Goal: Task Accomplishment & Management: Manage account settings

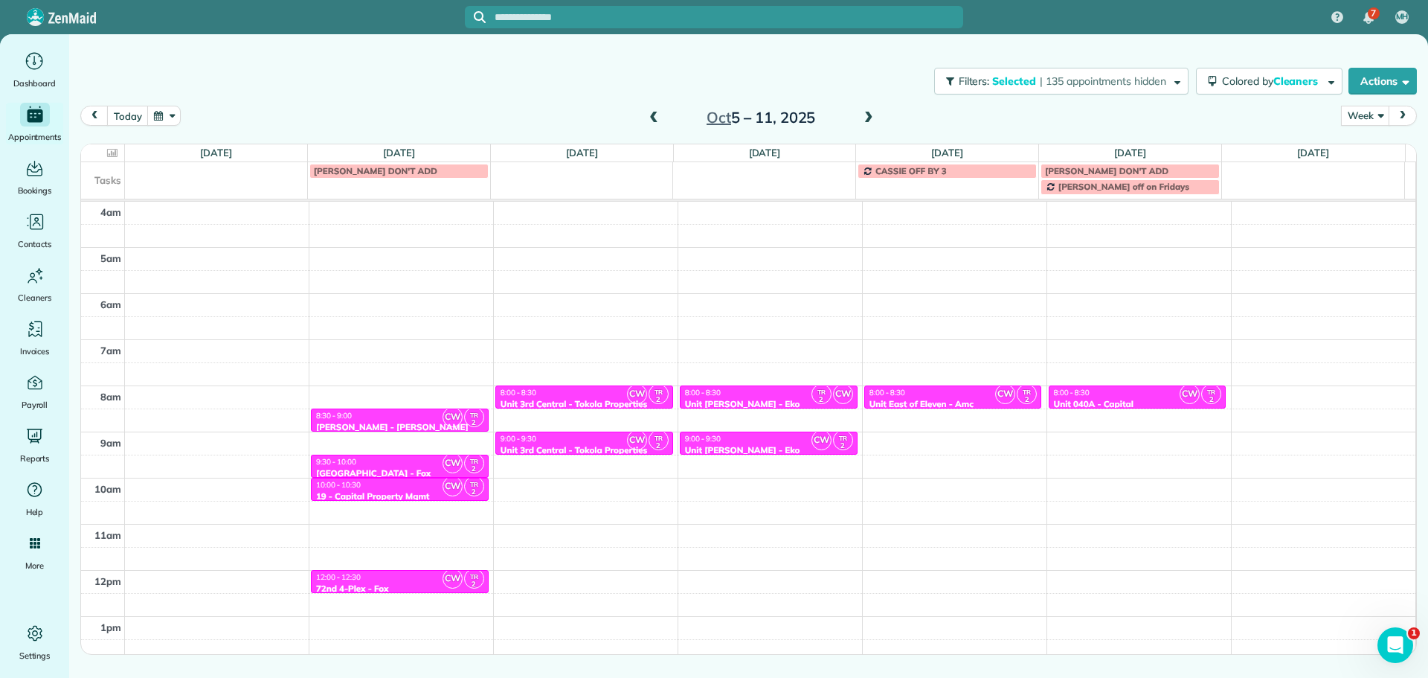
scroll to position [139, 0]
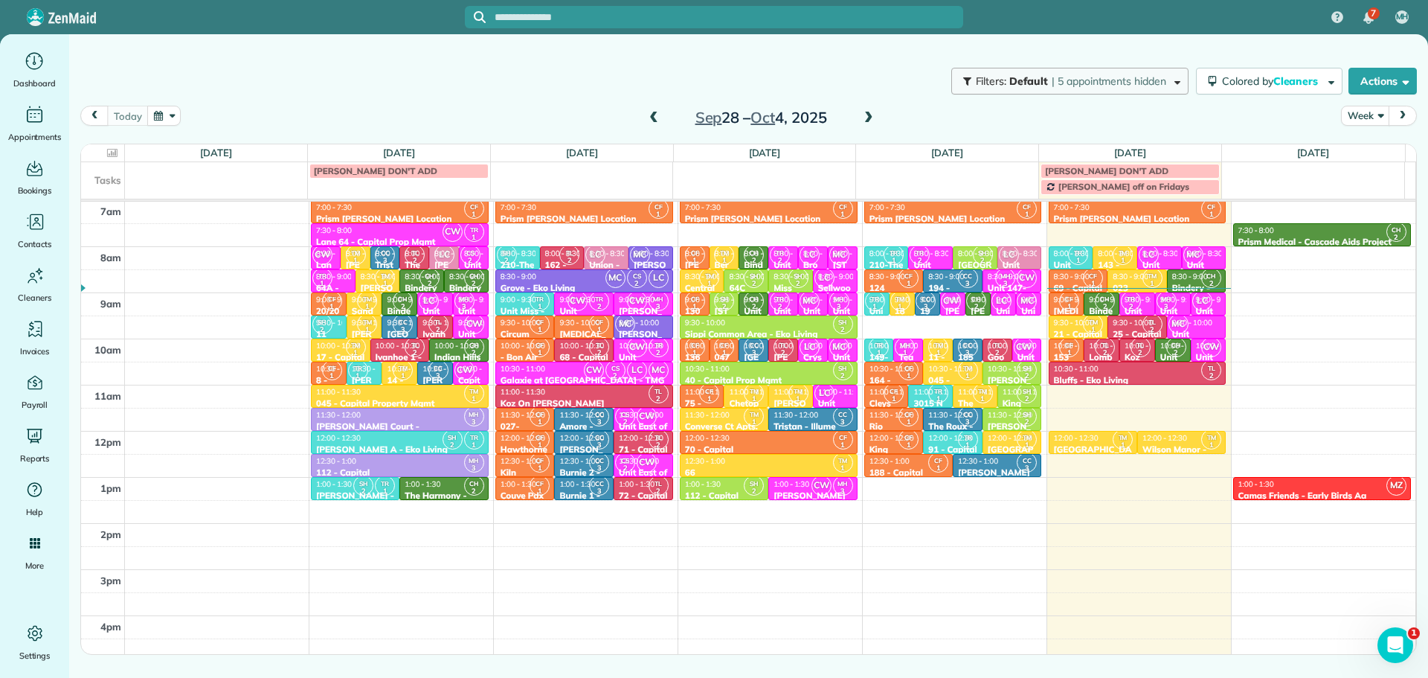
click at [1075, 86] on span "| 5 appointments hidden" at bounding box center [1109, 80] width 115 height 13
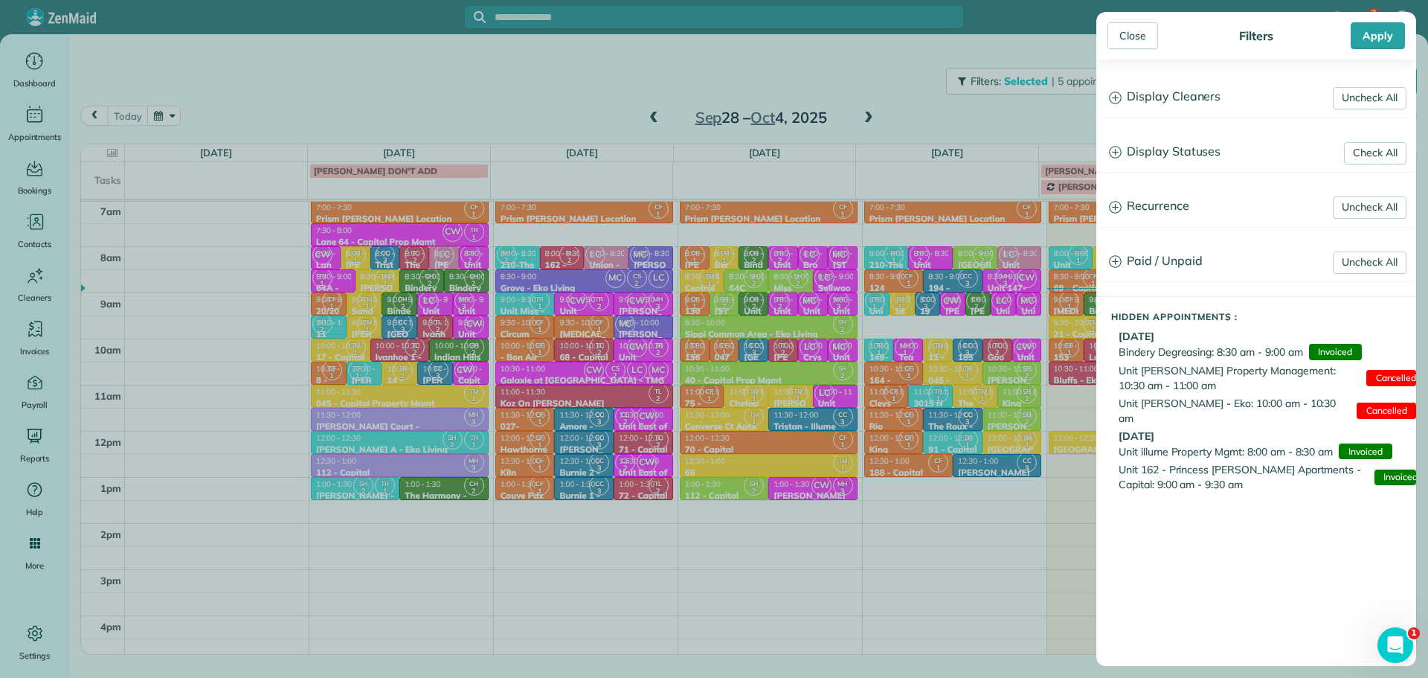
click at [1132, 97] on h3 "Display Cleaners" at bounding box center [1256, 97] width 318 height 38
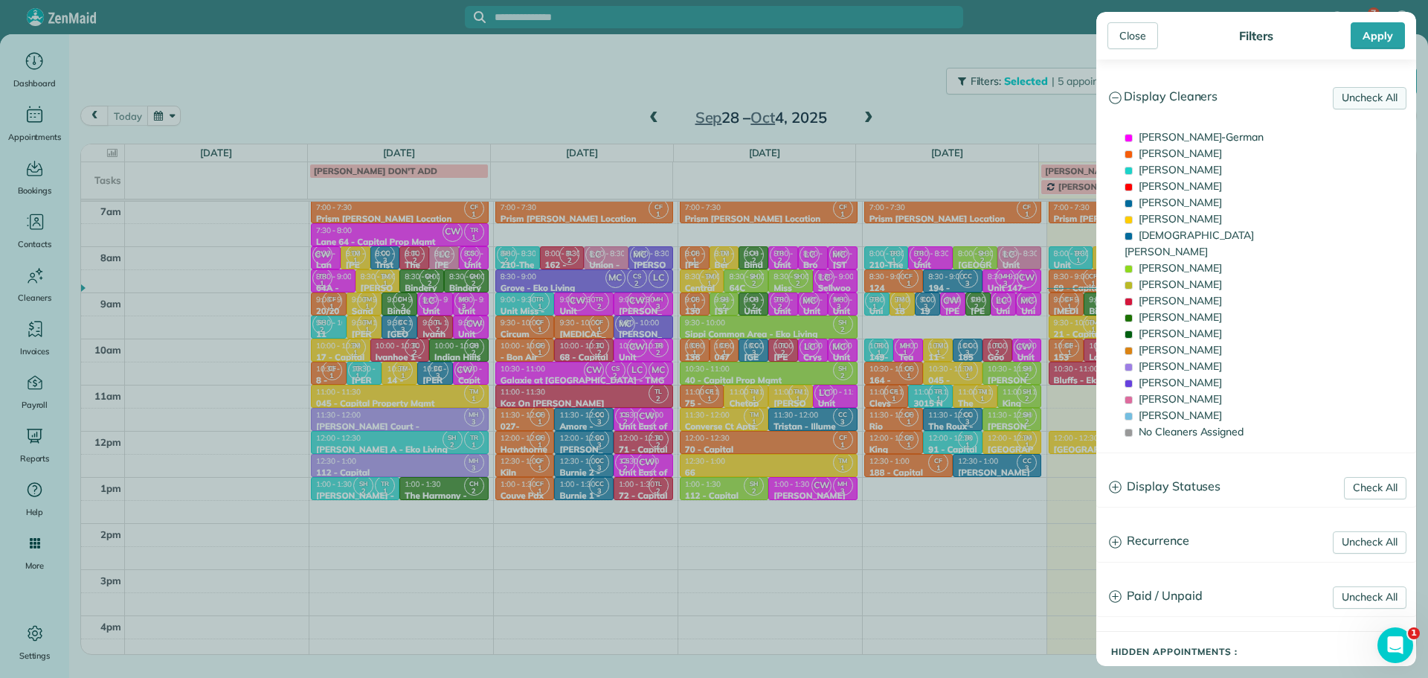
click at [1352, 100] on link "Uncheck All" at bounding box center [1370, 98] width 74 height 22
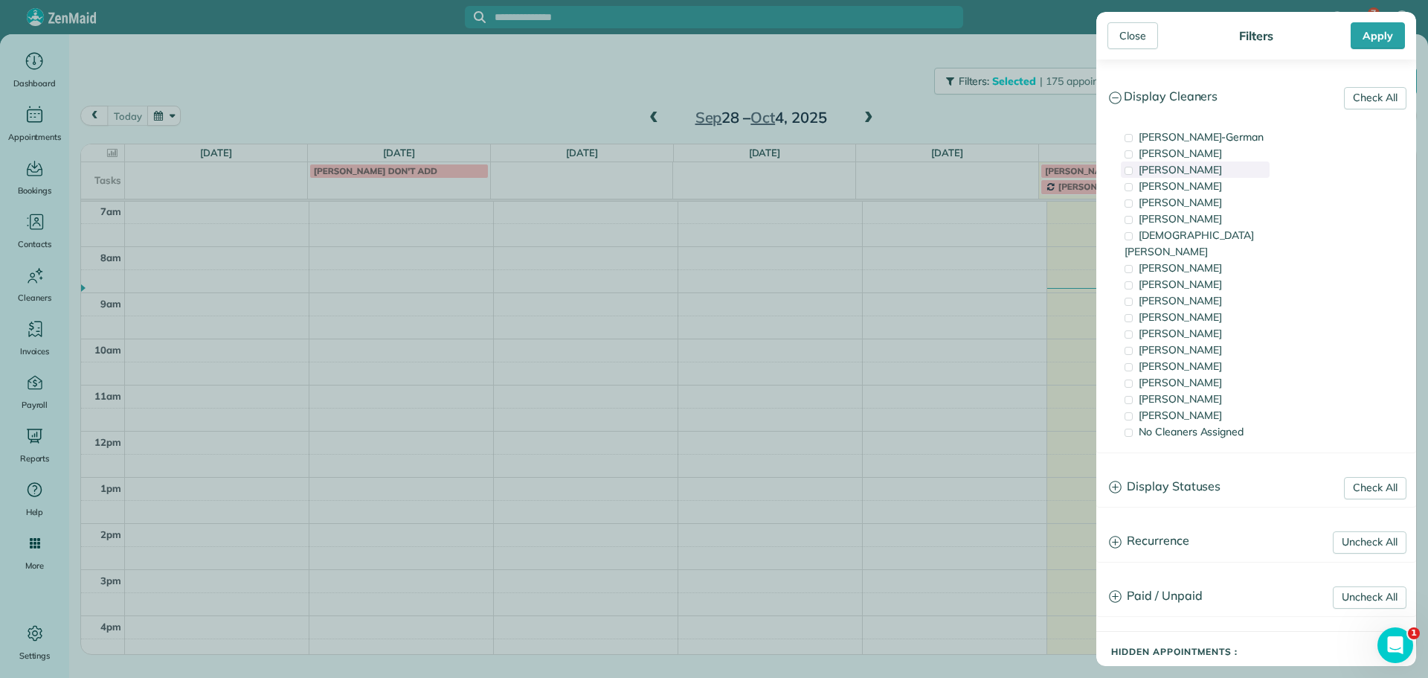
click at [1215, 171] on span "Tawnya Reynolds" at bounding box center [1180, 169] width 83 height 13
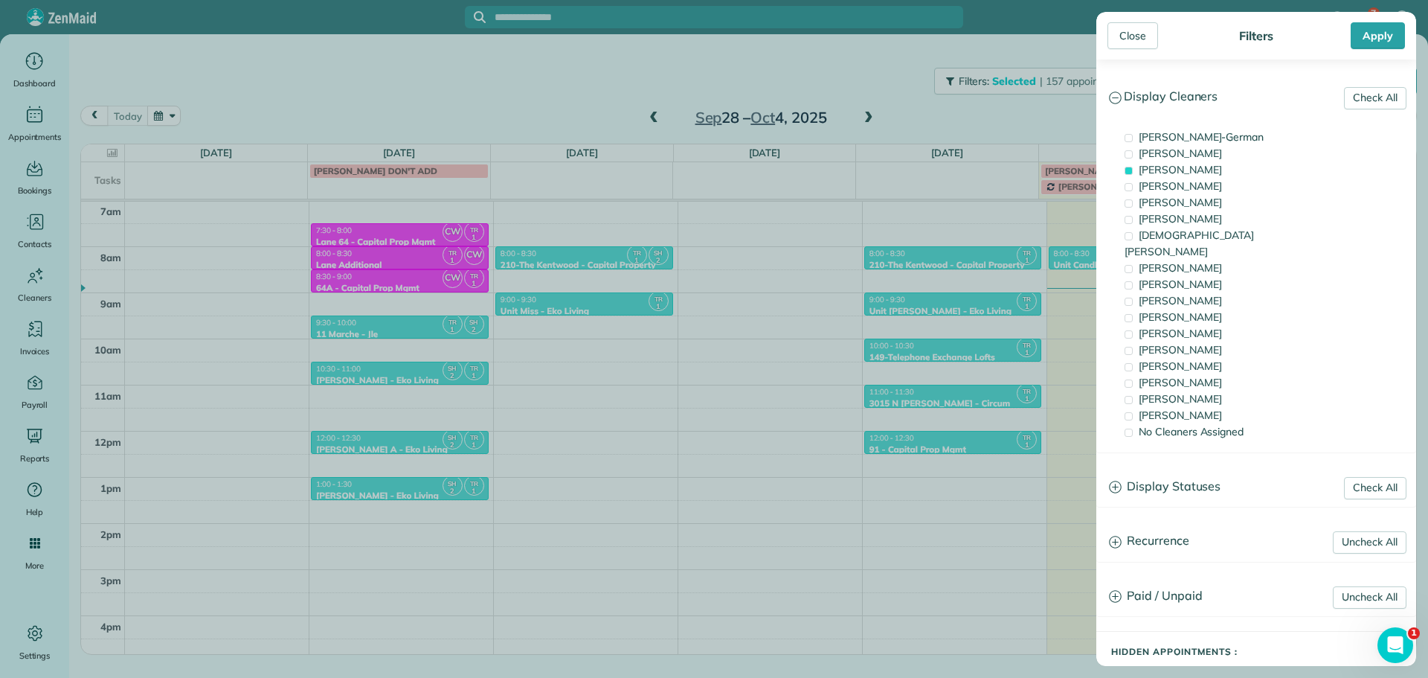
click at [1016, 117] on div "Close Filters Apply Check All Display Cleaners Christina Wright-German Cassie F…" at bounding box center [714, 339] width 1428 height 678
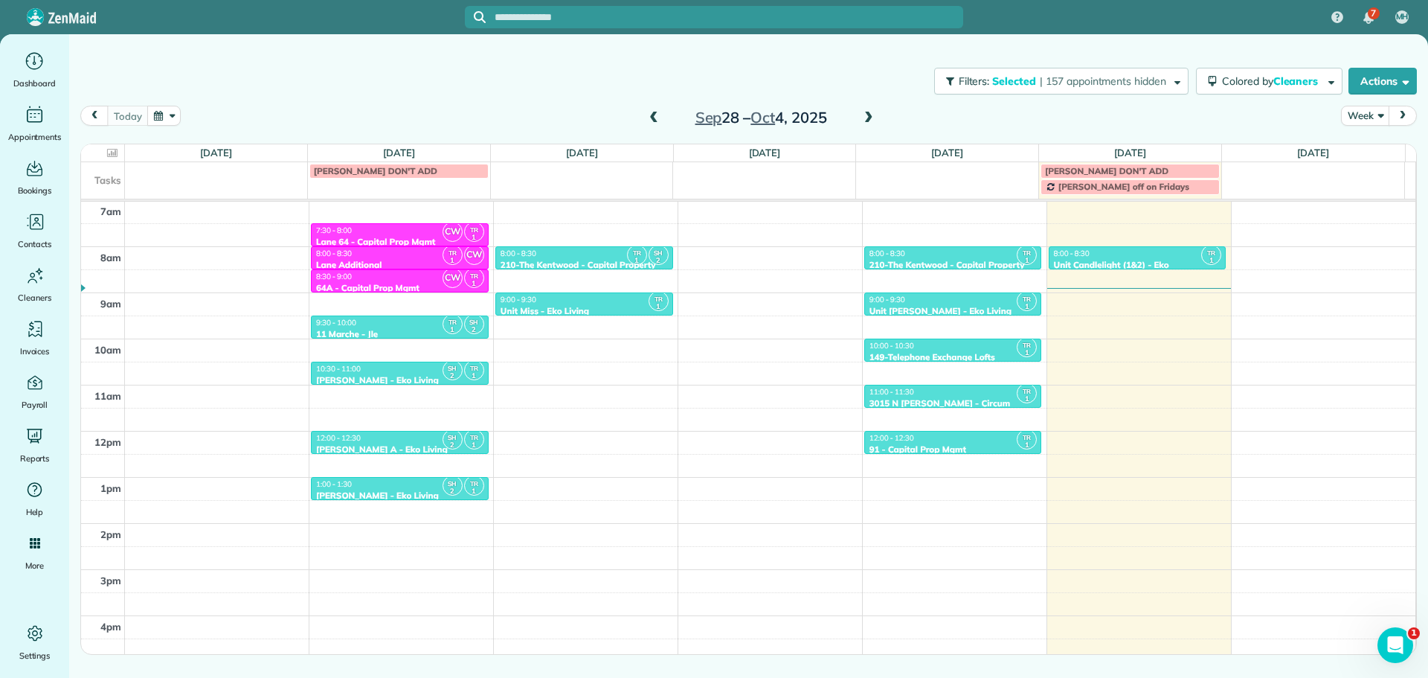
click at [870, 115] on span at bounding box center [869, 118] width 16 height 13
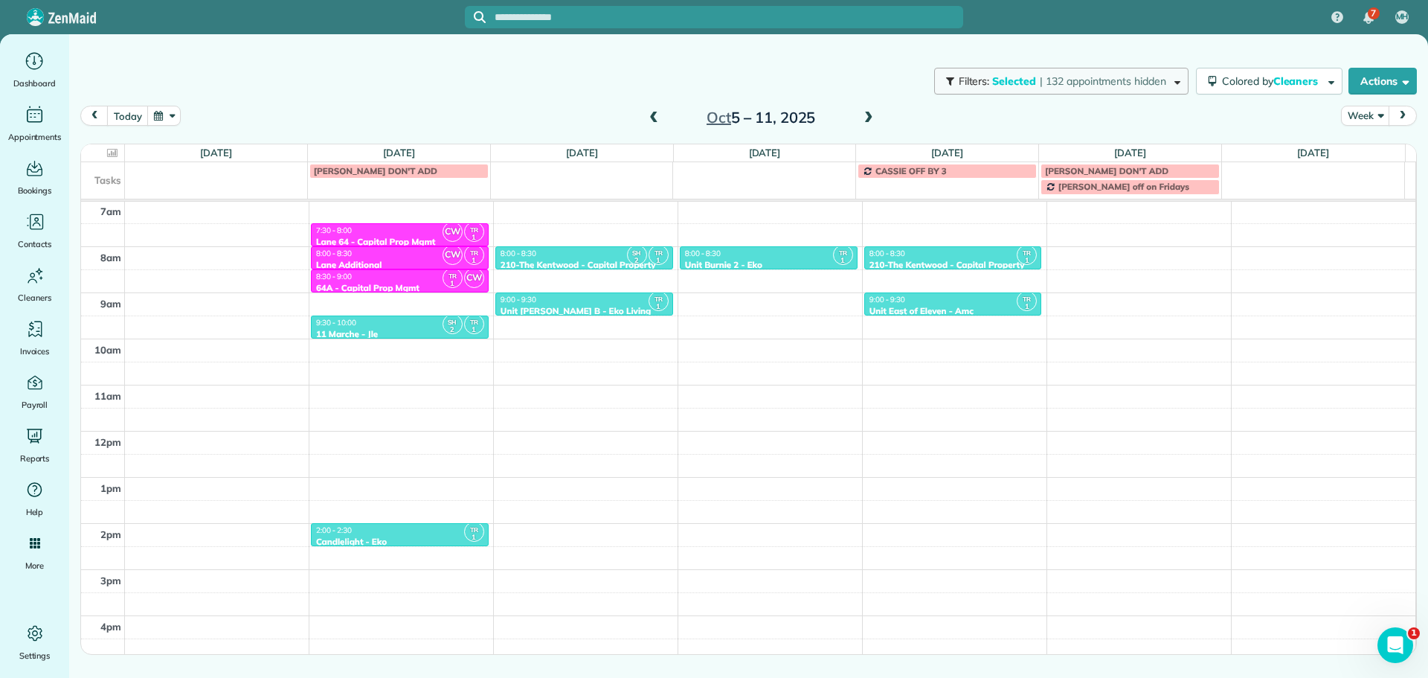
click at [1068, 87] on span "| 132 appointments hidden" at bounding box center [1103, 80] width 126 height 13
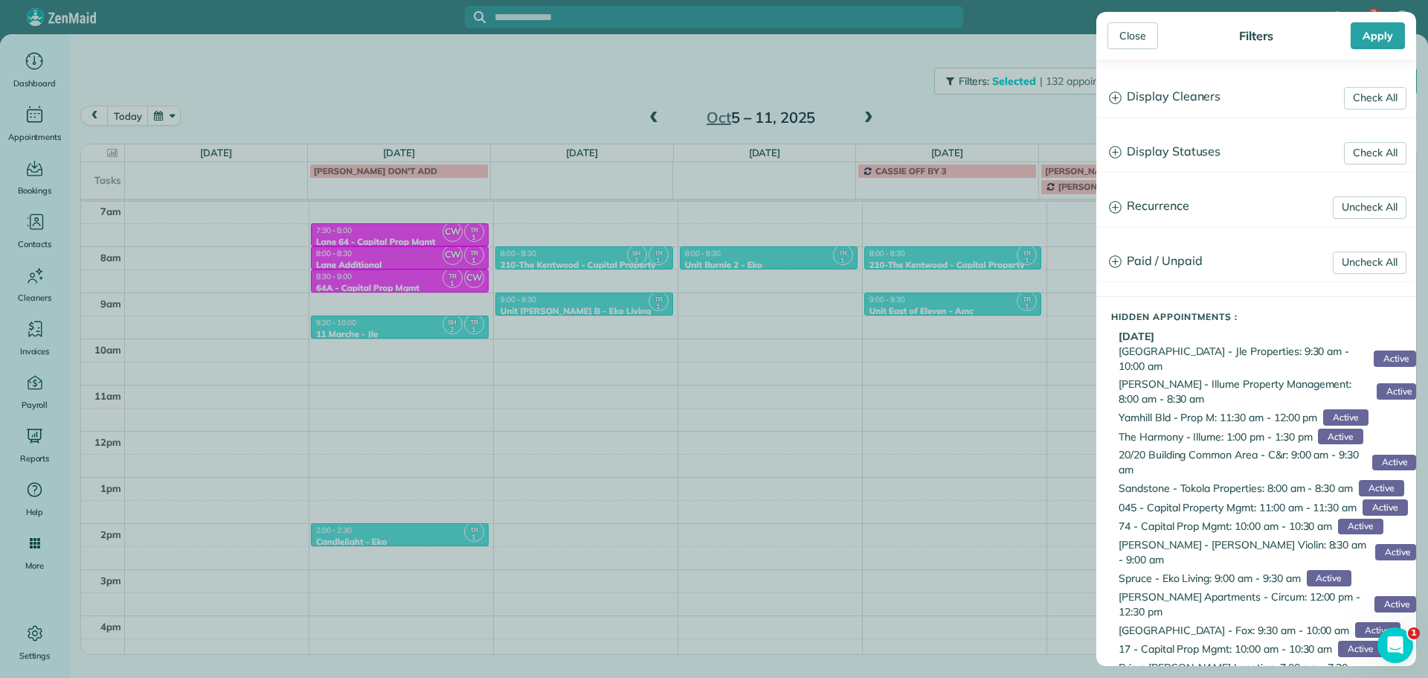
click at [1141, 94] on h3 "Display Cleaners" at bounding box center [1256, 97] width 318 height 38
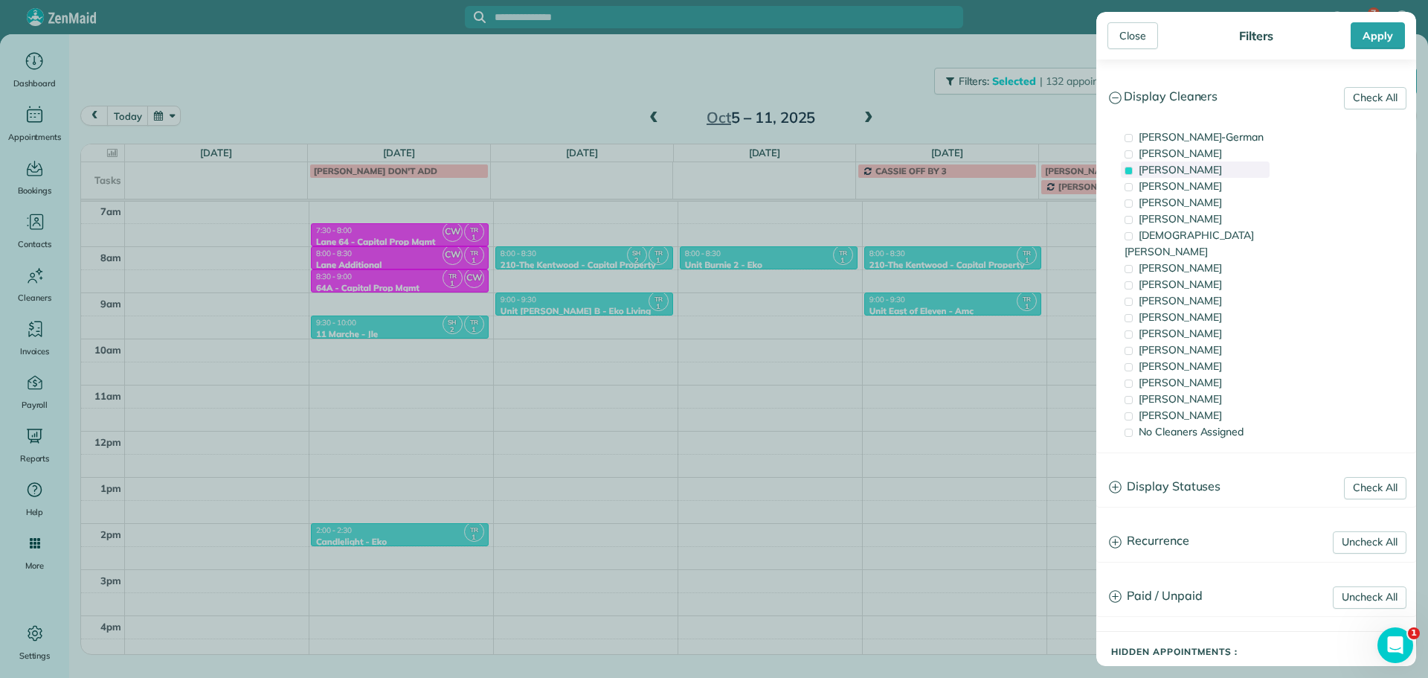
click at [1176, 168] on span "Tawnya Reynolds" at bounding box center [1180, 169] width 83 height 13
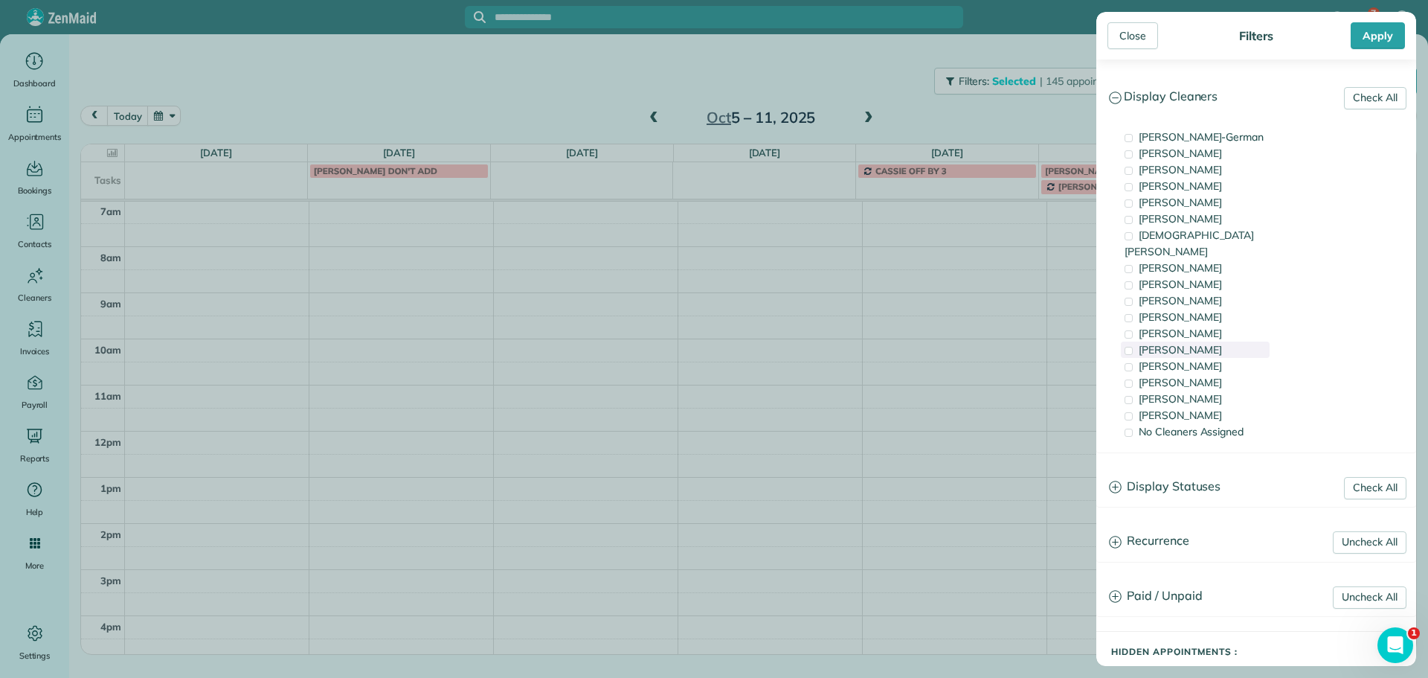
click at [1180, 343] on span "Tammi Rue" at bounding box center [1180, 349] width 83 height 13
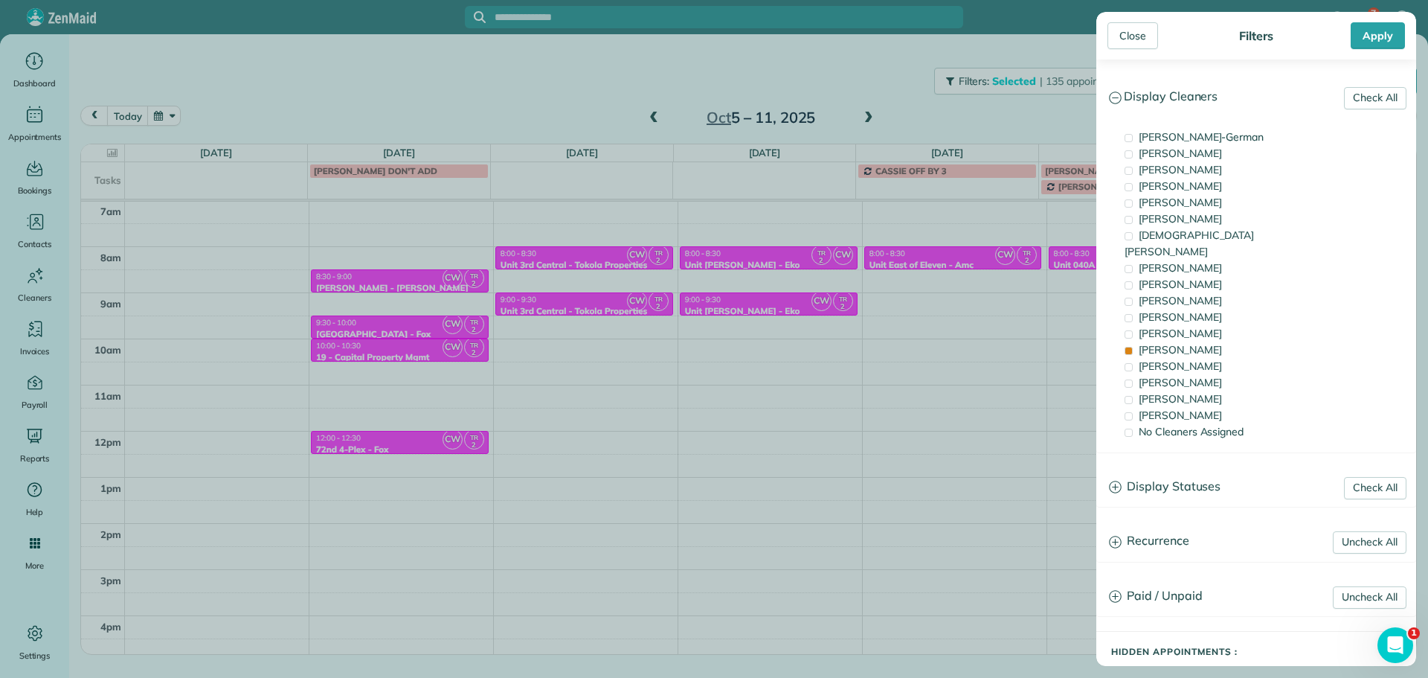
click at [1038, 277] on div "Close Filters Apply Check All Display Cleaners Christina Wright-German Cassie F…" at bounding box center [714, 339] width 1428 height 678
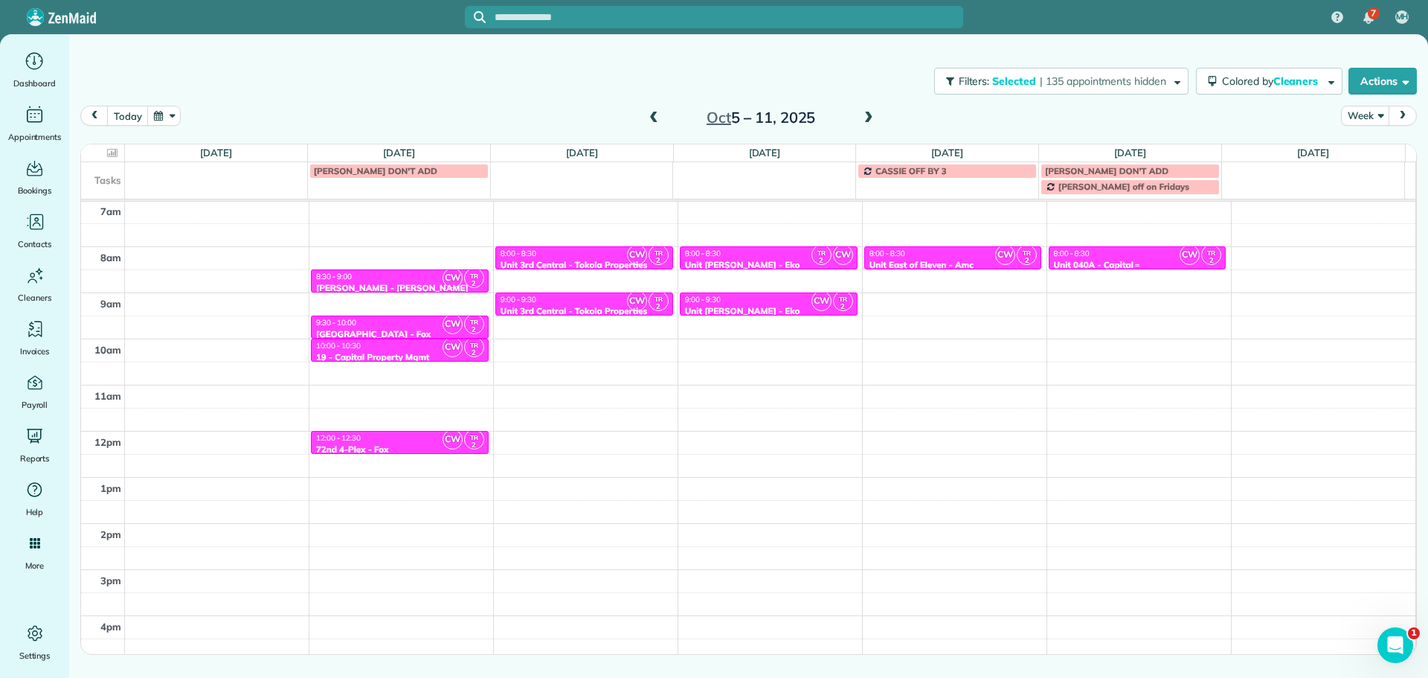
click at [1105, 260] on div "Unit 040A - Capital" at bounding box center [1137, 265] width 169 height 10
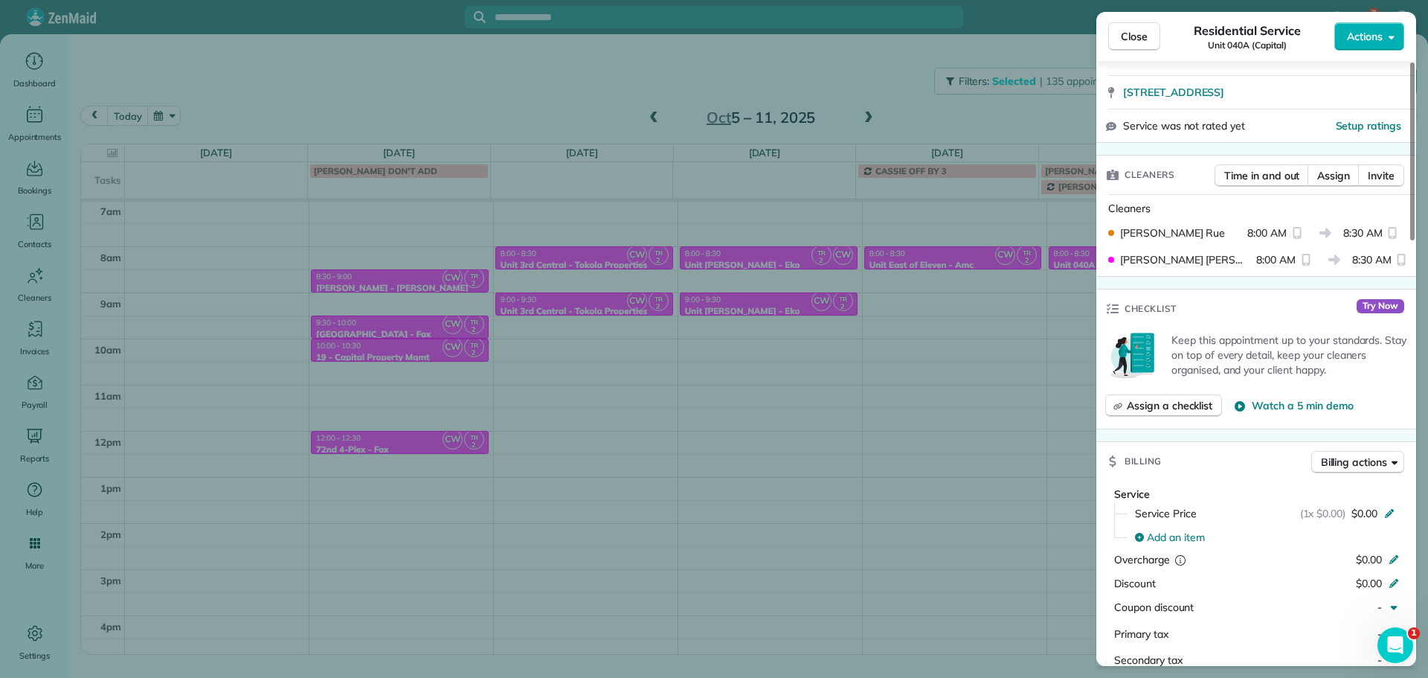
scroll to position [214, 0]
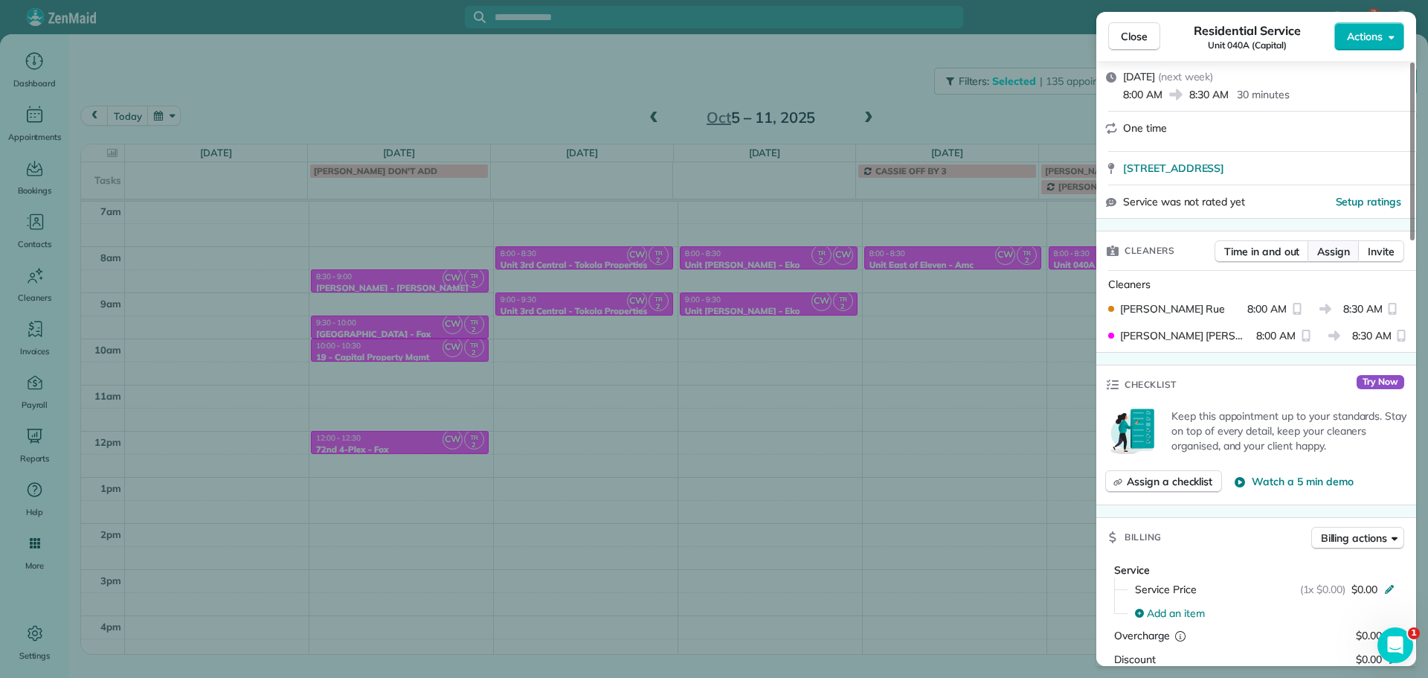
click at [1323, 255] on span "Assign" at bounding box center [1333, 251] width 33 height 15
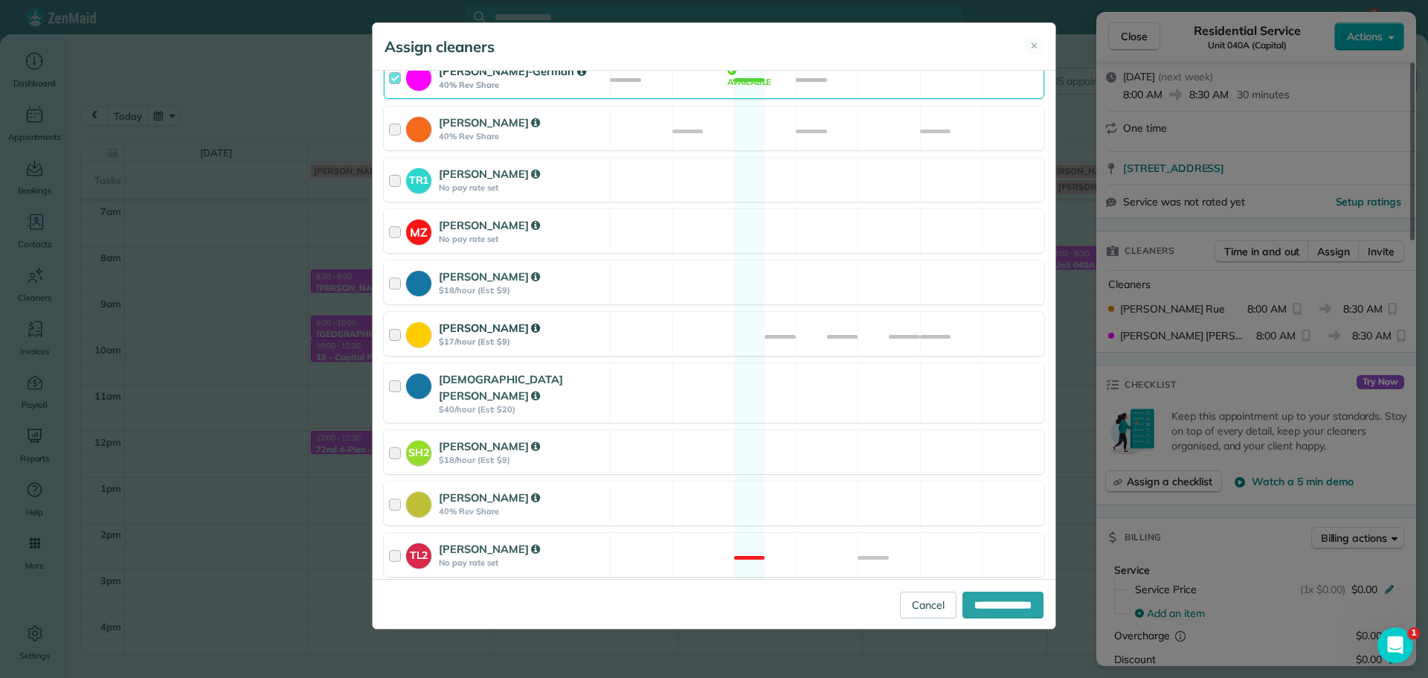
scroll to position [0, 0]
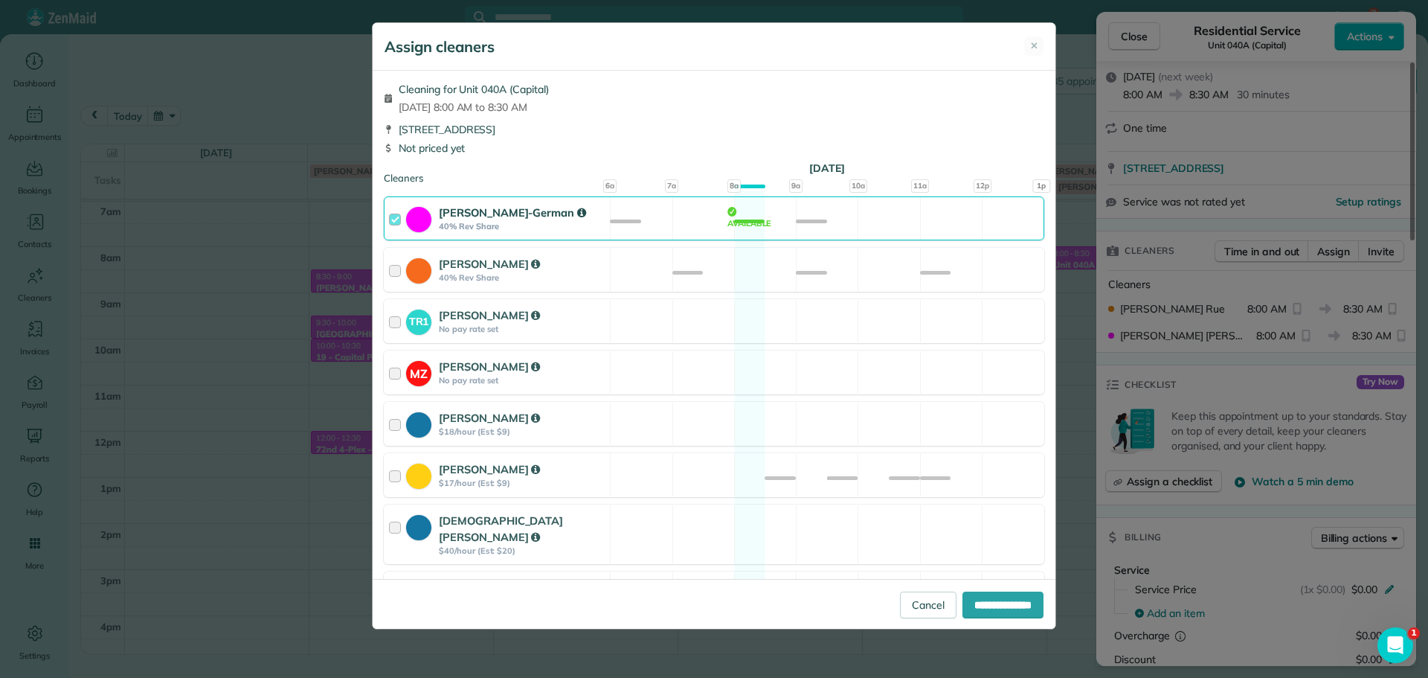
click at [892, 232] on div "Christina Wright-German 40% Rev Share Available" at bounding box center [714, 218] width 661 height 44
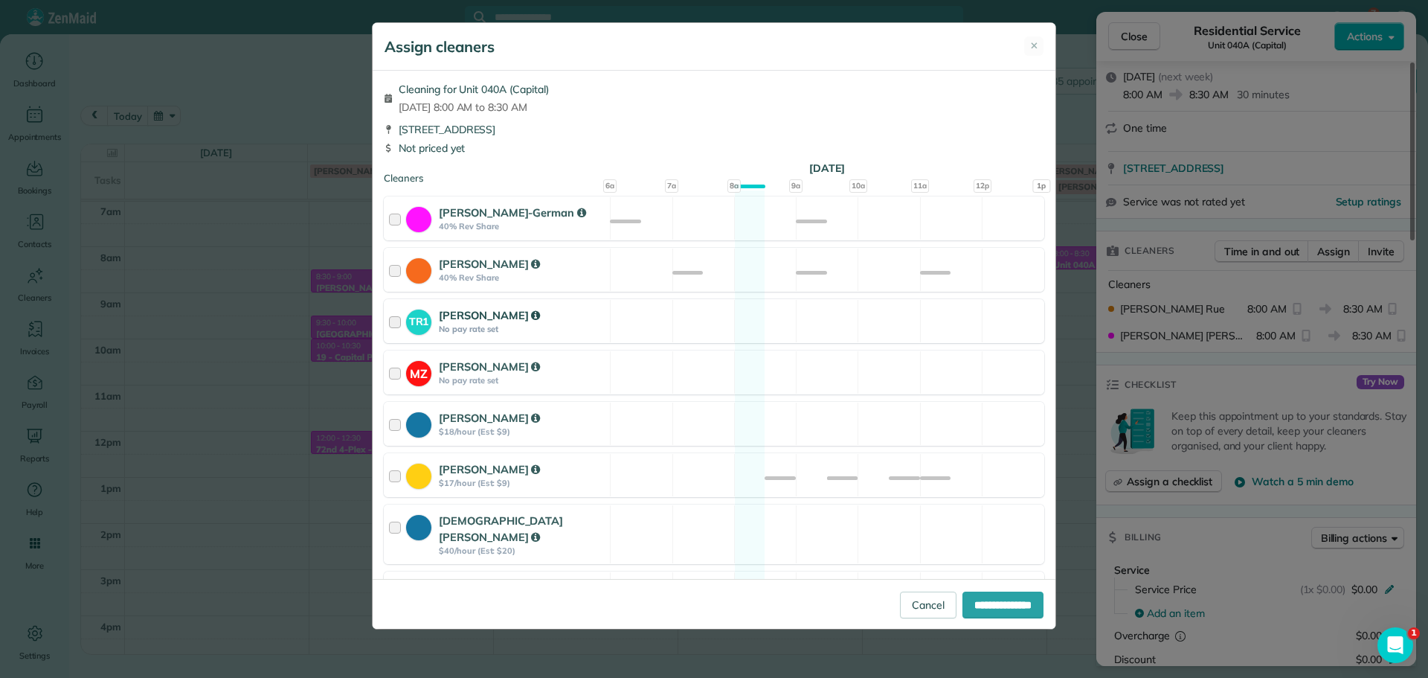
click at [872, 315] on div "TR1 Tawnya Reynolds No pay rate set Available" at bounding box center [714, 321] width 661 height 44
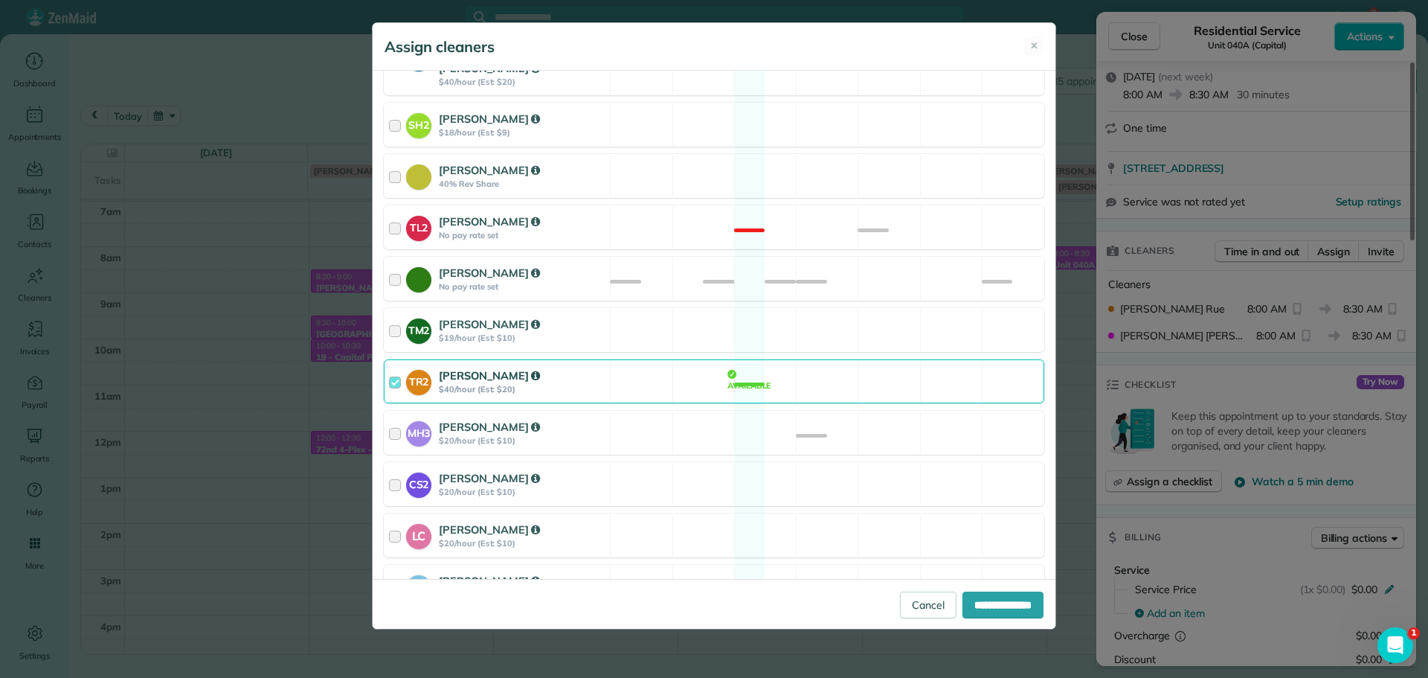
scroll to position [519, 0]
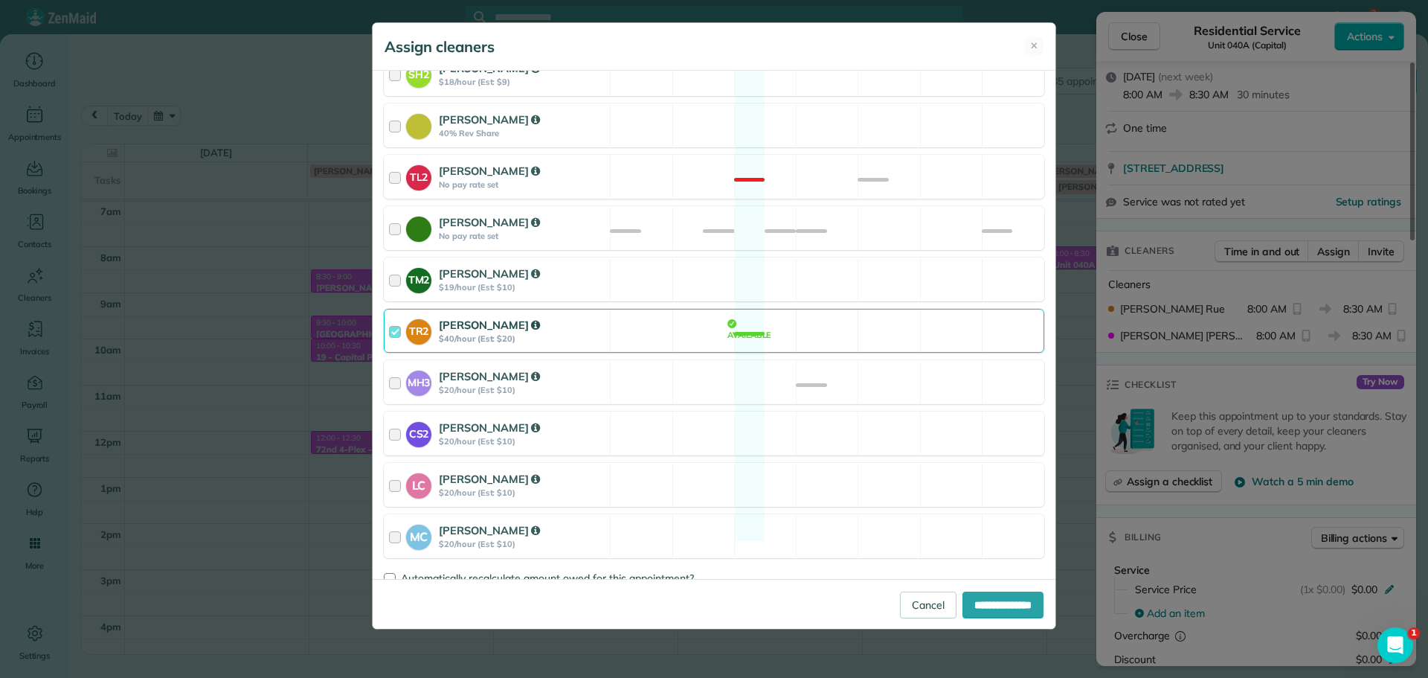
click at [870, 312] on div "TR2 Tammi Rue $40/hour (Est: $20) Available" at bounding box center [714, 331] width 661 height 44
click at [1020, 616] on input "**********" at bounding box center [1002, 604] width 81 height 27
type input "**********"
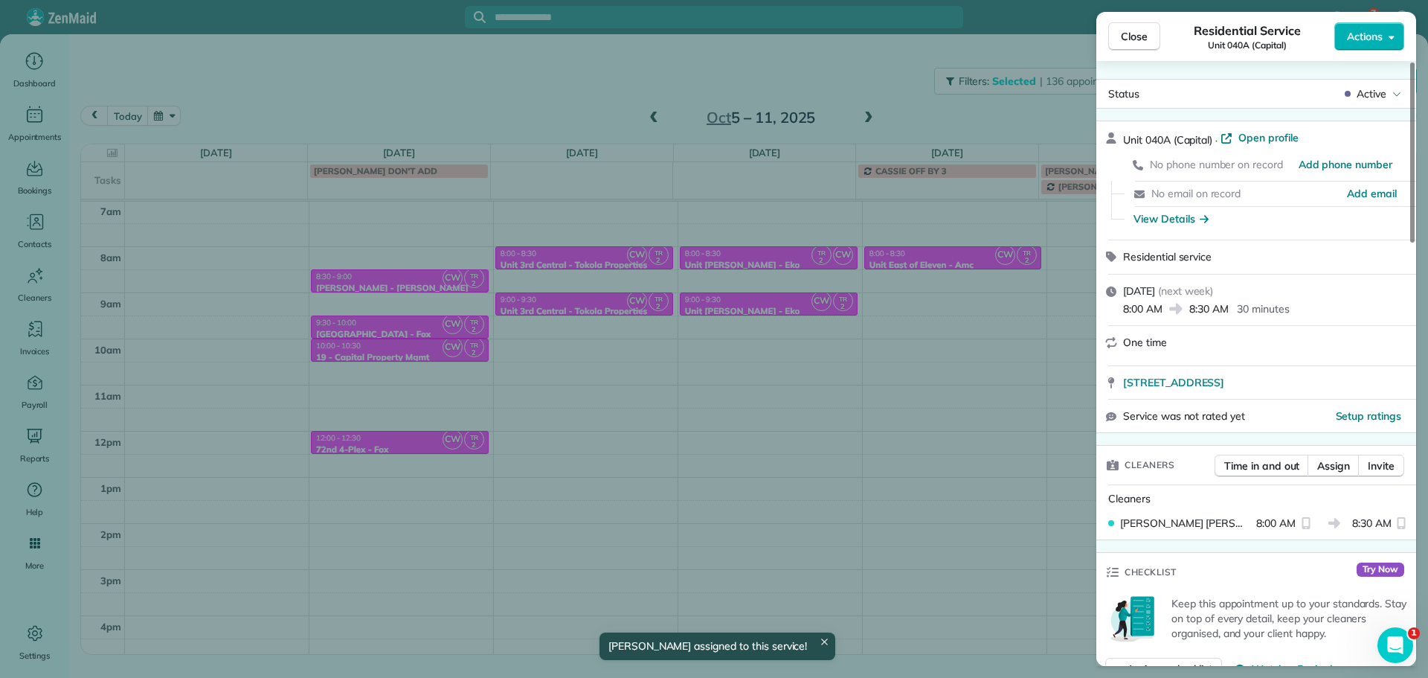
click at [1052, 274] on div "Close Residential Service Unit 040A (Capital) Actions Status Active Unit 040A (…" at bounding box center [714, 339] width 1428 height 678
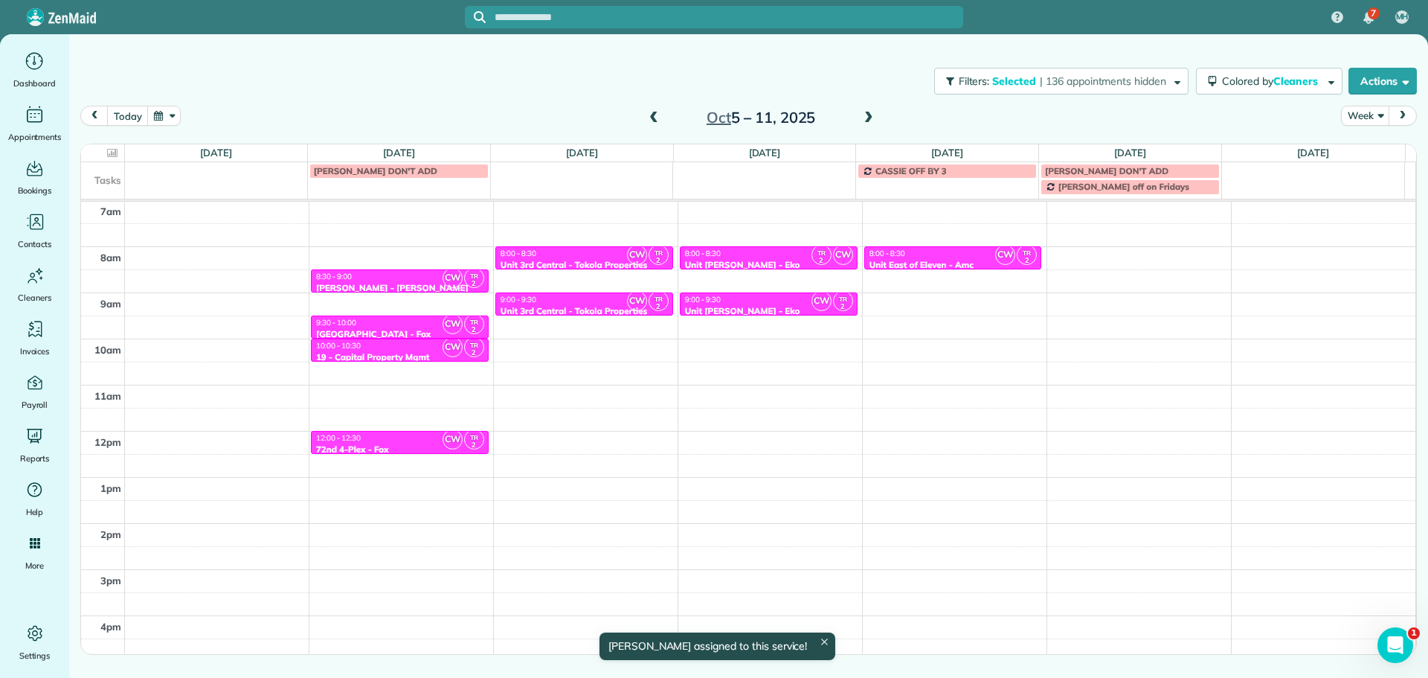
click at [1098, 253] on div "4am 5am 6am 7am 8am 9am 10am 11am 12pm 1pm 2pm 3pm 4pm 5pm CW TR 2 8:30 - 9:00 …" at bounding box center [748, 384] width 1334 height 645
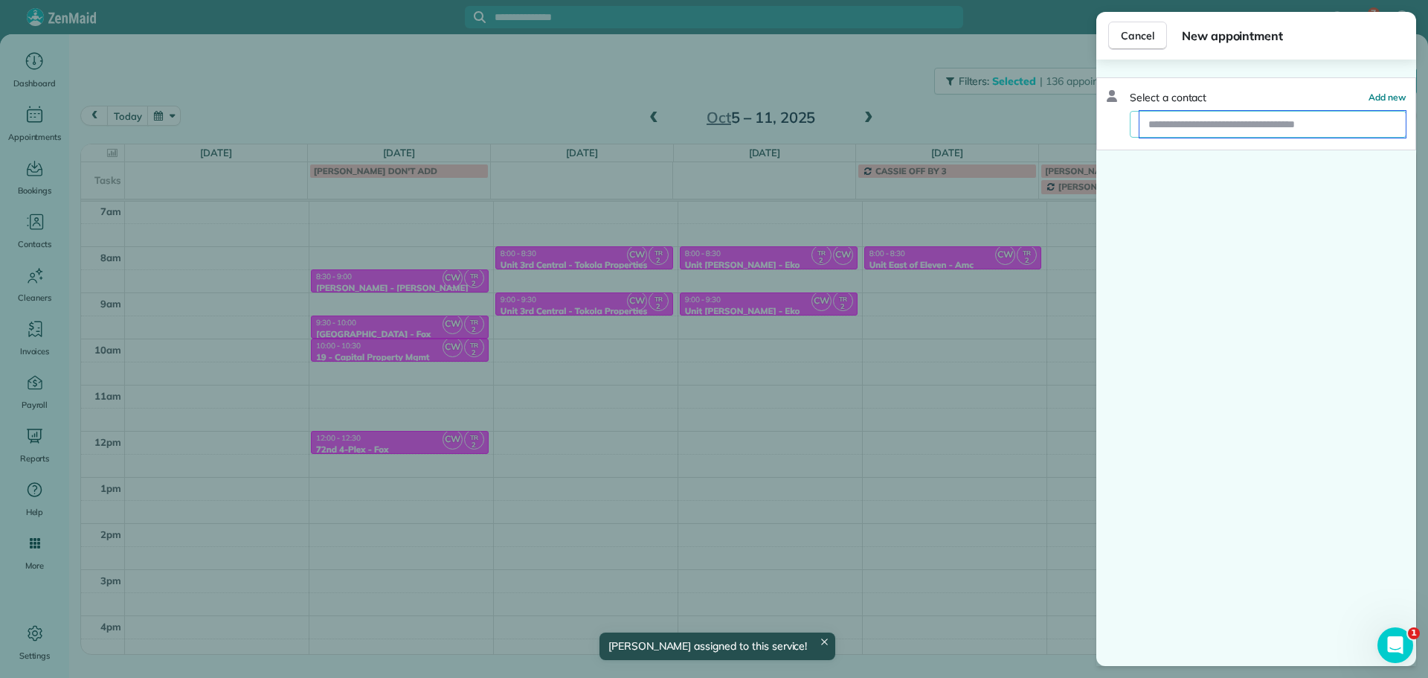
click at [1198, 126] on input "text" at bounding box center [1273, 124] width 266 height 27
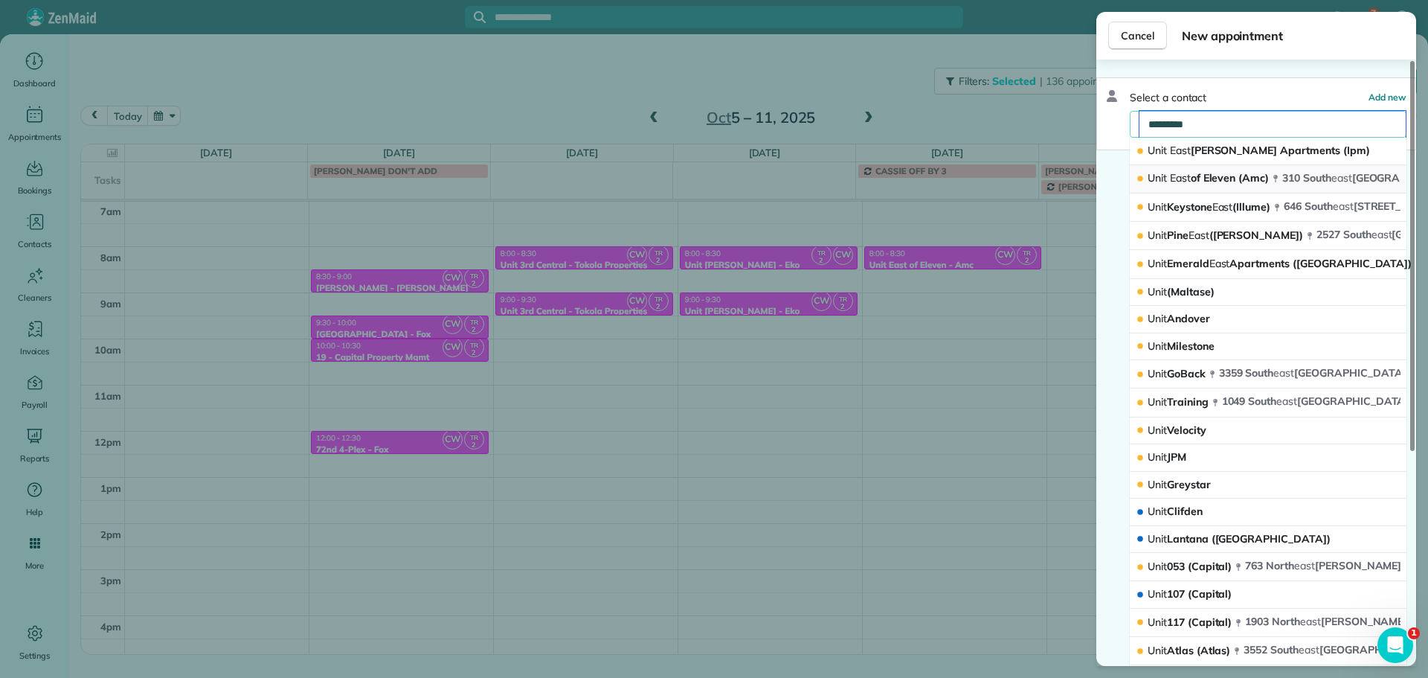
type input "*********"
click at [1188, 172] on span "East" at bounding box center [1180, 177] width 21 height 13
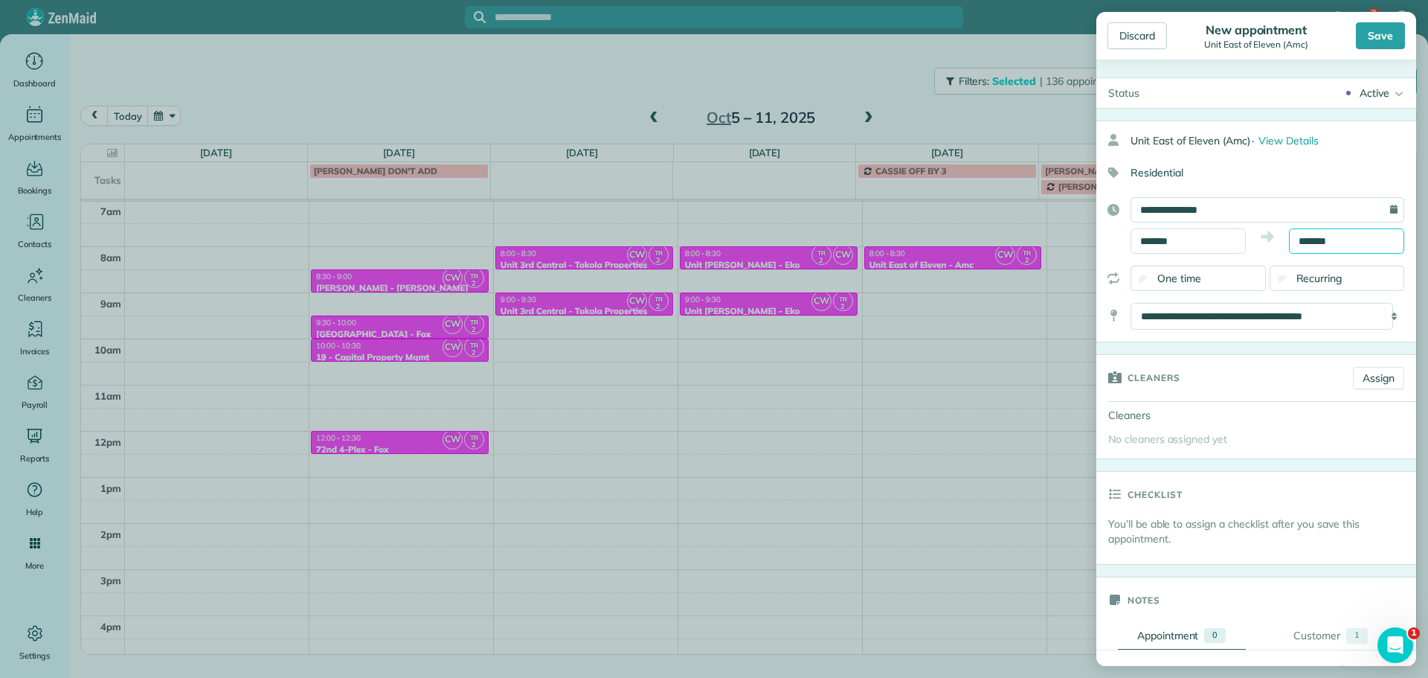
click at [1302, 237] on input "*******" at bounding box center [1346, 240] width 115 height 25
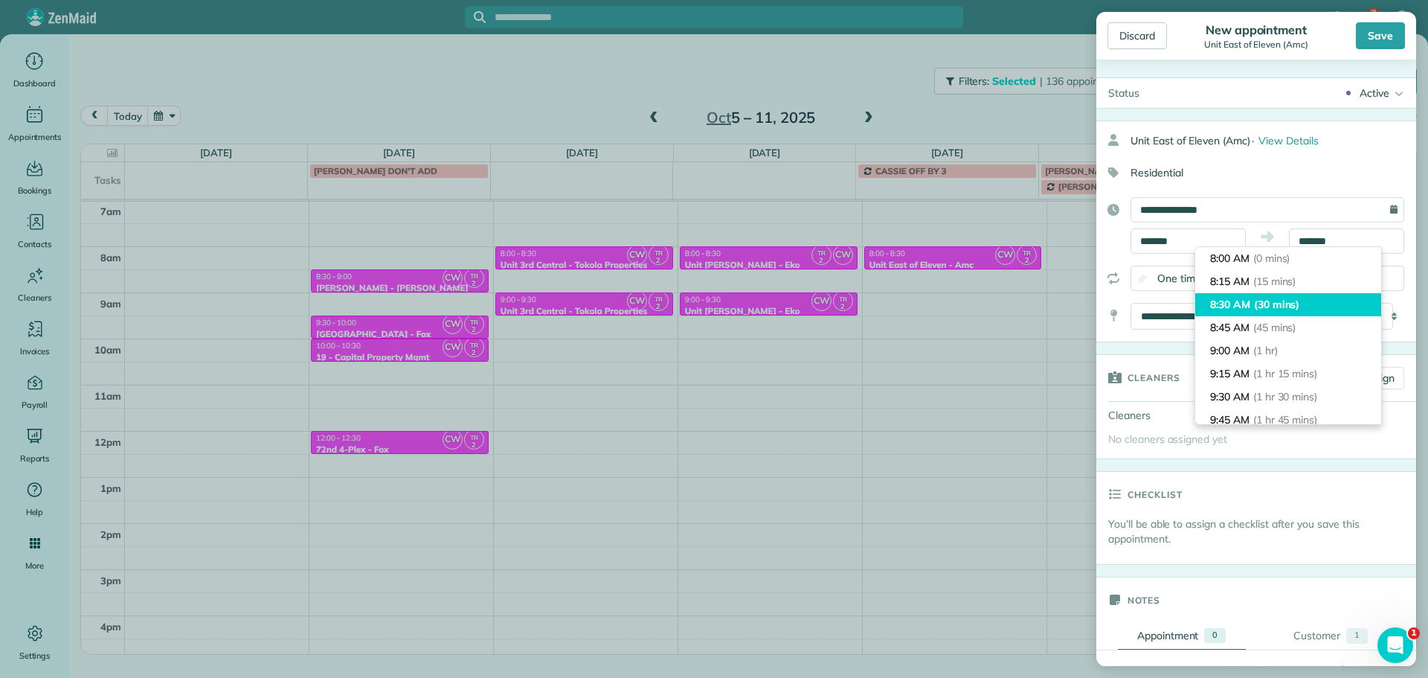
type input "*******"
click at [1307, 295] on li "8:30 AM (30 mins)" at bounding box center [1288, 304] width 186 height 23
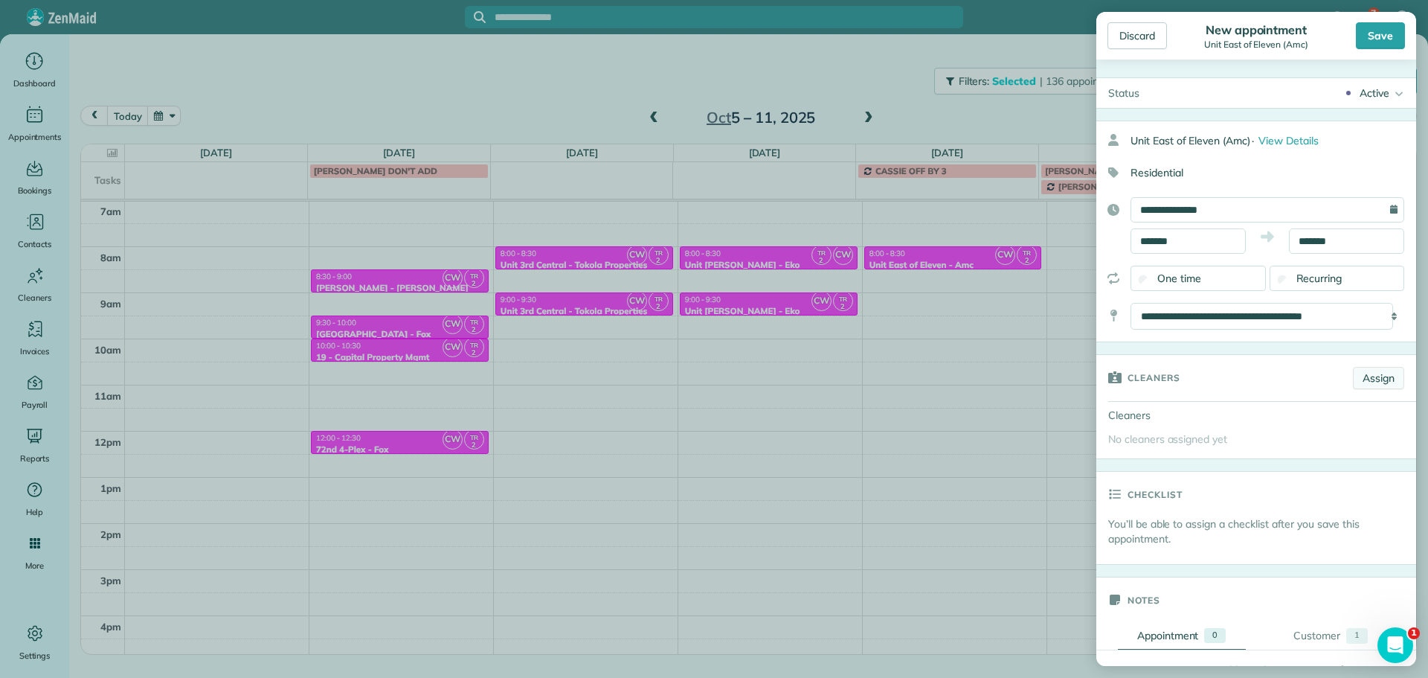
click at [1366, 373] on link "Assign" at bounding box center [1378, 378] width 51 height 22
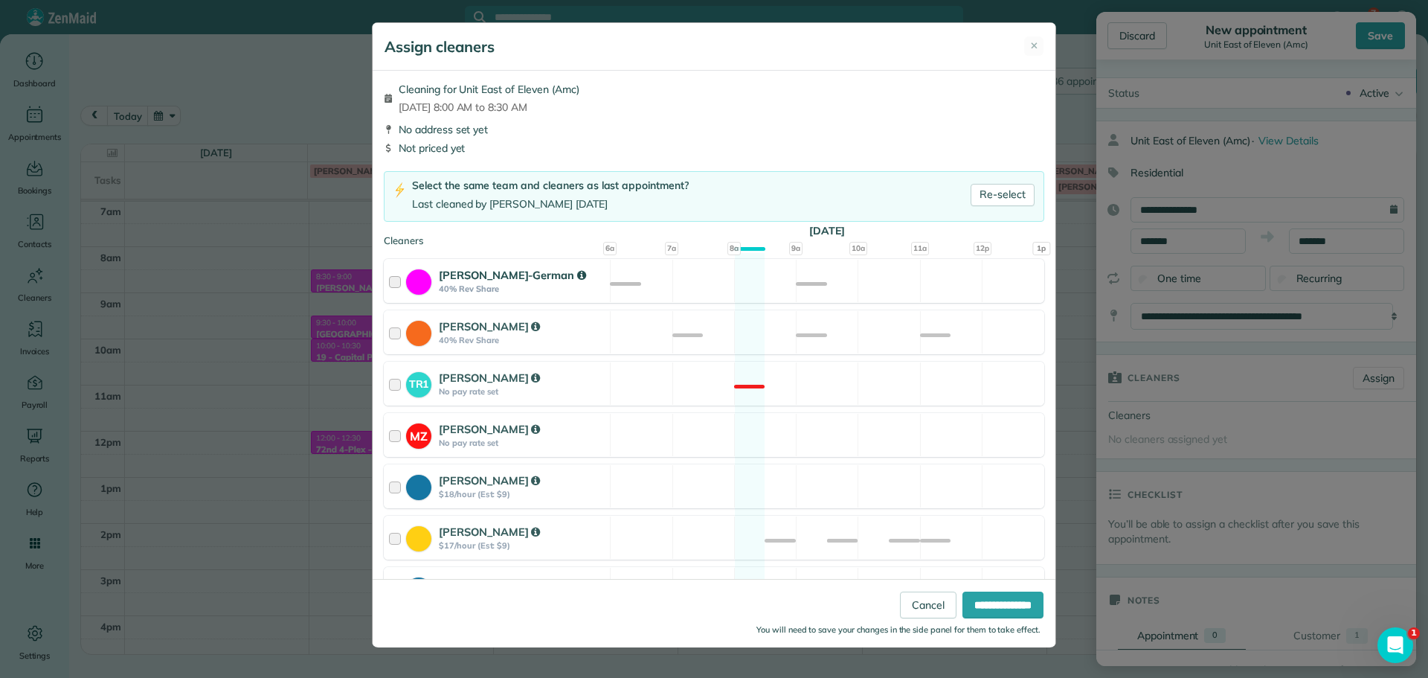
click at [743, 290] on div "Christina Wright-German 40% Rev Share Available" at bounding box center [714, 281] width 661 height 44
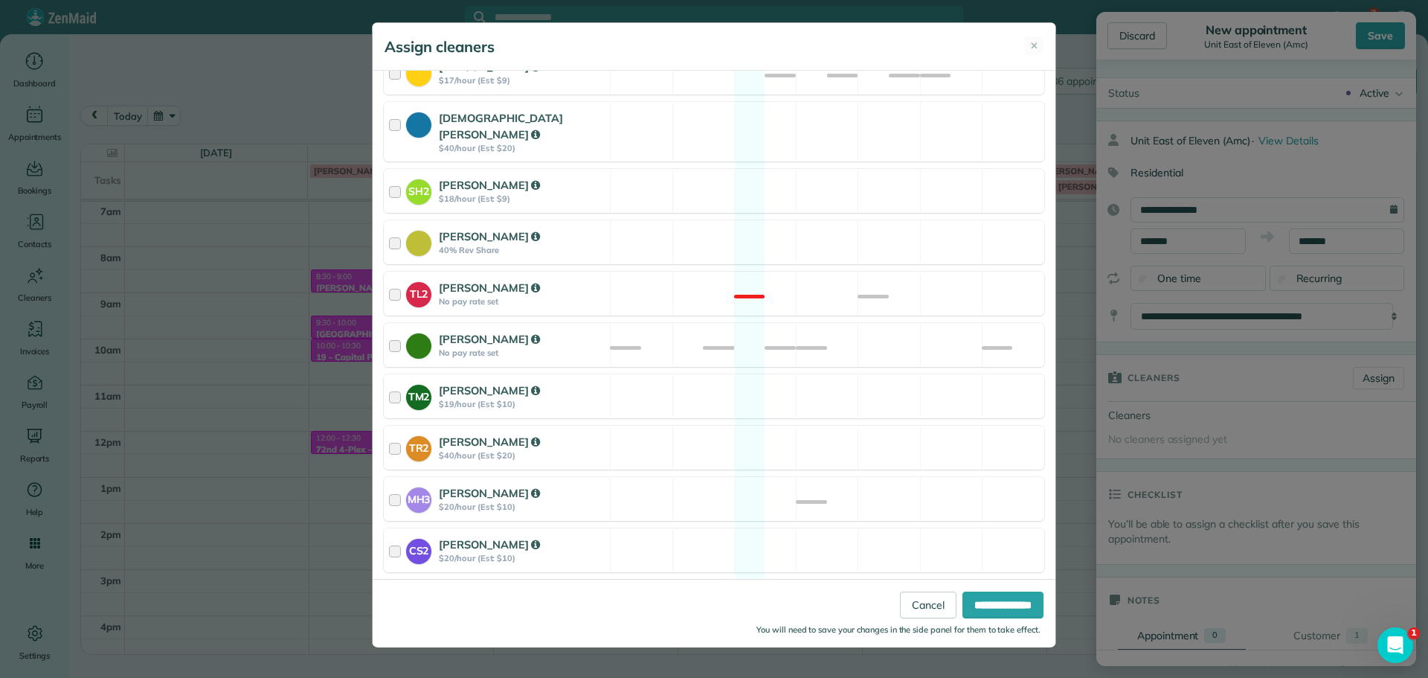
scroll to position [564, 0]
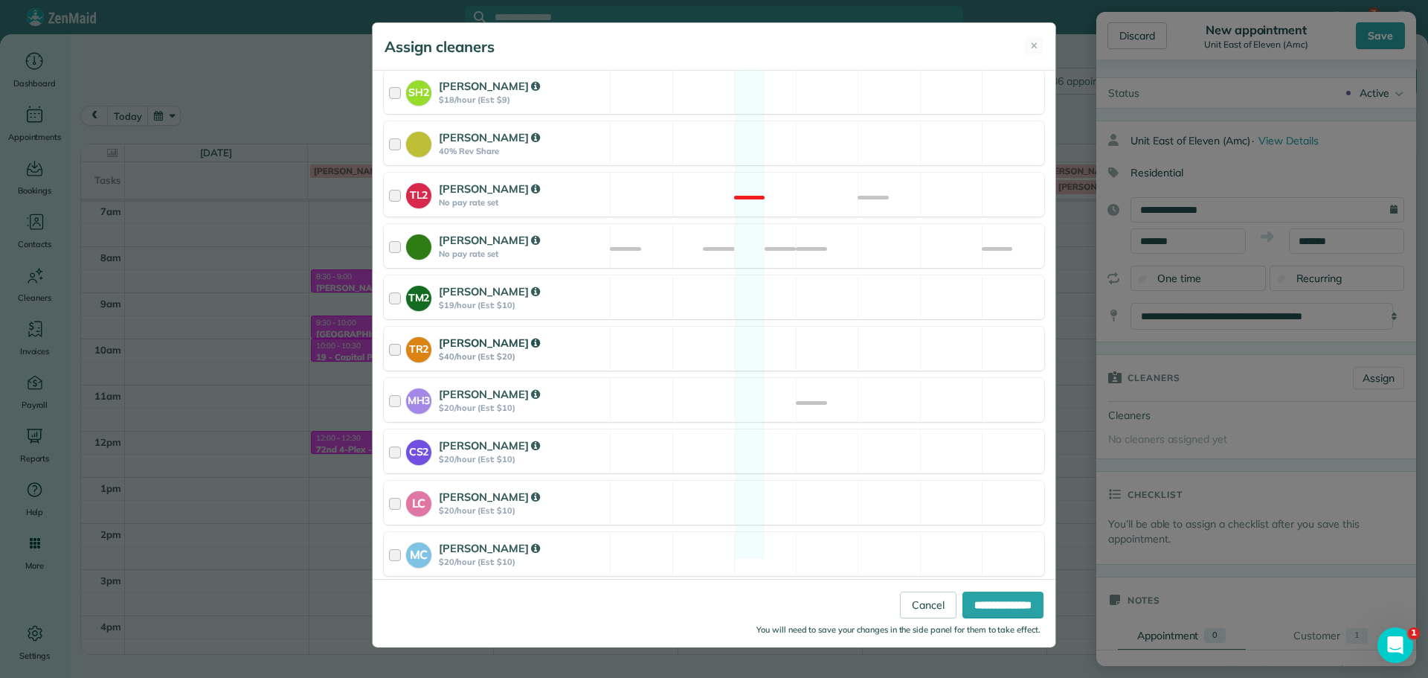
click at [773, 342] on div "TR2 Tammi Rue $40/hour (Est: $20) Available" at bounding box center [714, 349] width 661 height 44
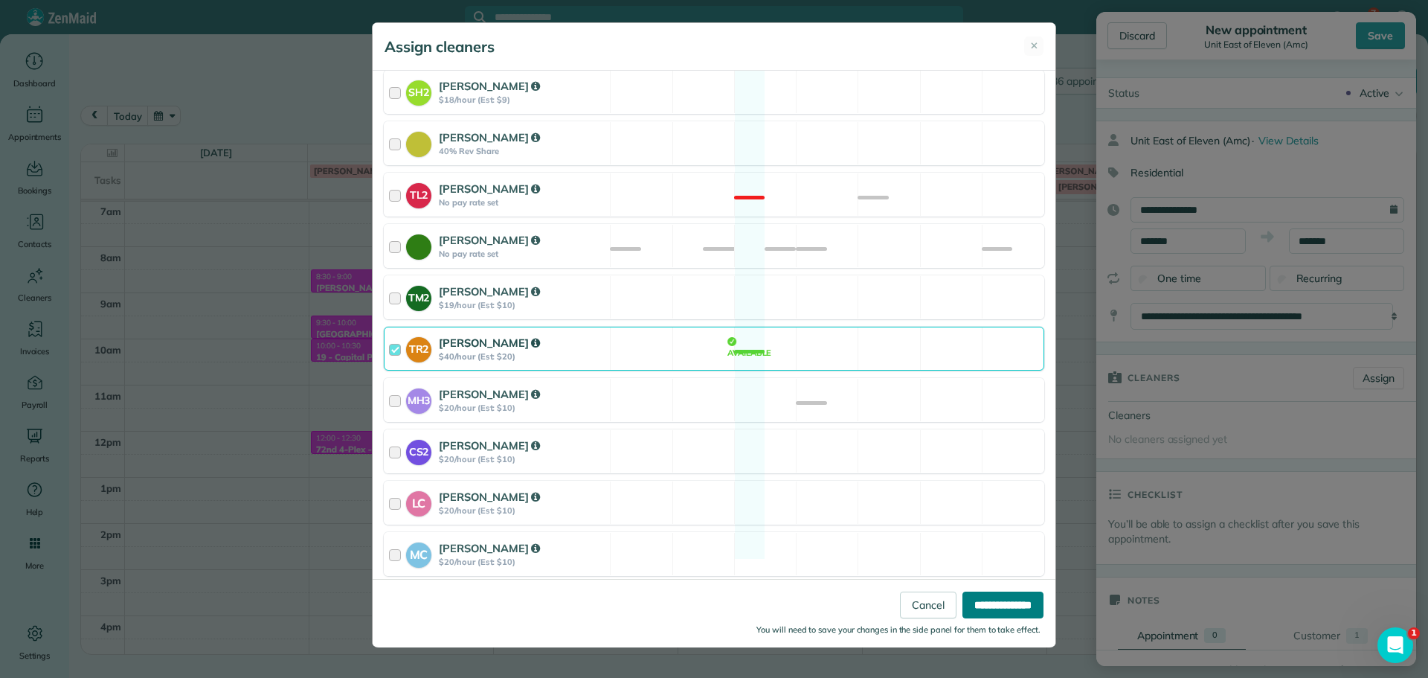
click at [998, 602] on input "**********" at bounding box center [1002, 604] width 81 height 27
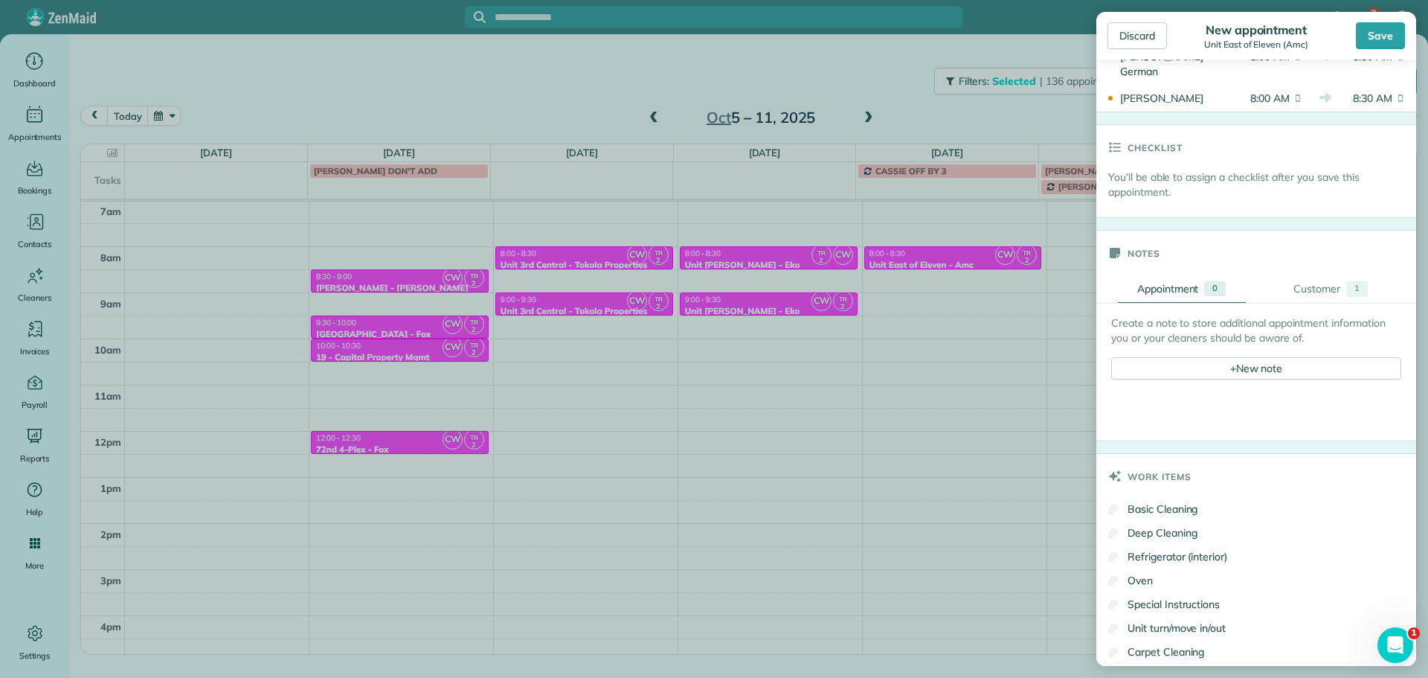
scroll to position [446, 0]
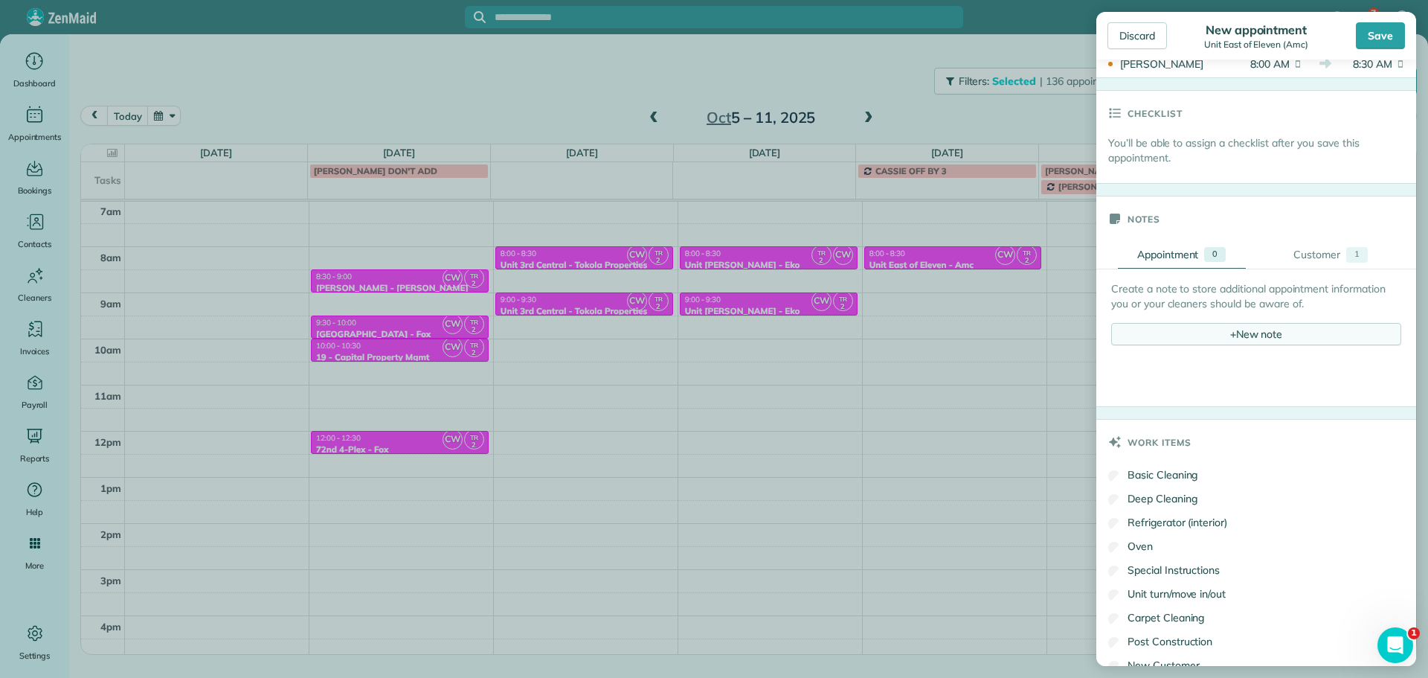
click at [1287, 344] on div "+ New note" at bounding box center [1256, 334] width 290 height 22
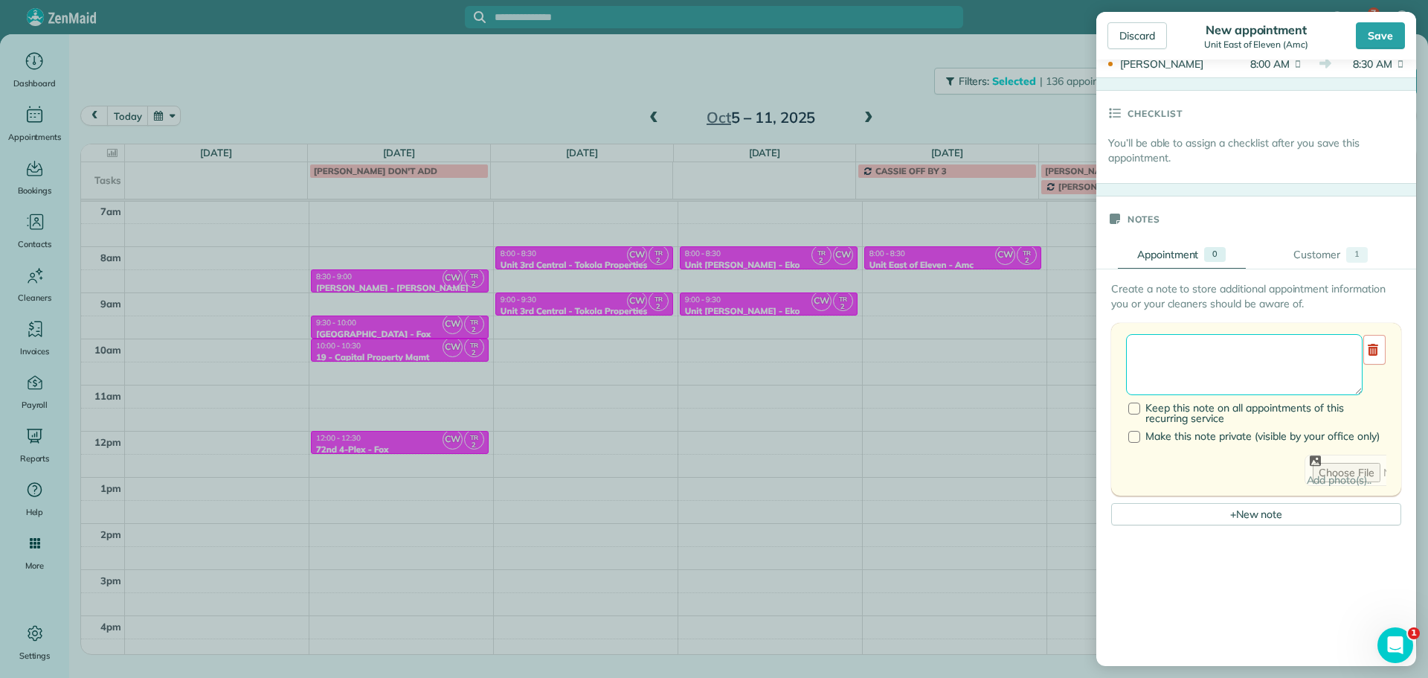
click at [1280, 352] on textarea at bounding box center [1244, 364] width 237 height 61
type textarea "******** *** *****"
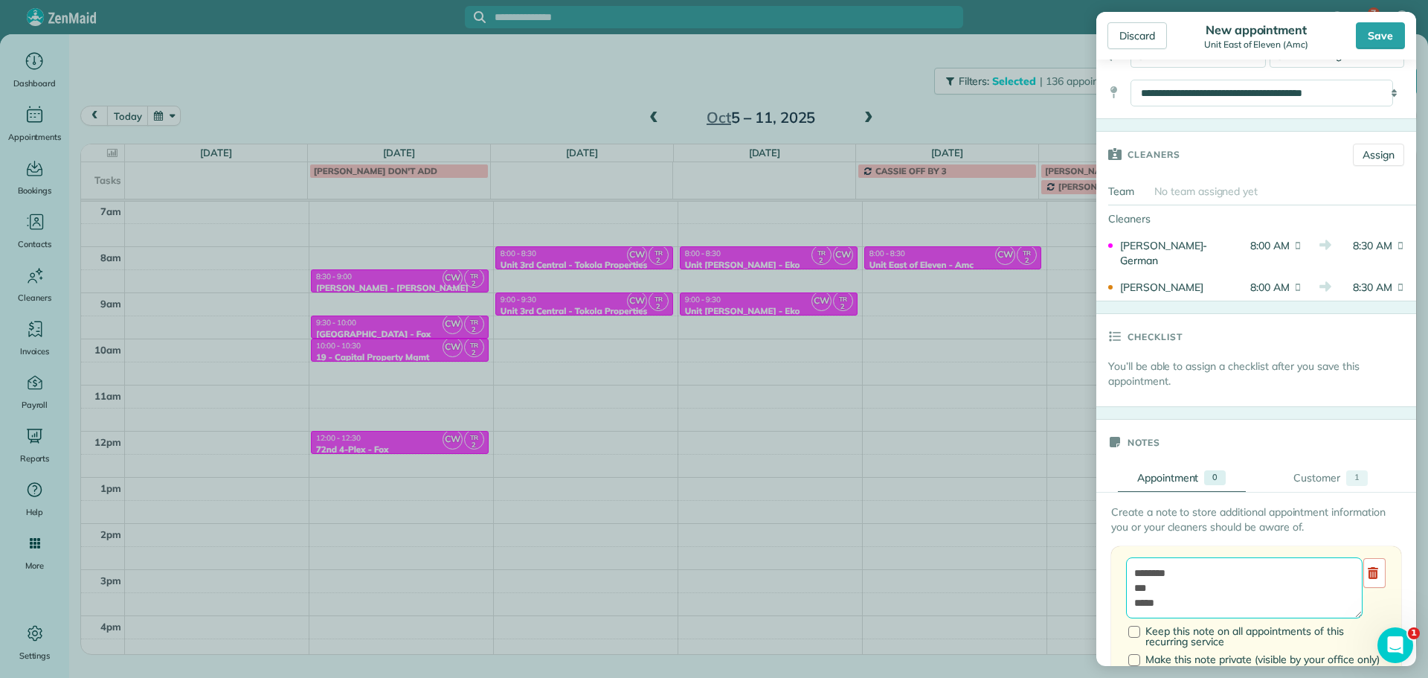
scroll to position [0, 0]
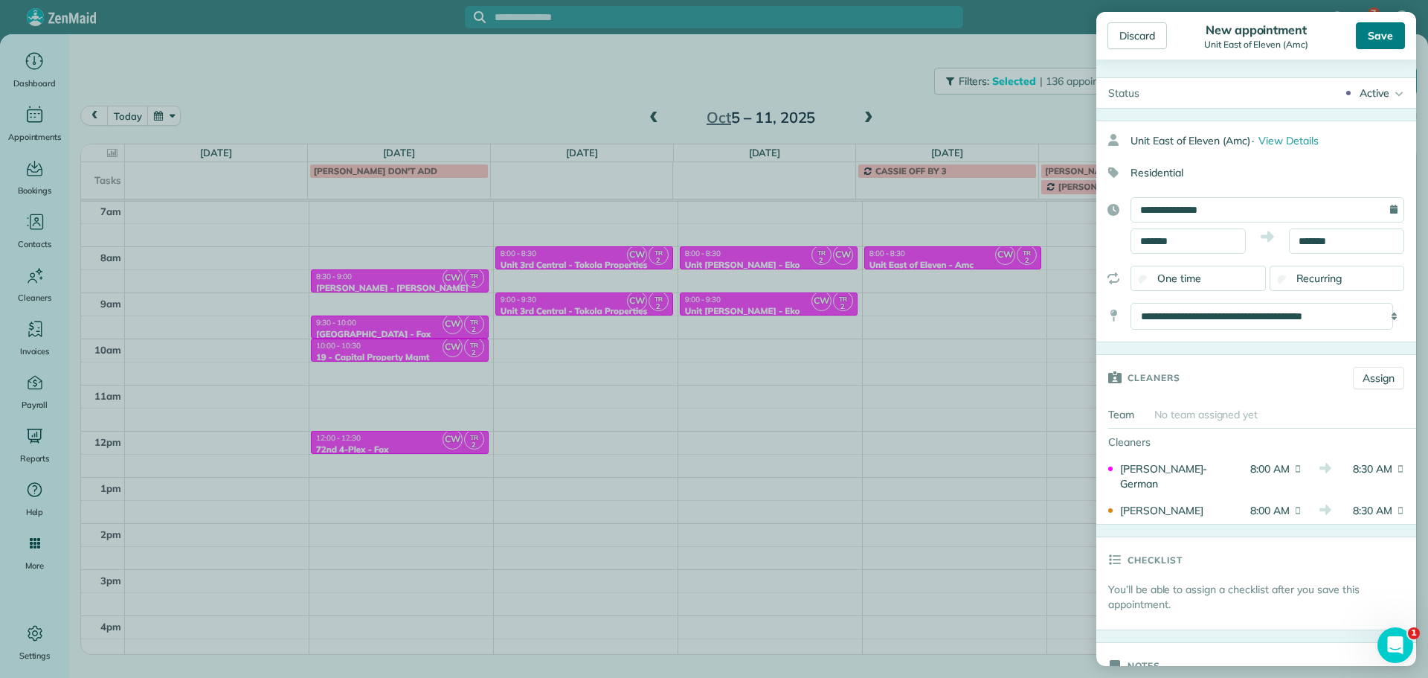
click at [1390, 41] on div "Save" at bounding box center [1380, 35] width 49 height 27
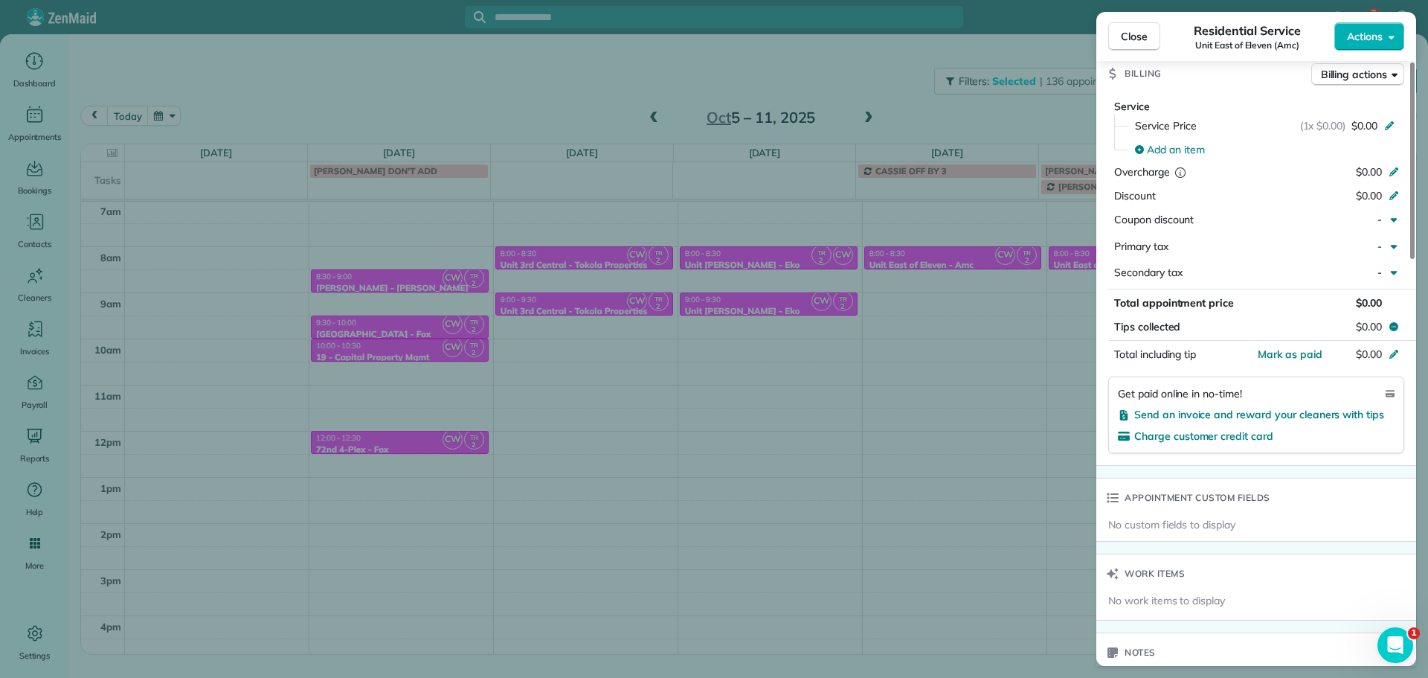
scroll to position [902, 0]
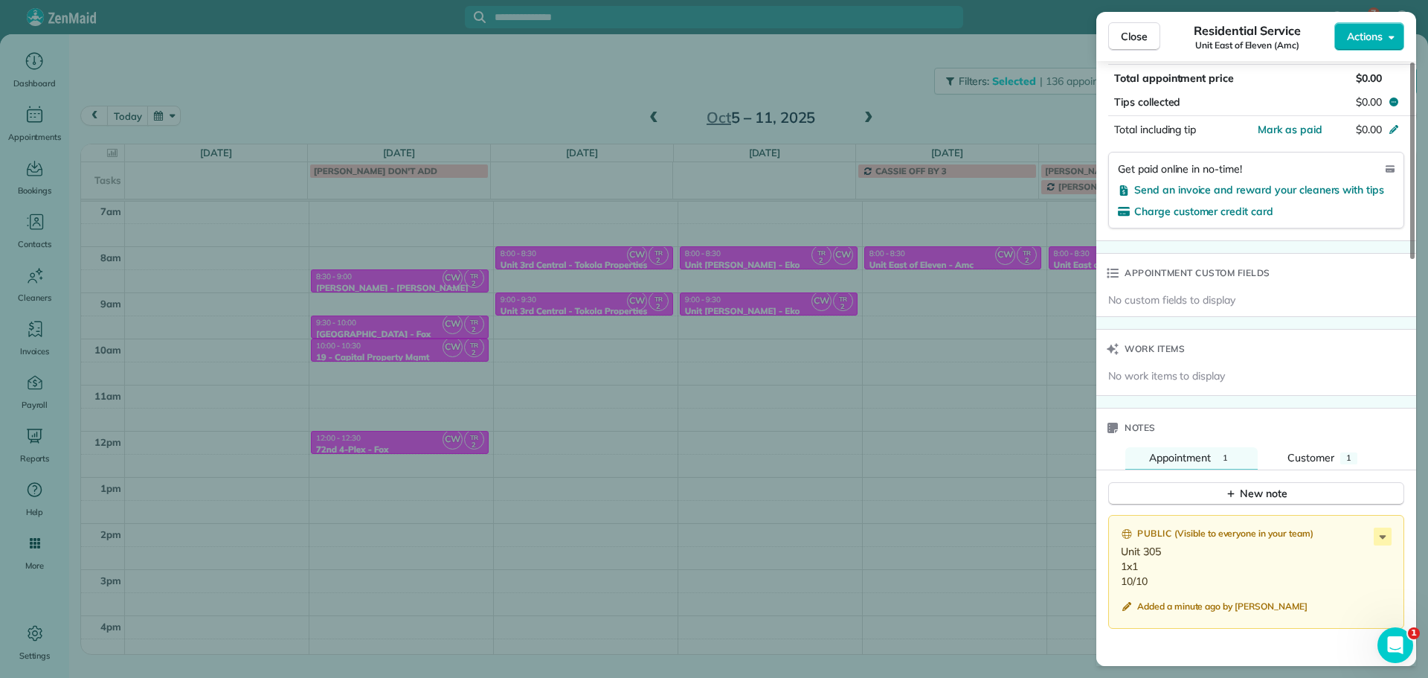
click at [795, 91] on div "Close Residential Service Unit East of Eleven (Amc) Actions Status Active Unit …" at bounding box center [714, 339] width 1428 height 678
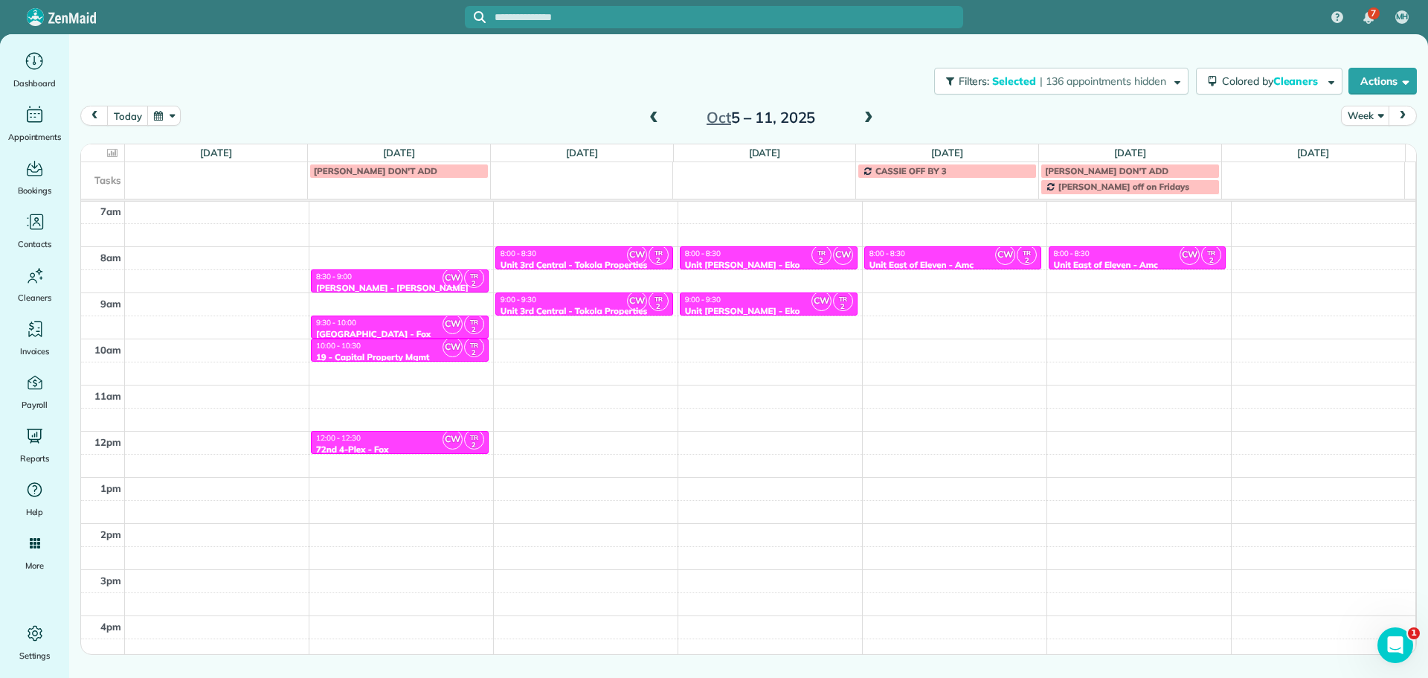
click at [873, 119] on span at bounding box center [869, 118] width 16 height 13
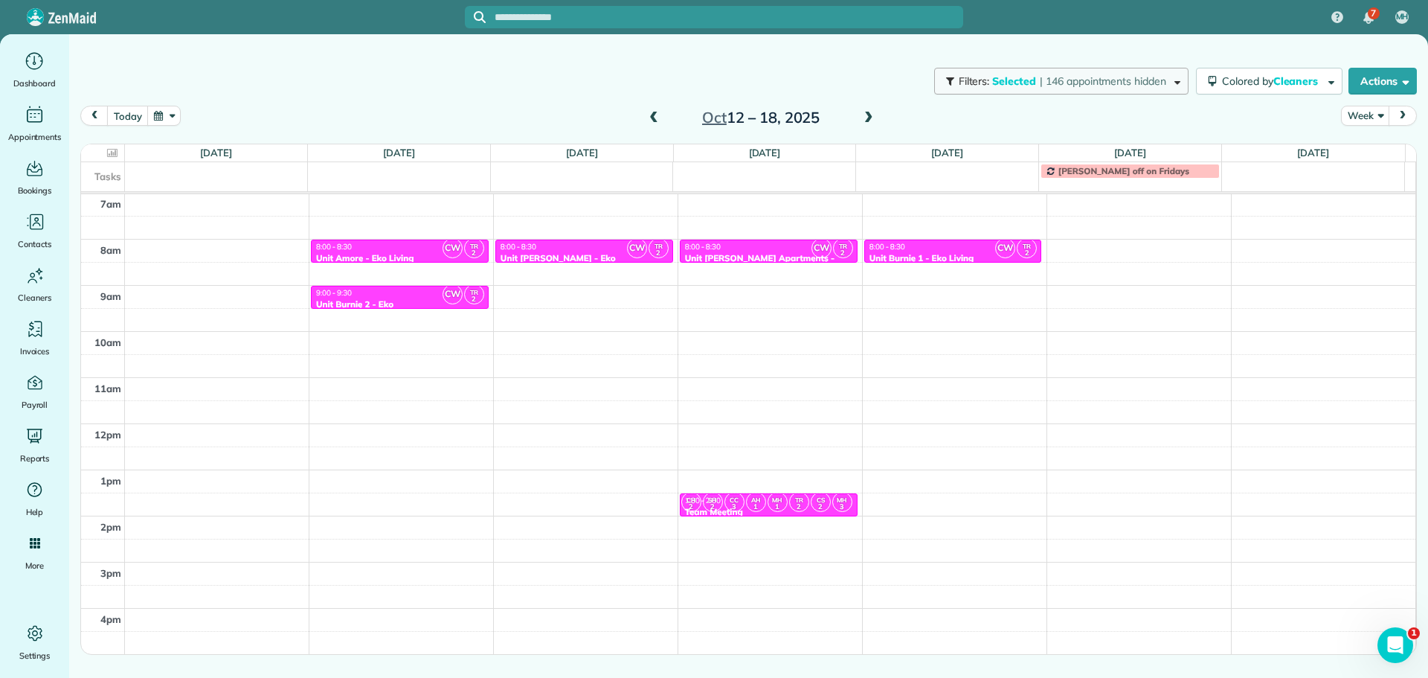
click at [1089, 84] on span "| 146 appointments hidden" at bounding box center [1103, 80] width 126 height 13
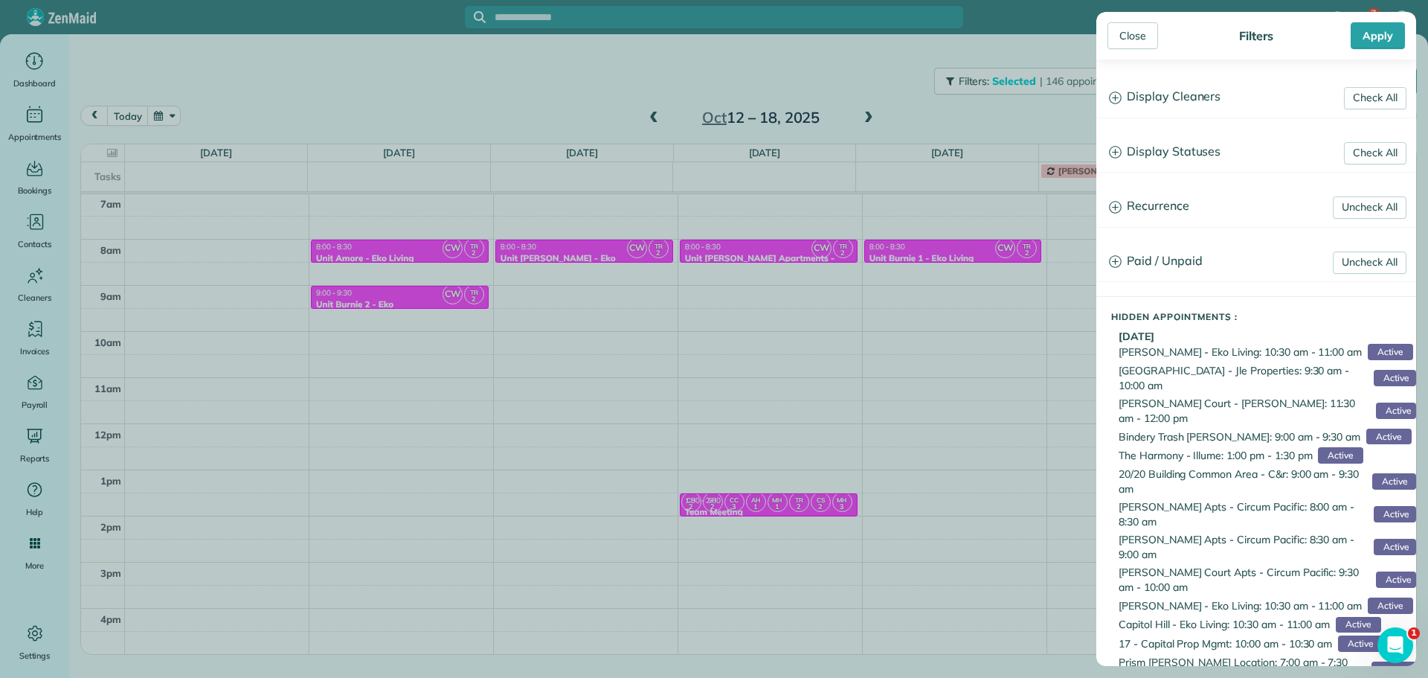
click at [1186, 100] on h3 "Display Cleaners" at bounding box center [1256, 97] width 318 height 38
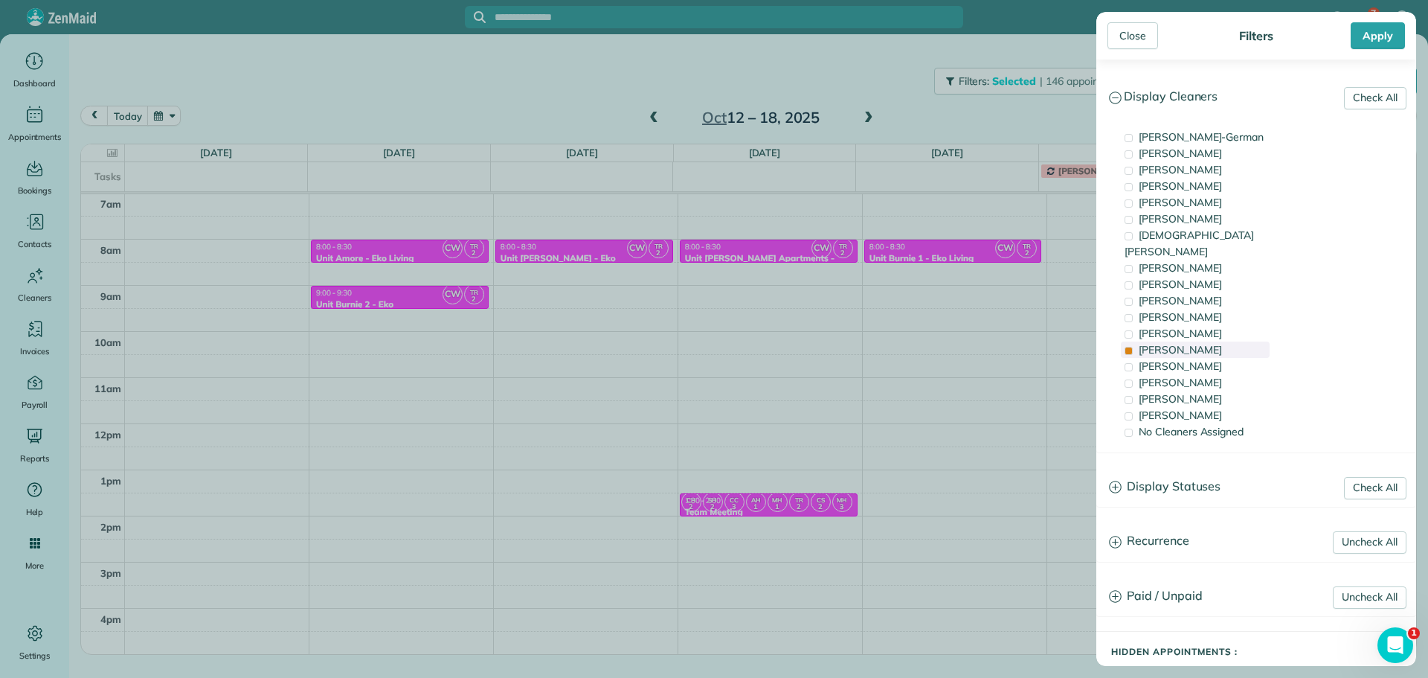
click at [1213, 341] on div "Tammi Rue" at bounding box center [1195, 349] width 149 height 16
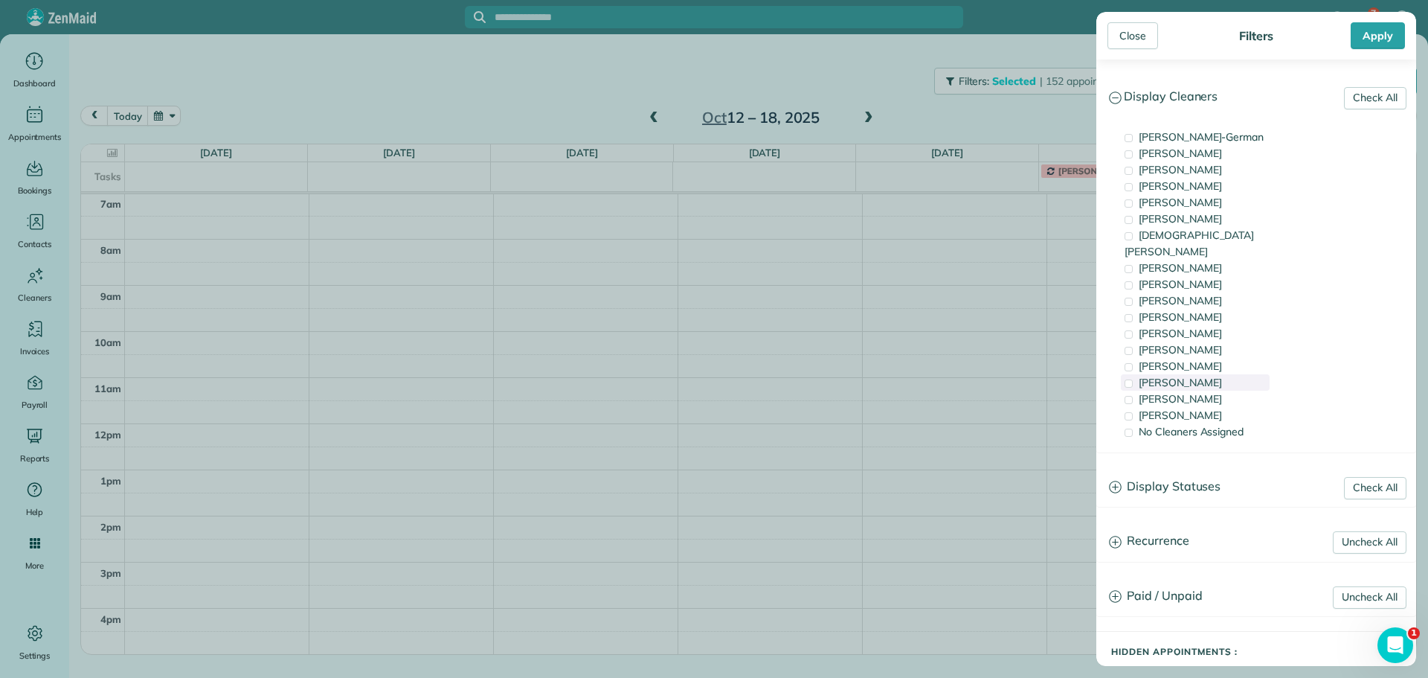
click at [1209, 374] on div "Cristina Sainz" at bounding box center [1195, 382] width 149 height 16
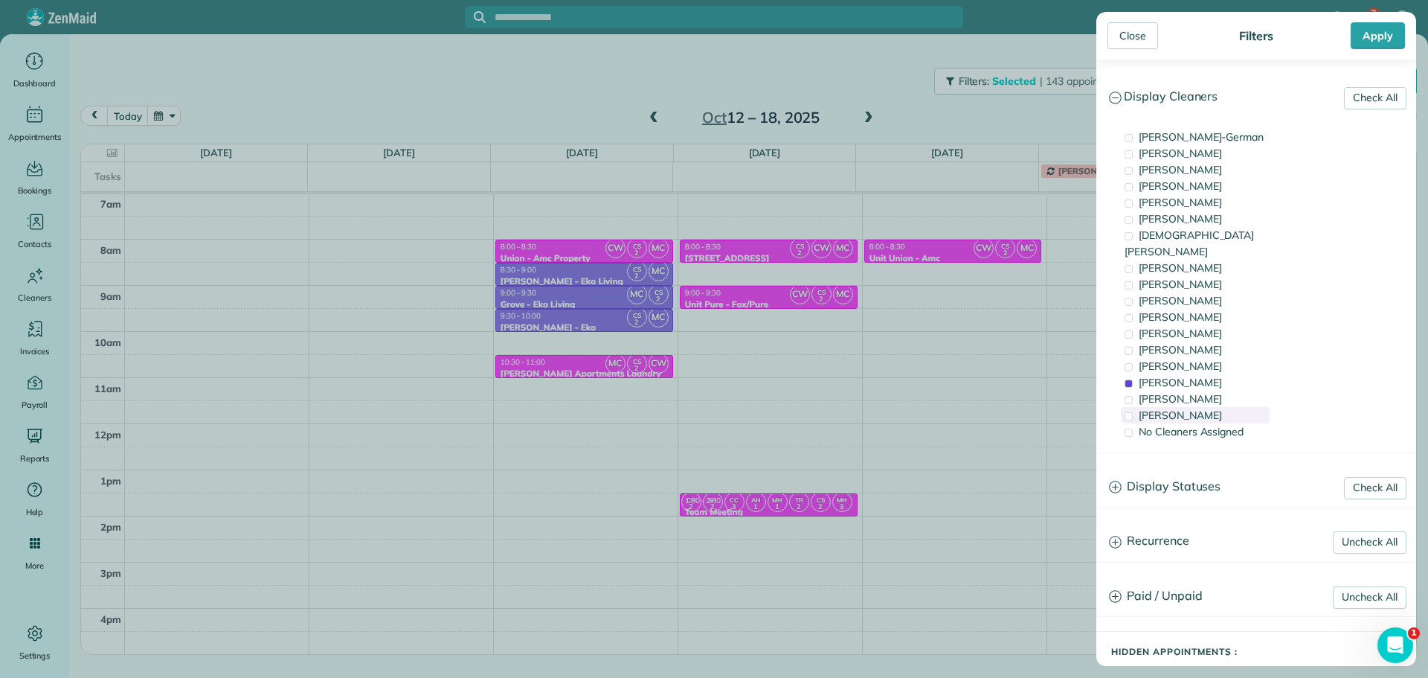
click at [1205, 407] on div "Mayra Cota" at bounding box center [1195, 415] width 149 height 16
click at [414, 244] on div "Close Filters Apply Check All Display Cleaners Christina Wright-German Cassie F…" at bounding box center [714, 339] width 1428 height 678
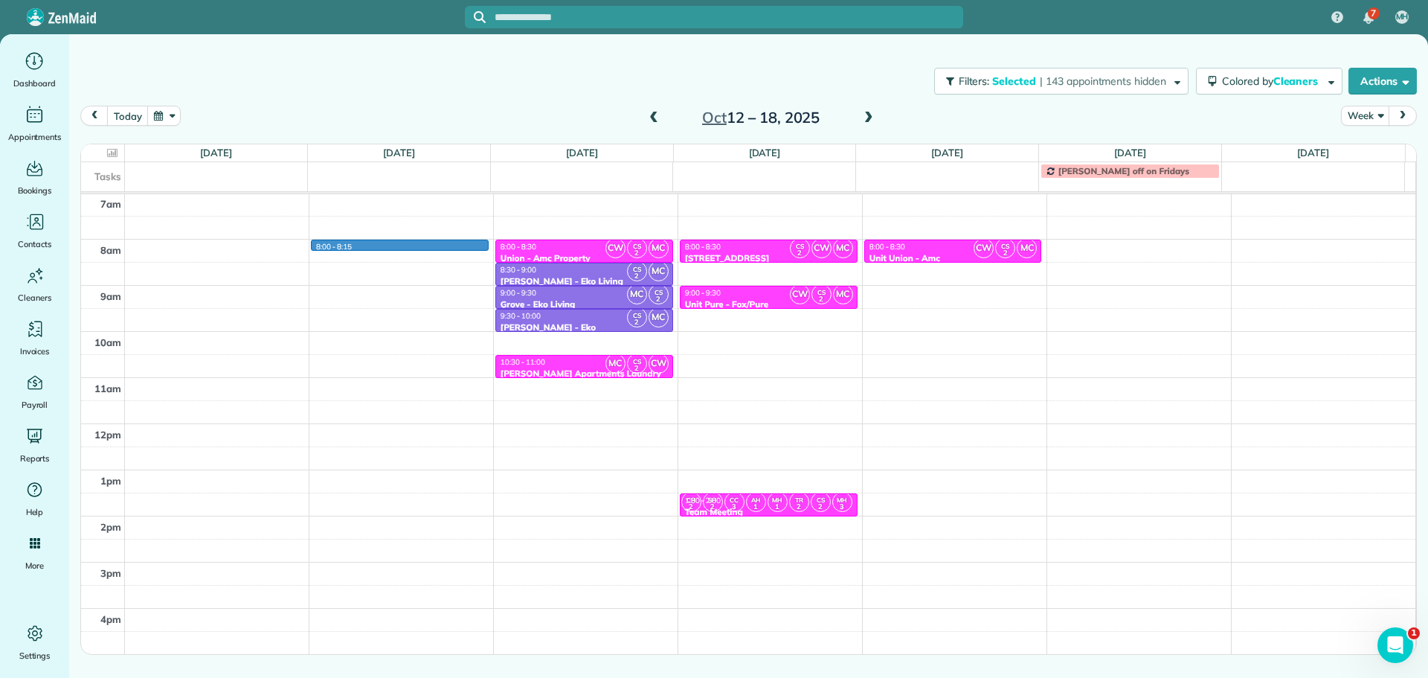
click at [414, 243] on div "4am 5am 6am 7am 8am 9am 10am 11am 12pm 1pm 2pm 3pm 4pm 5pm 8:00 - 8:15 CW CS 2 …" at bounding box center [748, 377] width 1334 height 645
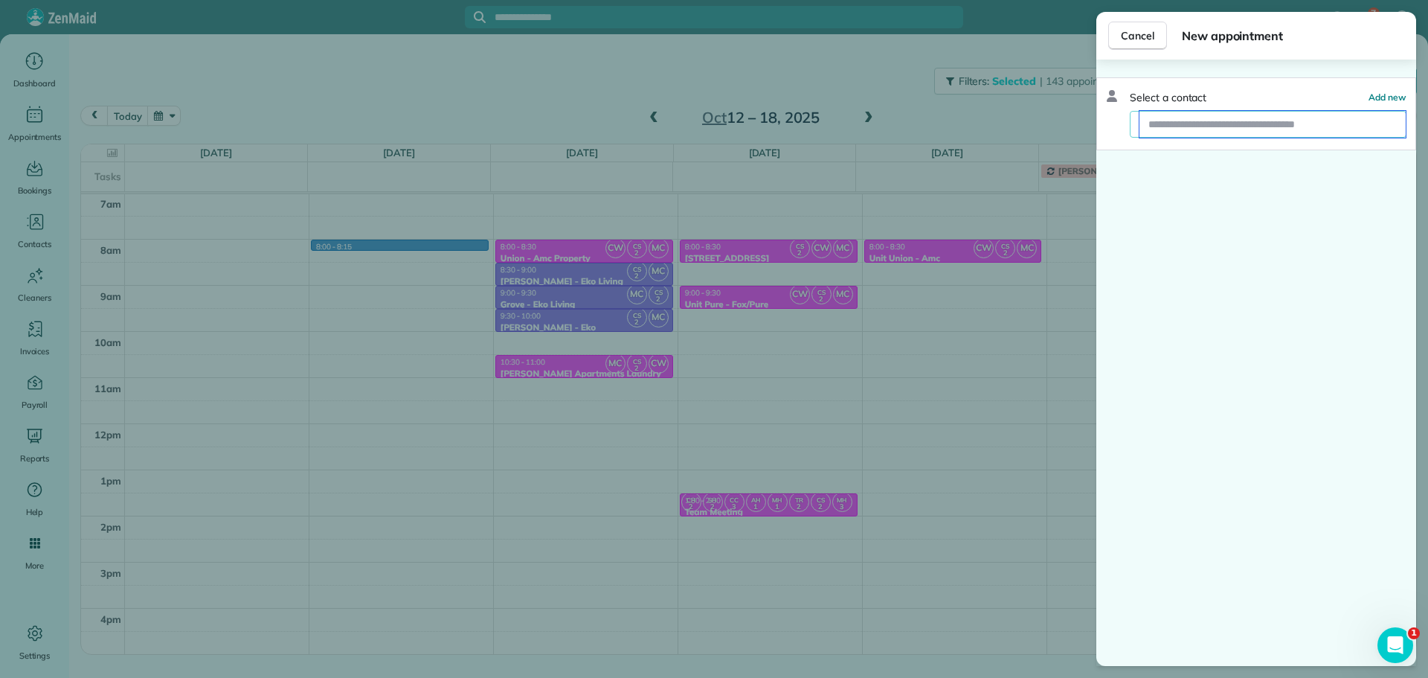
click at [1173, 128] on input "text" at bounding box center [1273, 124] width 266 height 27
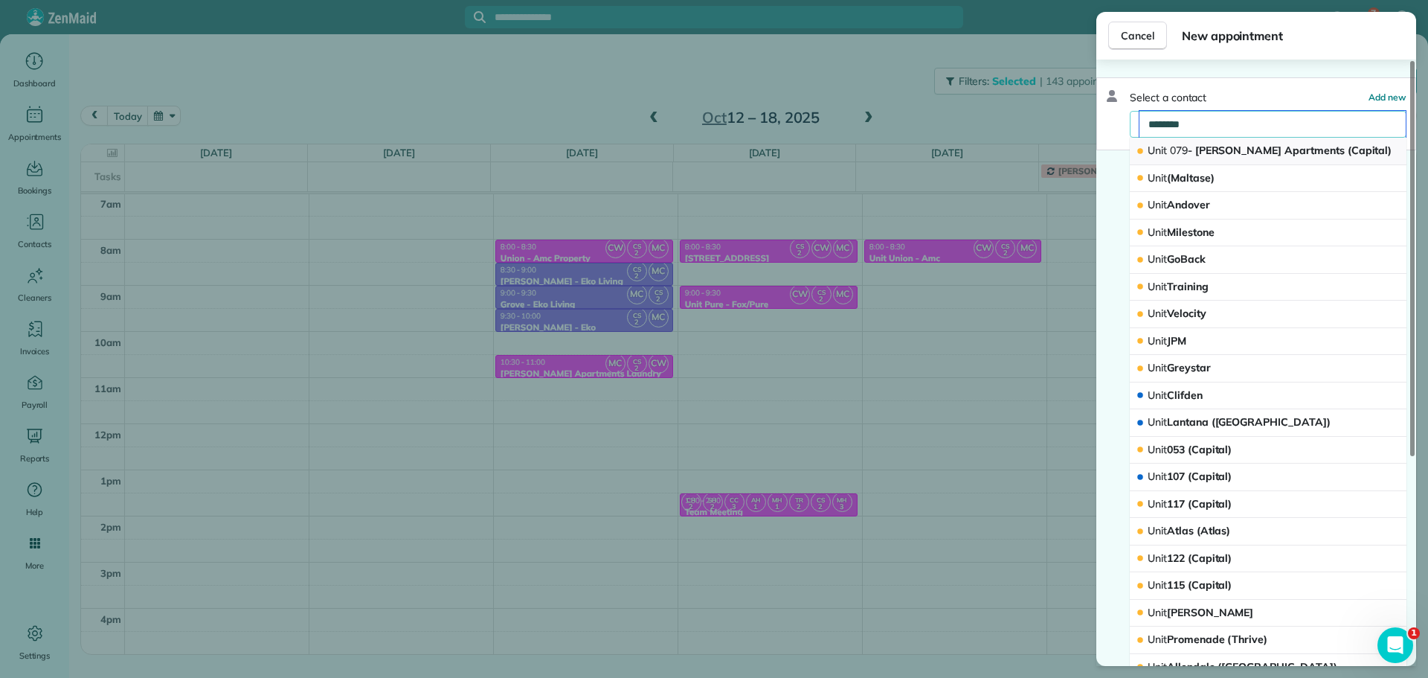
type input "********"
click at [1215, 152] on span "Unit 079 - Laurel Ash Apartments (Capital)" at bounding box center [1270, 150] width 244 height 13
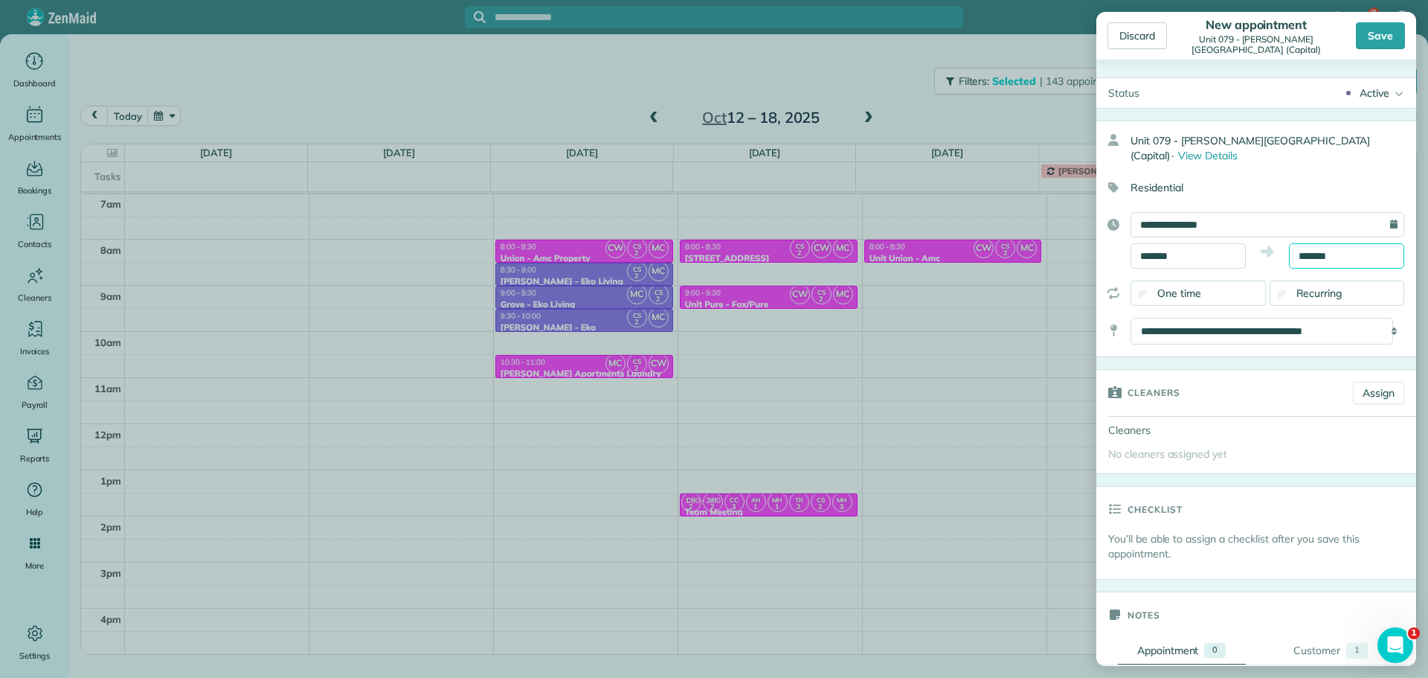
click at [1299, 251] on input "*******" at bounding box center [1346, 255] width 115 height 25
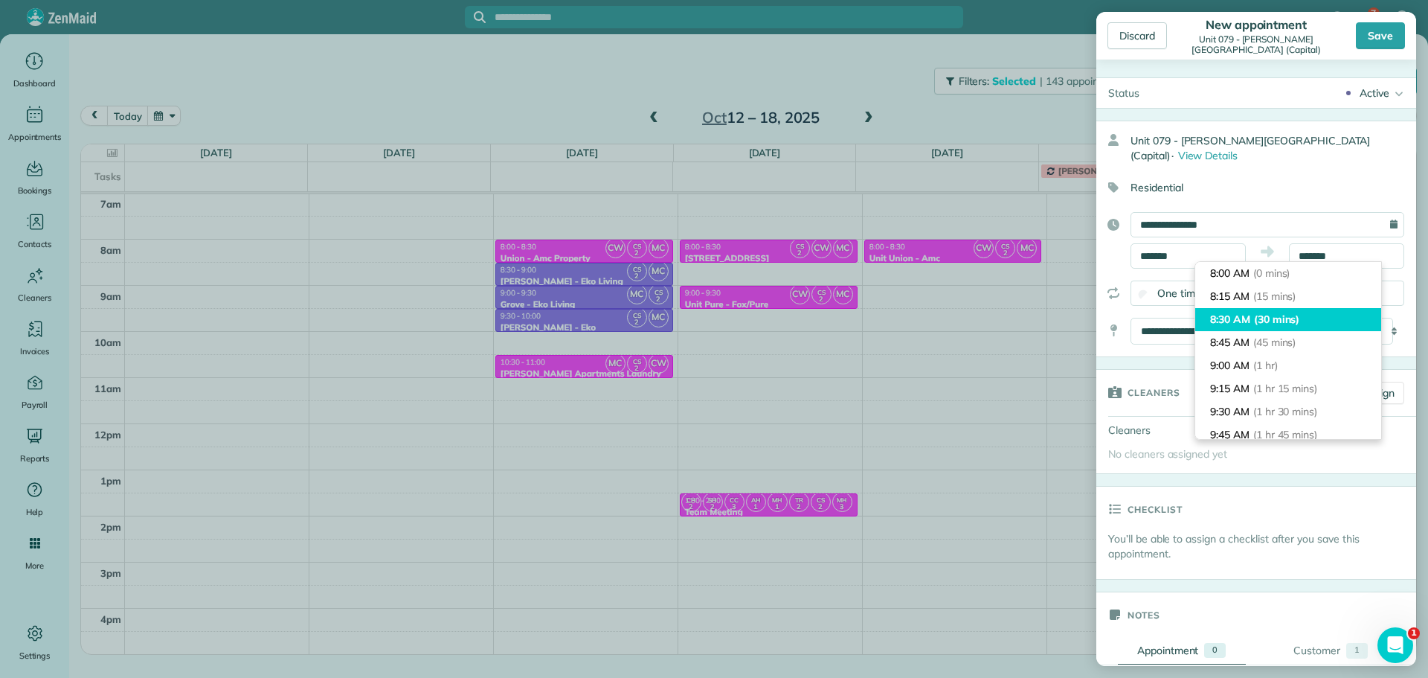
type input "*******"
click at [1289, 316] on span "(30 mins)" at bounding box center [1277, 318] width 46 height 13
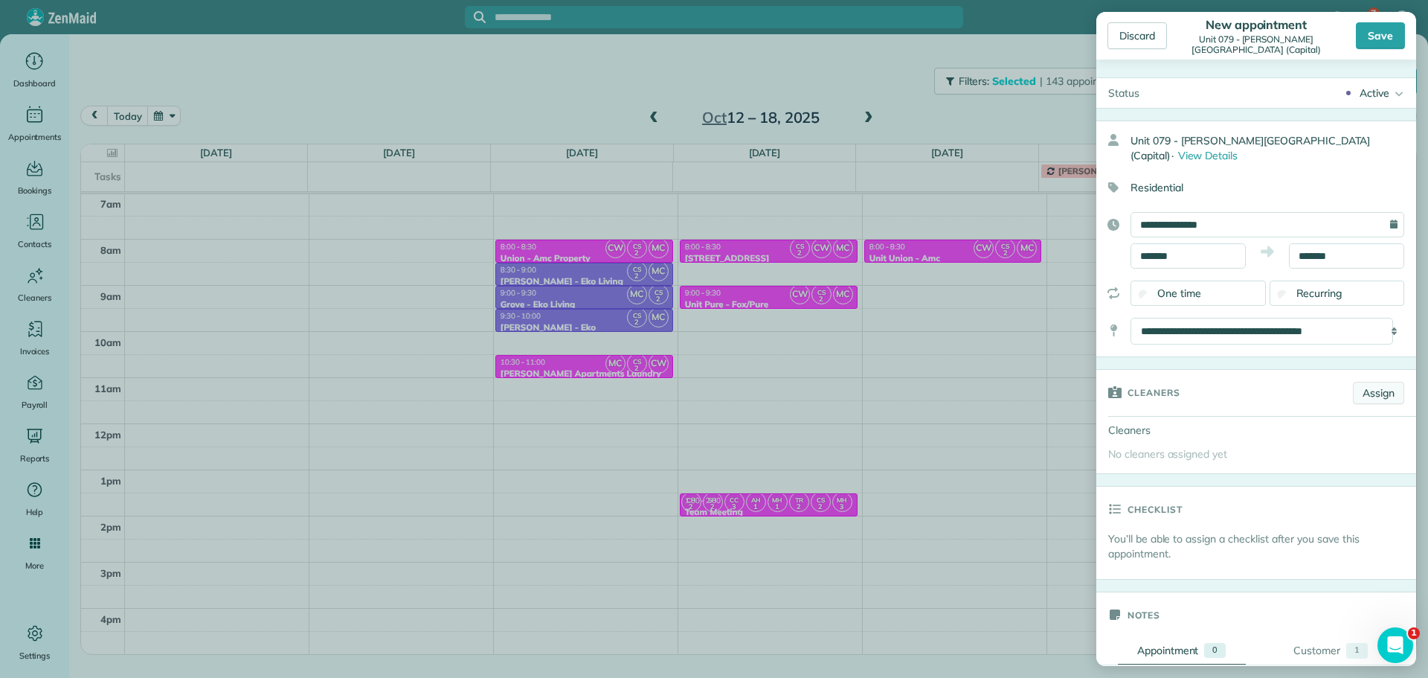
click at [1364, 385] on link "Assign" at bounding box center [1378, 393] width 51 height 22
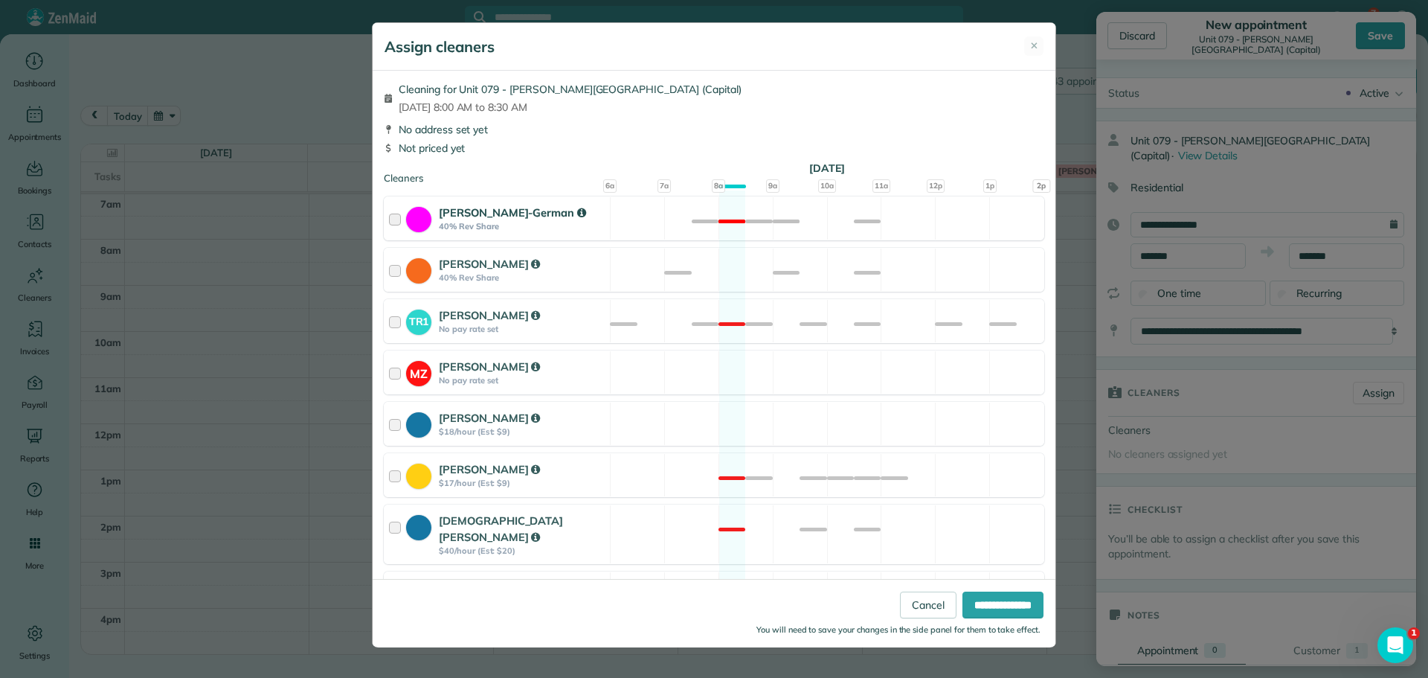
click at [800, 224] on div "Christina Wright-German 40% Rev Share Not available" at bounding box center [714, 218] width 661 height 44
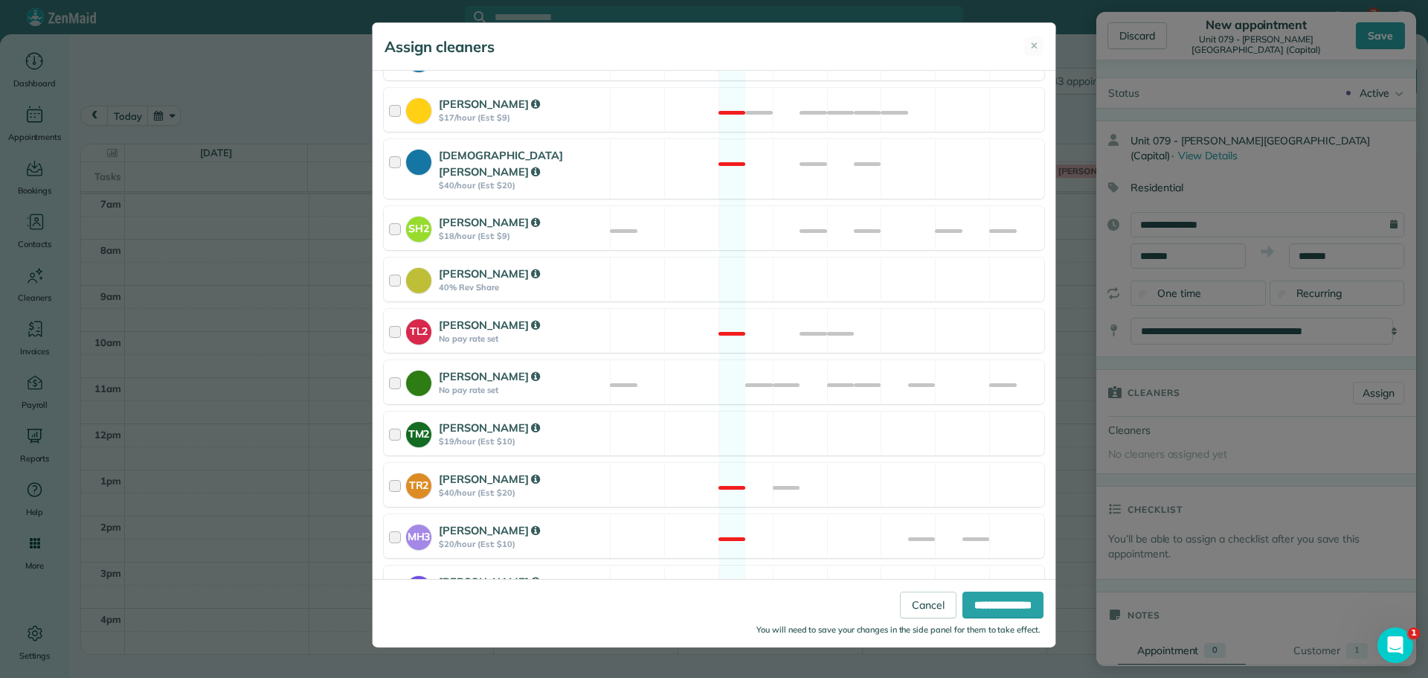
scroll to position [223, 0]
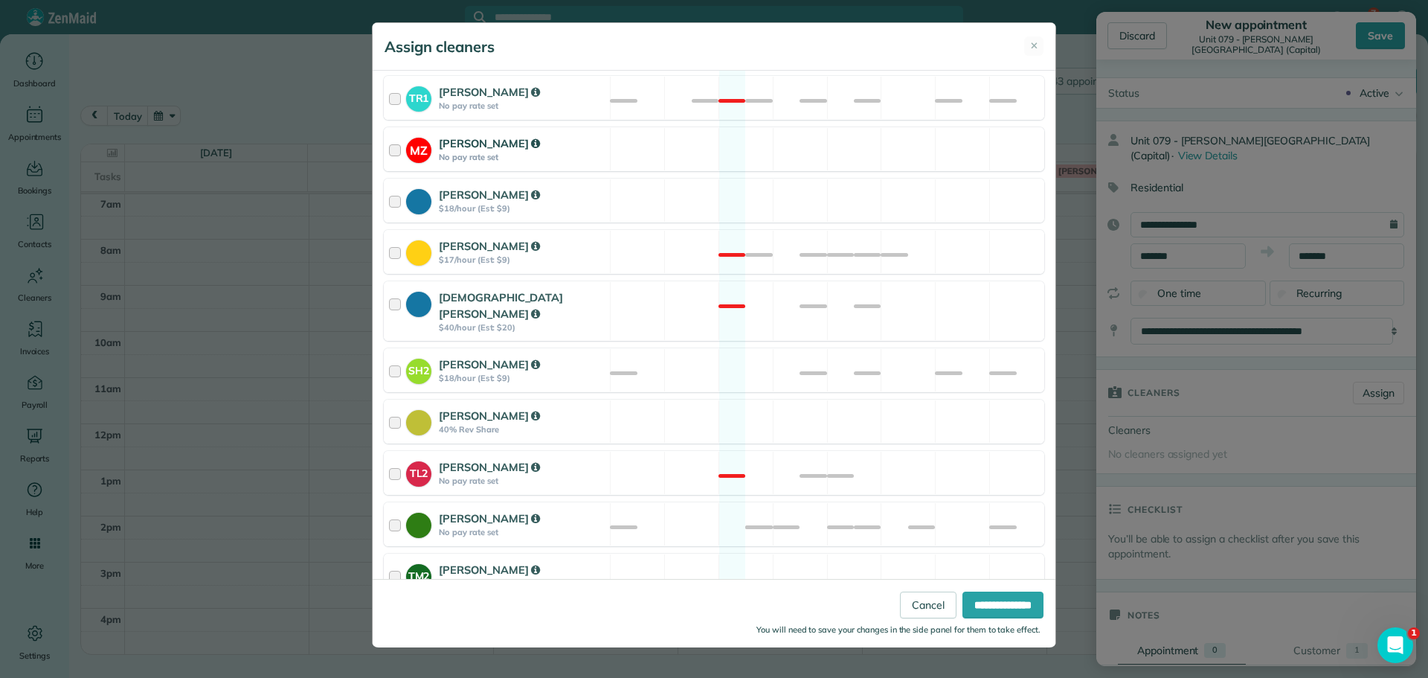
click at [813, 140] on div "MZ Mark Zollo No pay rate set Available" at bounding box center [714, 149] width 661 height 44
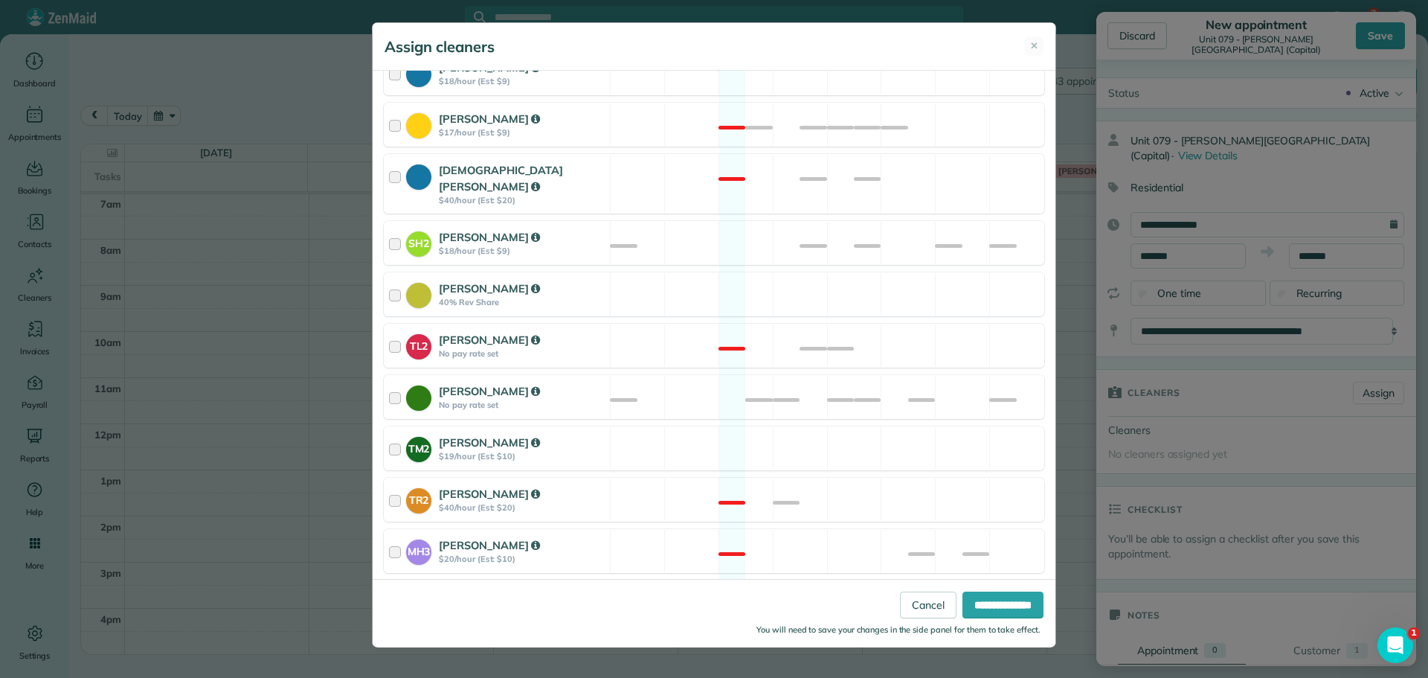
scroll to position [501, 0]
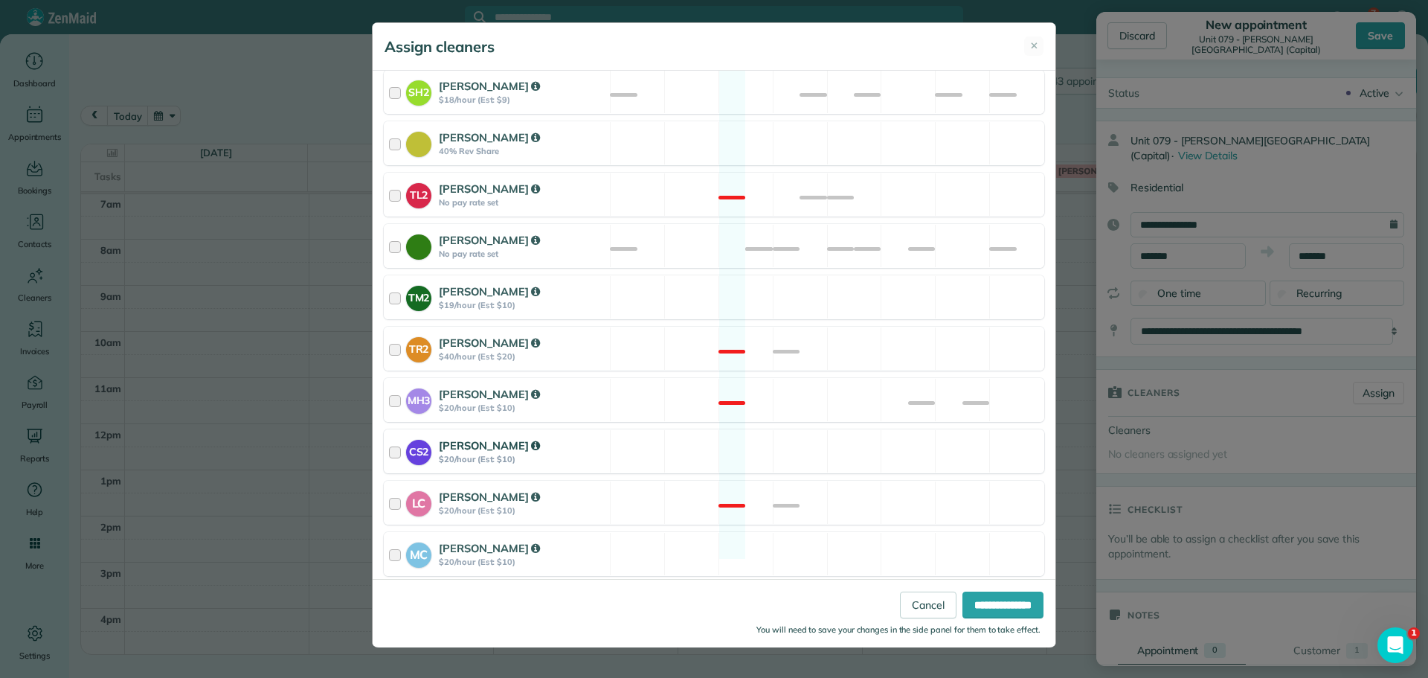
click at [833, 440] on div "CS2 Cristina Sainz $20/hour (Est: $10) Available" at bounding box center [714, 451] width 661 height 44
click at [863, 541] on div "MC Mayra Cota $20/hour (Est: $10) Available" at bounding box center [714, 554] width 661 height 44
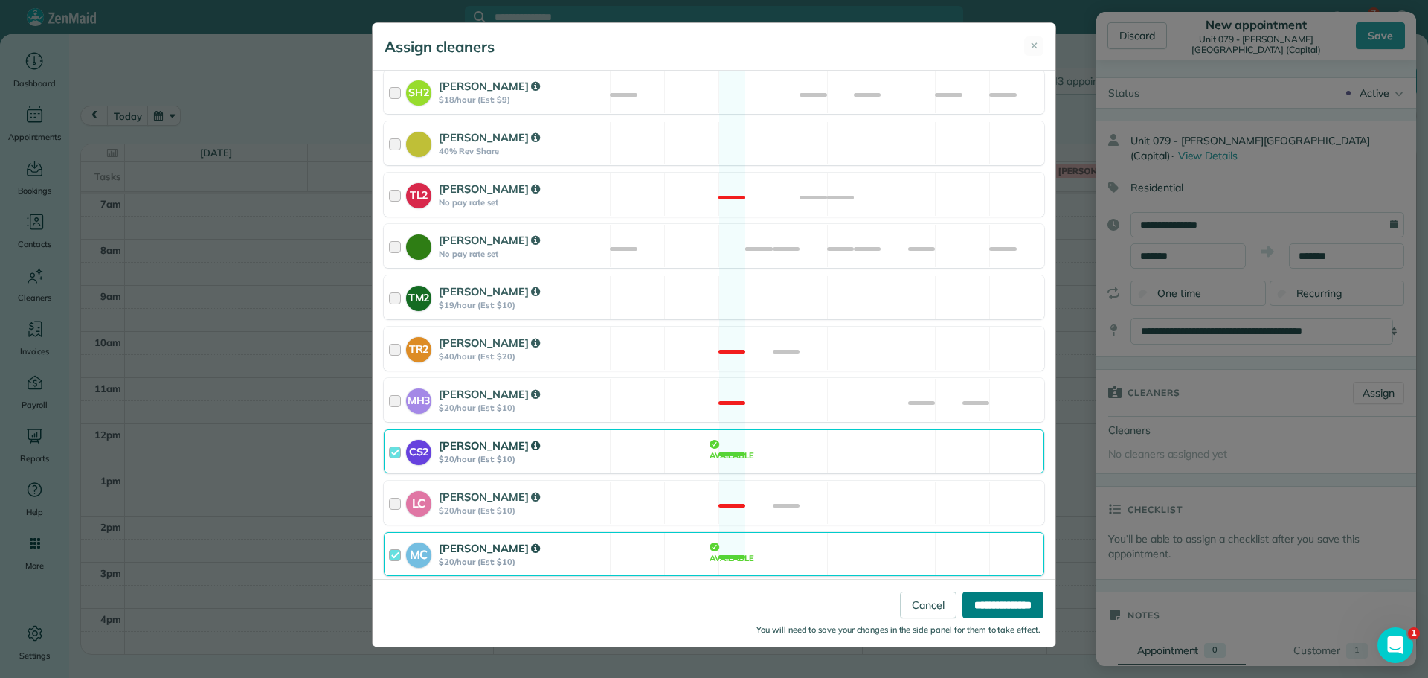
click at [1012, 604] on input "**********" at bounding box center [1002, 604] width 81 height 27
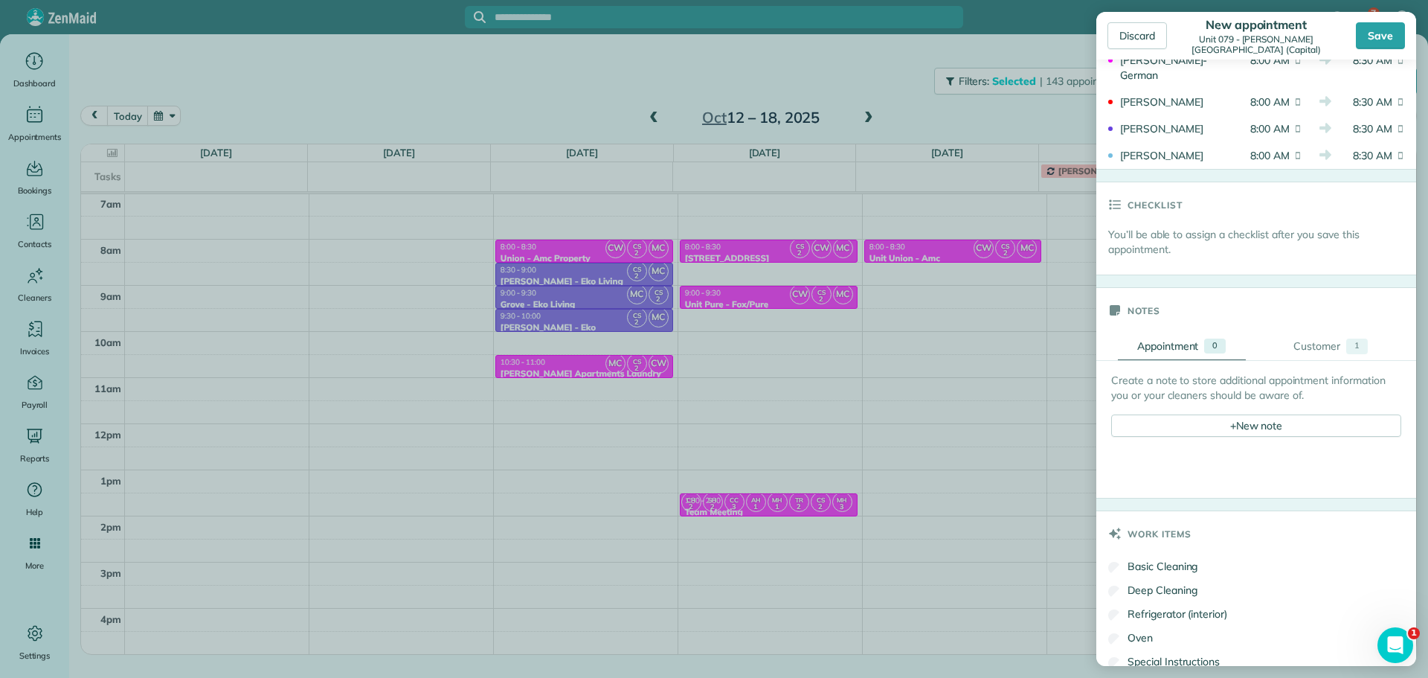
scroll to position [446, 0]
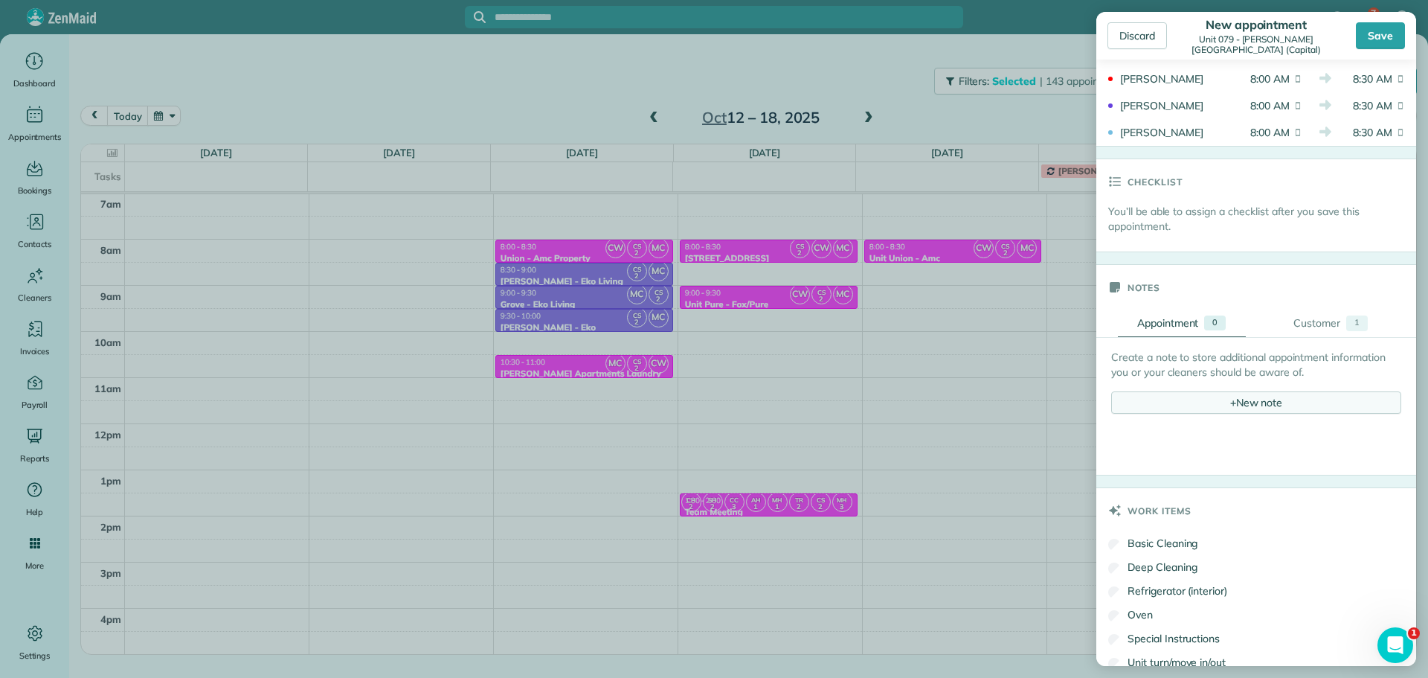
click at [1262, 404] on div "+ New note" at bounding box center [1256, 402] width 290 height 22
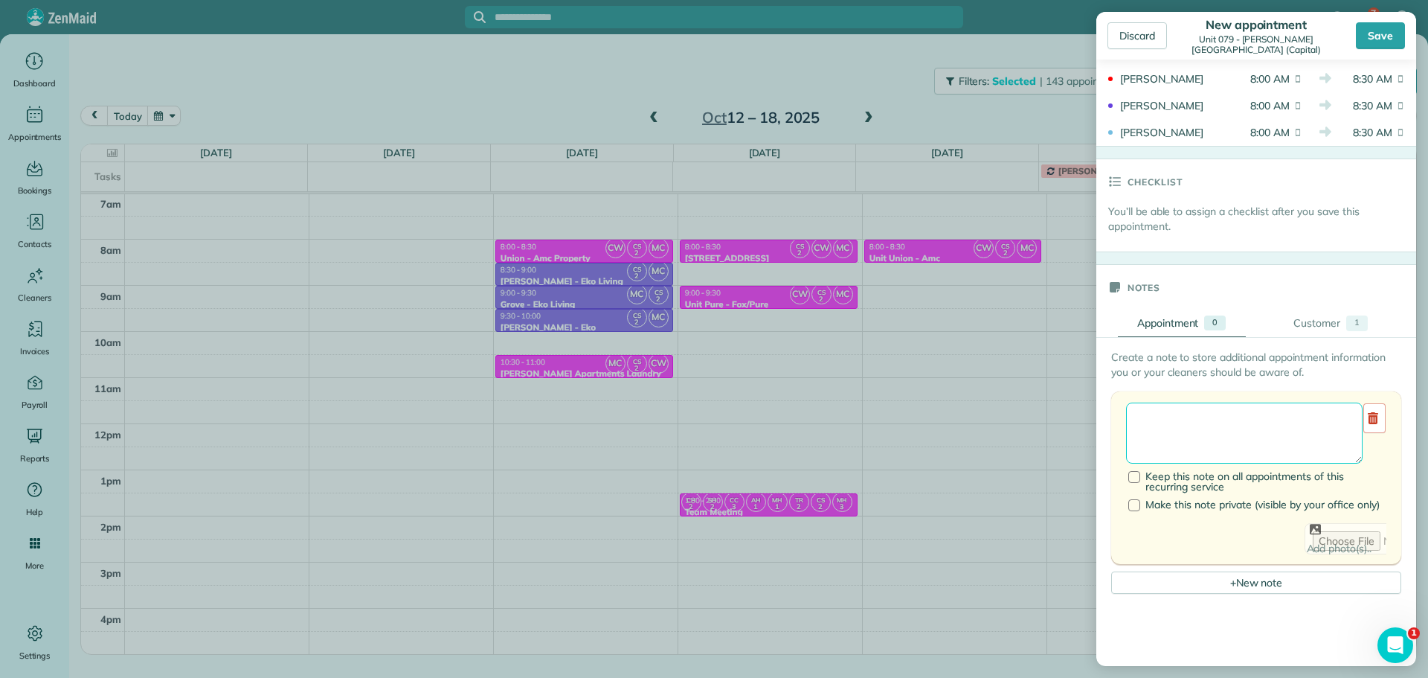
click at [1261, 409] on textarea at bounding box center [1244, 432] width 237 height 61
paste textarea "**********"
paste textarea "********"
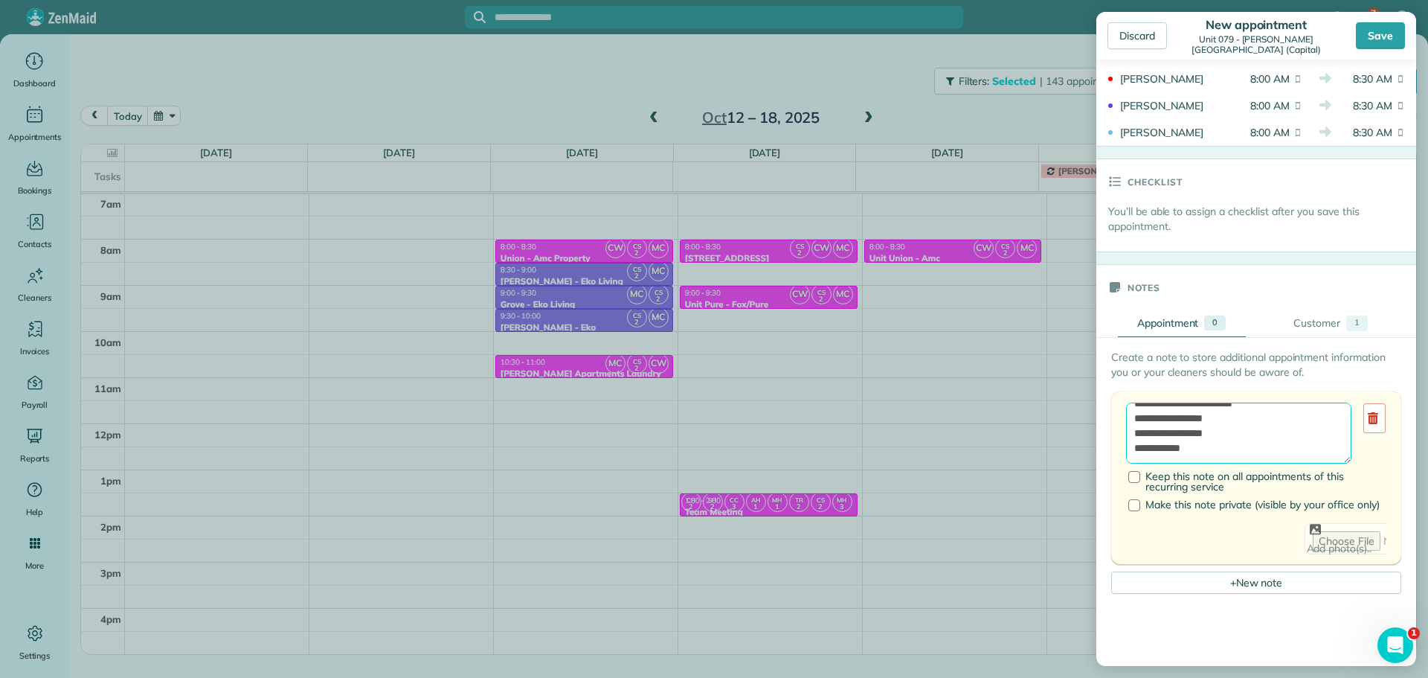
paste textarea "**********"
click at [1214, 424] on textarea "**********" at bounding box center [1238, 432] width 225 height 61
paste textarea "**********"
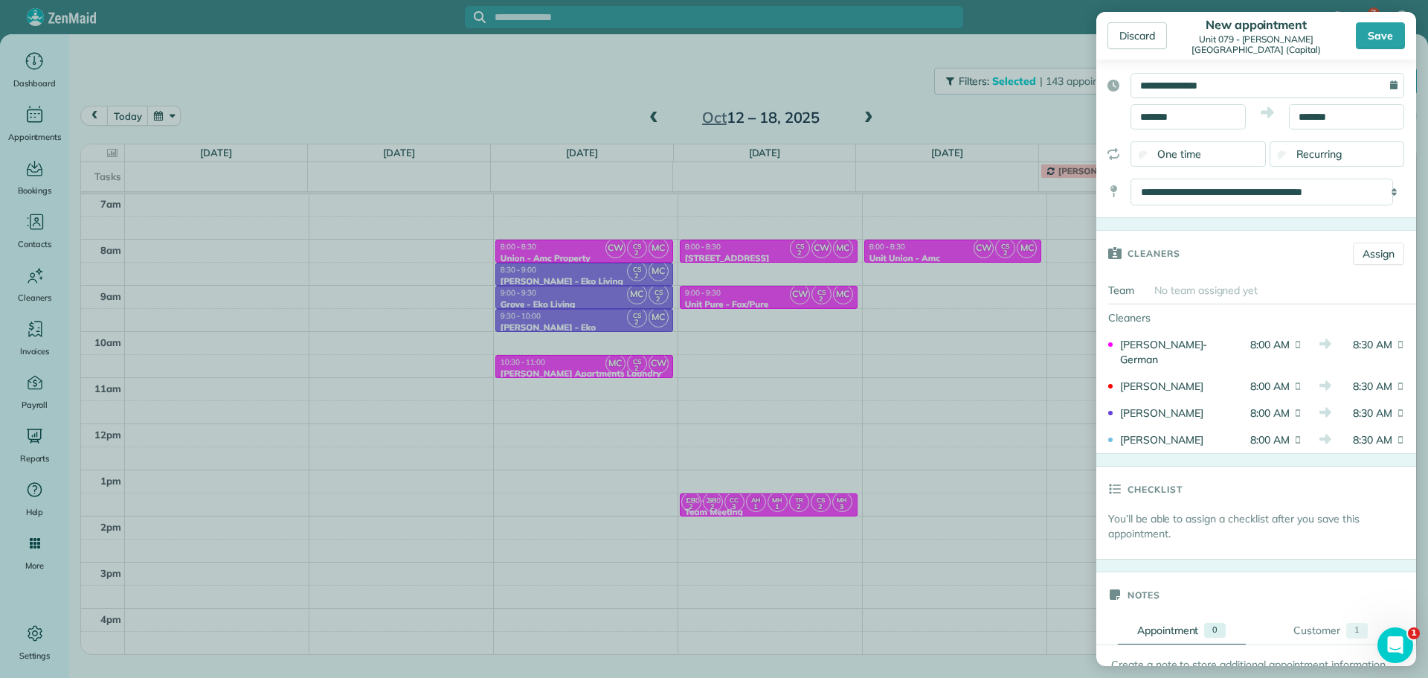
scroll to position [0, 0]
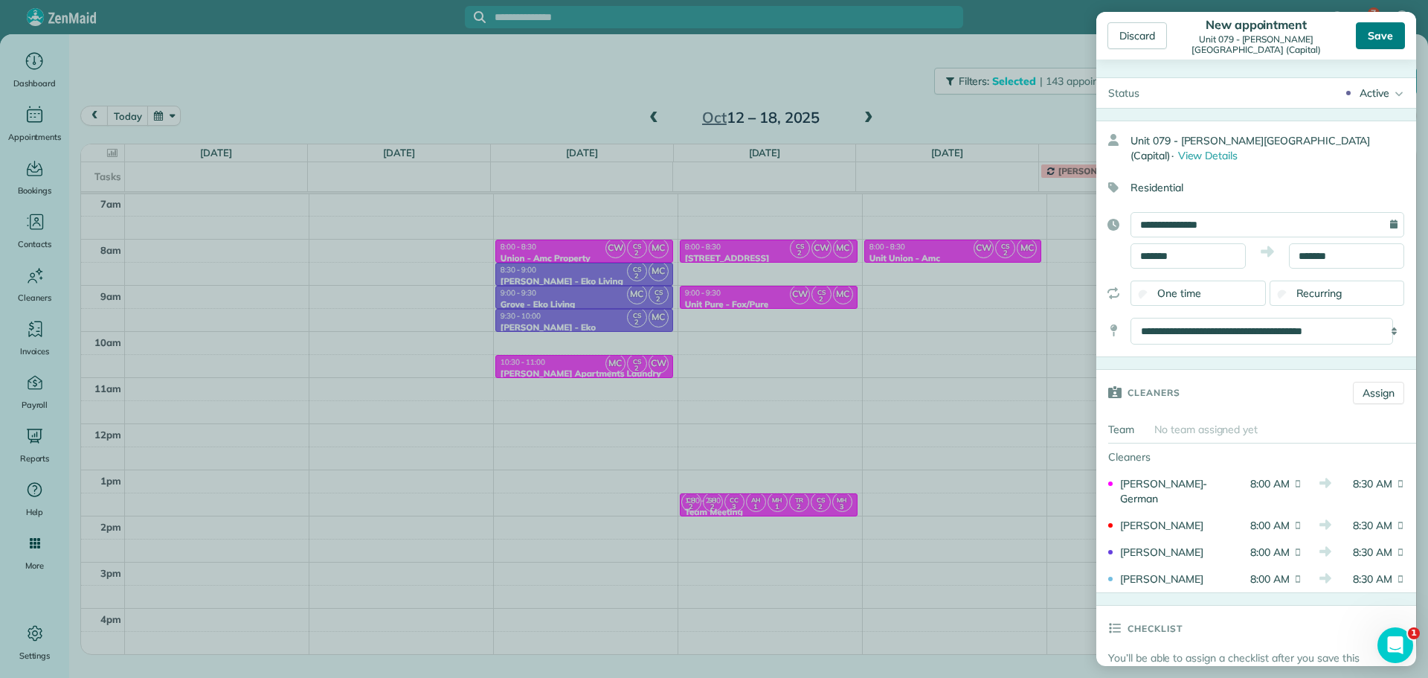
type textarea "**********"
click at [1381, 36] on div "Save" at bounding box center [1380, 35] width 49 height 27
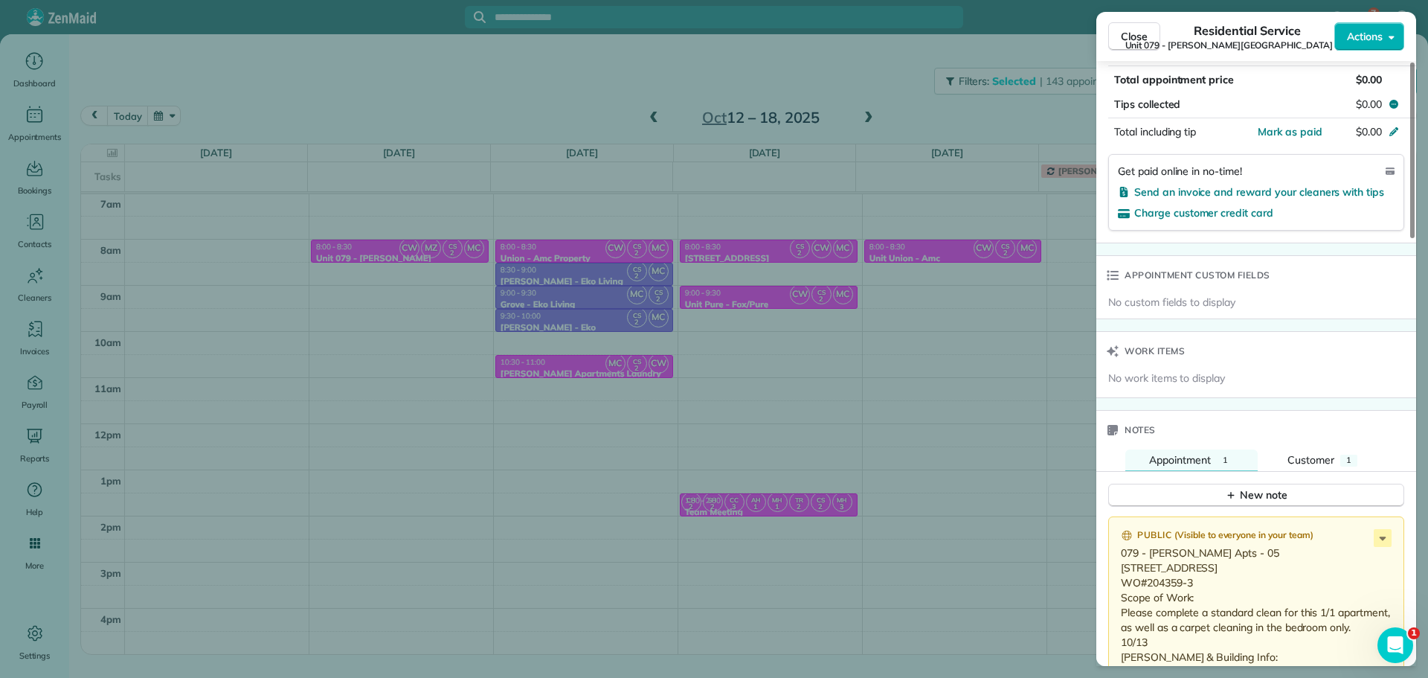
scroll to position [1120, 0]
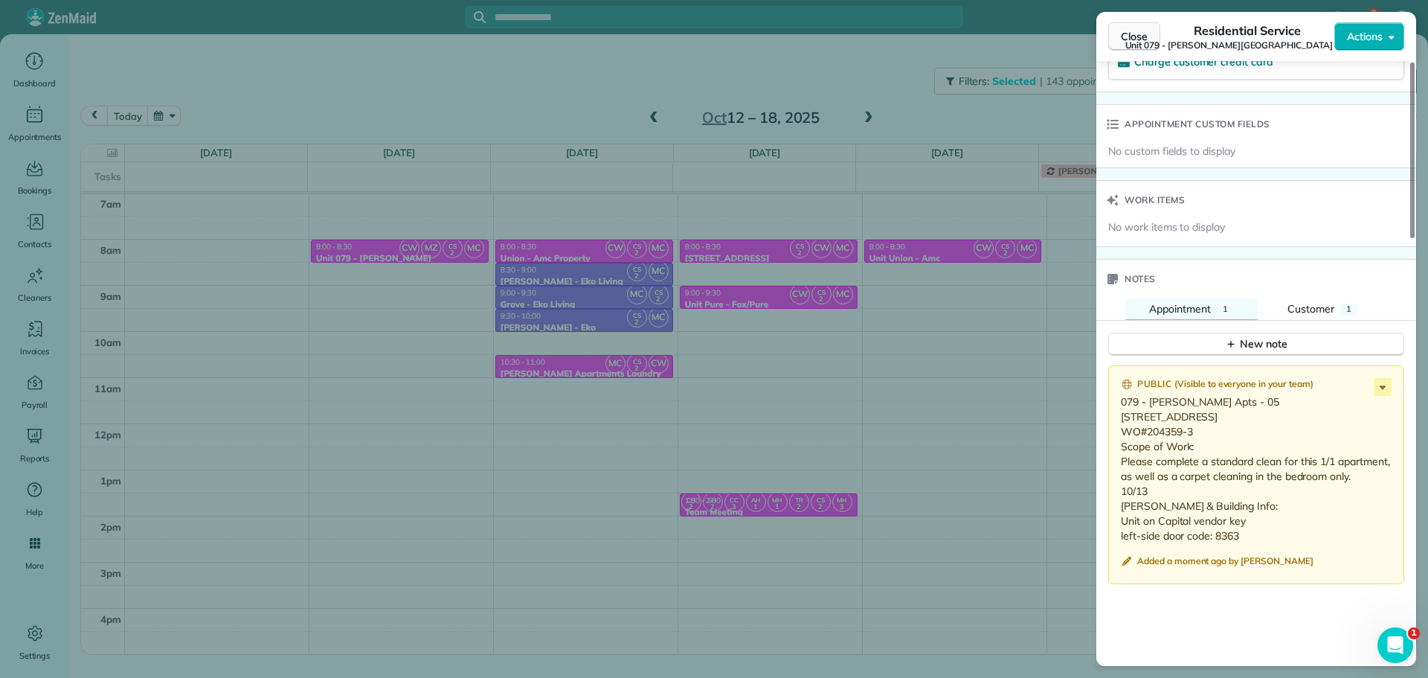
click at [1131, 23] on button "Close" at bounding box center [1134, 36] width 52 height 28
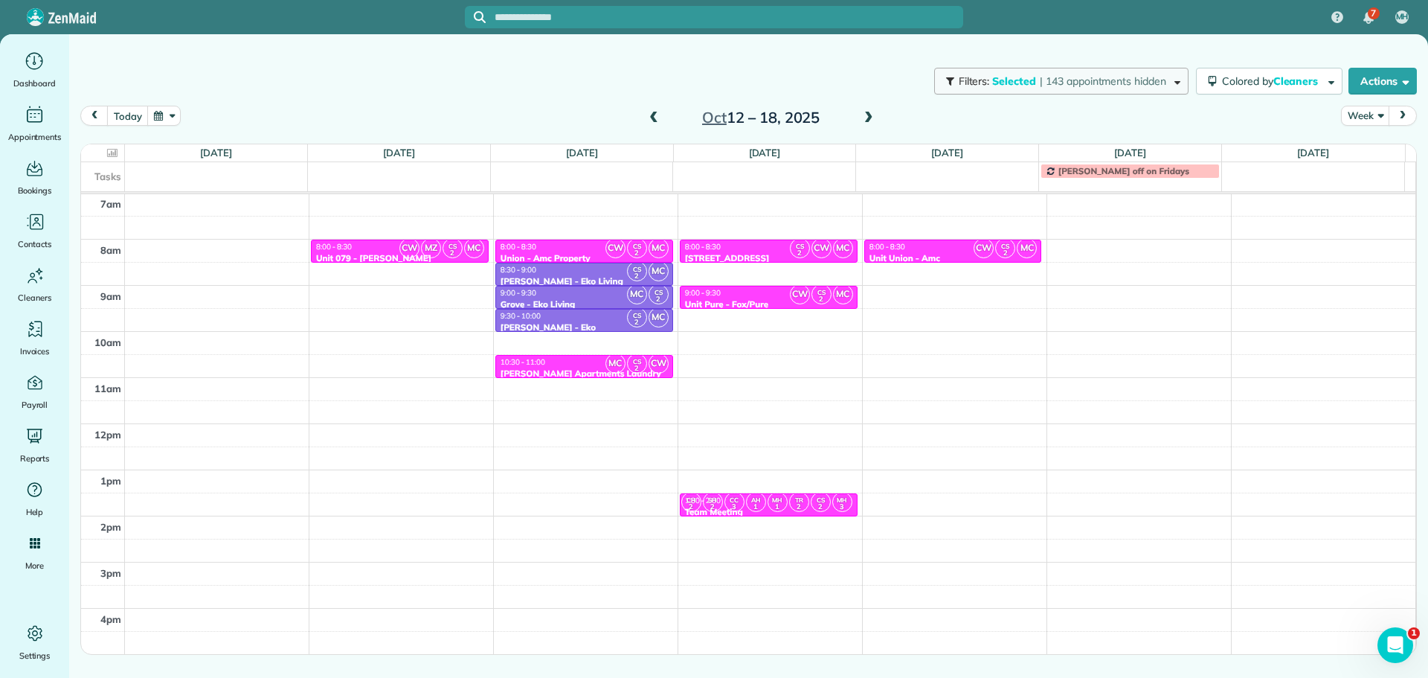
click at [1115, 84] on span "| 143 appointments hidden" at bounding box center [1103, 80] width 126 height 13
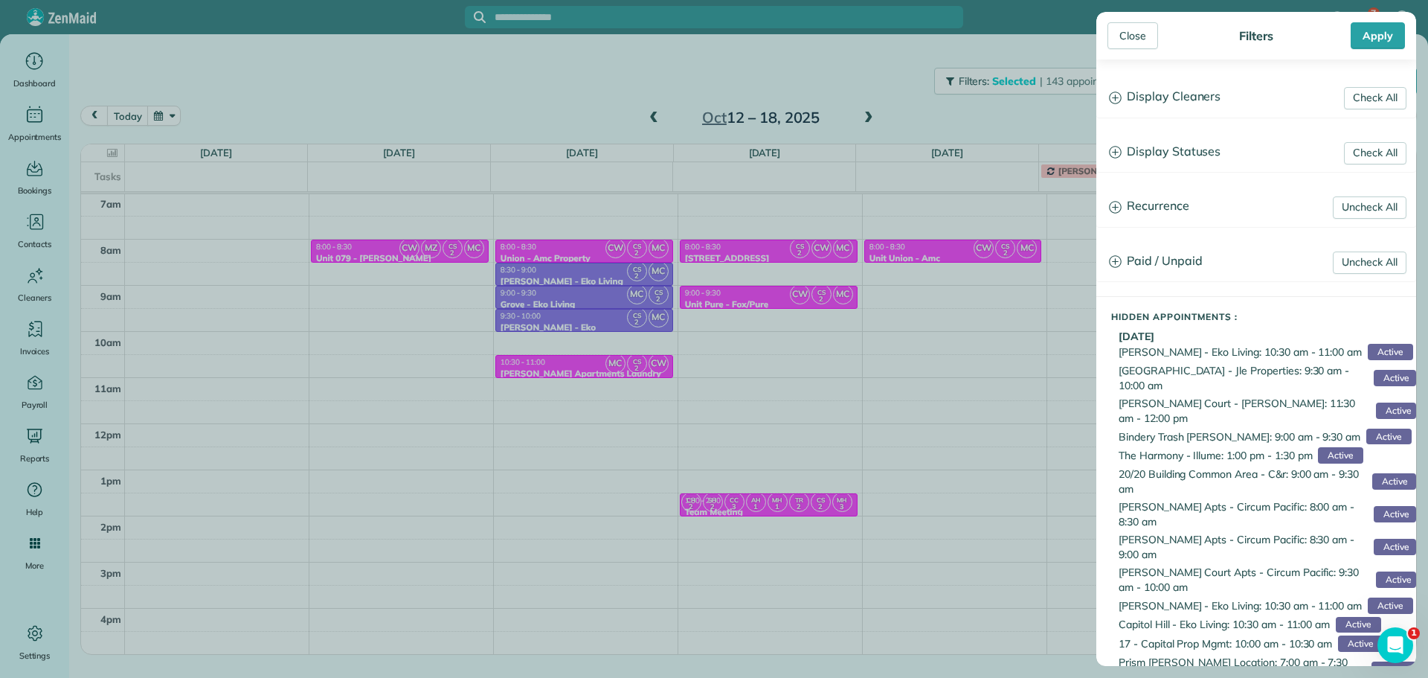
click at [1191, 102] on h3 "Display Cleaners" at bounding box center [1256, 97] width 318 height 38
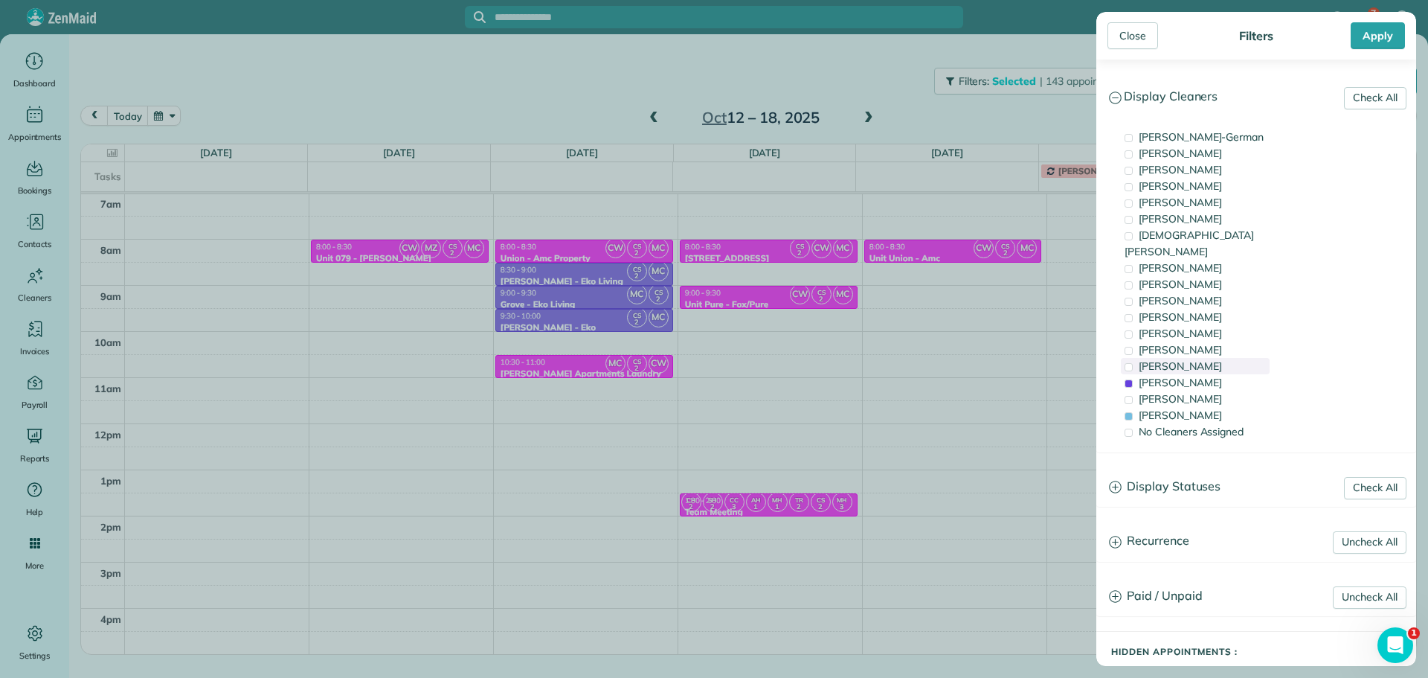
click at [1219, 358] on div "Meralda Harris" at bounding box center [1195, 366] width 149 height 16
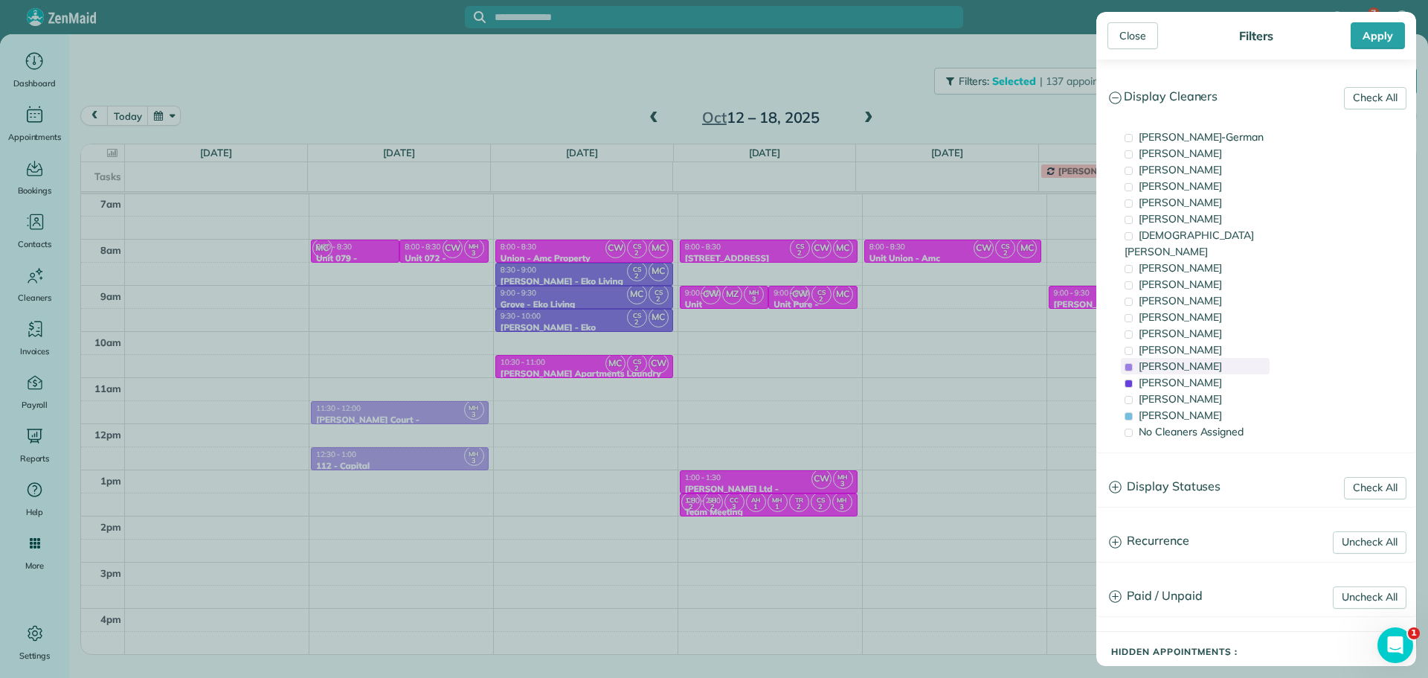
click at [1219, 358] on div "Meralda Harris" at bounding box center [1195, 366] width 149 height 16
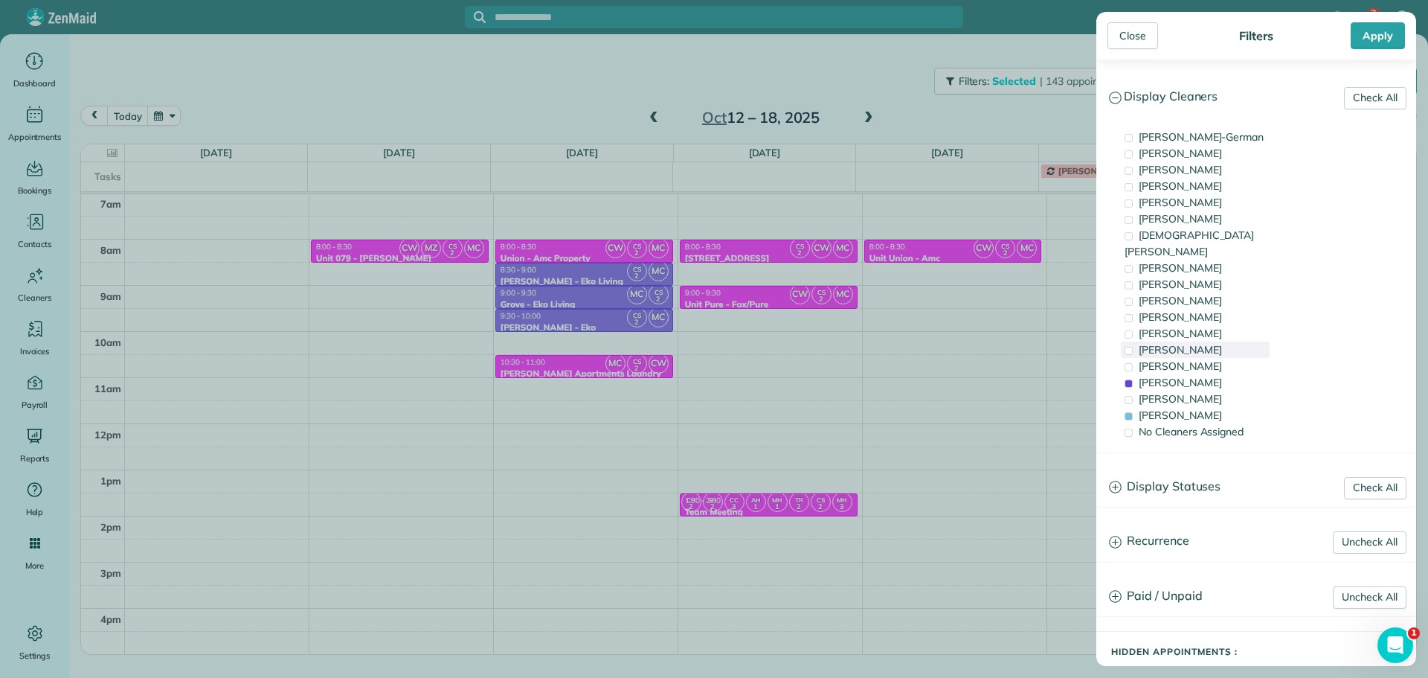
click at [1218, 341] on div "Tammi Rue" at bounding box center [1195, 349] width 149 height 16
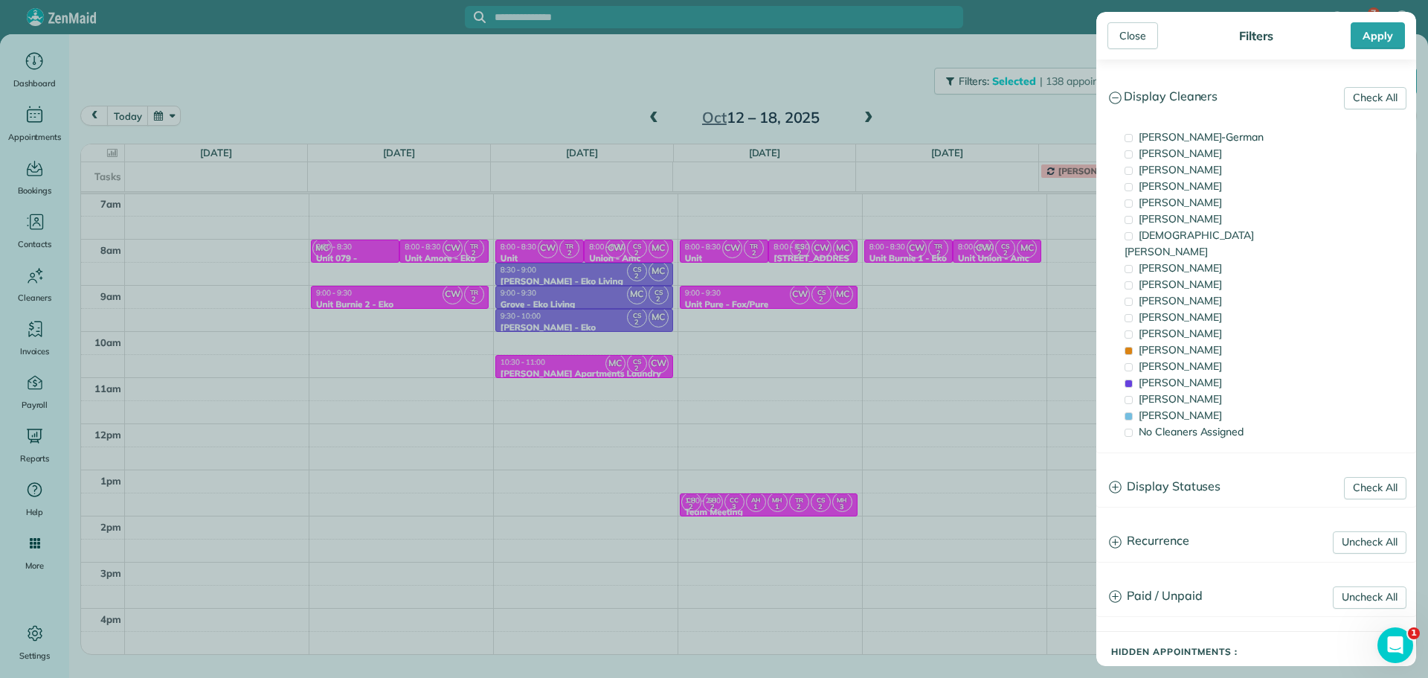
click at [483, 257] on div "Close Filters Apply Check All Display Cleaners Christina Wright-German Cassie F…" at bounding box center [714, 339] width 1428 height 678
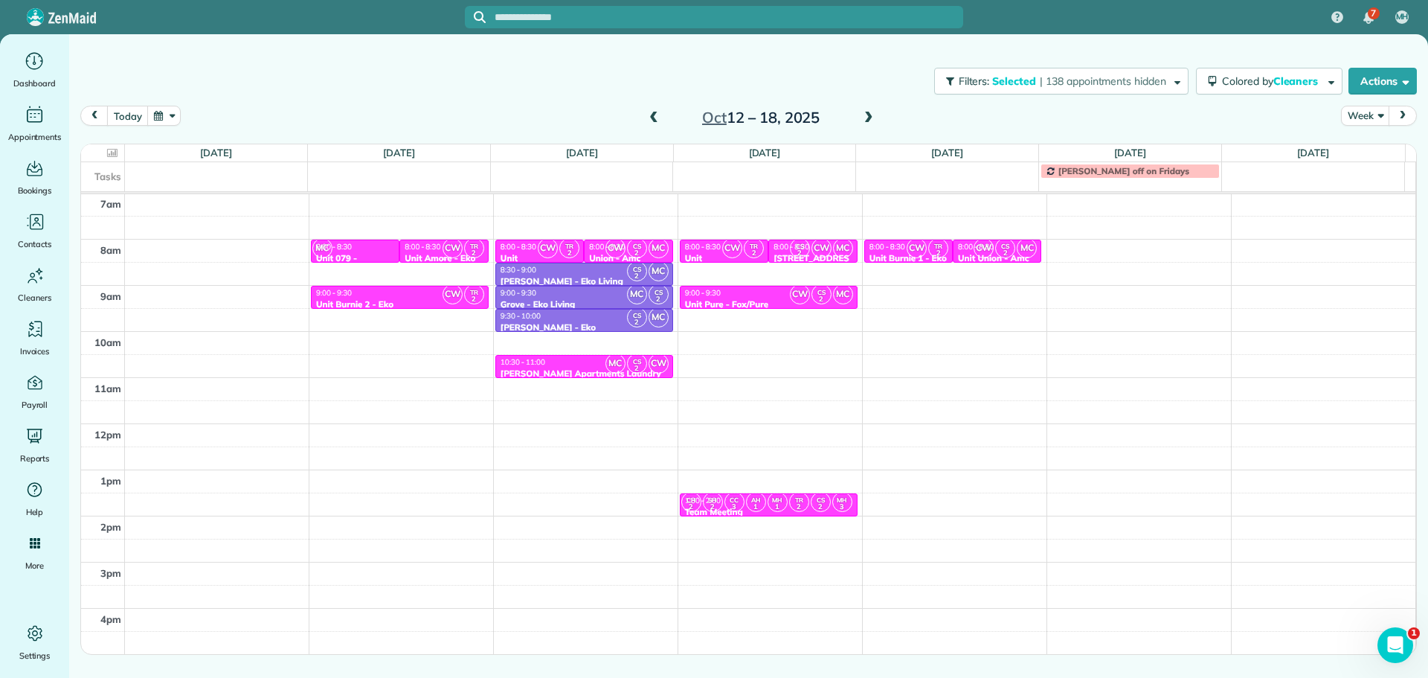
click at [455, 247] on span "CW" at bounding box center [453, 248] width 20 height 20
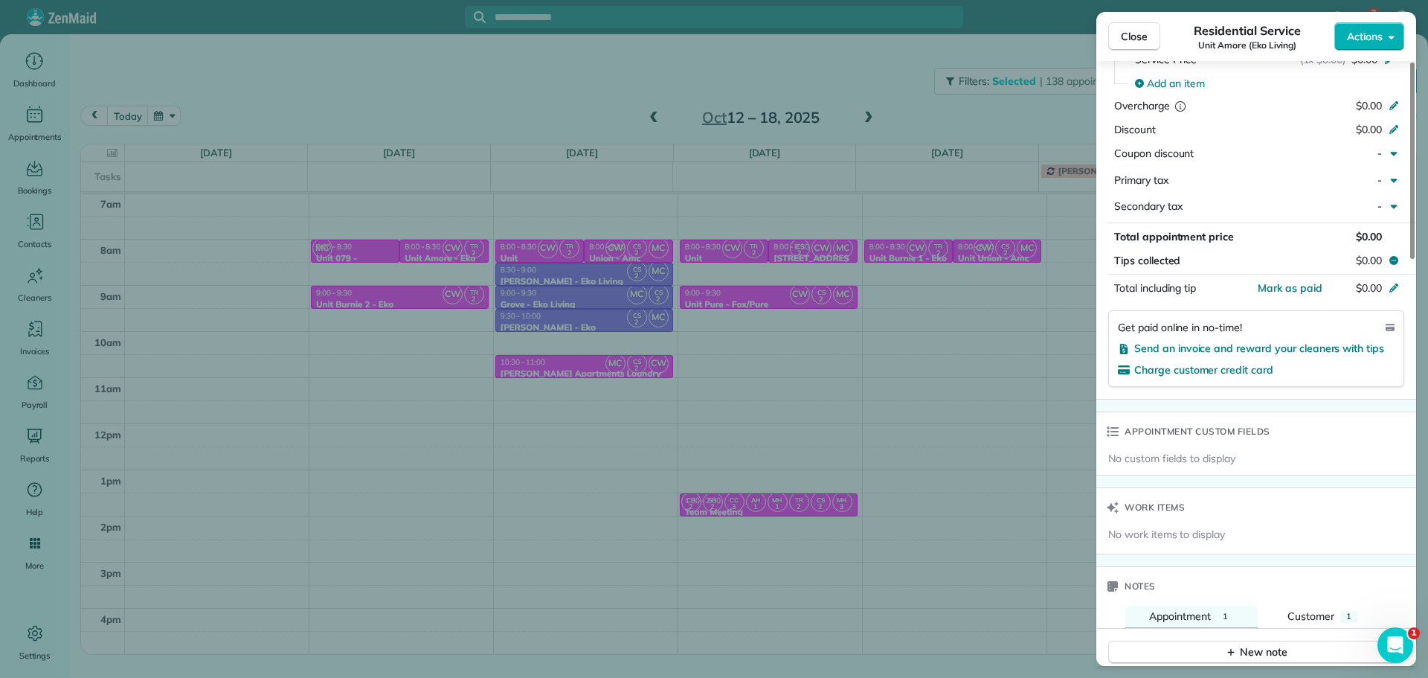
scroll to position [893, 0]
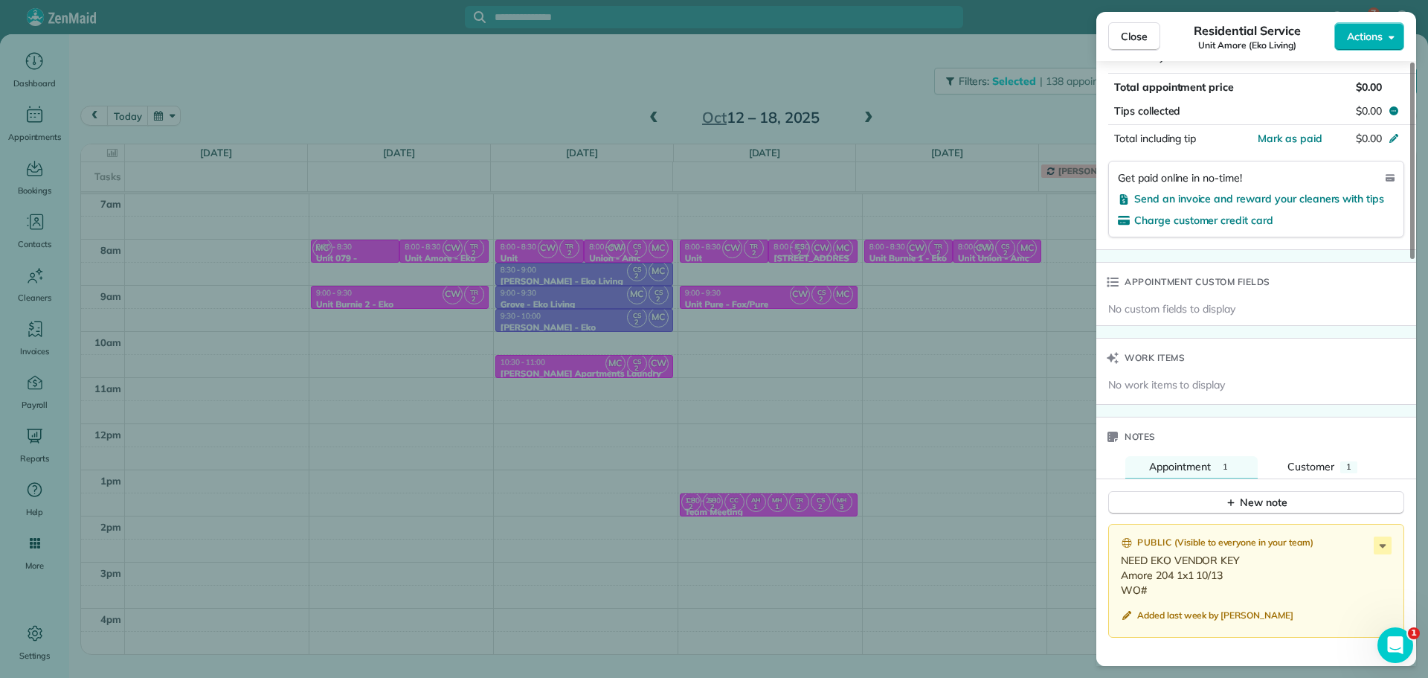
click at [376, 339] on div "Close Residential Service Unit Amore (Eko Living) Actions Status Active Unit Am…" at bounding box center [714, 339] width 1428 height 678
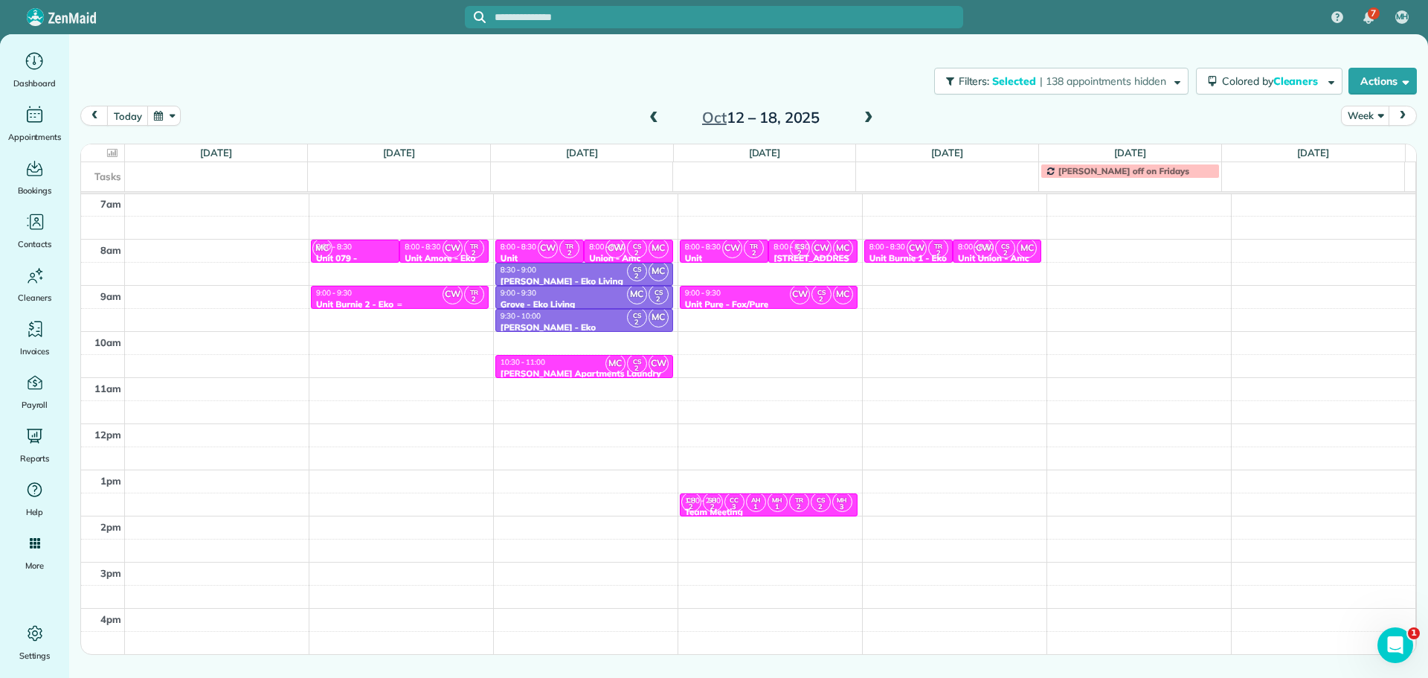
click at [393, 298] on div "9:00 - 9:30 Unit Burnie 2 - Eko" at bounding box center [399, 299] width 169 height 22
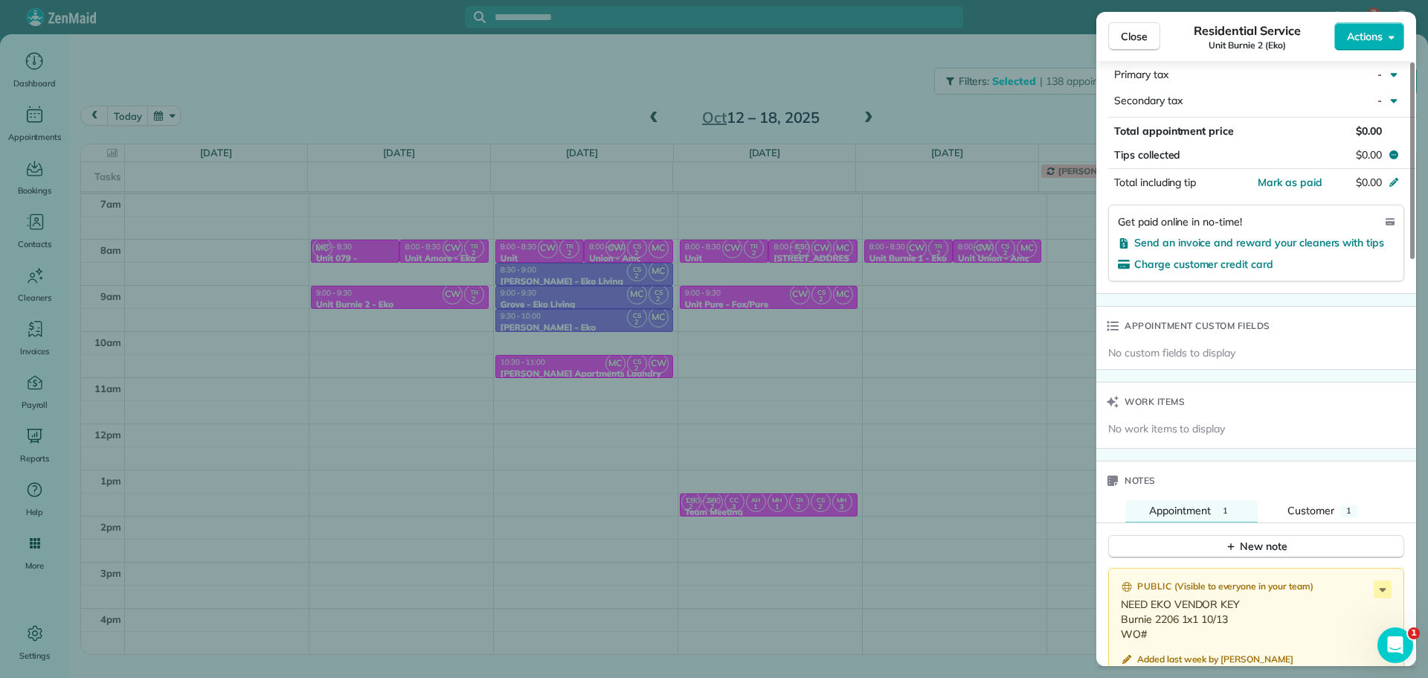
scroll to position [895, 0]
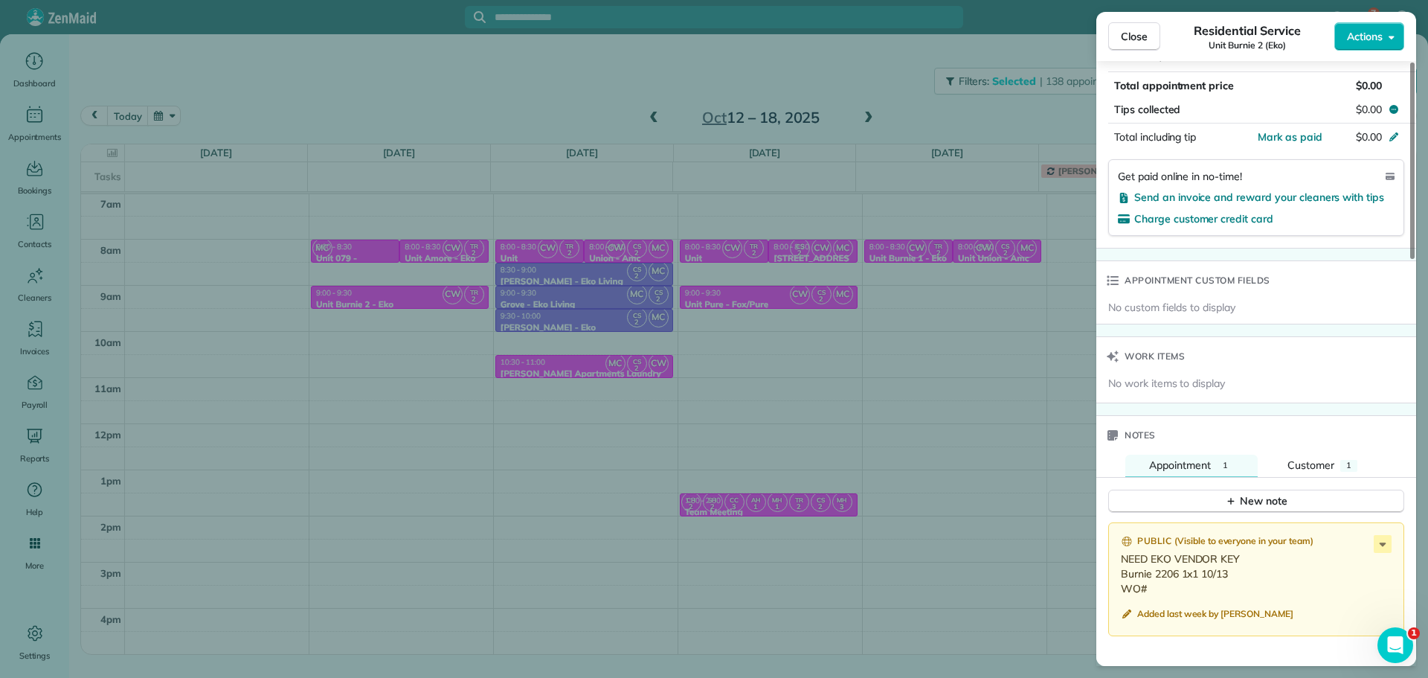
click at [945, 427] on div "Close Residential Service Unit Burnie 2 (Eko) Actions Status Active Unit Burnie…" at bounding box center [714, 339] width 1428 height 678
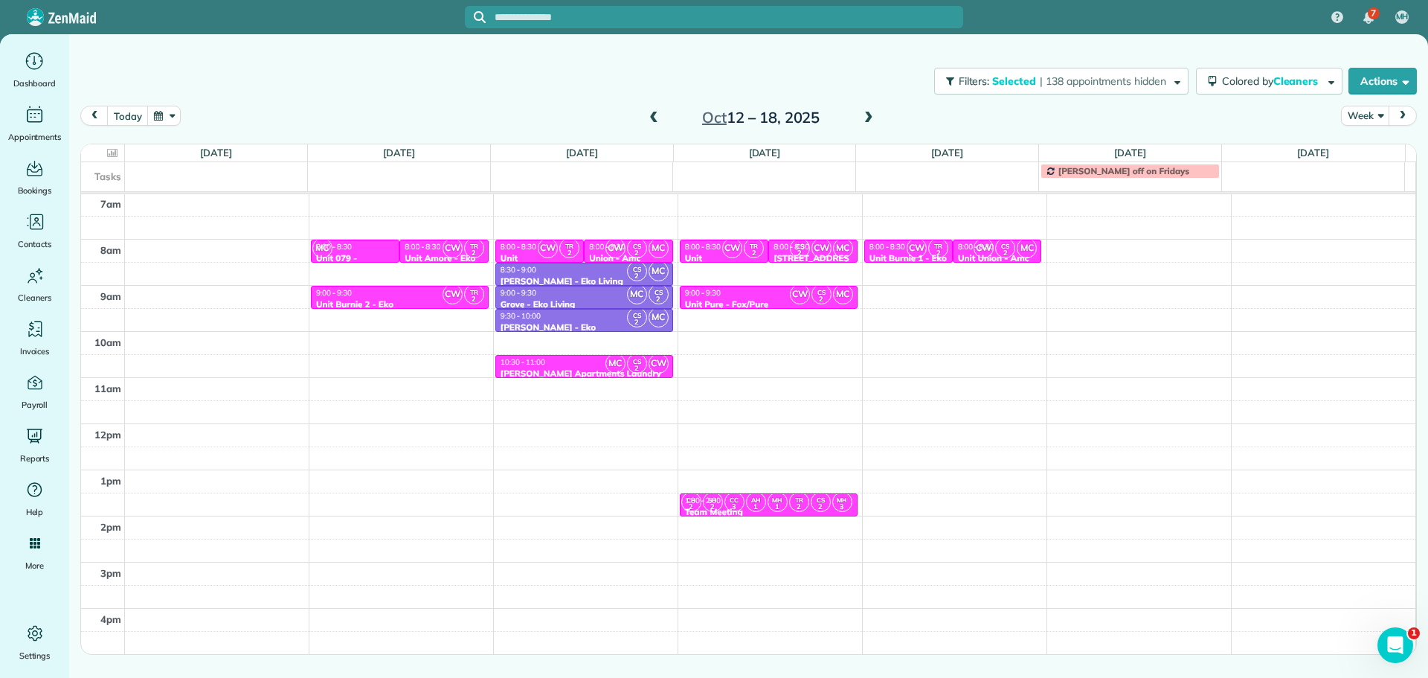
click at [649, 122] on span at bounding box center [654, 118] width 16 height 13
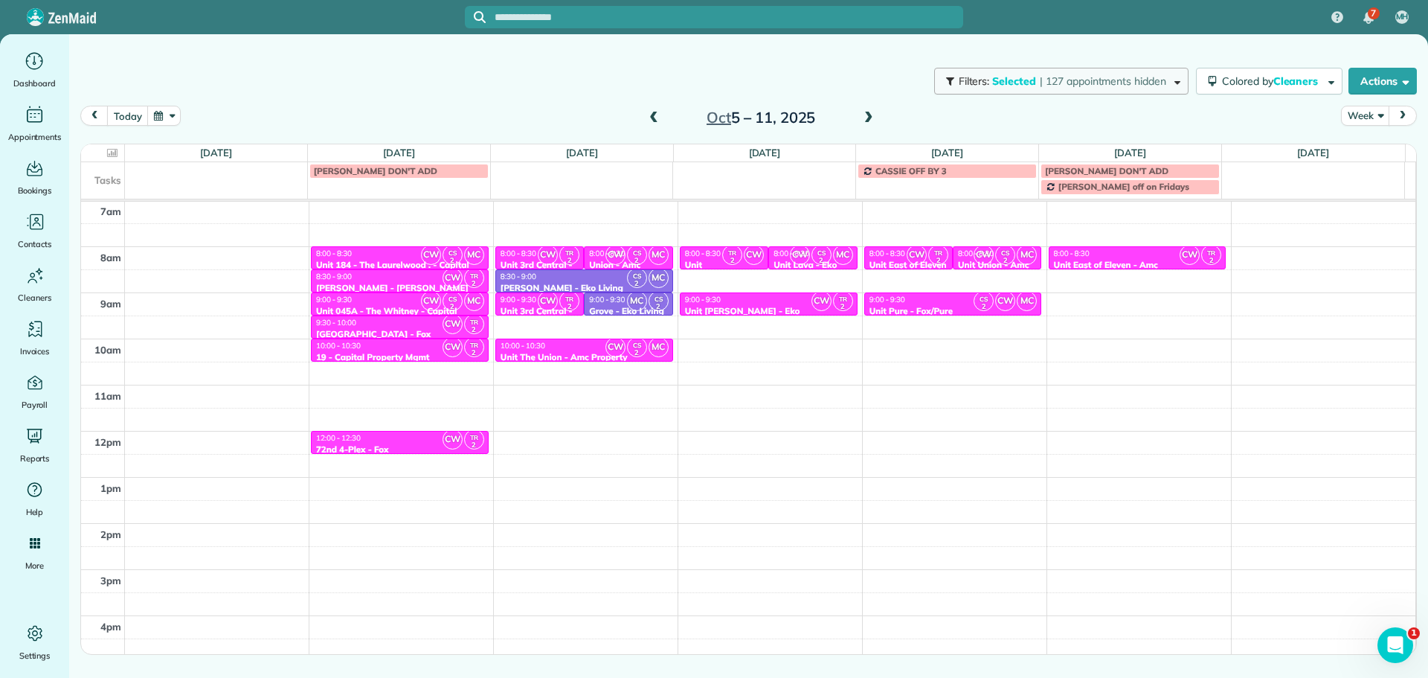
click at [1107, 77] on span "| 127 appointments hidden" at bounding box center [1103, 80] width 126 height 13
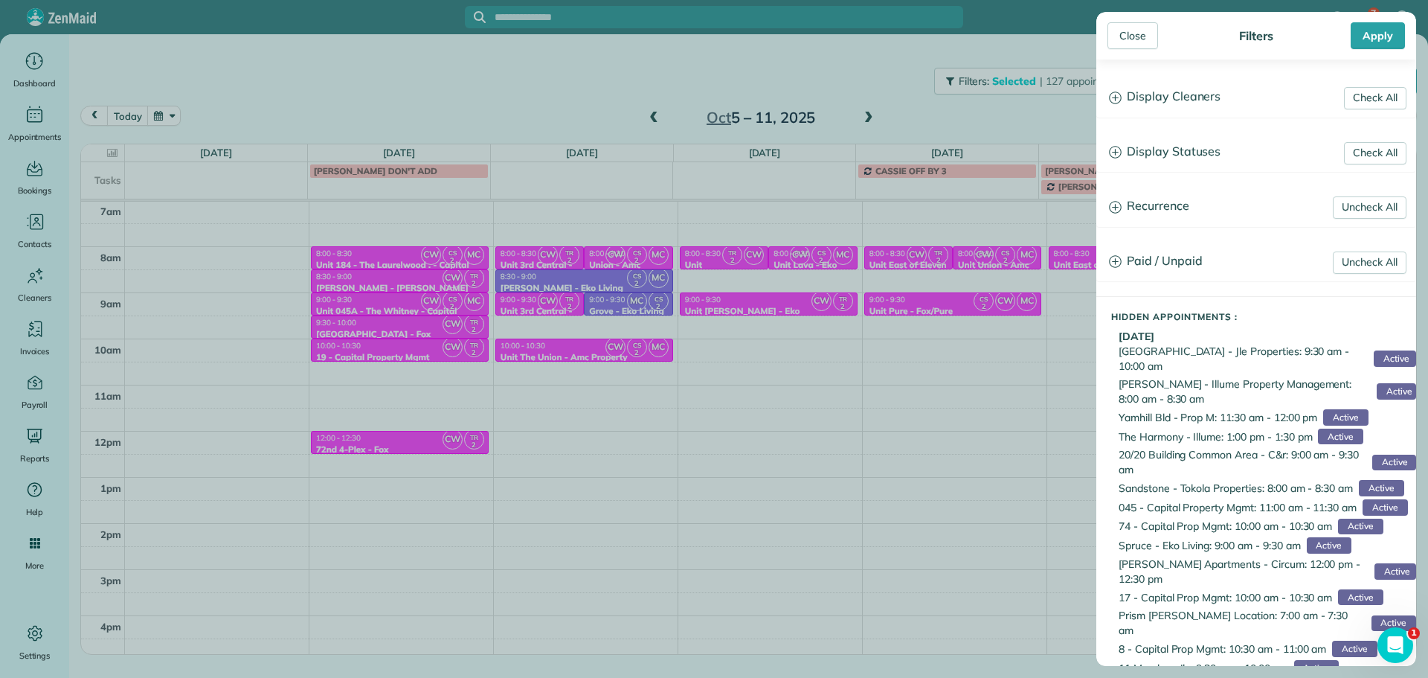
click at [1162, 109] on h3 "Display Cleaners" at bounding box center [1256, 97] width 318 height 38
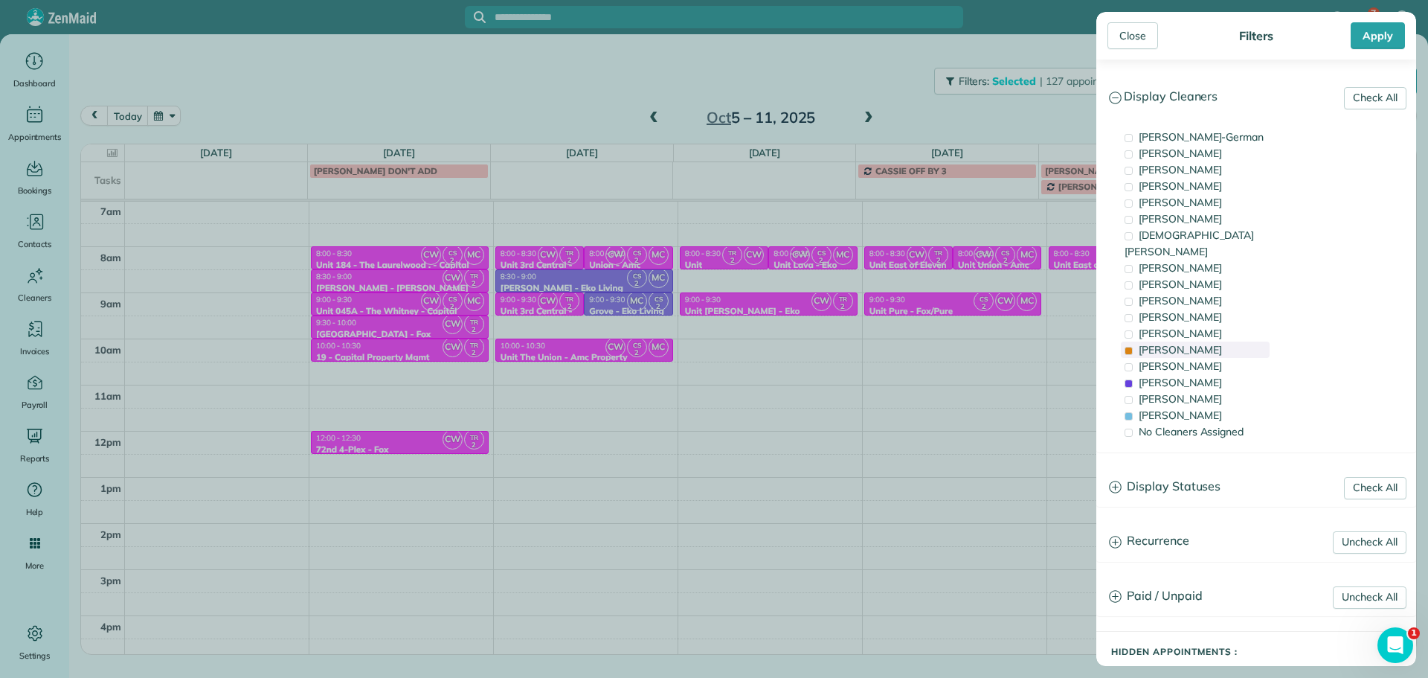
click at [1157, 343] on span "Tammi Rue" at bounding box center [1180, 349] width 83 height 13
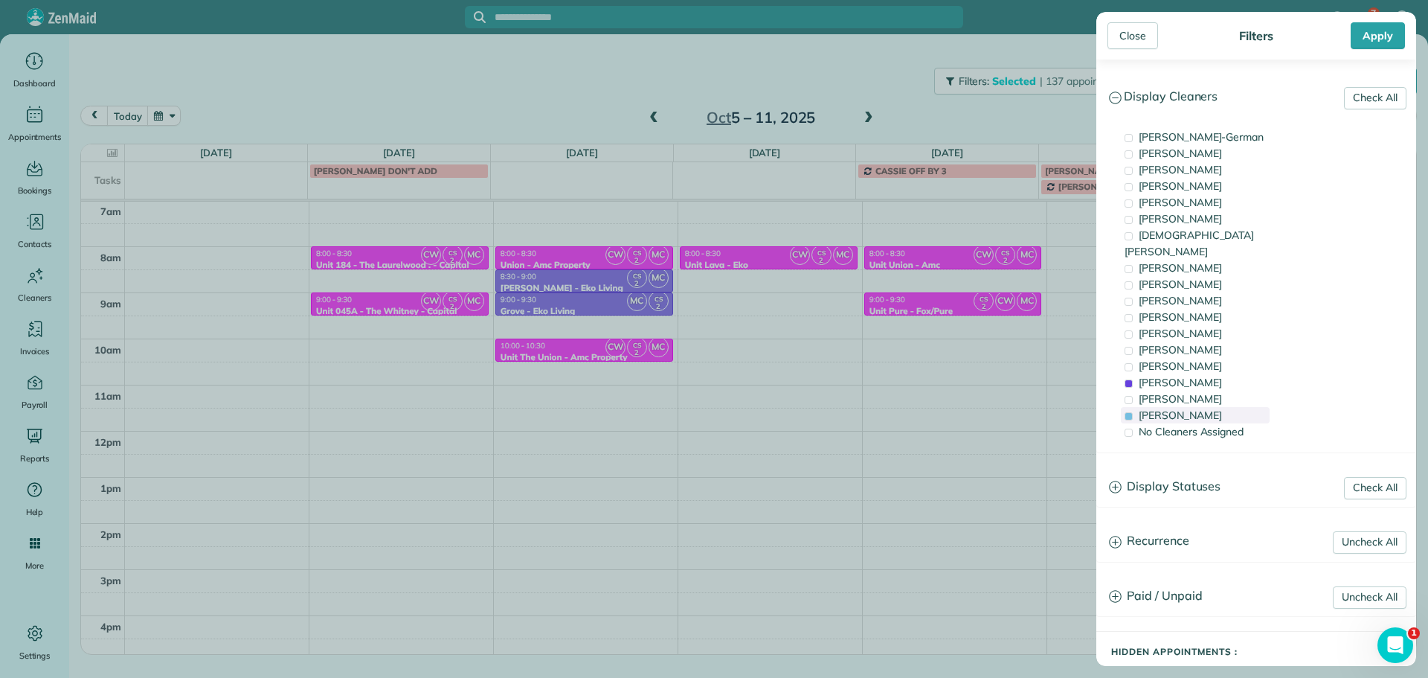
click at [1180, 408] on span "Mayra Cota" at bounding box center [1180, 414] width 83 height 13
click at [1192, 376] on span "Cristina Sainz" at bounding box center [1180, 382] width 83 height 13
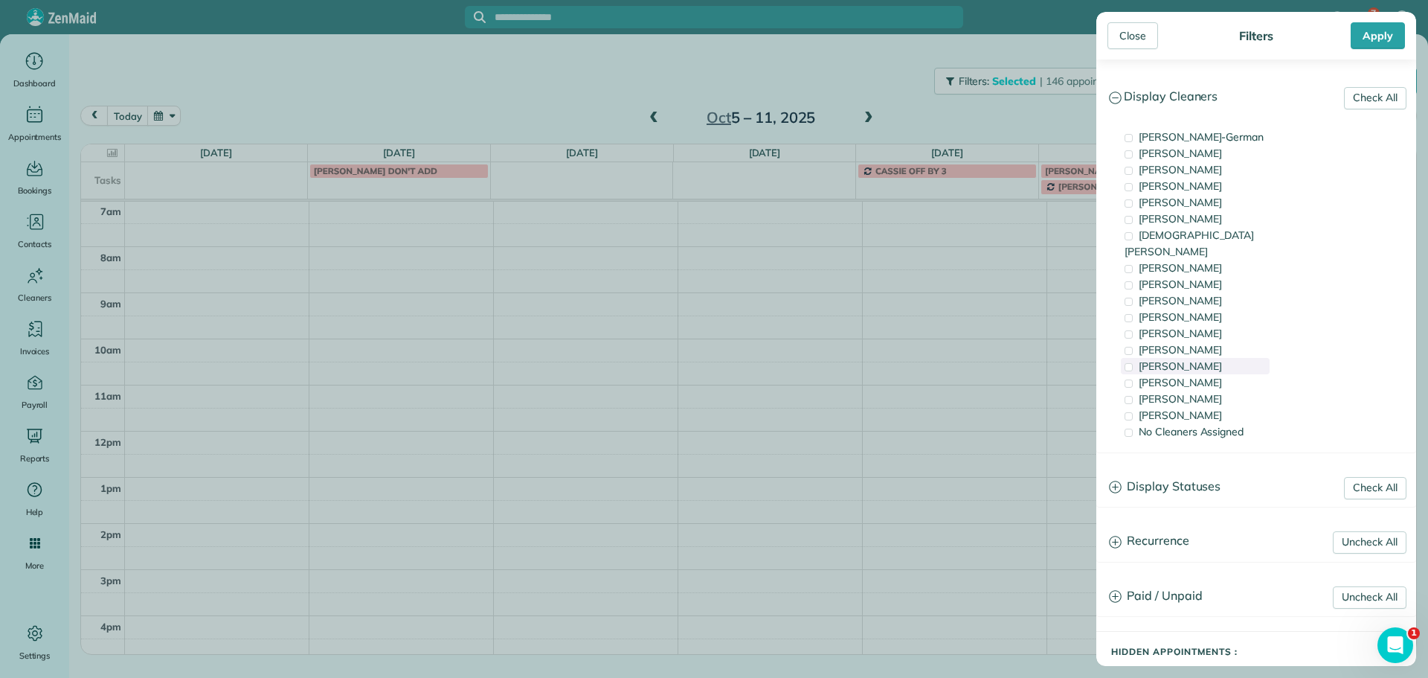
click at [1194, 359] on span "Meralda Harris" at bounding box center [1180, 365] width 83 height 13
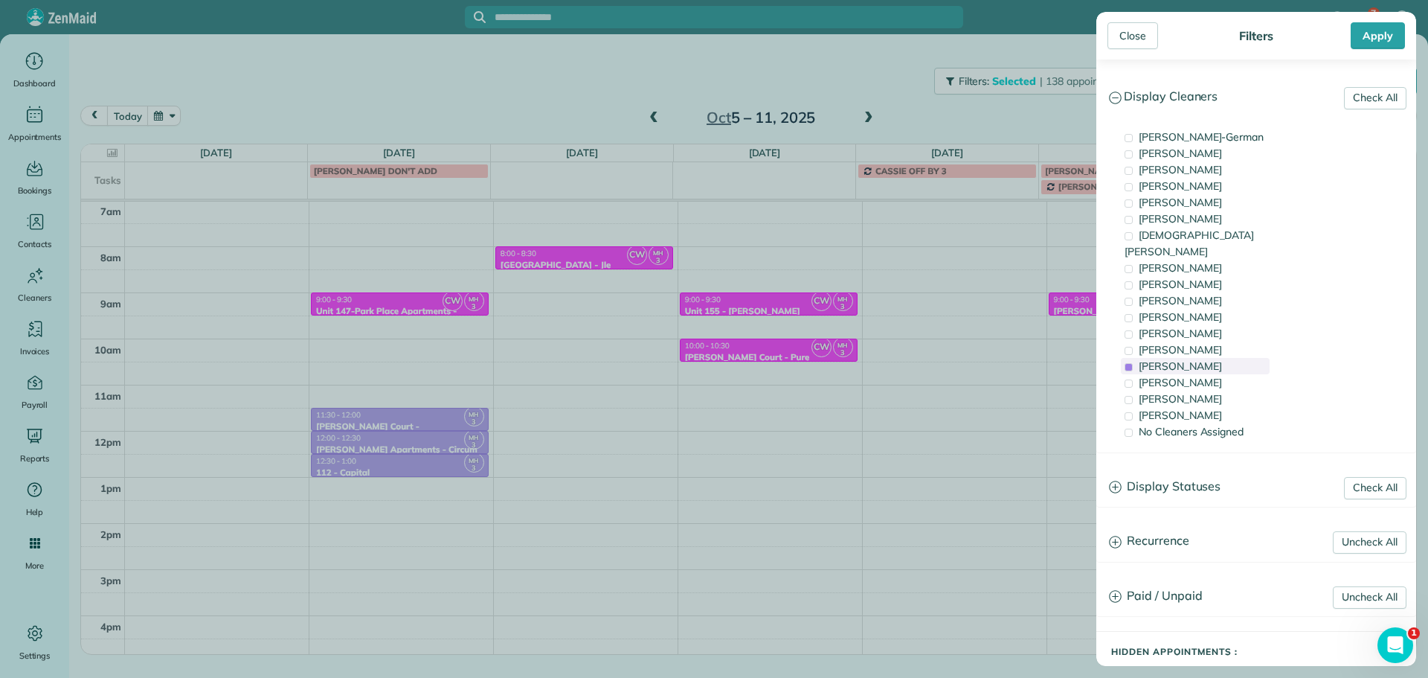
click at [1194, 359] on span "Meralda Harris" at bounding box center [1180, 365] width 83 height 13
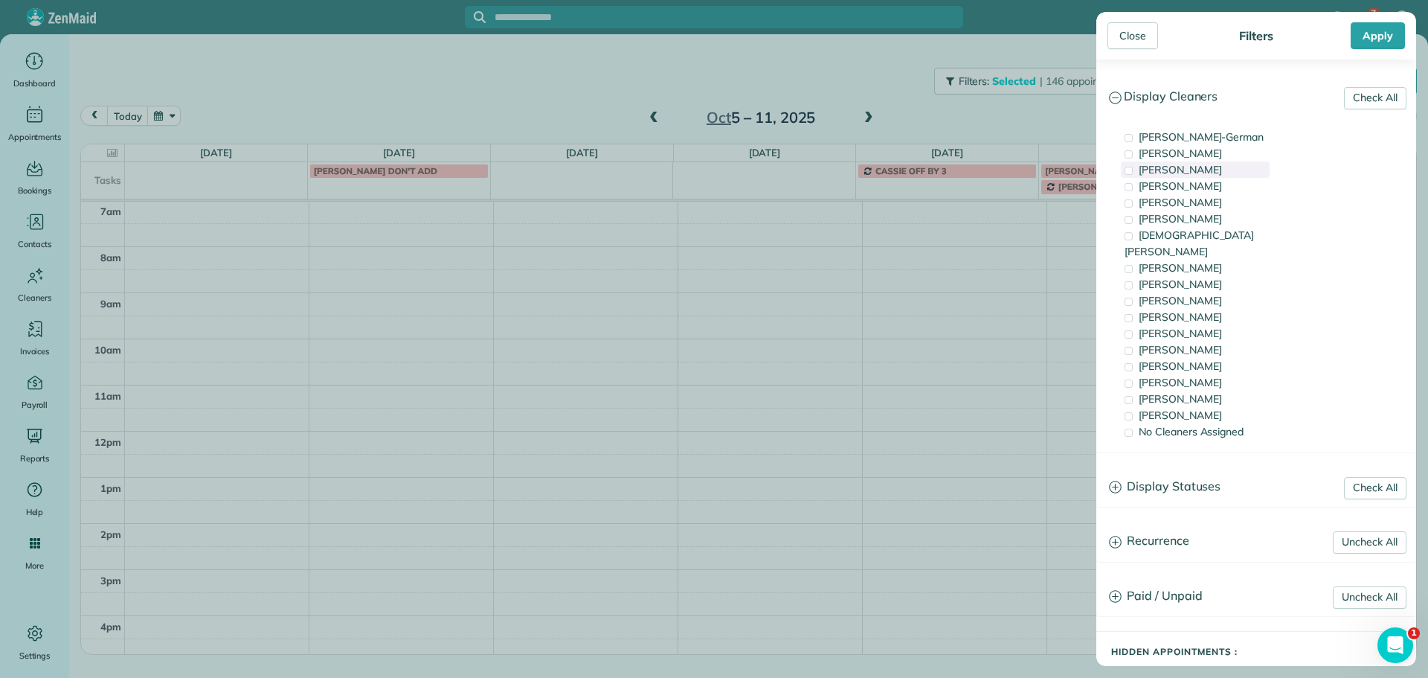
click at [1224, 164] on div "Tawnya Reynolds" at bounding box center [1195, 169] width 149 height 16
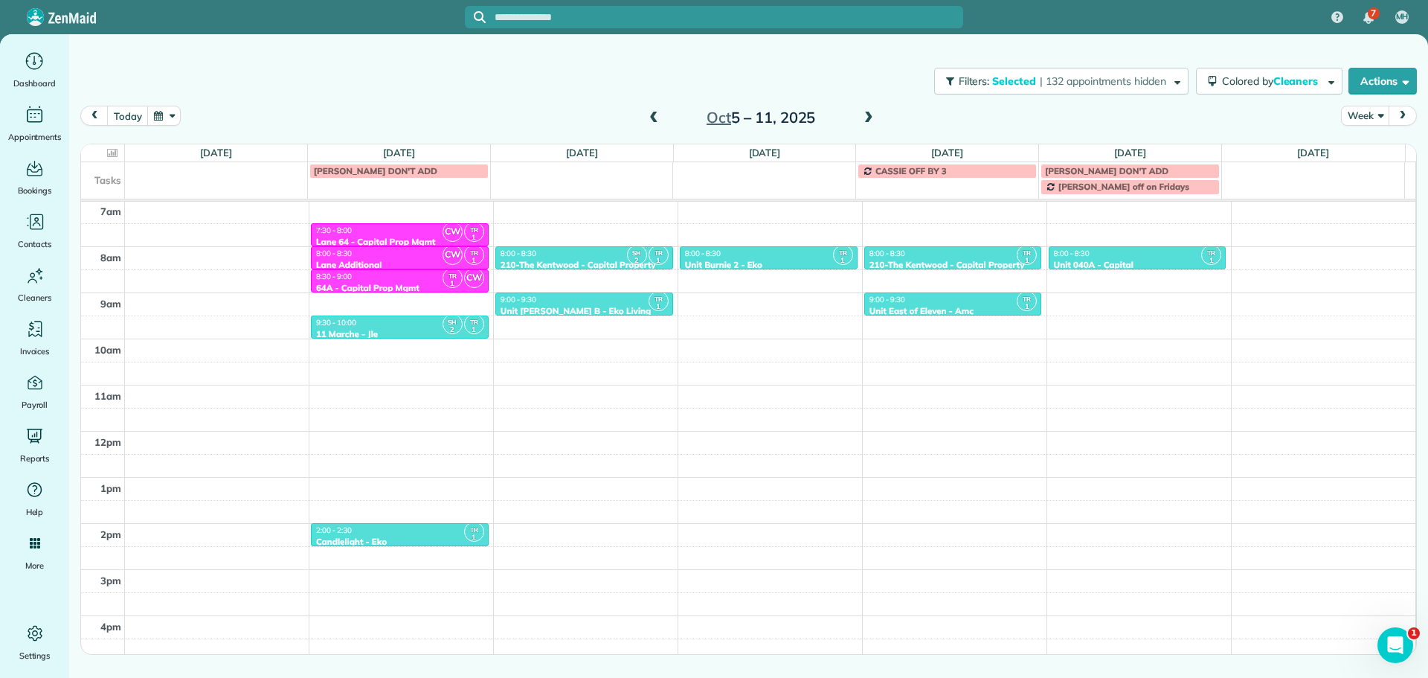
click at [778, 259] on div "Close Filters Apply Check All Display Cleaners Christina Wright-German Cassie F…" at bounding box center [714, 339] width 1428 height 678
click at [776, 256] on div "8:00 - 8:30" at bounding box center [768, 253] width 169 height 10
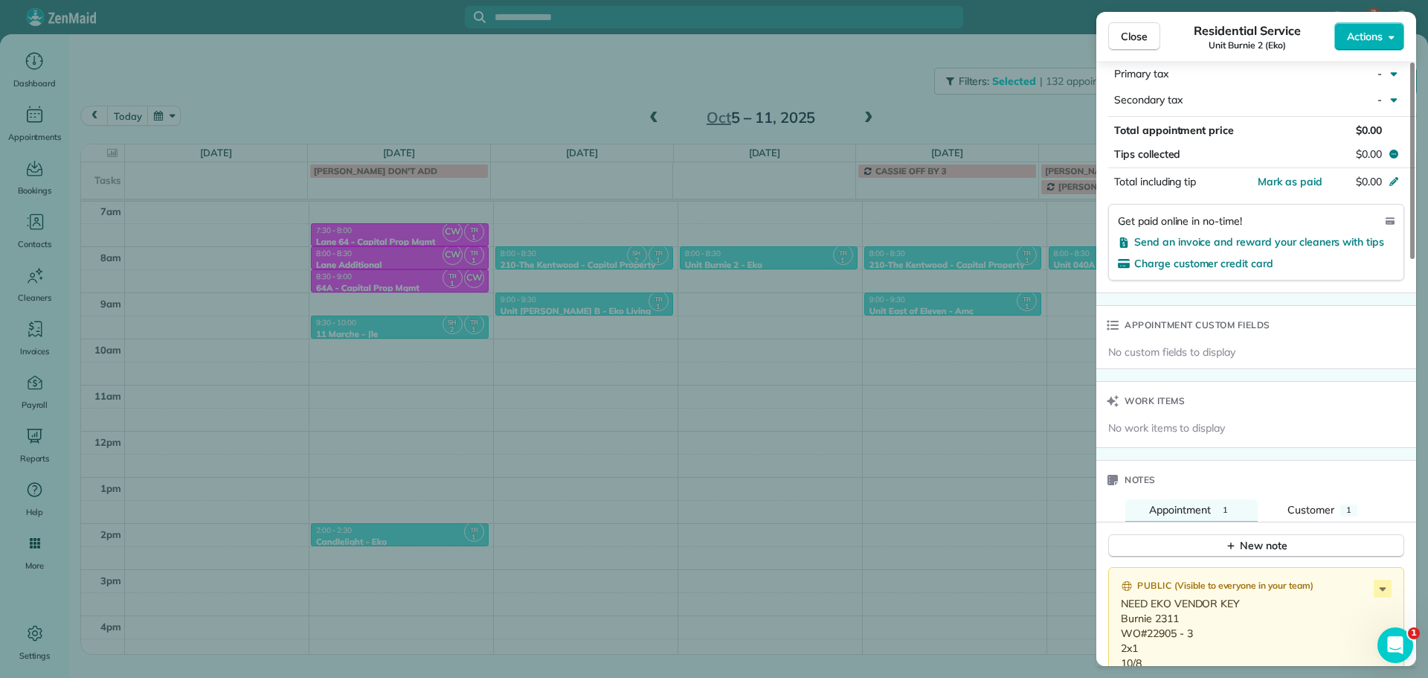
scroll to position [899, 0]
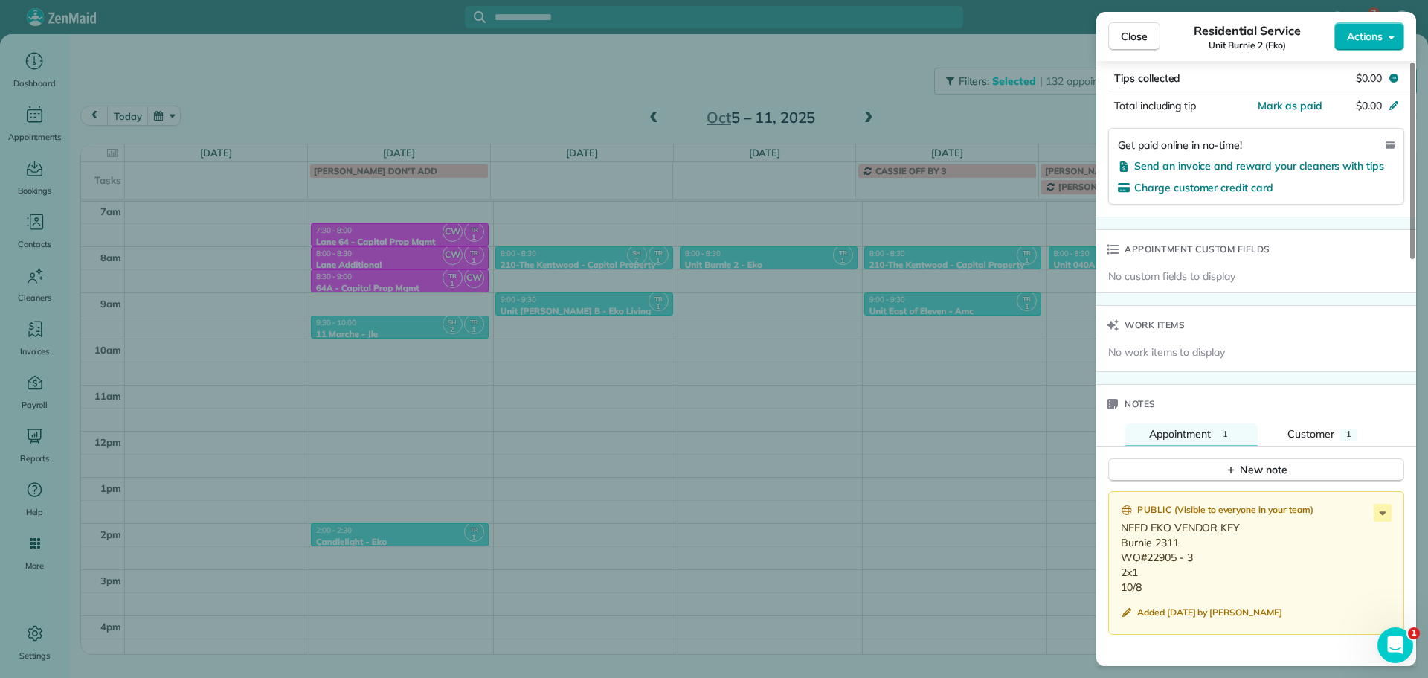
click at [1020, 347] on div "Close Residential Service Unit Burnie 2 (Eko) Actions Status Active Unit Burnie…" at bounding box center [714, 339] width 1428 height 678
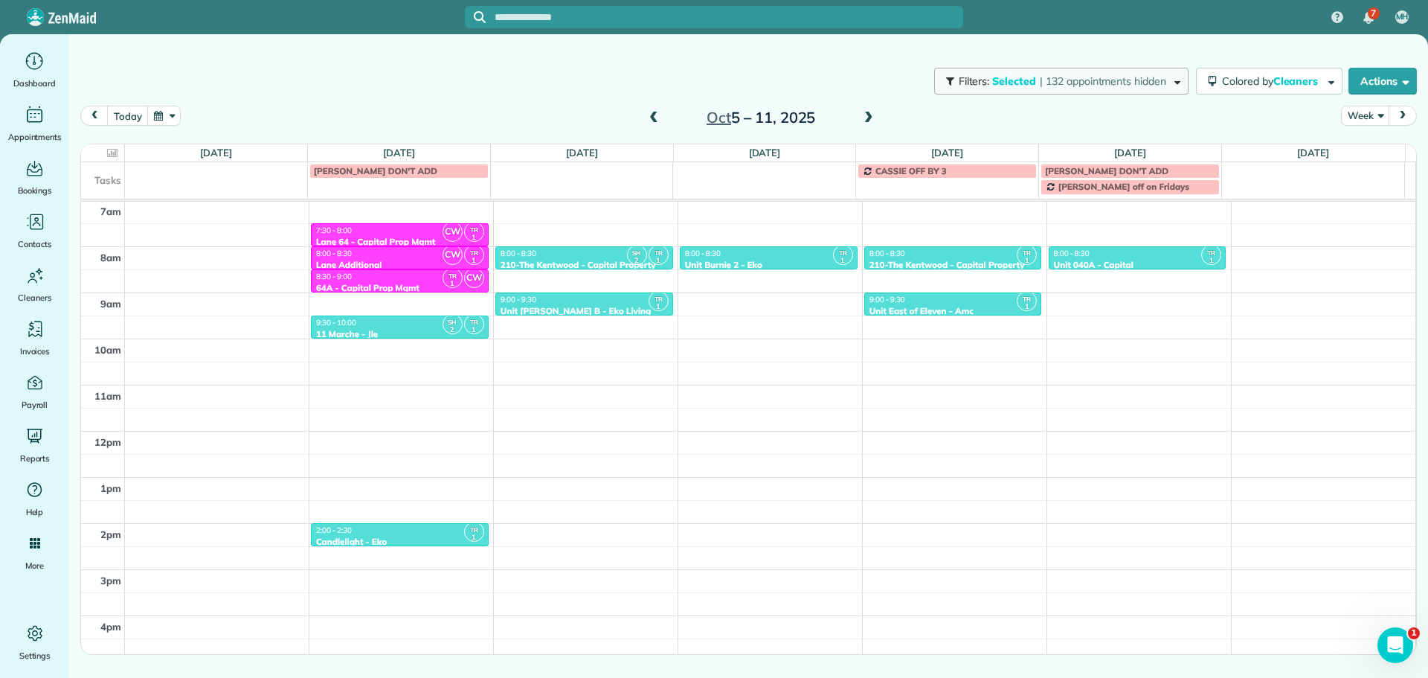
click at [1073, 83] on span "| 132 appointments hidden" at bounding box center [1103, 80] width 126 height 13
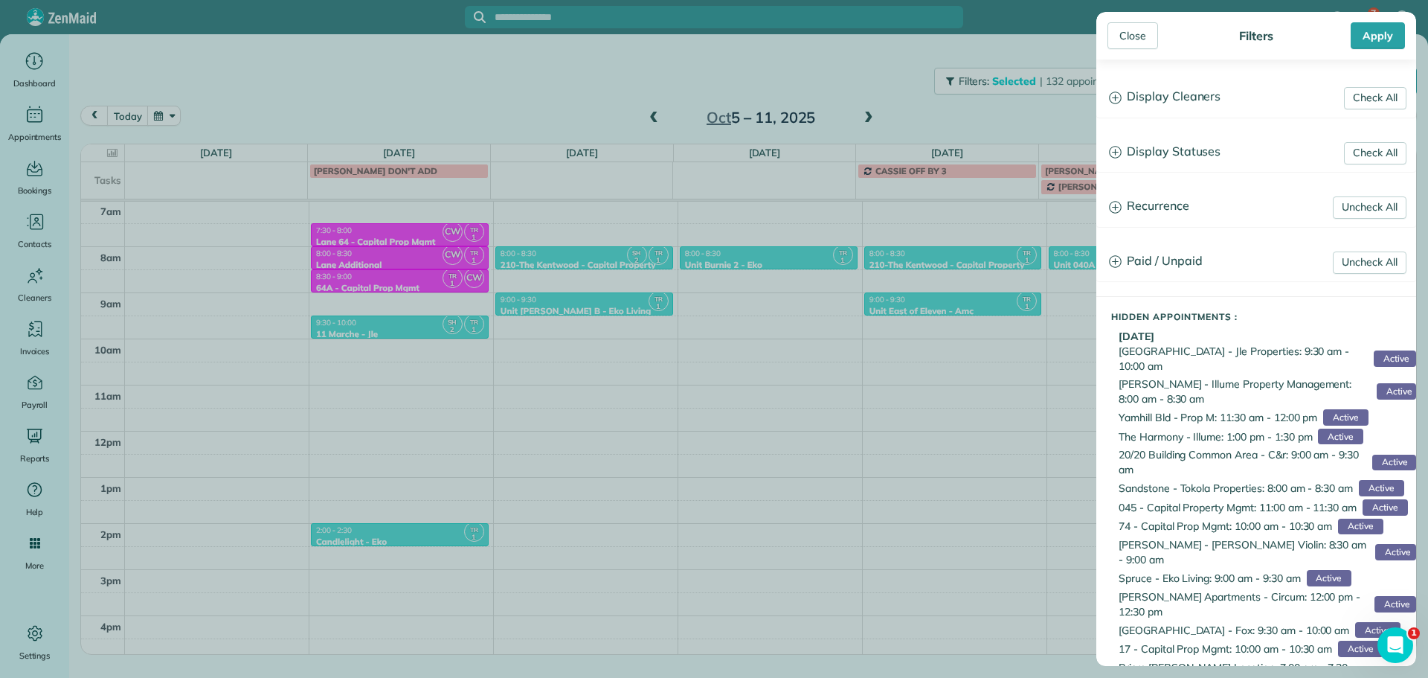
click at [1156, 97] on h3 "Display Cleaners" at bounding box center [1256, 97] width 318 height 38
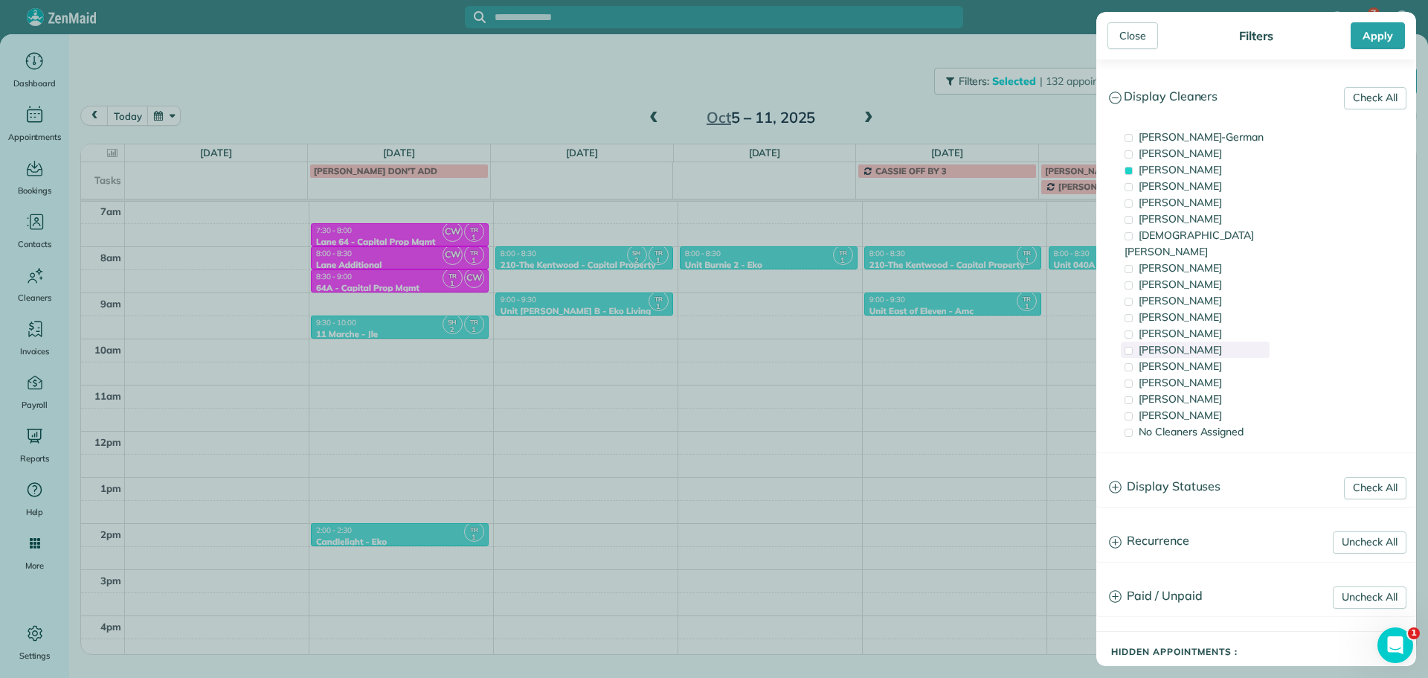
click at [1242, 341] on div "Tammi Rue" at bounding box center [1195, 349] width 149 height 16
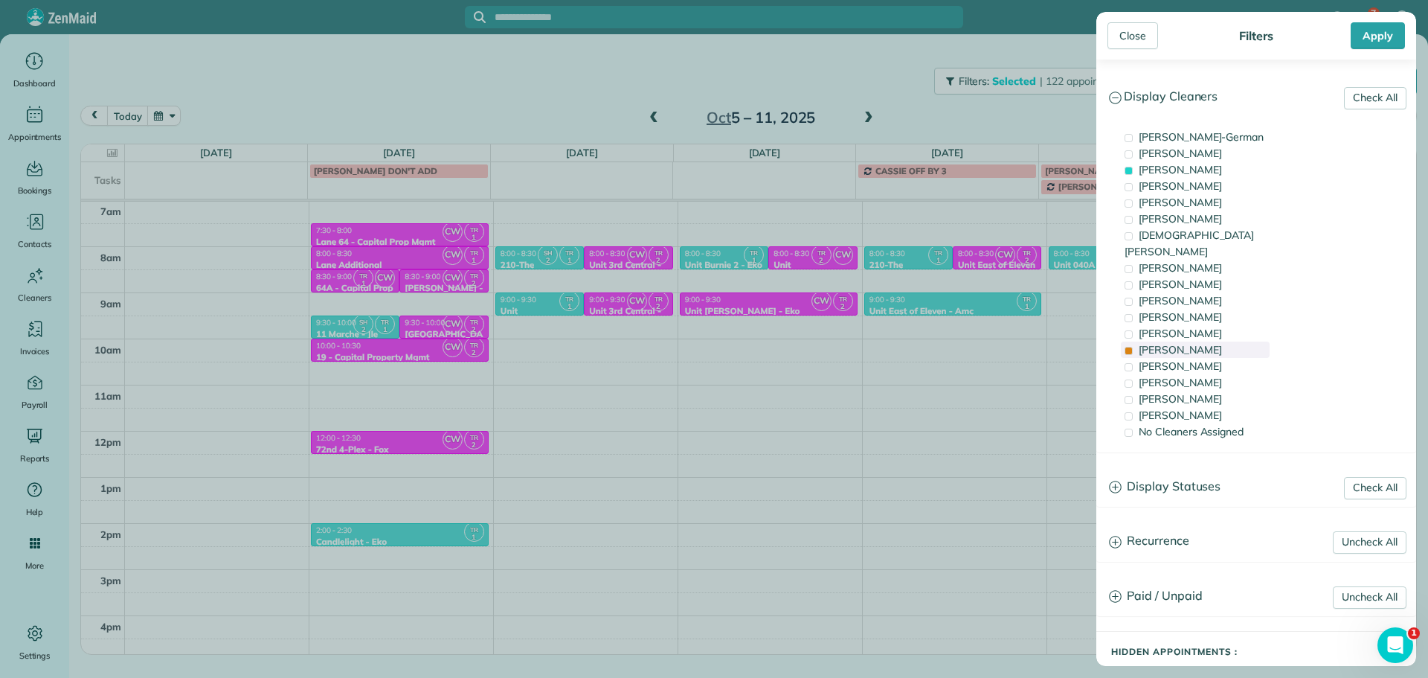
click at [1242, 341] on div "Tammi Rue" at bounding box center [1195, 349] width 149 height 16
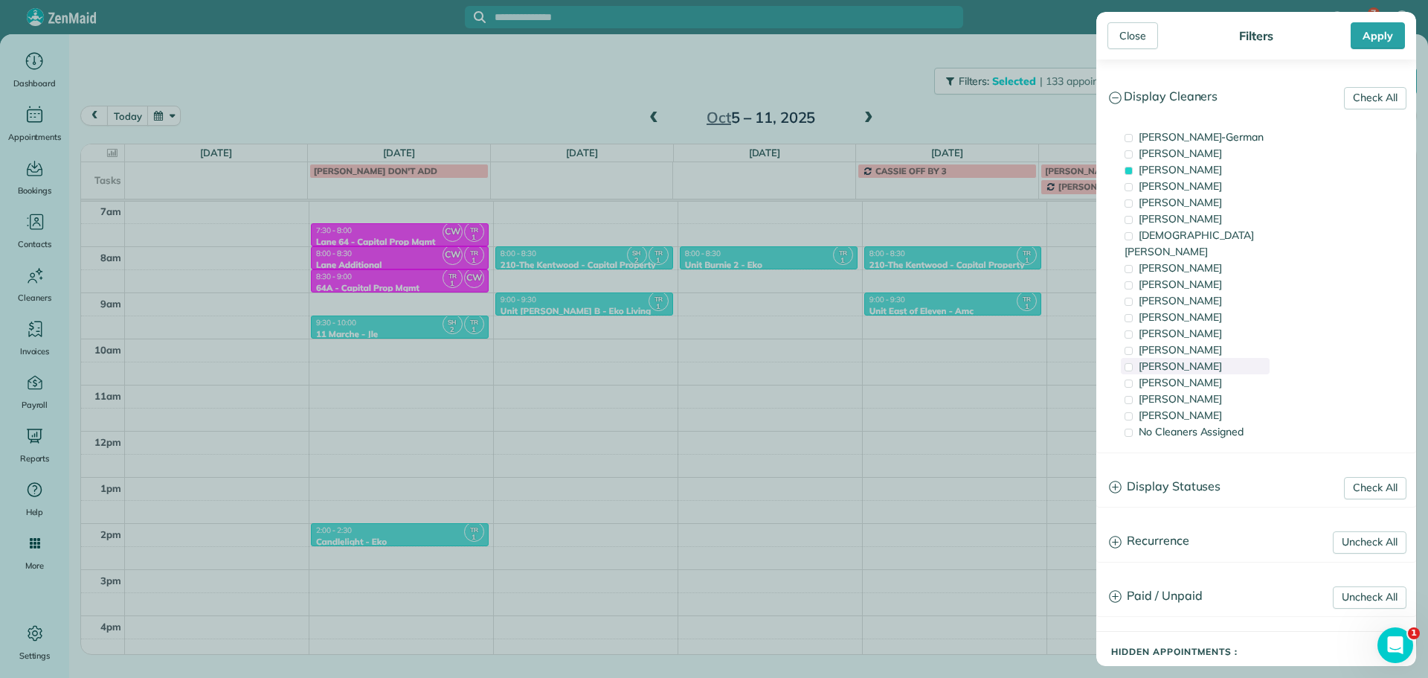
click at [1235, 358] on div "Meralda Harris" at bounding box center [1195, 366] width 149 height 16
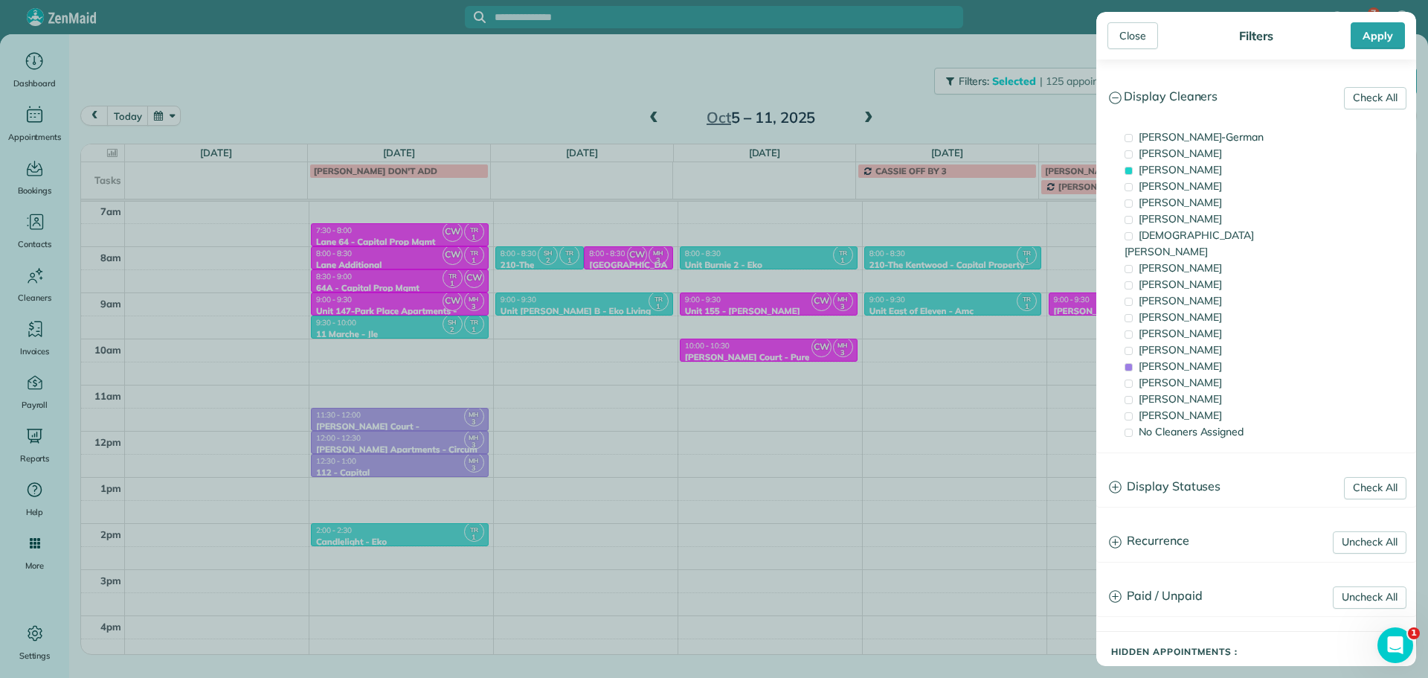
click at [812, 306] on div "Close Filters Apply Check All Display Cleaners Christina Wright-German Cassie F…" at bounding box center [714, 339] width 1428 height 678
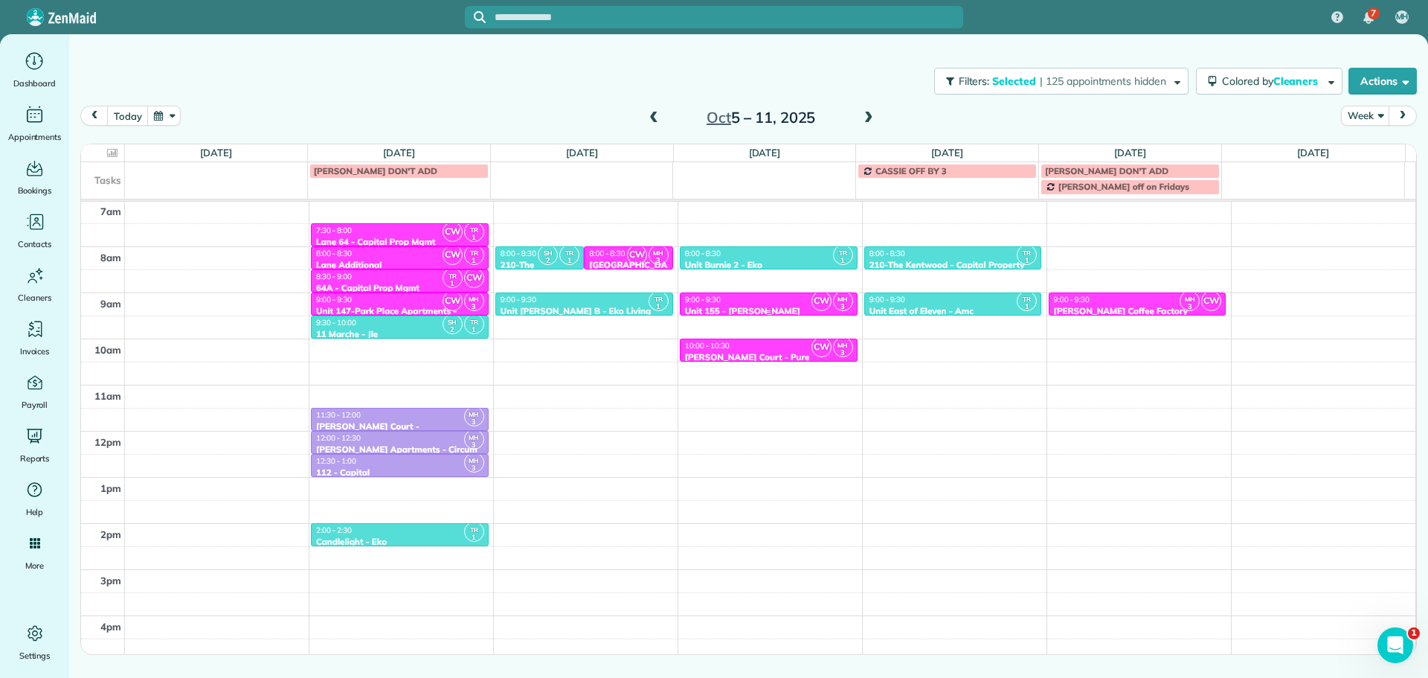
click at [793, 306] on div "Unit 155 - Emerson Apartments - Capital" at bounding box center [768, 317] width 169 height 22
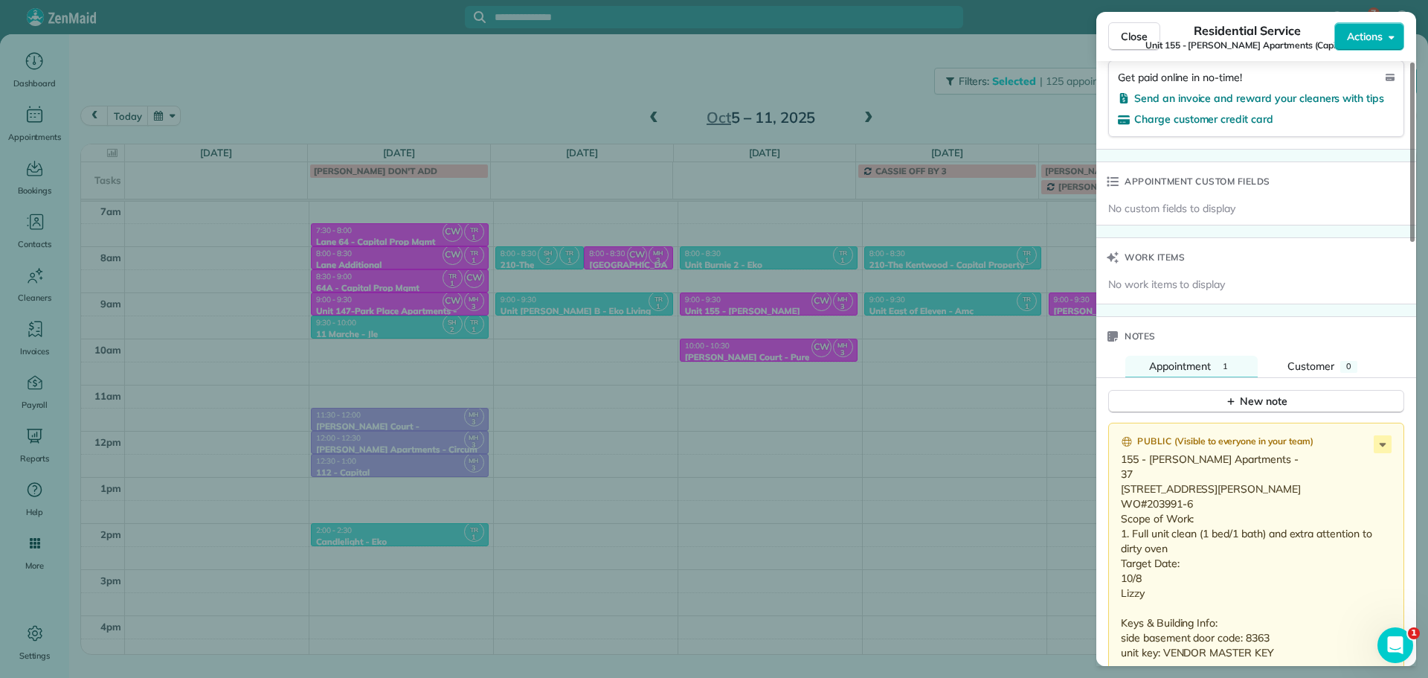
scroll to position [1046, 0]
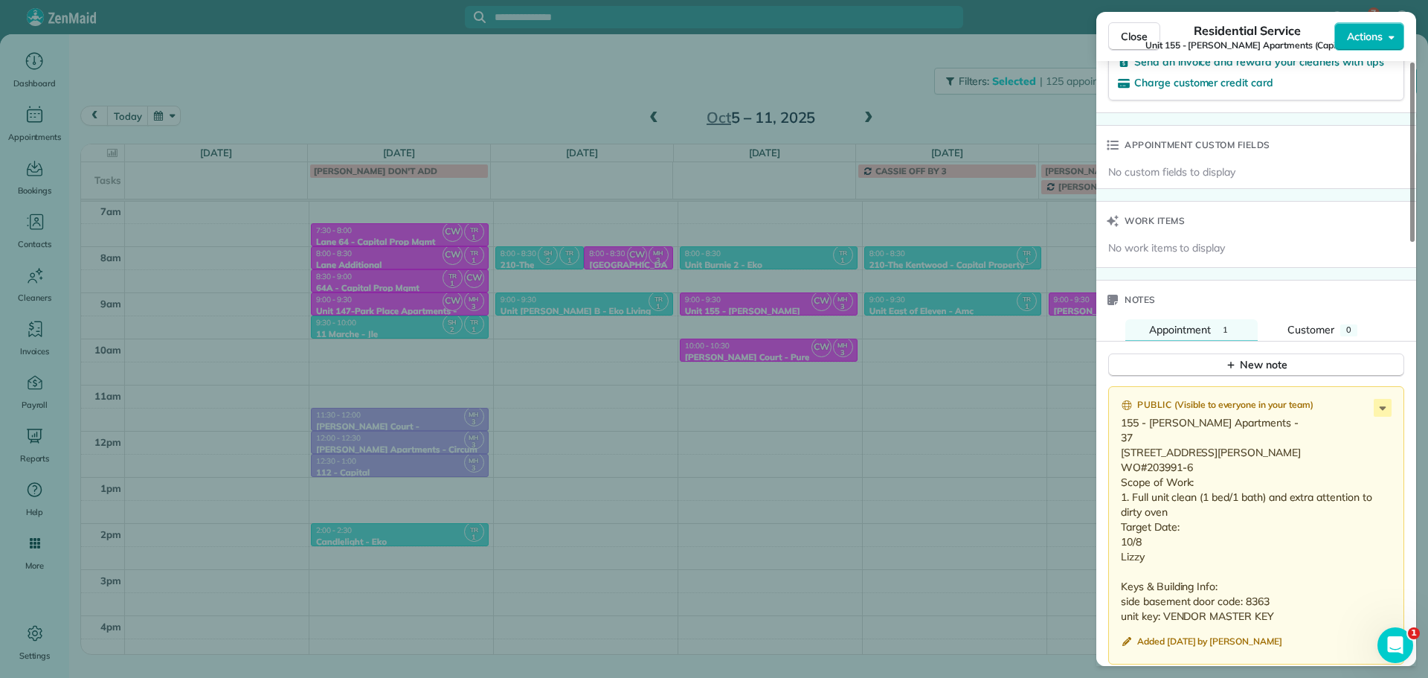
click at [748, 327] on div "Close Residential Service Unit 155 - Emerson Apartments (Capital) Actions Statu…" at bounding box center [714, 339] width 1428 height 678
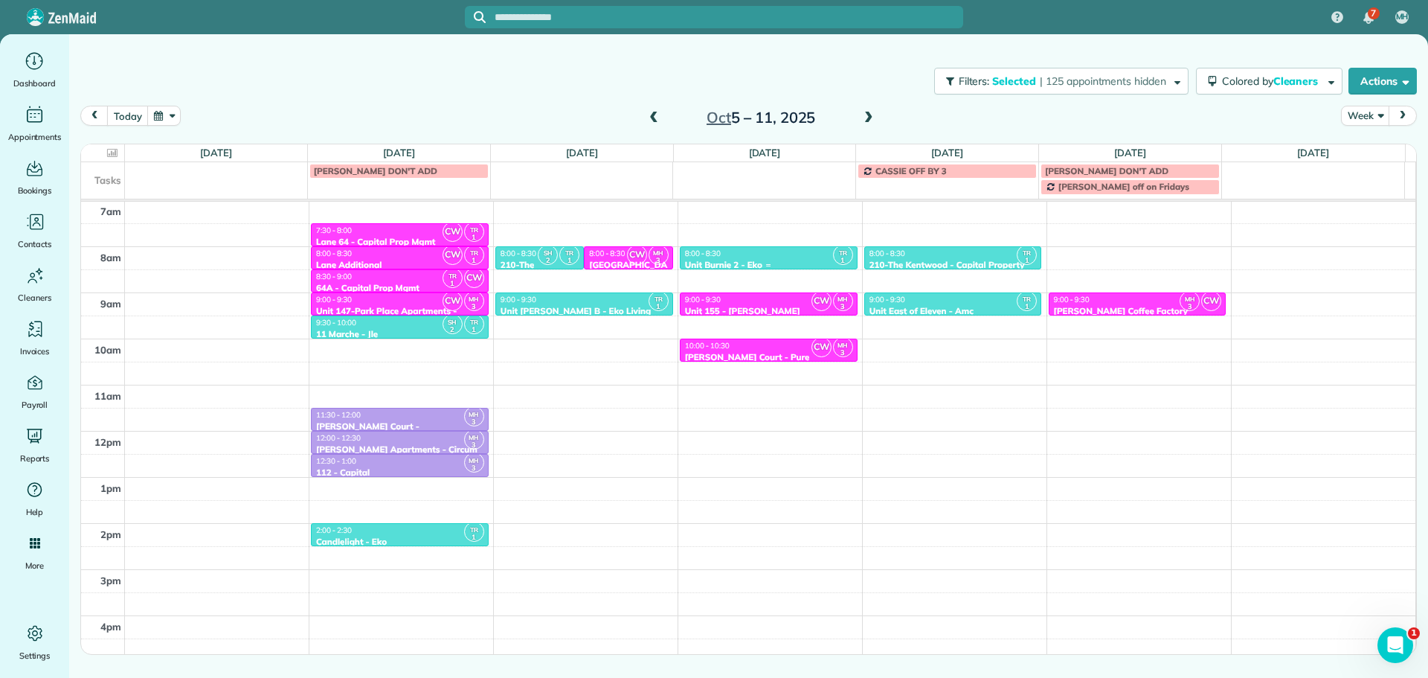
click at [769, 257] on div "8:00 - 8:30" at bounding box center [768, 253] width 169 height 10
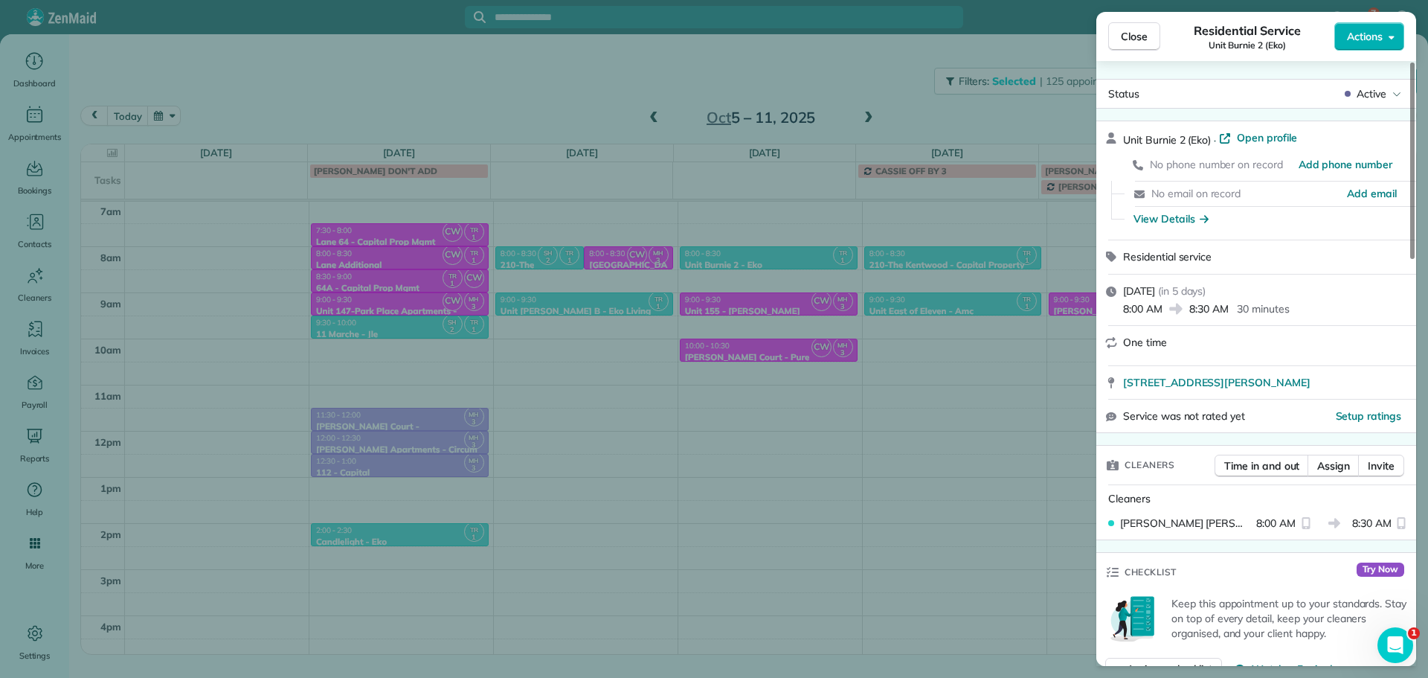
click at [832, 332] on div "Close Residential Service Unit Burnie 2 (Eko) Actions Status Active Unit Burnie…" at bounding box center [714, 339] width 1428 height 678
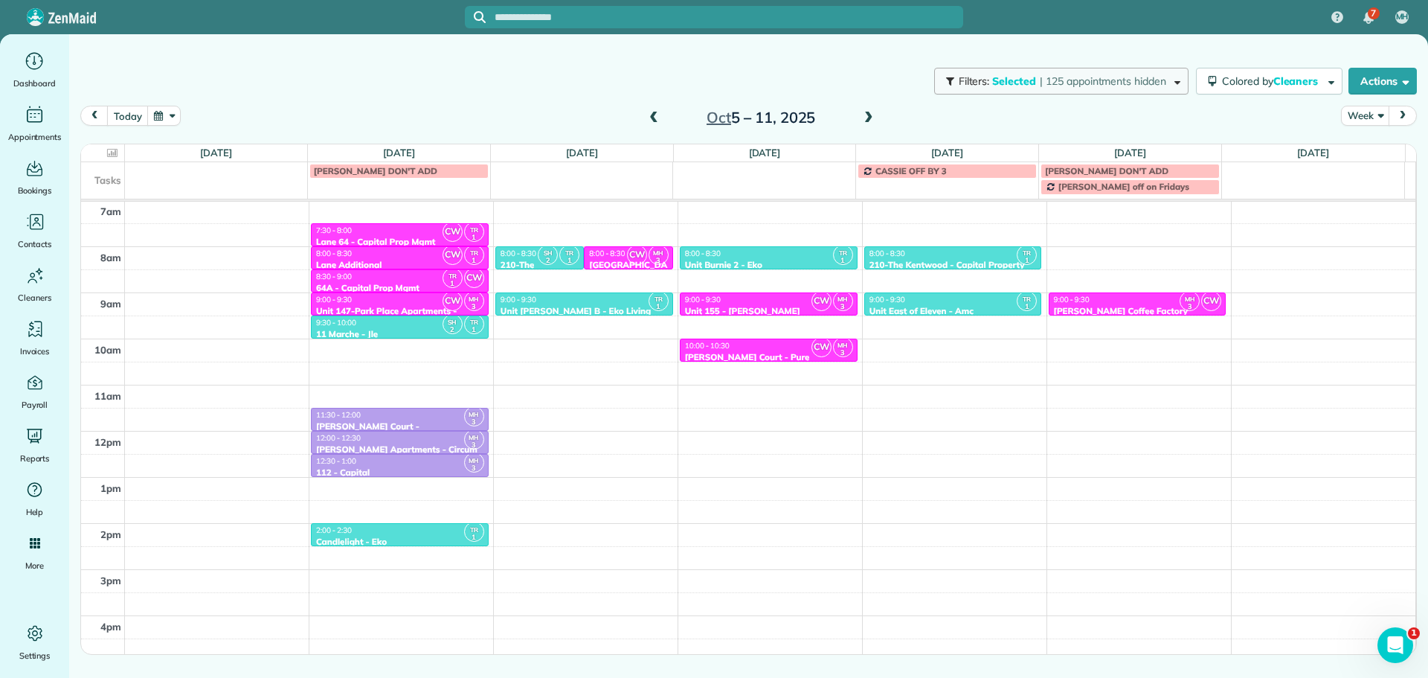
click at [1058, 80] on span "| 125 appointments hidden" at bounding box center [1103, 80] width 126 height 13
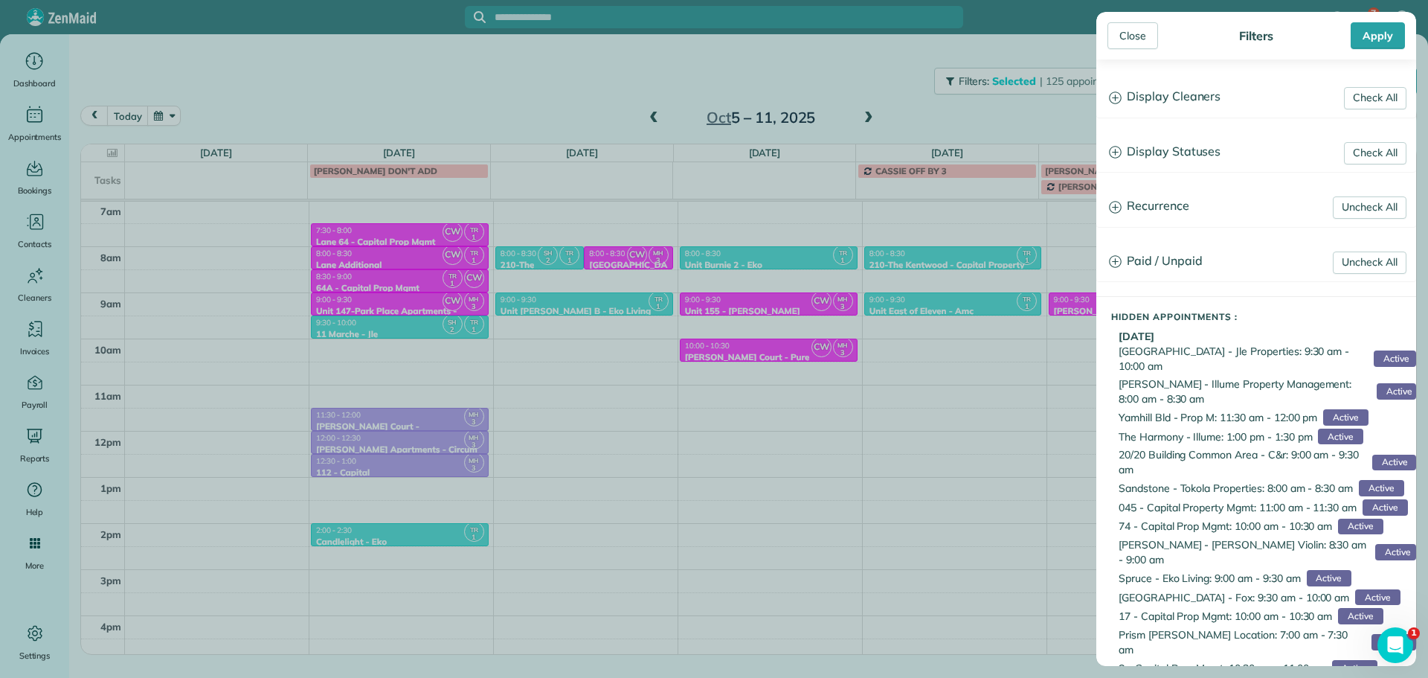
click at [1153, 101] on h3 "Display Cleaners" at bounding box center [1256, 97] width 318 height 38
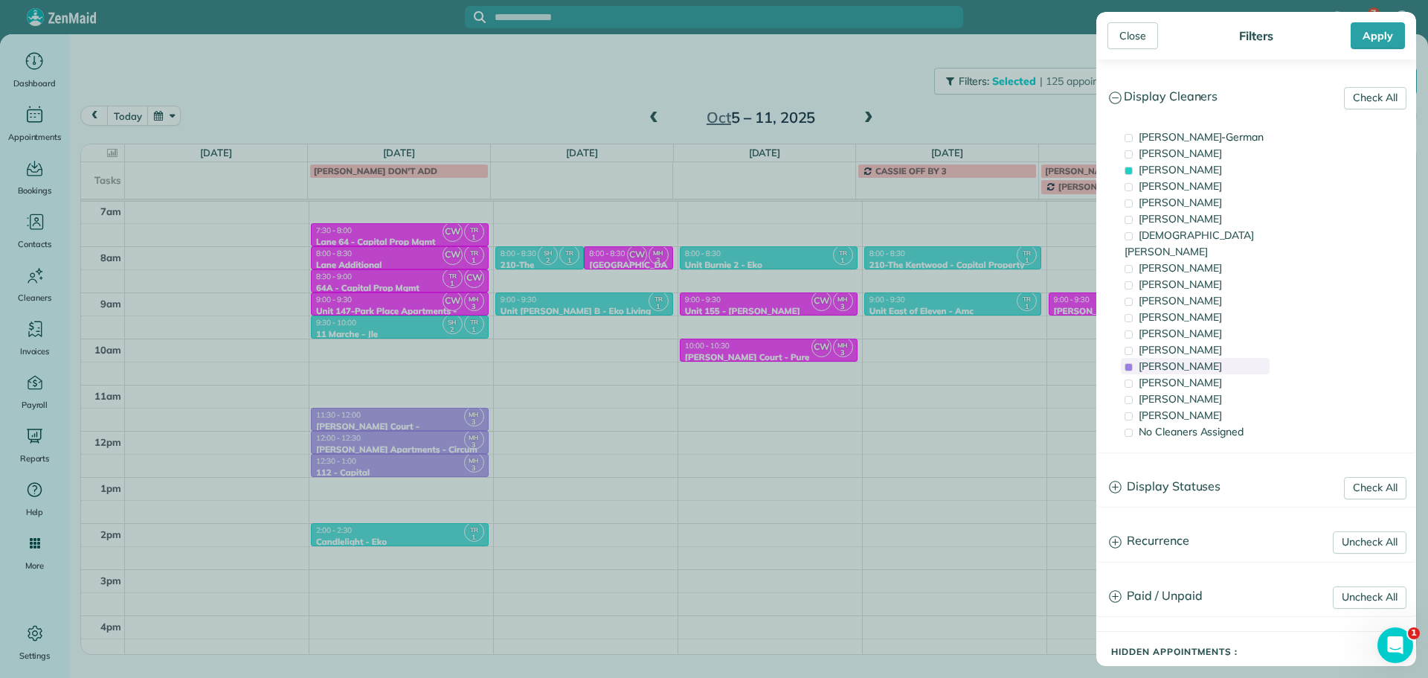
click at [1173, 359] on span "Meralda Harris" at bounding box center [1180, 365] width 83 height 13
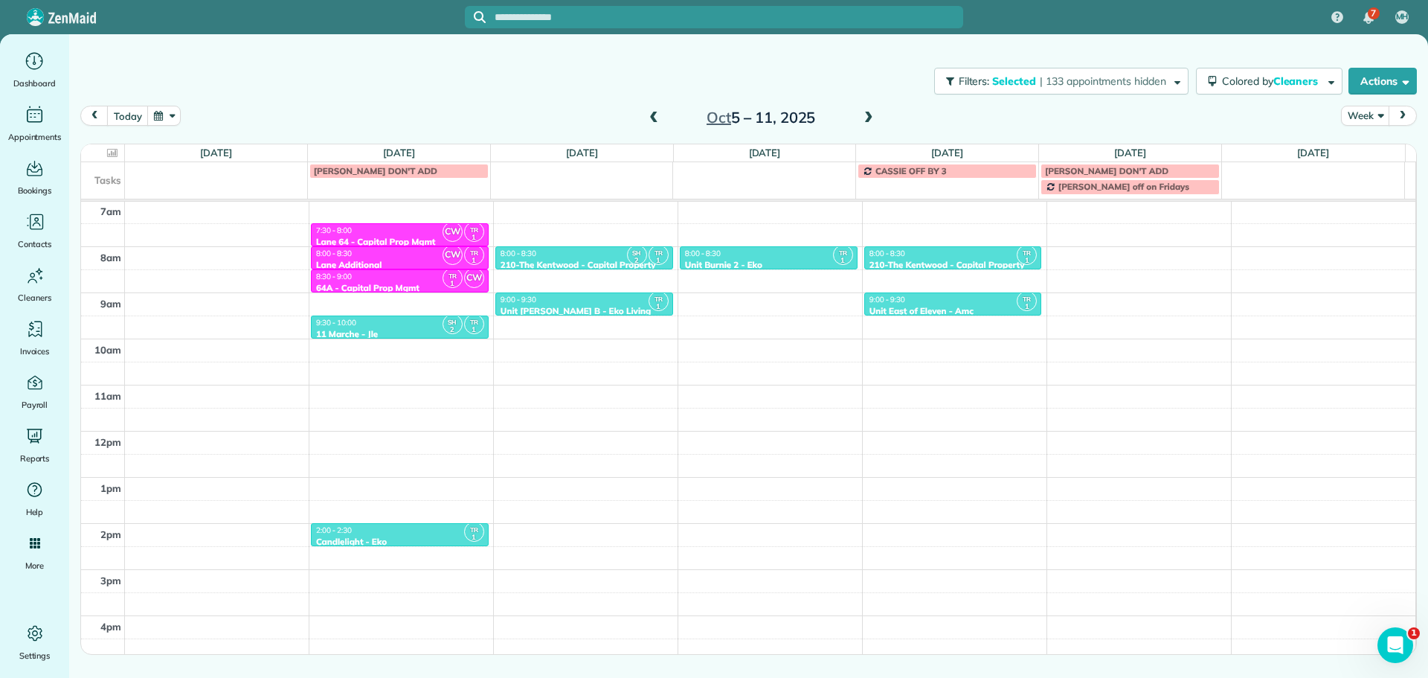
click at [750, 290] on div "Close Filters Apply Check All Display Cleaners Christina Wright-German Cassie F…" at bounding box center [714, 339] width 1428 height 678
click at [753, 295] on div "4am 5am 6am 7am 8am 9am 10am 11am 12pm 1pm 2pm 3pm 4pm 5pm SH 2 TR 1 6:00 - 6:3…" at bounding box center [748, 384] width 1334 height 645
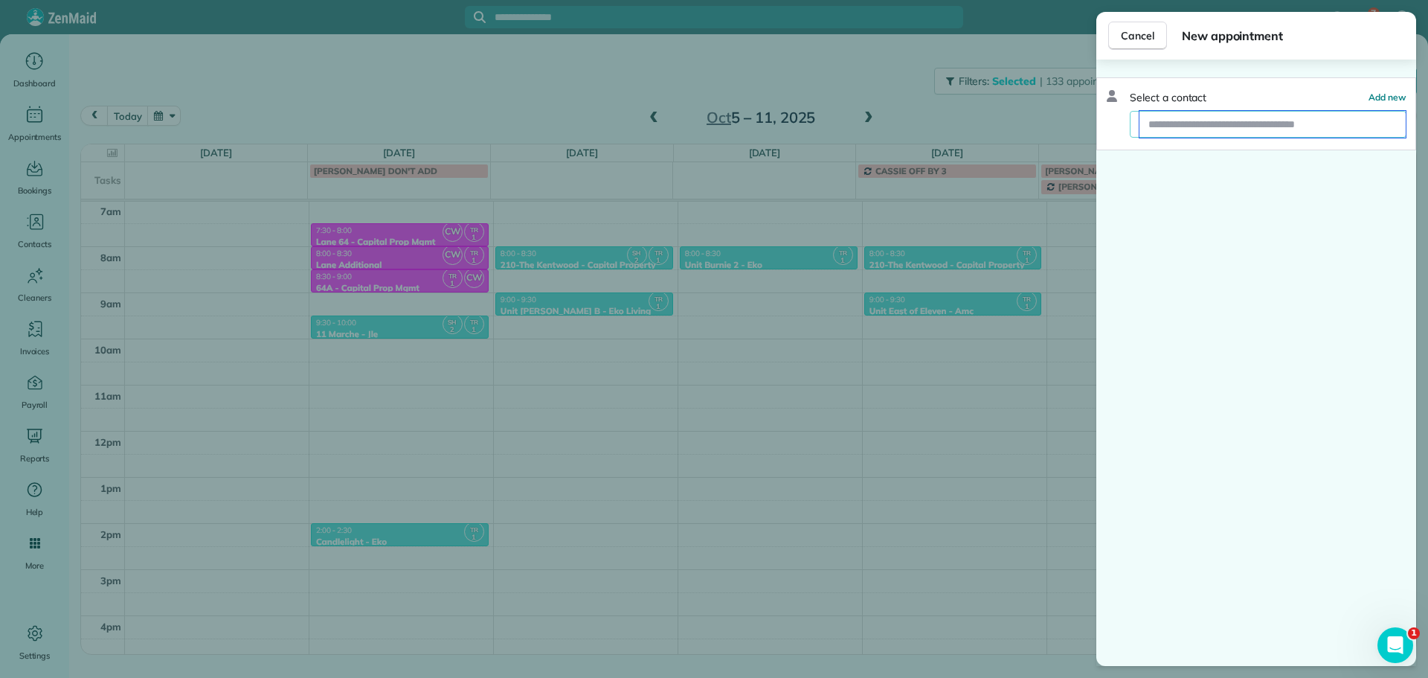
click at [1220, 130] on input "text" at bounding box center [1273, 124] width 266 height 27
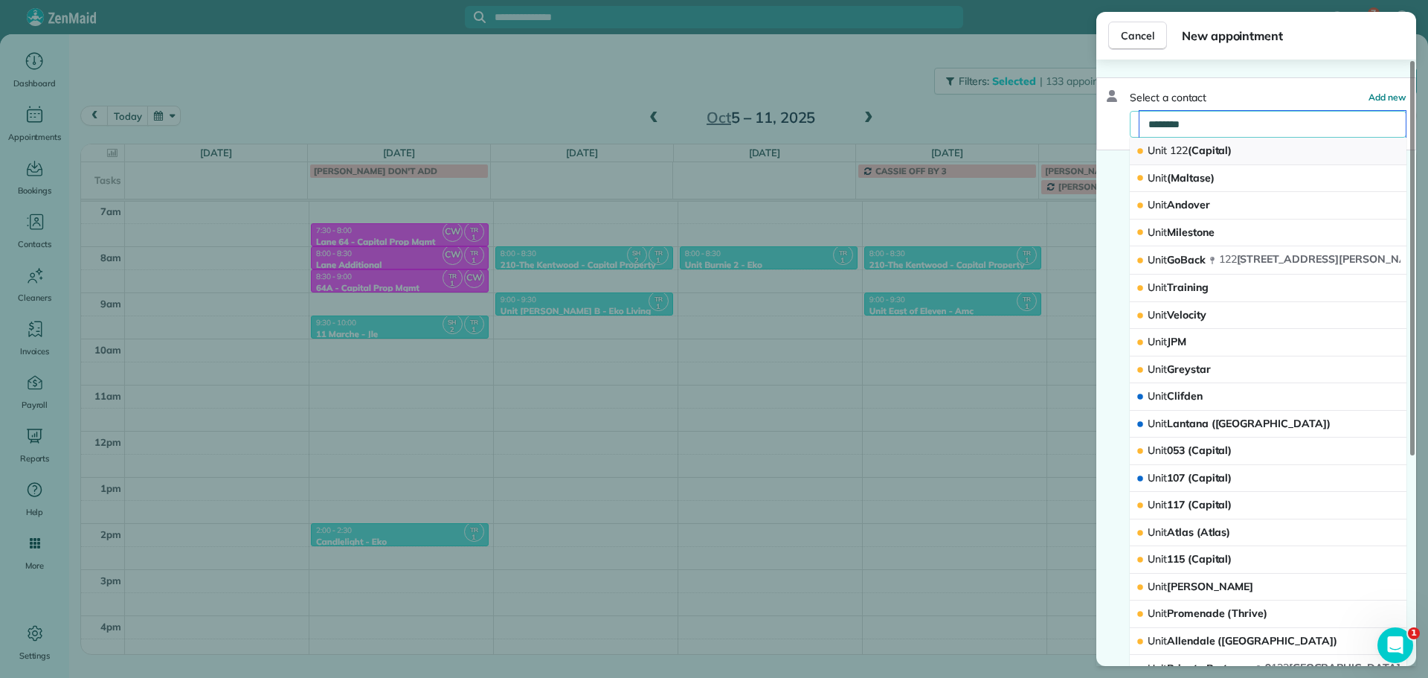
type input "********"
click at [1231, 147] on span "Unit 122 (Capital)" at bounding box center [1190, 150] width 84 height 13
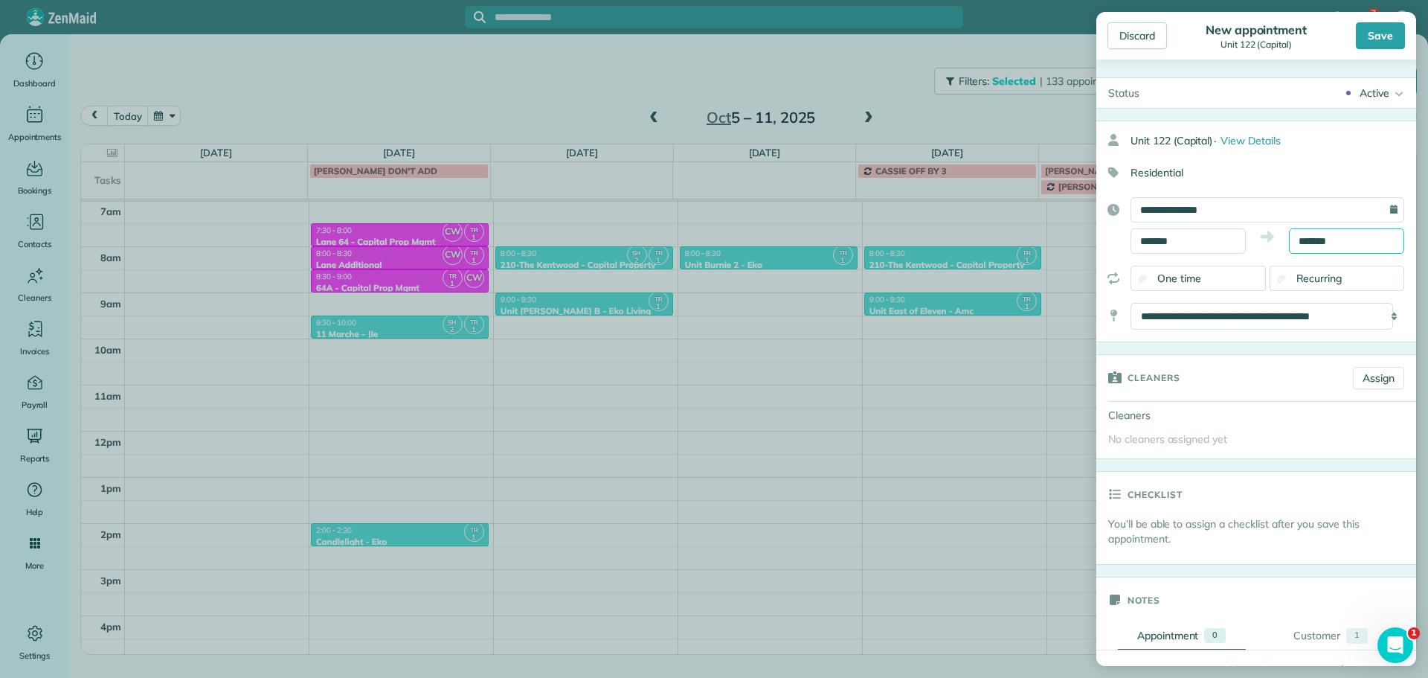
click at [1311, 237] on input "*******" at bounding box center [1346, 240] width 115 height 25
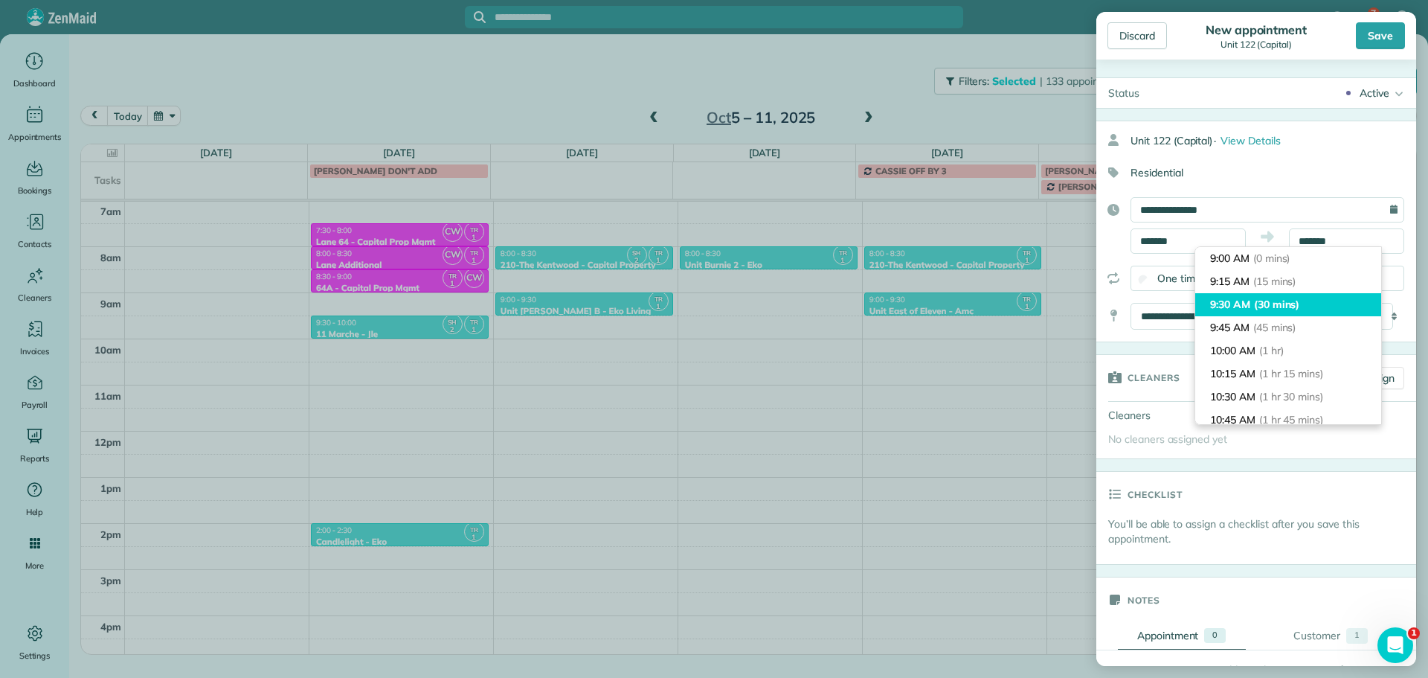
type input "*******"
click at [1317, 301] on li "9:30 AM (30 mins)" at bounding box center [1288, 304] width 186 height 23
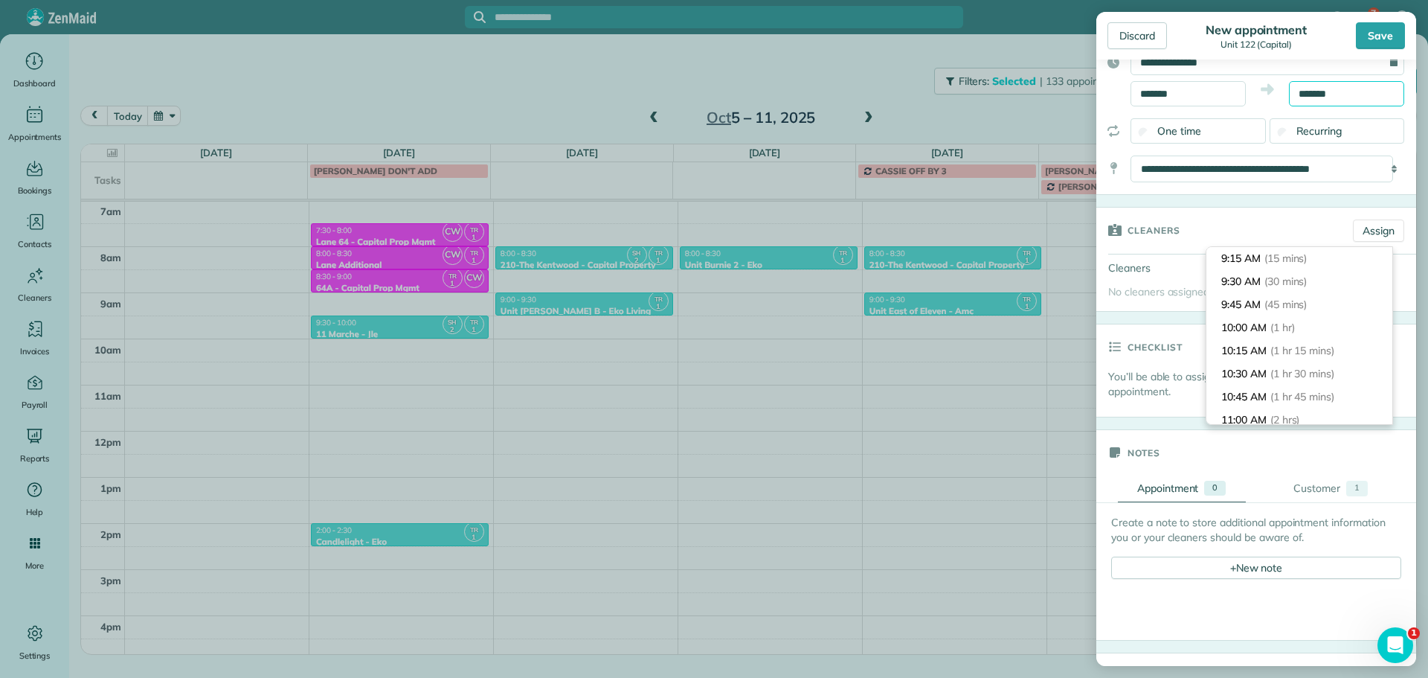
scroll to position [149, 0]
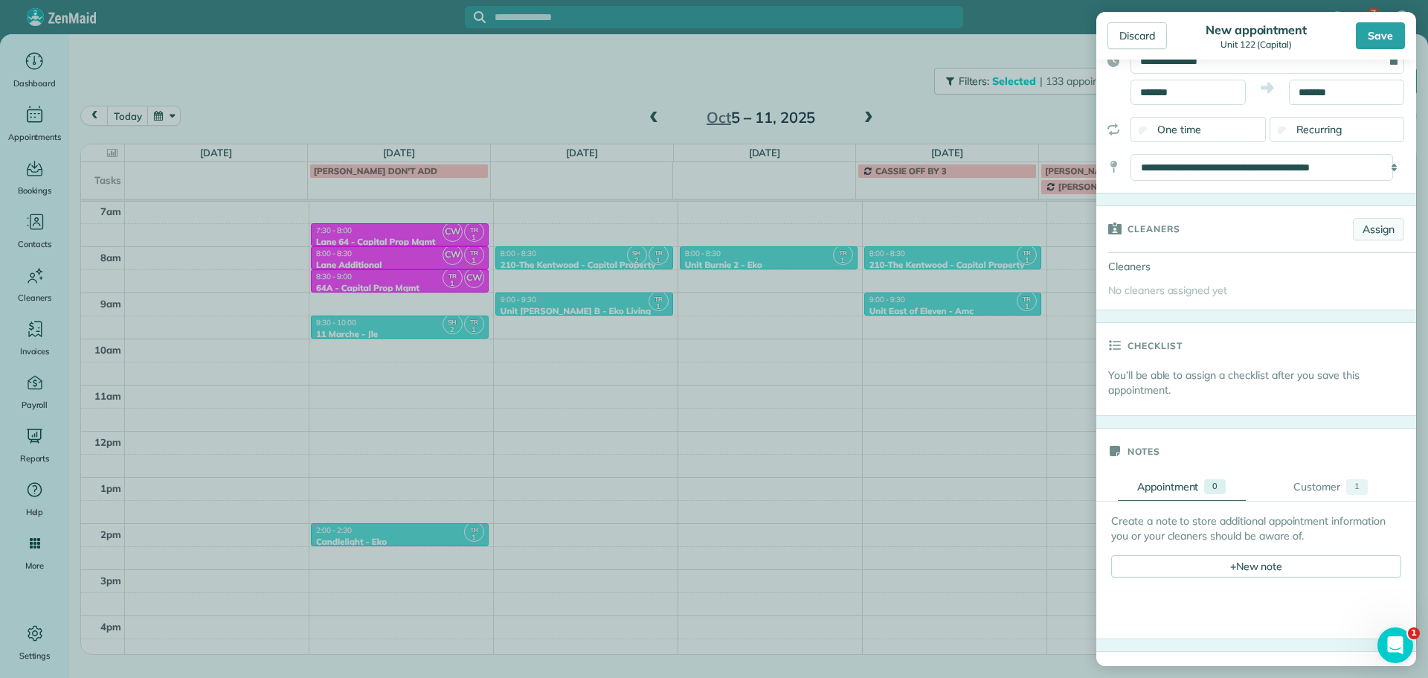
click at [1369, 225] on link "Assign" at bounding box center [1378, 229] width 51 height 22
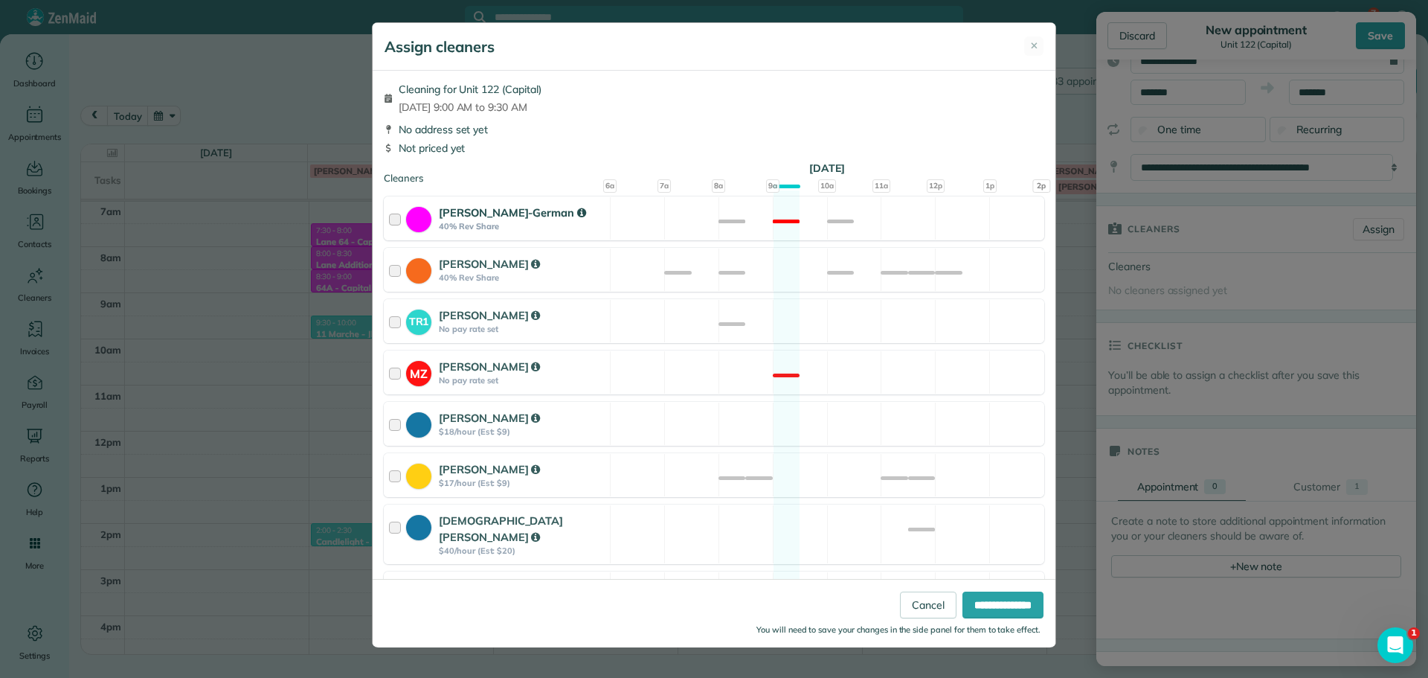
click at [794, 225] on div "Christina Wright-German 40% Rev Share Not available" at bounding box center [714, 218] width 661 height 44
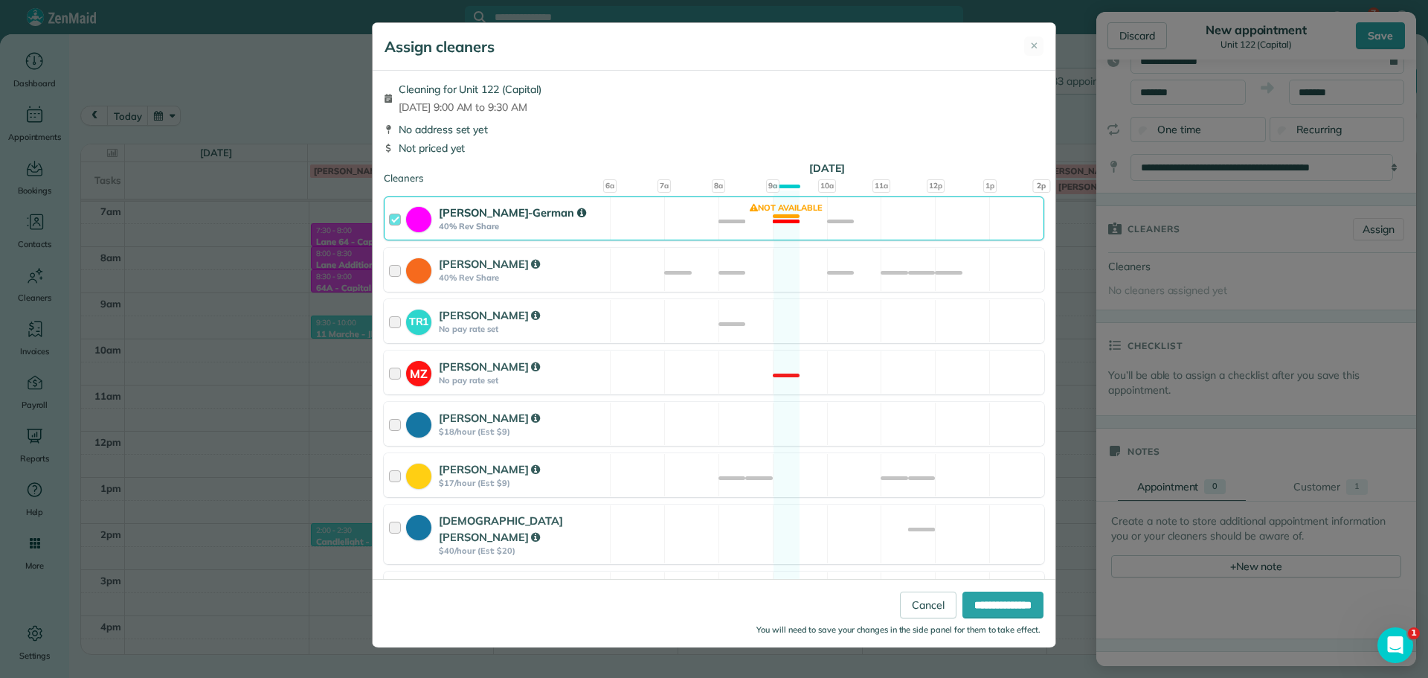
click at [794, 225] on div "Christina Wright-German 40% Rev Share Not available" at bounding box center [714, 218] width 661 height 44
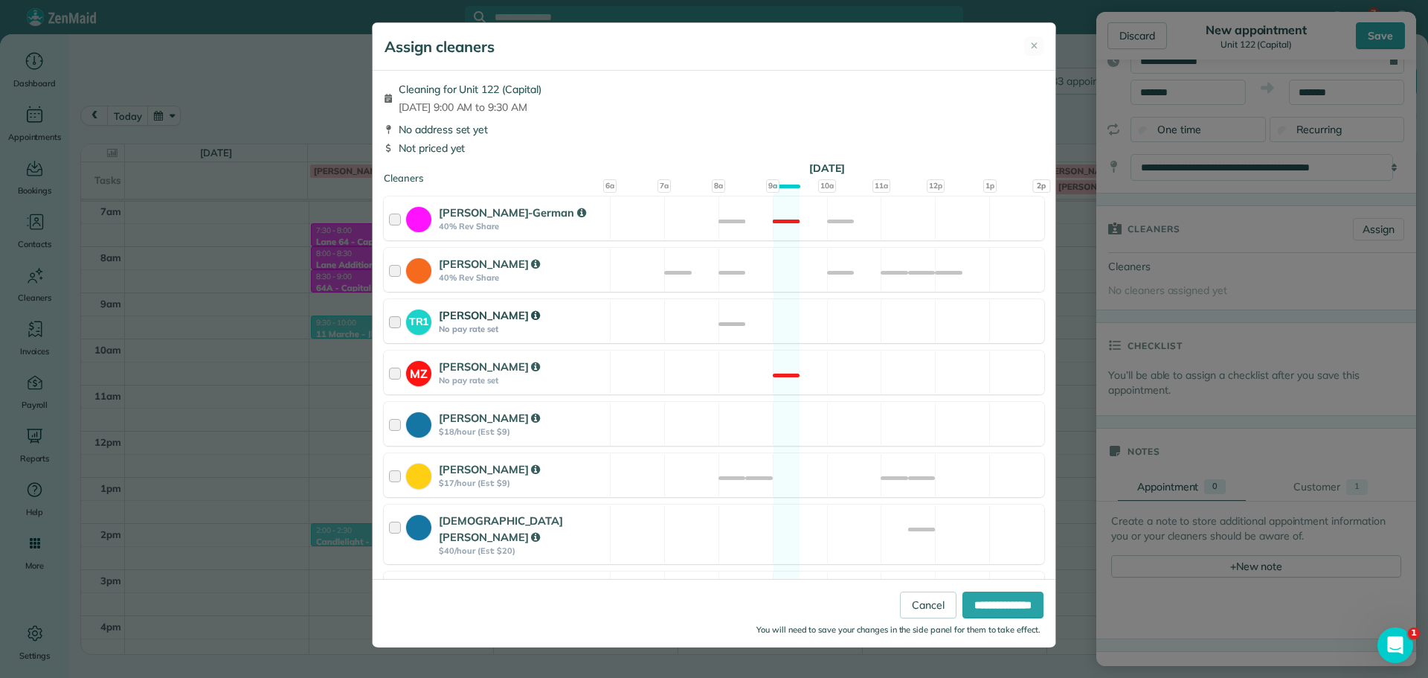
click at [806, 322] on div "TR1 Tawnya Reynolds No pay rate set Available" at bounding box center [714, 321] width 661 height 44
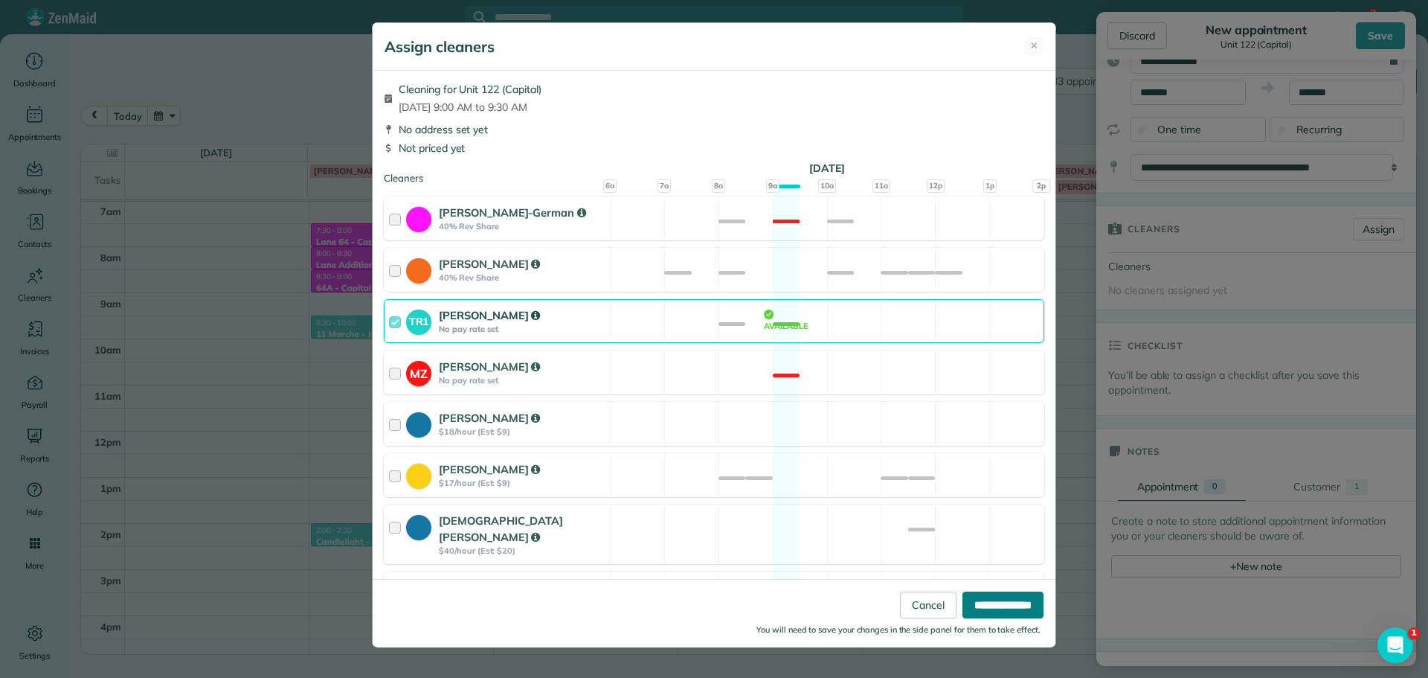
click at [977, 600] on input "**********" at bounding box center [1002, 604] width 81 height 27
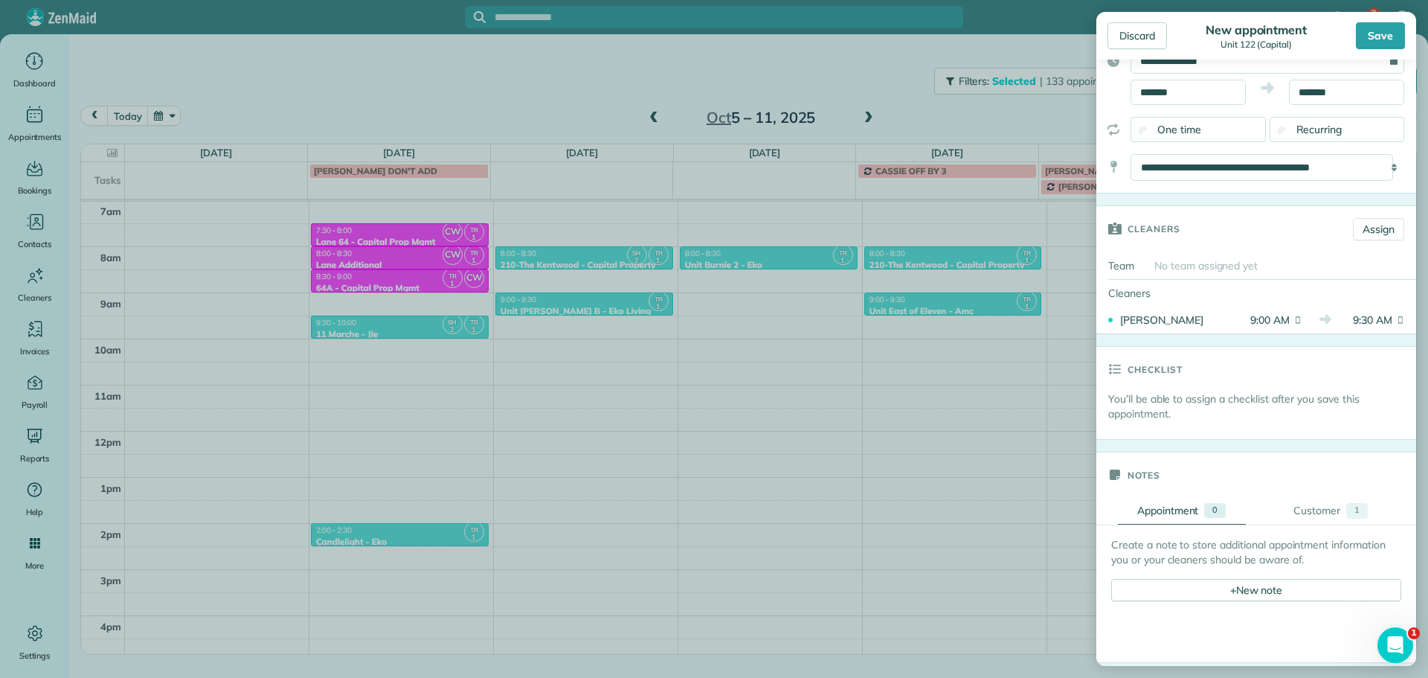
scroll to position [223, 0]
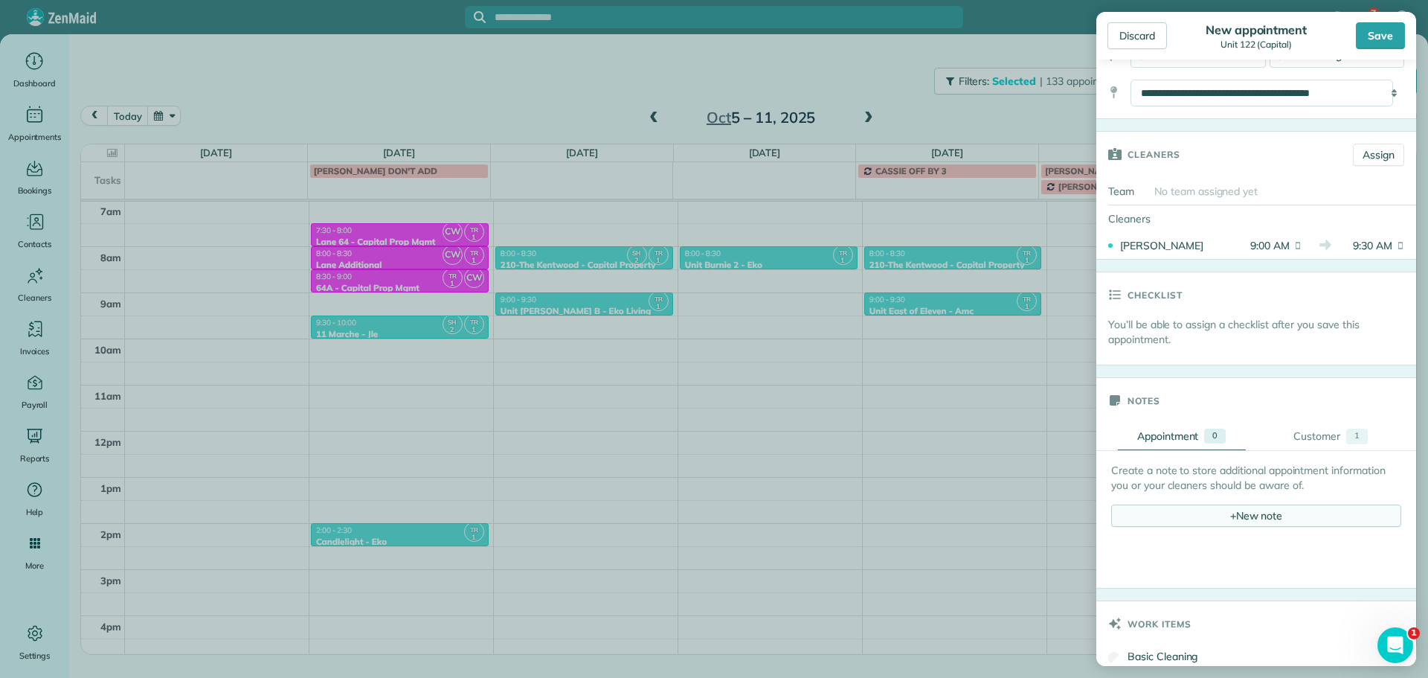
click at [1244, 507] on div "+ New note" at bounding box center [1256, 515] width 290 height 22
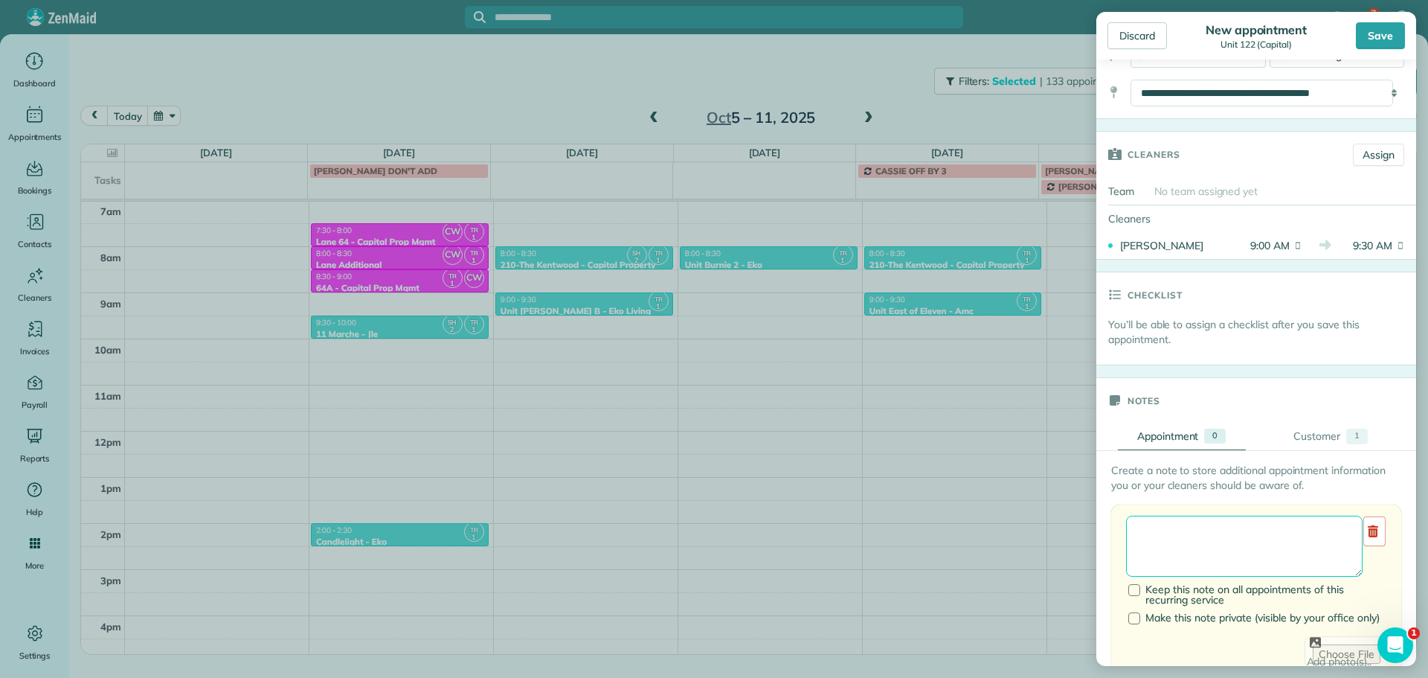
click at [1243, 524] on textarea at bounding box center [1244, 545] width 237 height 61
paste textarea "**********"
paste textarea "********"
paste textarea "**********"
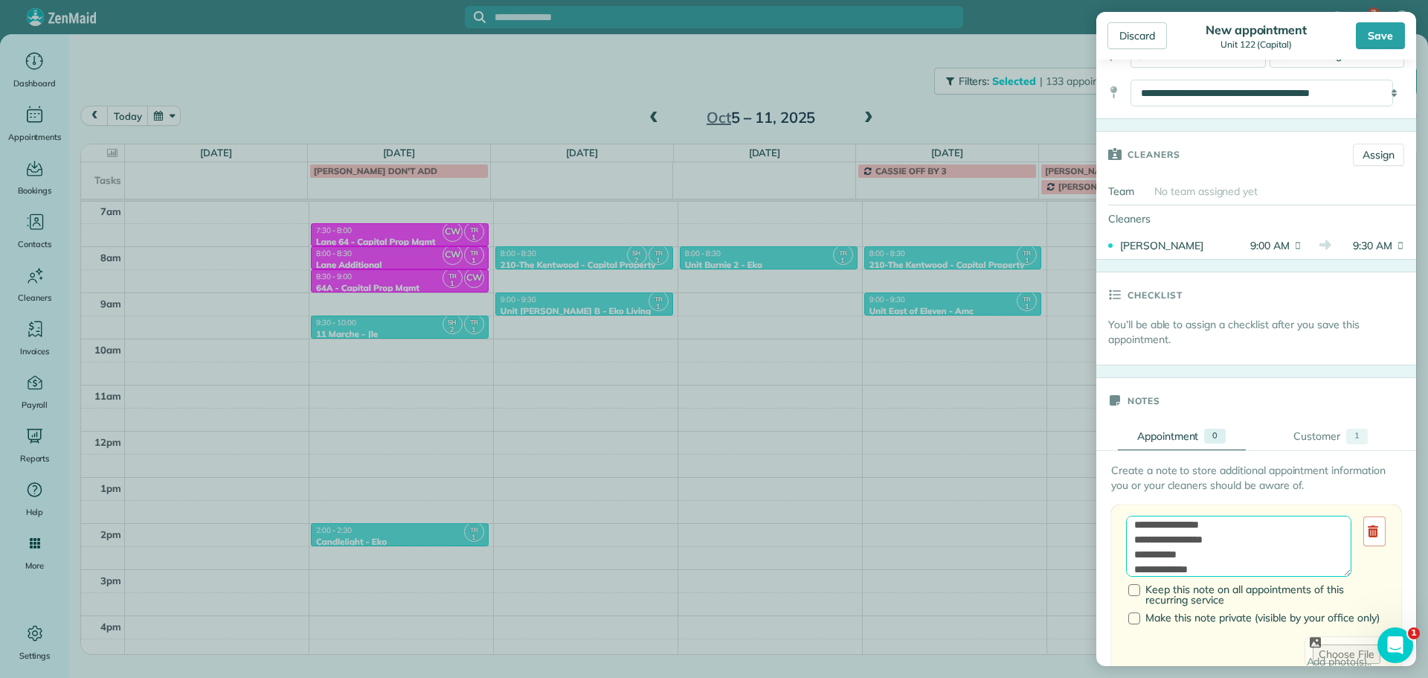
scroll to position [141, 0]
click at [1252, 539] on textarea "**********" at bounding box center [1238, 545] width 225 height 61
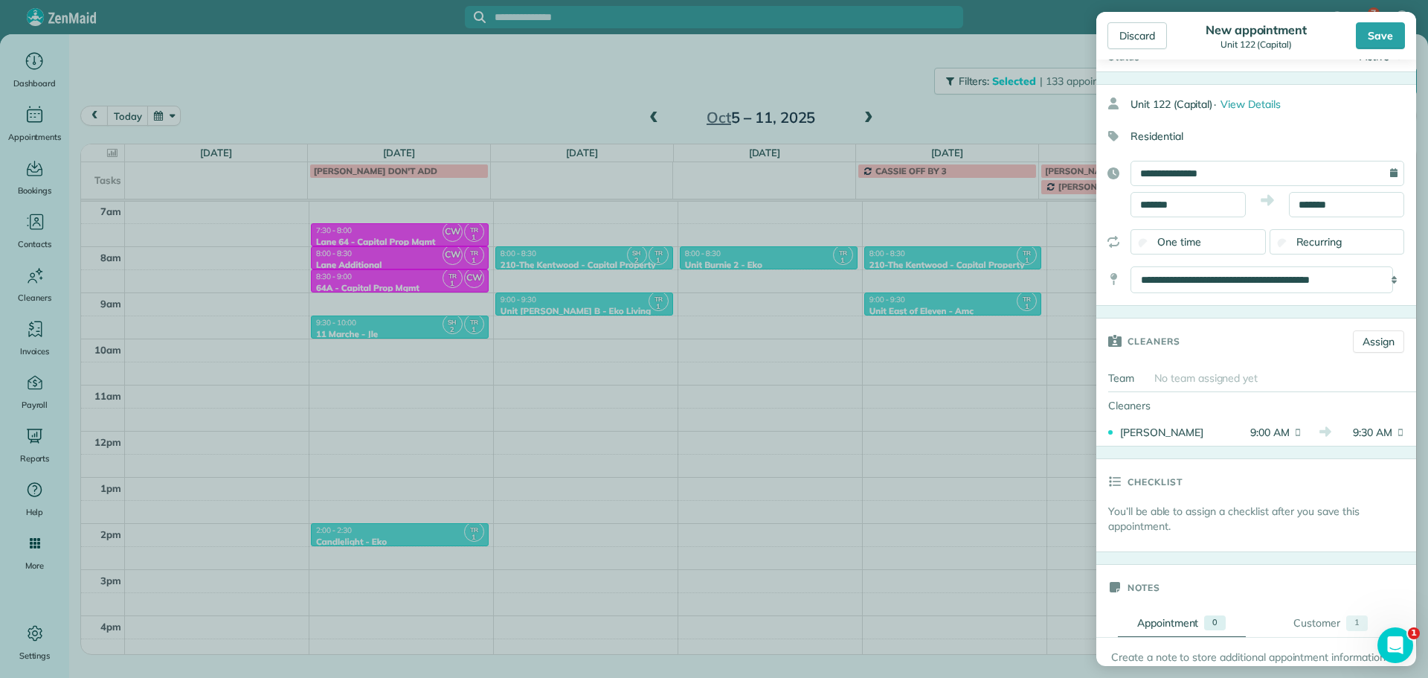
scroll to position [0, 0]
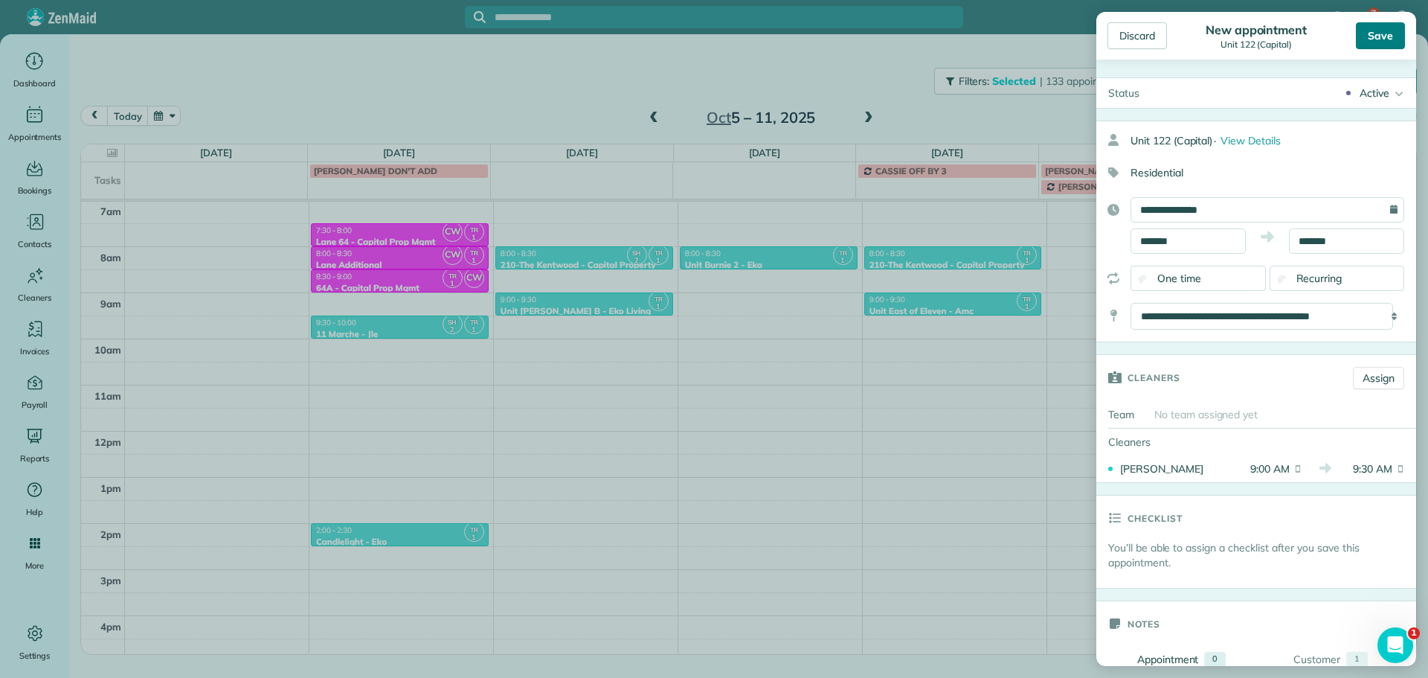
type textarea "**********"
click at [1388, 39] on div "Save" at bounding box center [1380, 35] width 49 height 27
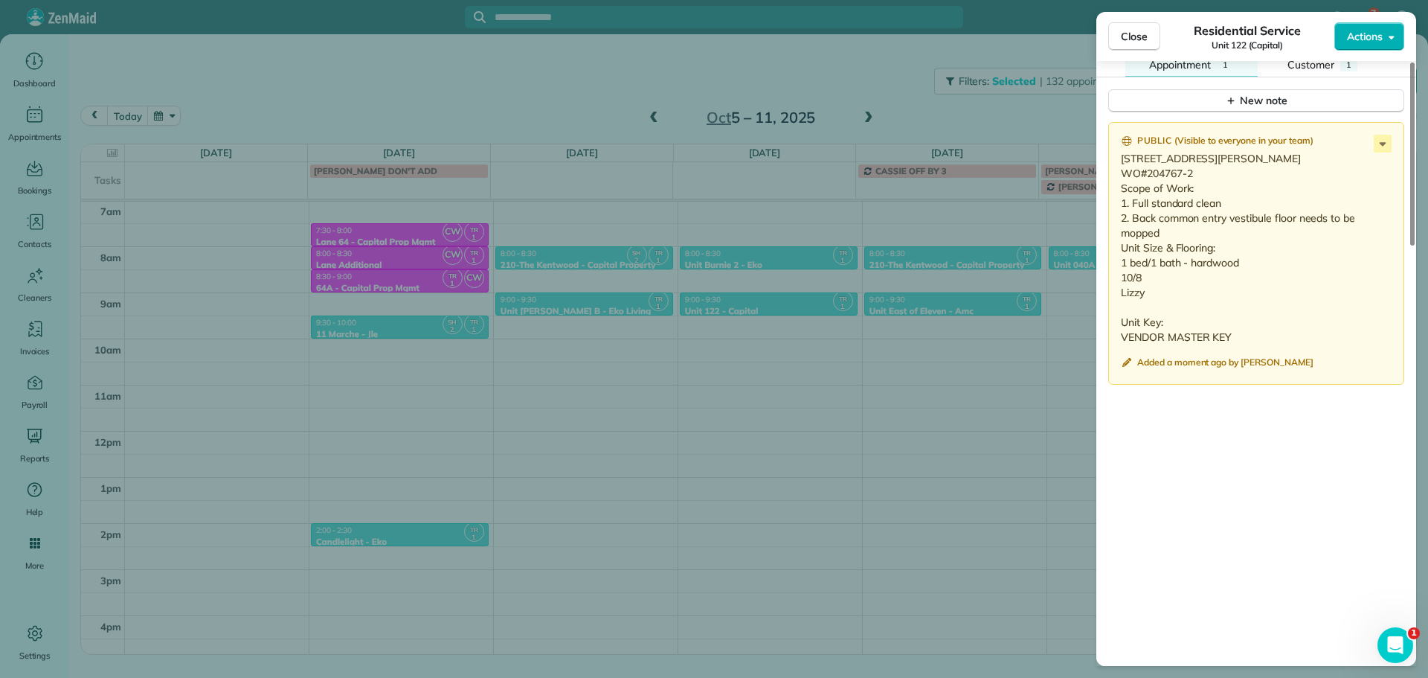
scroll to position [1270, 0]
click at [947, 293] on div "Close Residential Service Unit 122 (Capital) Actions Status Active Unit 122 (Ca…" at bounding box center [714, 339] width 1428 height 678
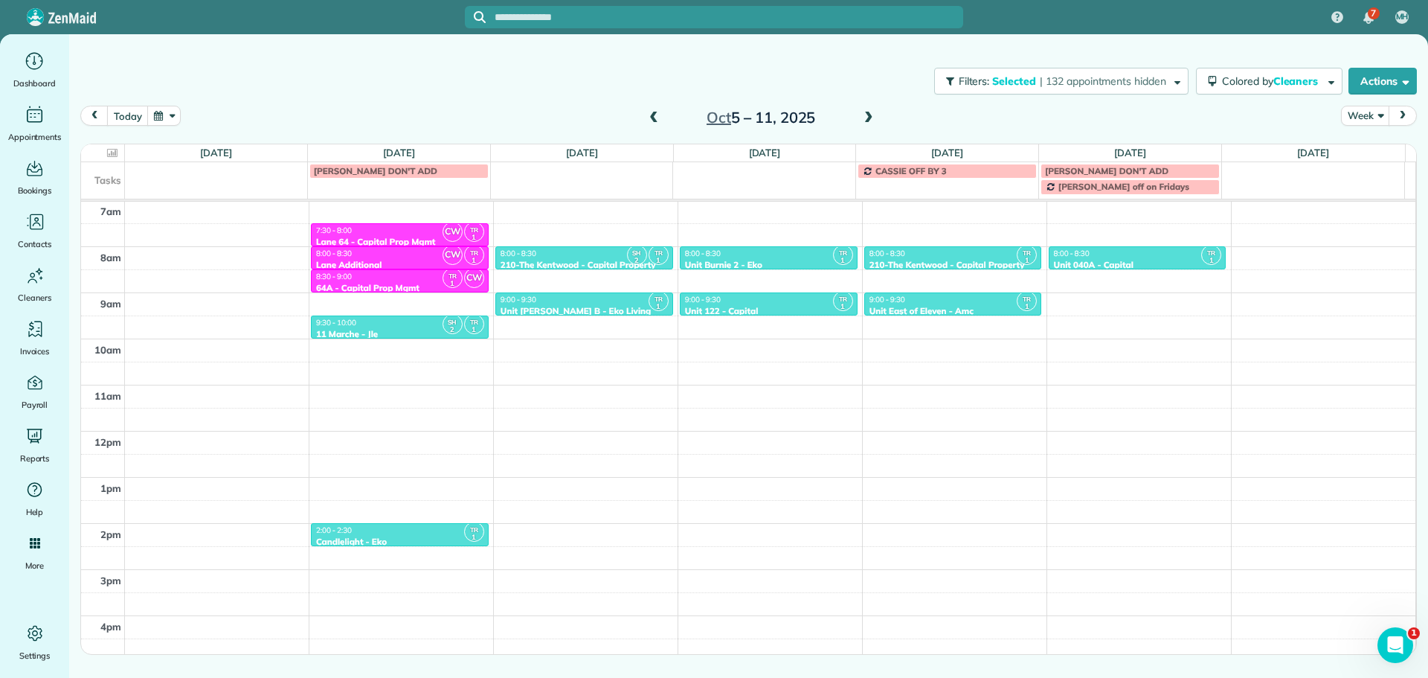
click at [656, 115] on span at bounding box center [654, 118] width 16 height 13
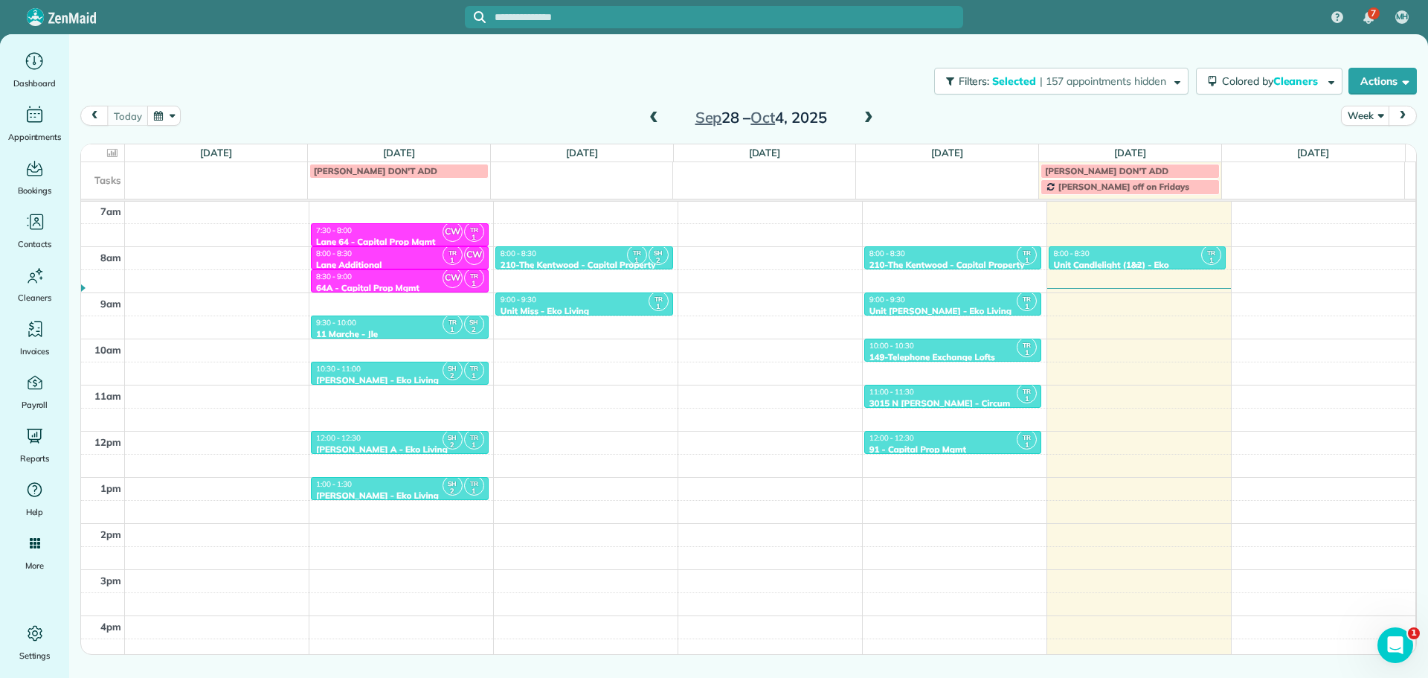
click at [1140, 256] on div "8:00 - 8:30" at bounding box center [1137, 253] width 169 height 10
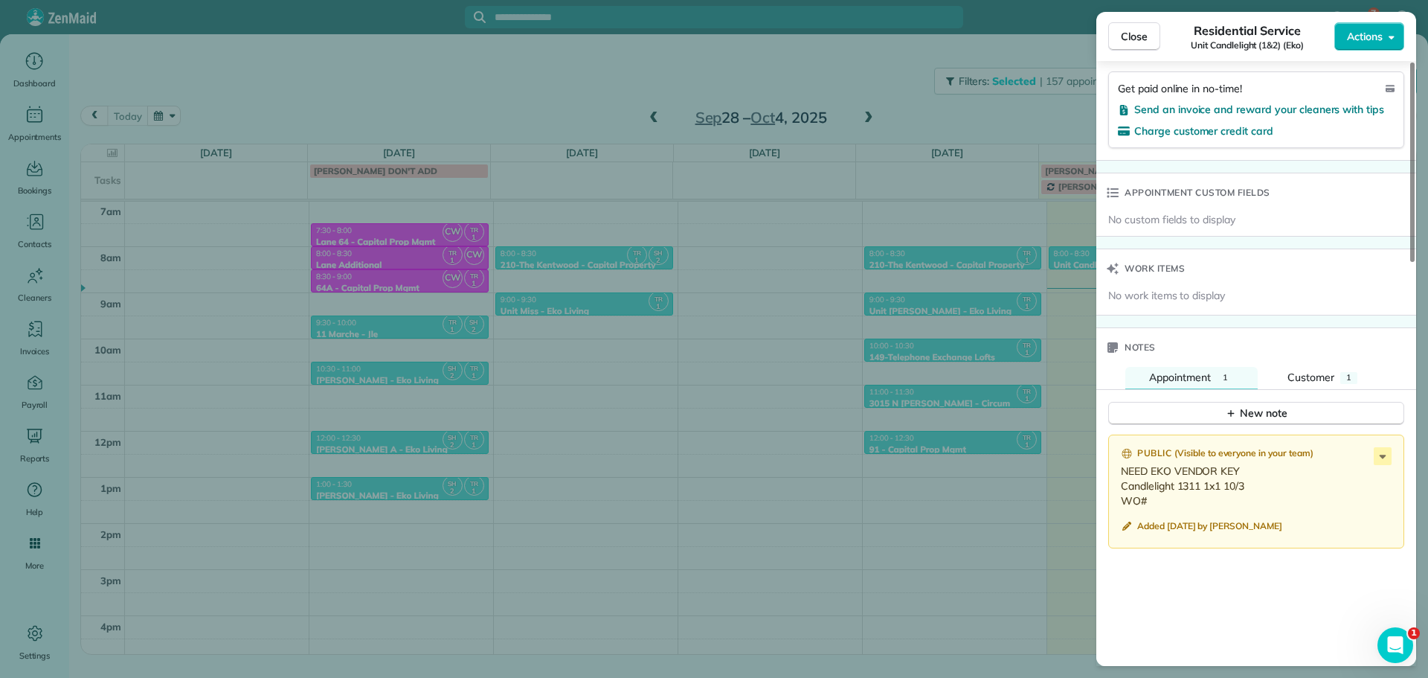
scroll to position [969, 0]
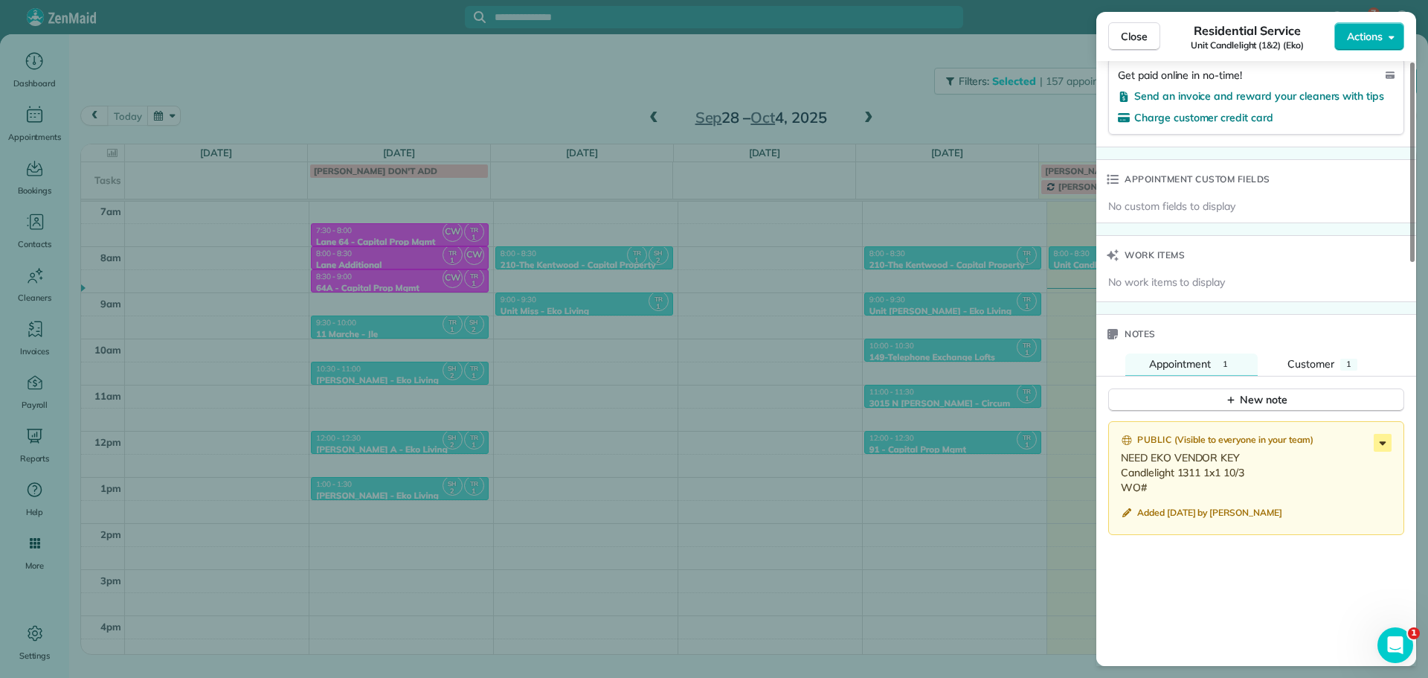
click at [1380, 440] on icon at bounding box center [1383, 443] width 18 height 18
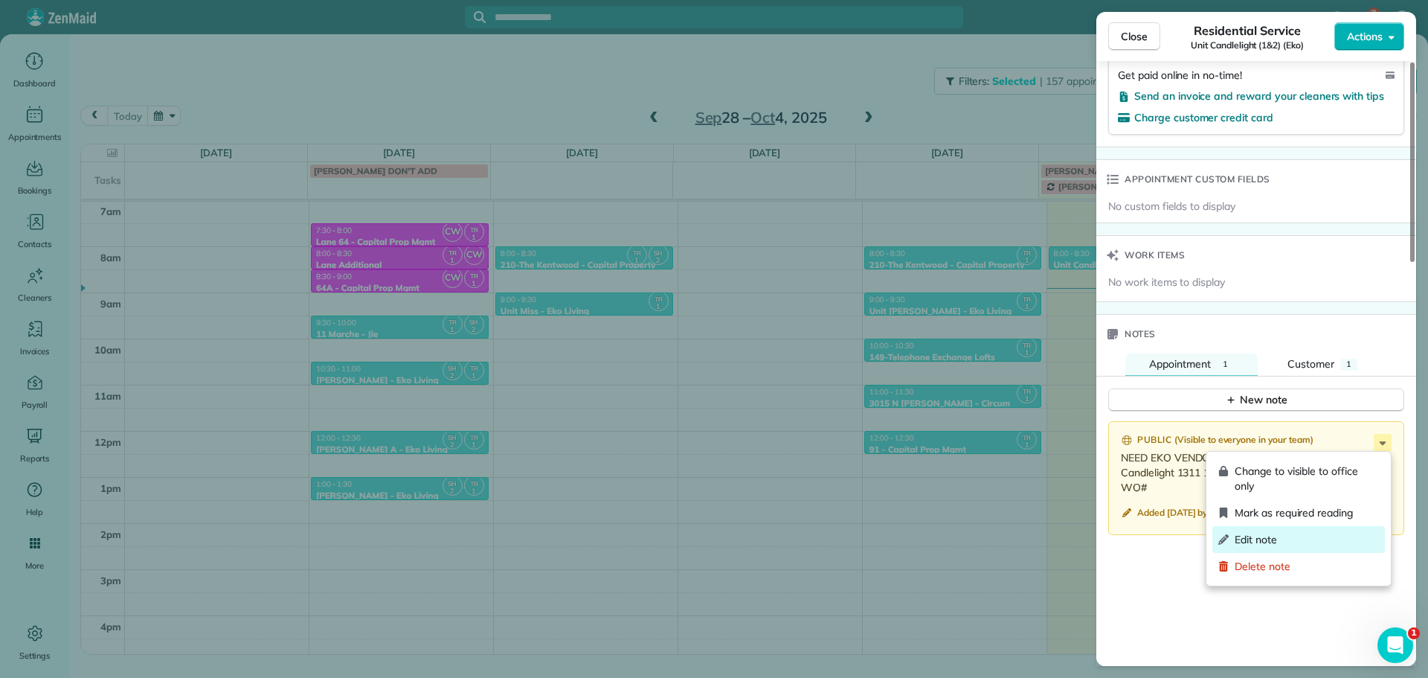
click at [1291, 541] on span "Edit note" at bounding box center [1307, 539] width 144 height 15
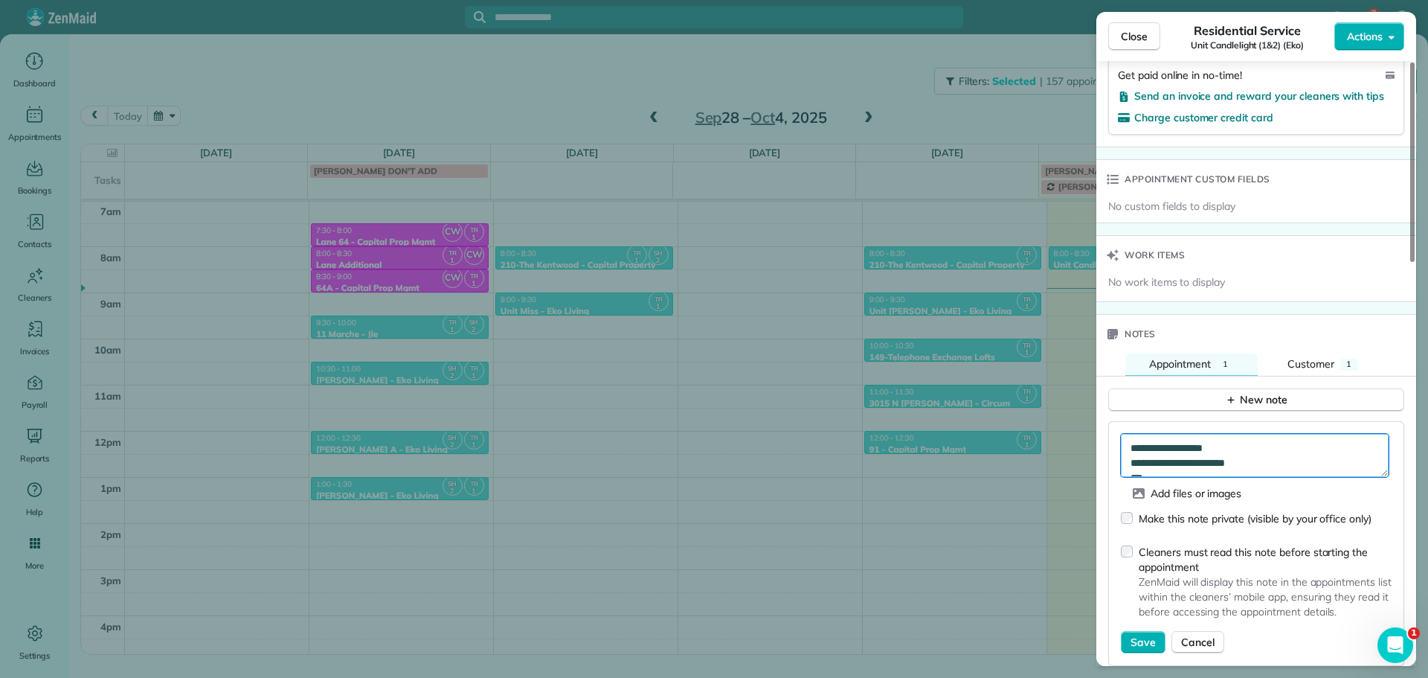
click at [1171, 474] on textarea "**********" at bounding box center [1255, 455] width 268 height 43
paste textarea "*********"
type textarea "**********"
click at [1152, 637] on span "Save" at bounding box center [1143, 641] width 25 height 15
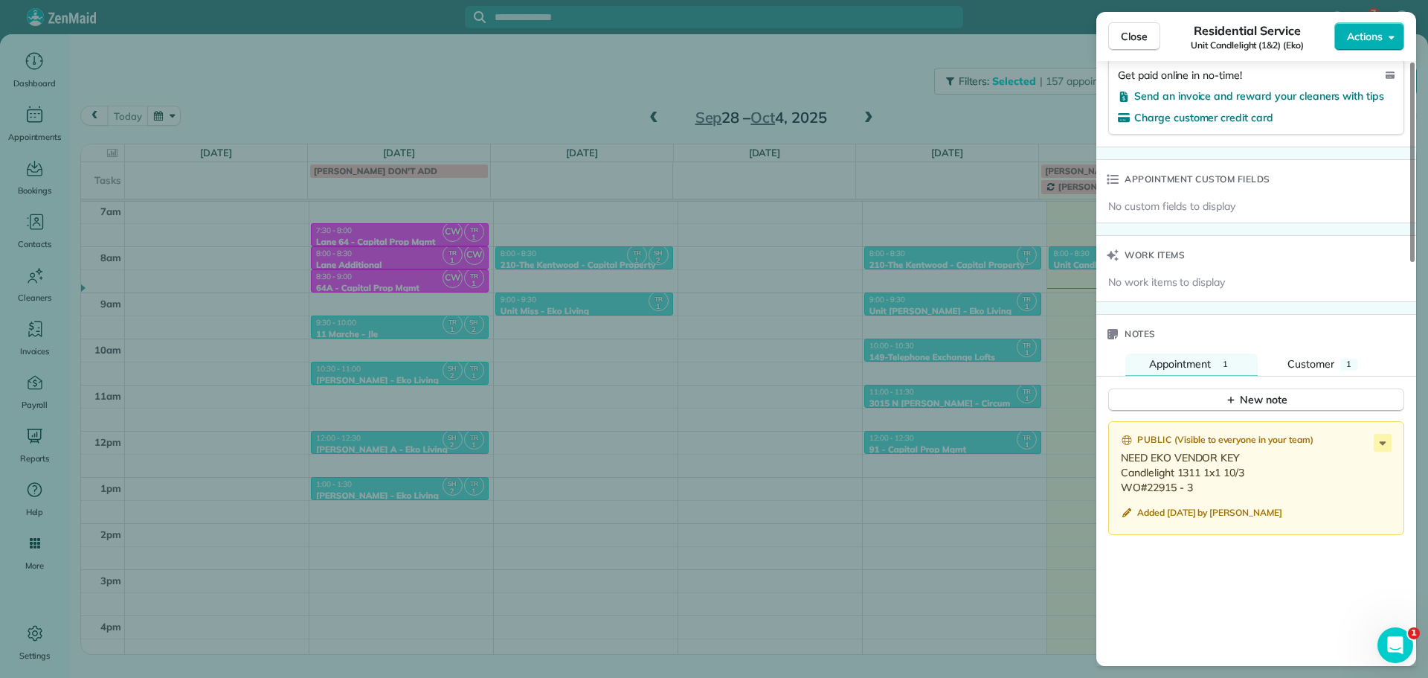
click at [936, 126] on div "Close Residential Service Unit Candlelight (1&2) (Eko) Actions Status Active Un…" at bounding box center [714, 339] width 1428 height 678
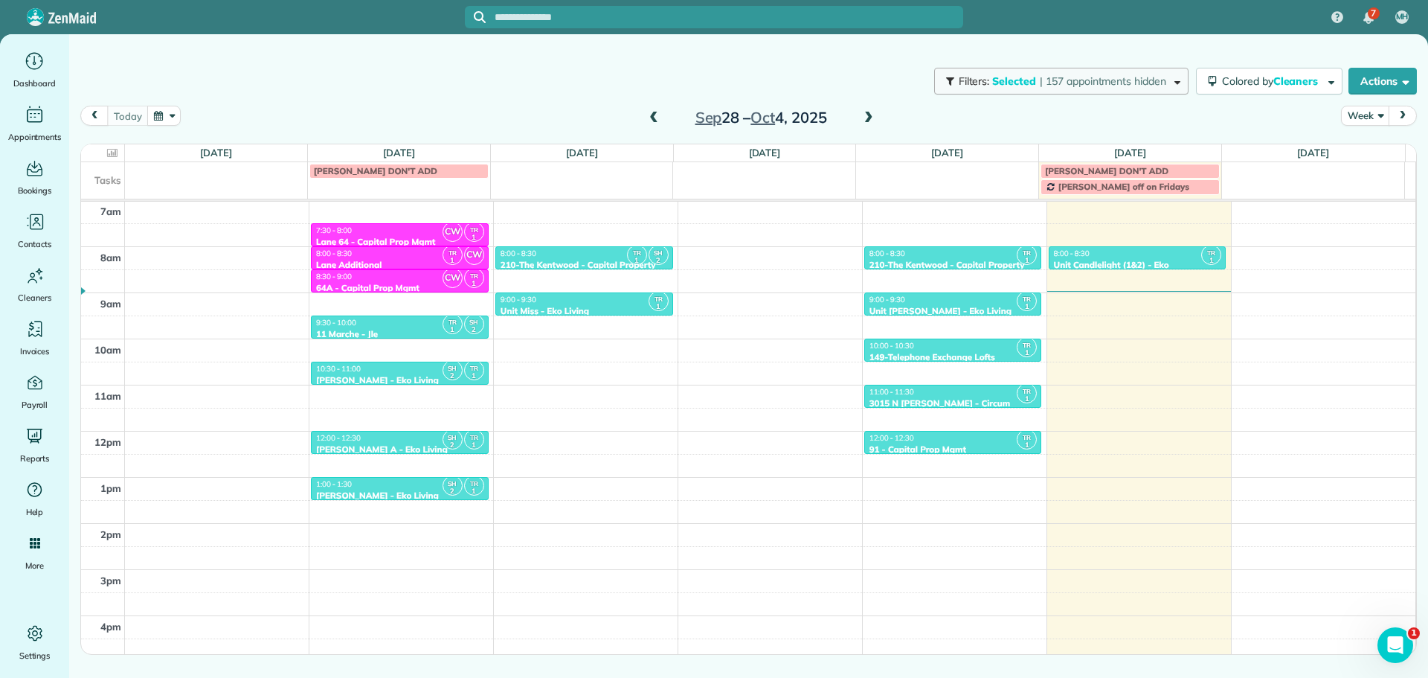
click at [1027, 86] on span "Selected" at bounding box center [1014, 80] width 45 height 13
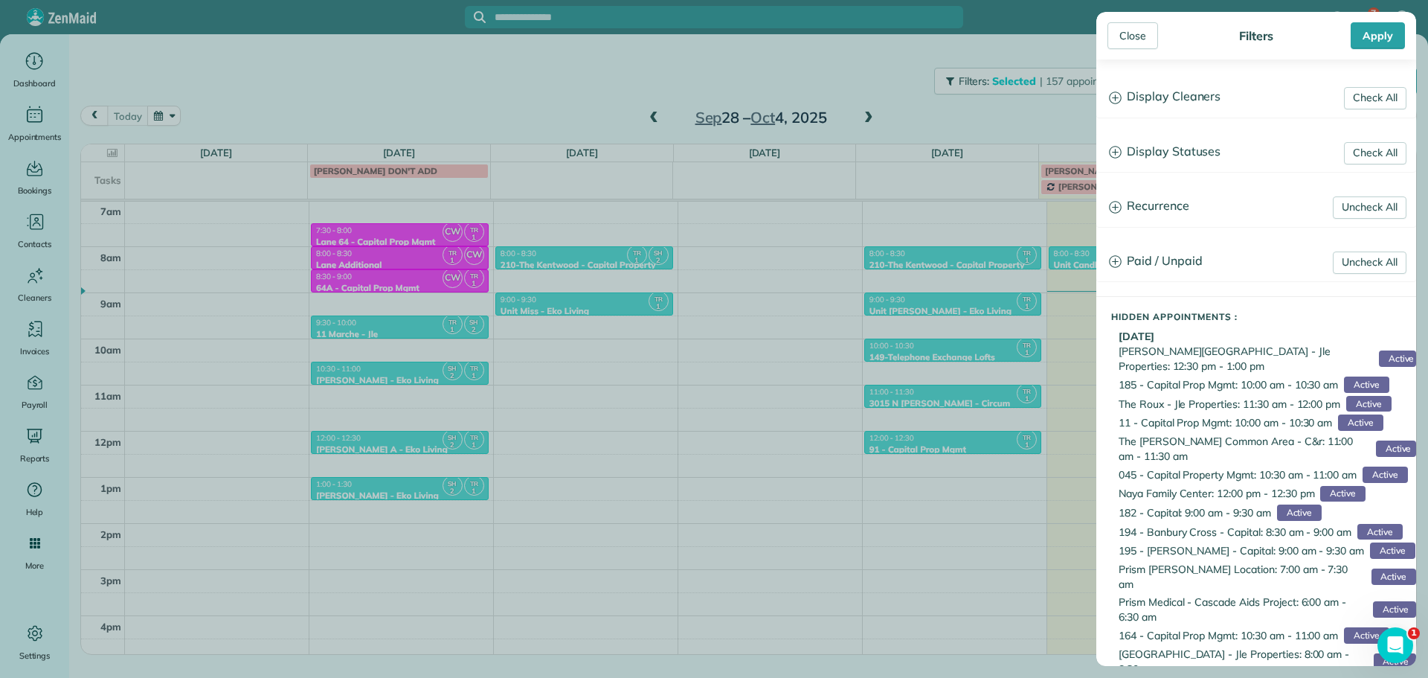
click at [1170, 101] on h3 "Display Cleaners" at bounding box center [1256, 97] width 318 height 38
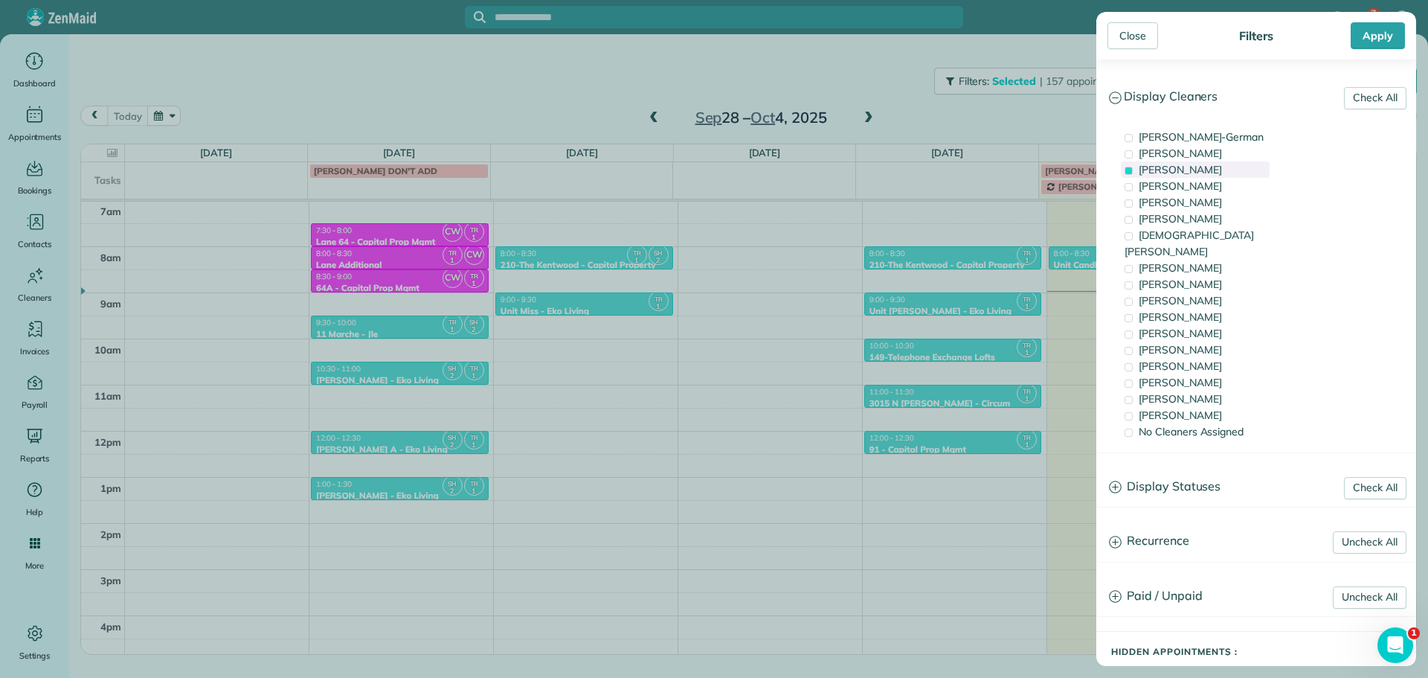
click at [1195, 170] on span "Tawnya Reynolds" at bounding box center [1180, 169] width 83 height 13
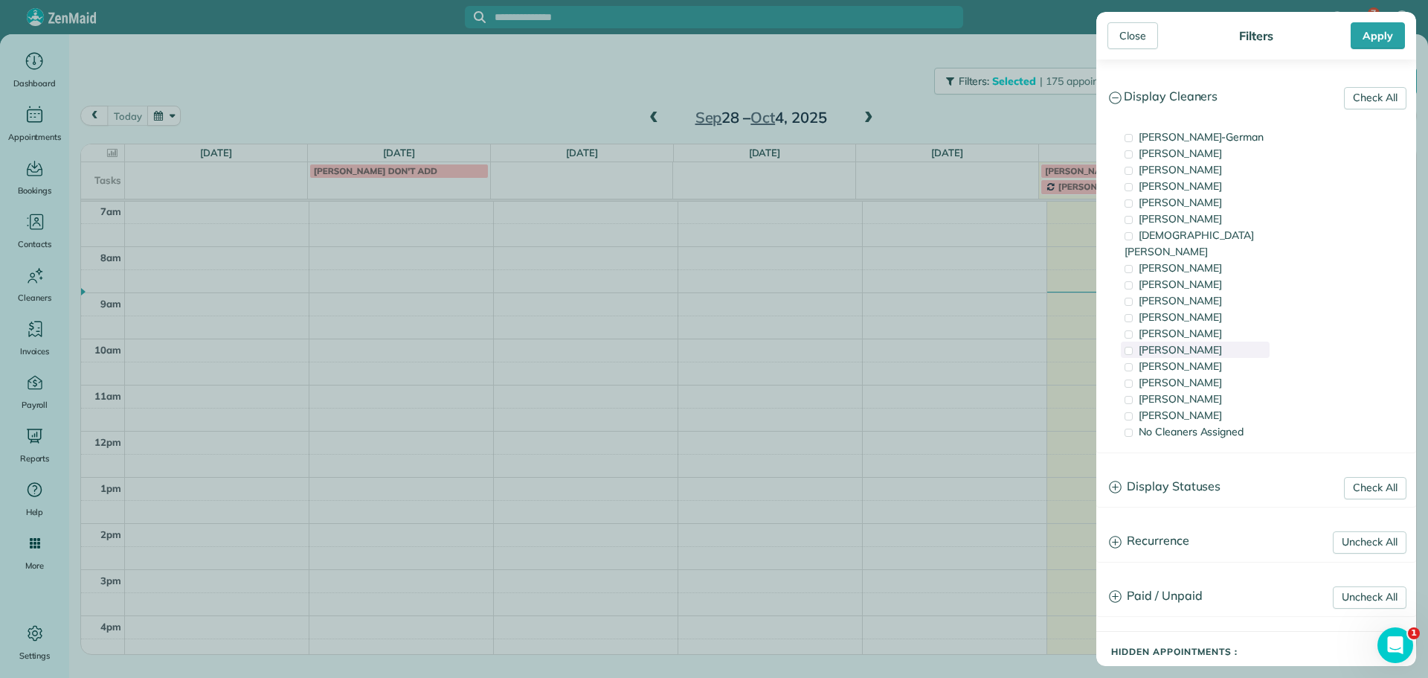
click at [1212, 341] on div "Tammi Rue" at bounding box center [1195, 349] width 149 height 16
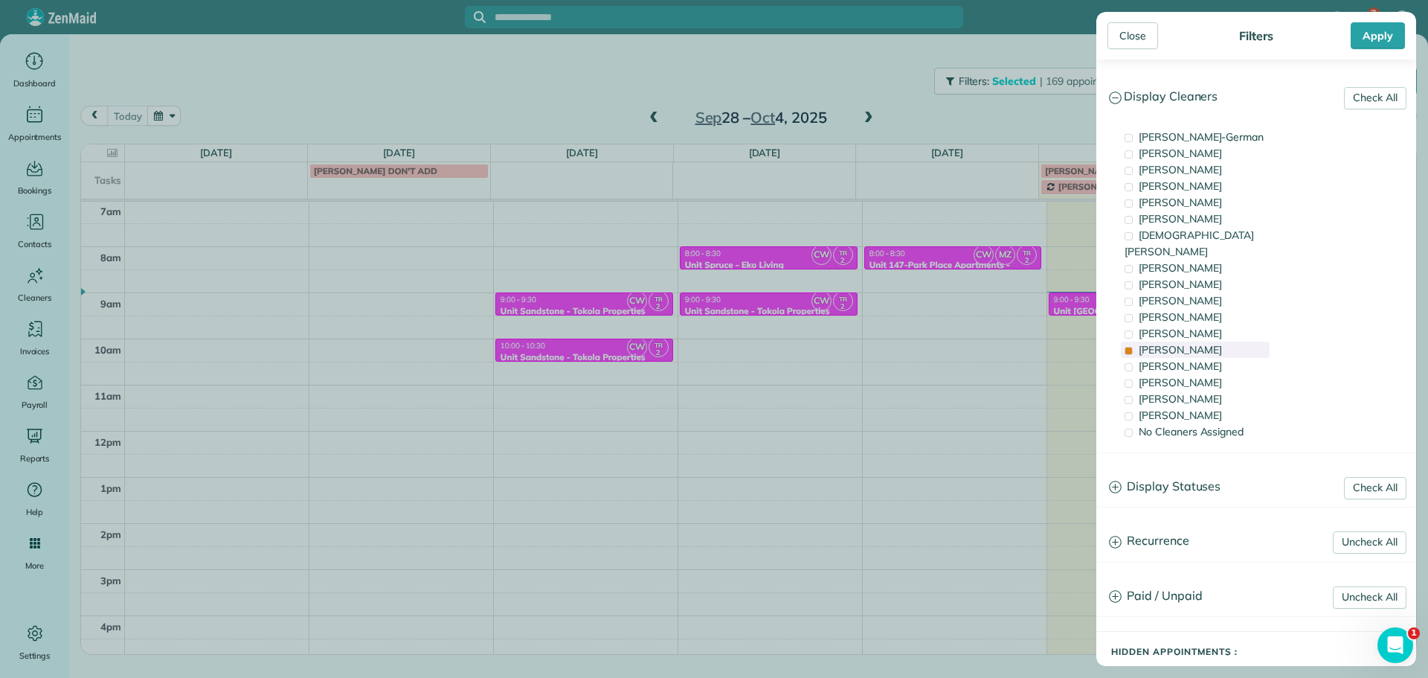
click at [1168, 343] on span "Tammi Rue" at bounding box center [1180, 349] width 83 height 13
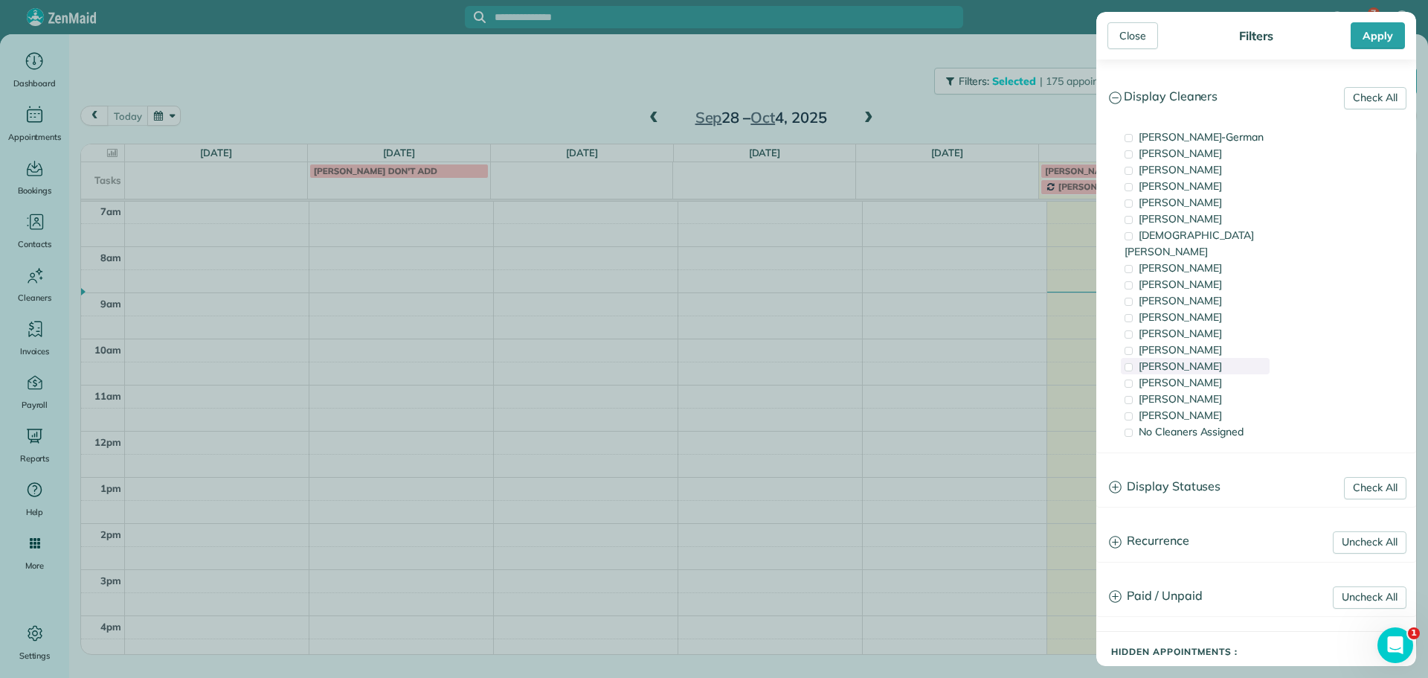
click at [1175, 359] on span "Meralda Harris" at bounding box center [1180, 365] width 83 height 13
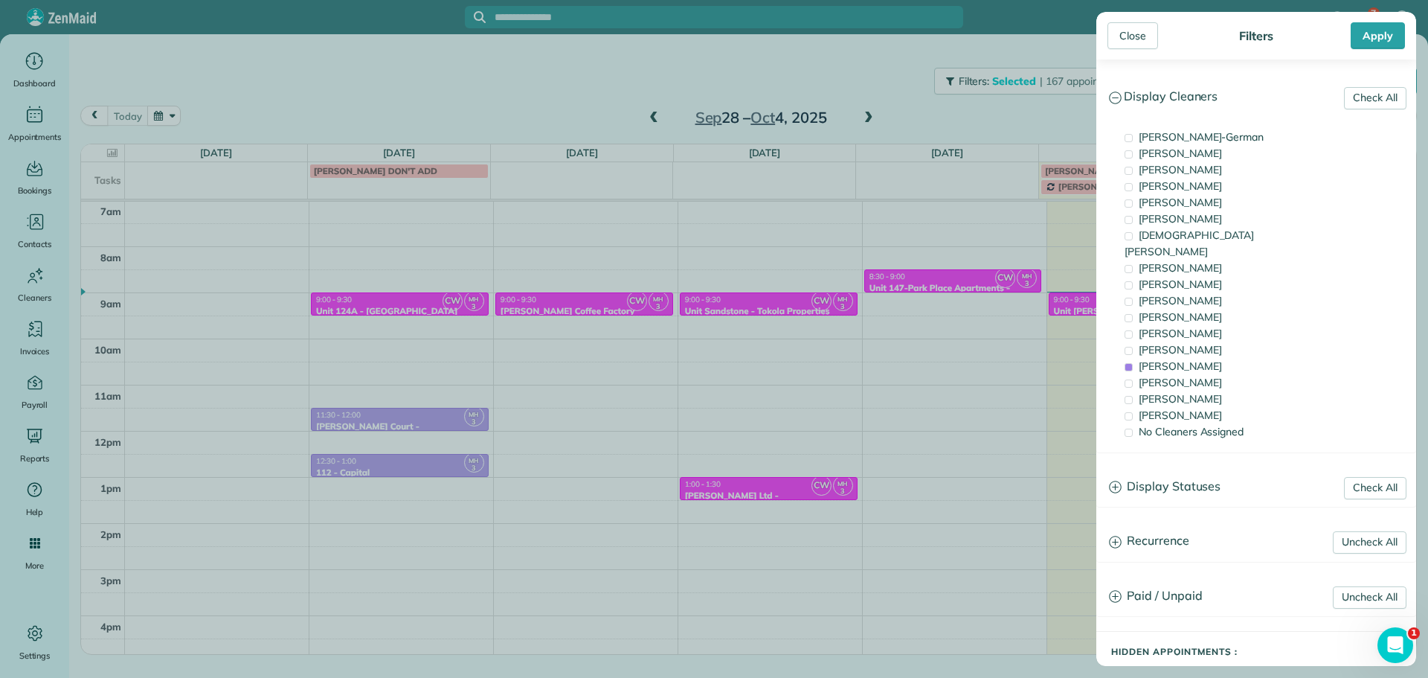
click at [1001, 299] on div "Close Filters Apply Check All Display Cleaners Christina Wright-German Cassie F…" at bounding box center [714, 339] width 1428 height 678
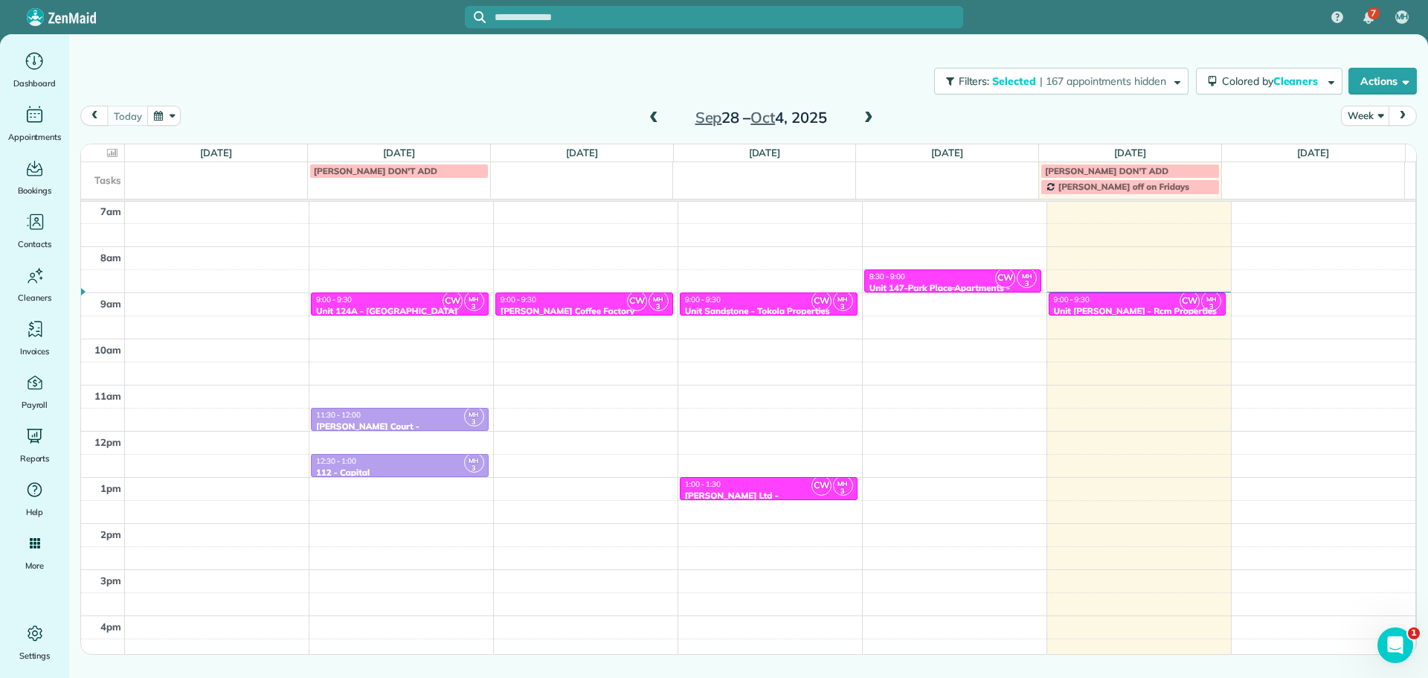
click at [973, 283] on div "Unit 147-Park Place Apartments - Capital Property Management" at bounding box center [953, 294] width 169 height 22
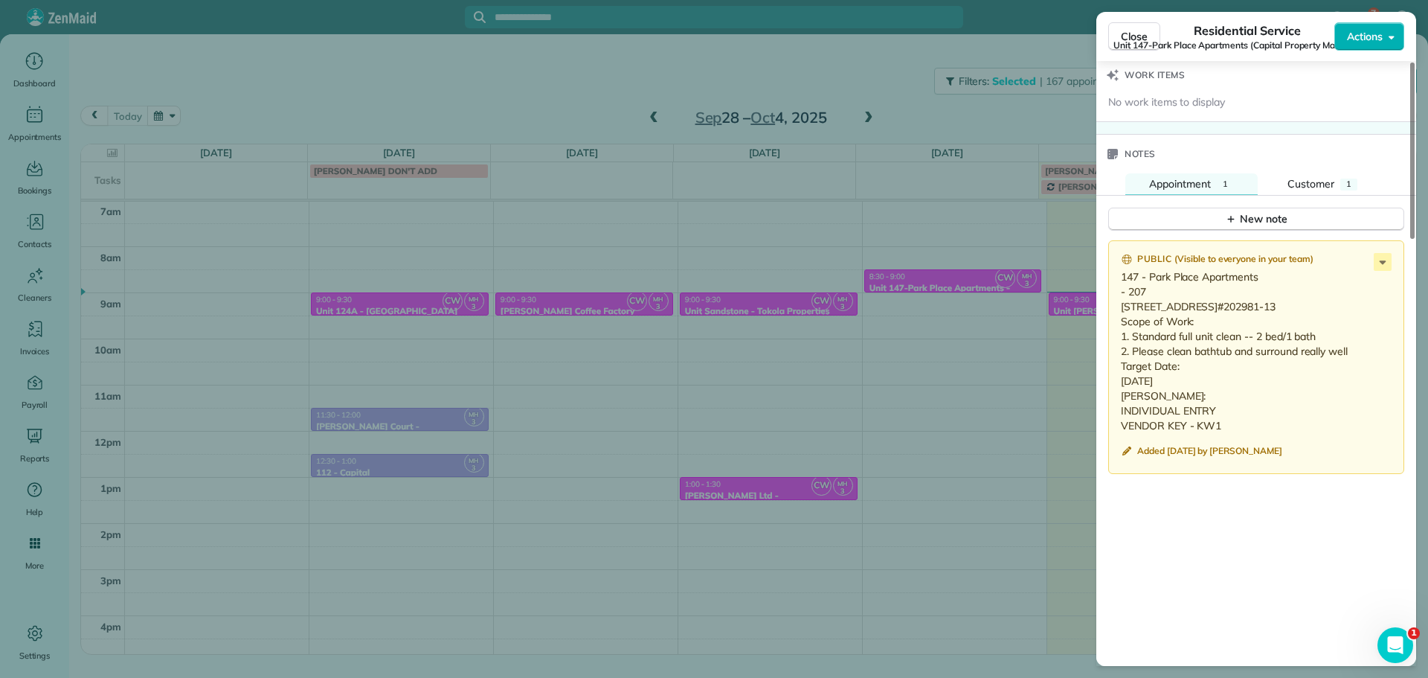
scroll to position [1193, 0]
click at [896, 405] on div "Close Residential Service Unit 147-Park Place Apartments (Capital Property Mana…" at bounding box center [714, 339] width 1428 height 678
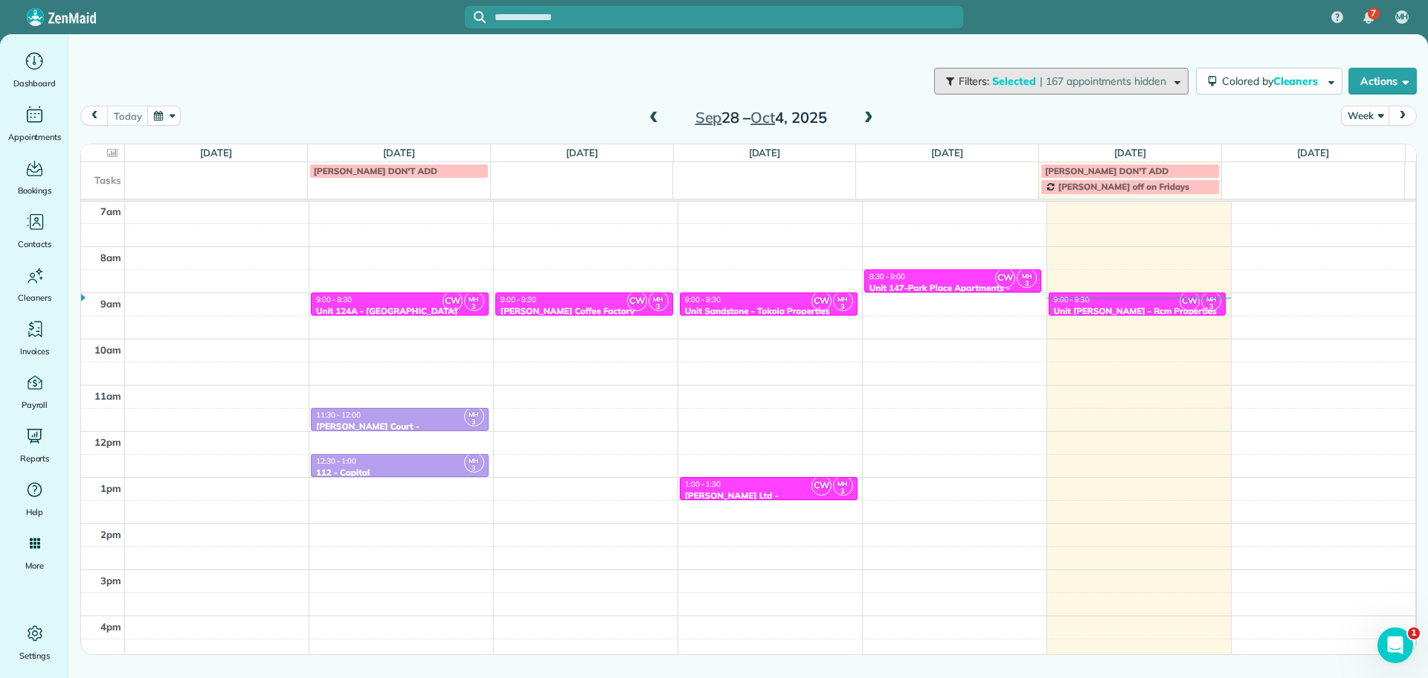
click at [1067, 89] on button "Filters: Selected | 167 appointments hidden" at bounding box center [1061, 81] width 254 height 27
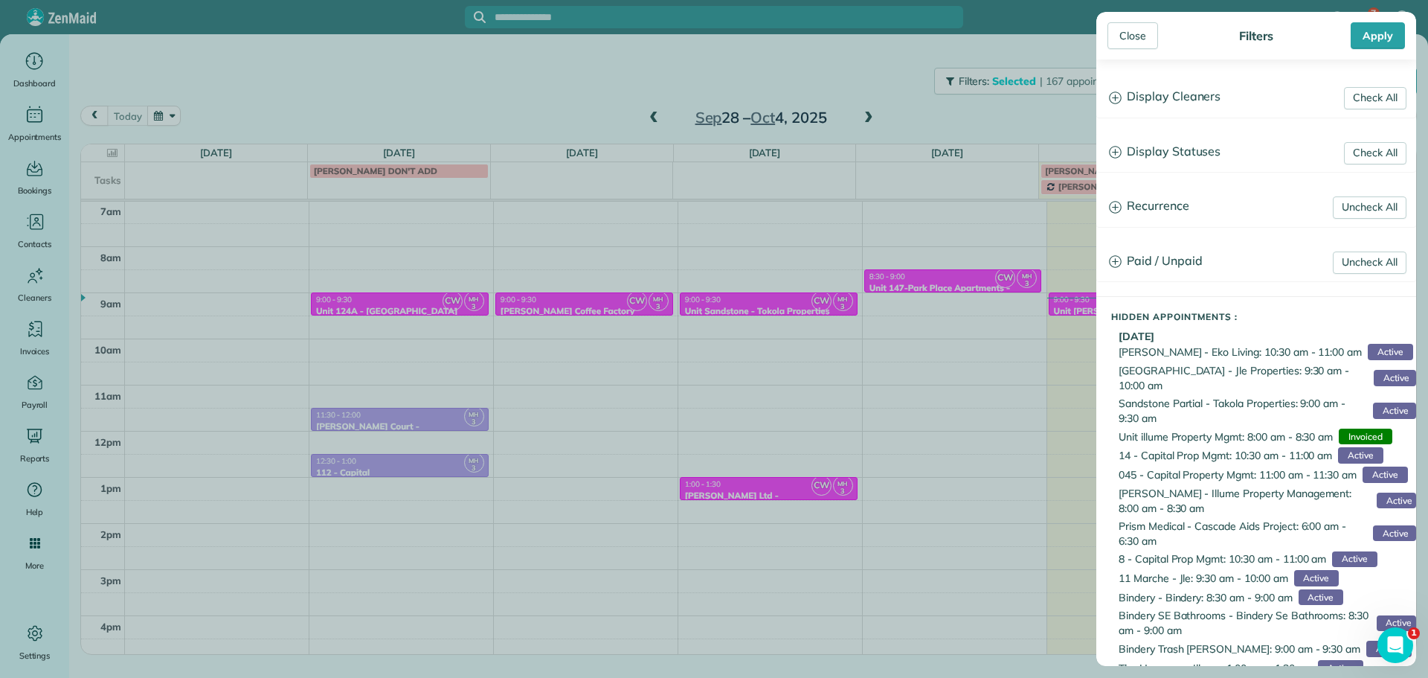
click at [1174, 98] on h3 "Display Cleaners" at bounding box center [1256, 97] width 318 height 38
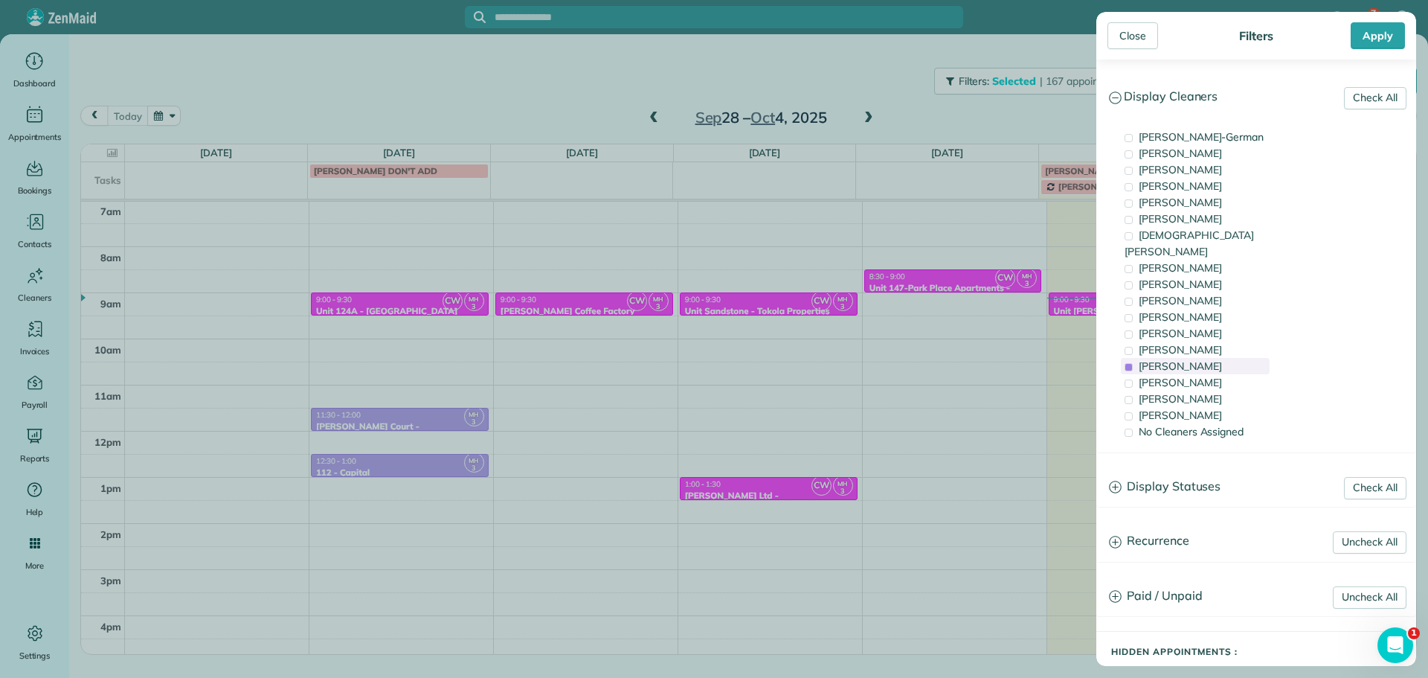
click at [1201, 359] on span "Meralda Harris" at bounding box center [1180, 365] width 83 height 13
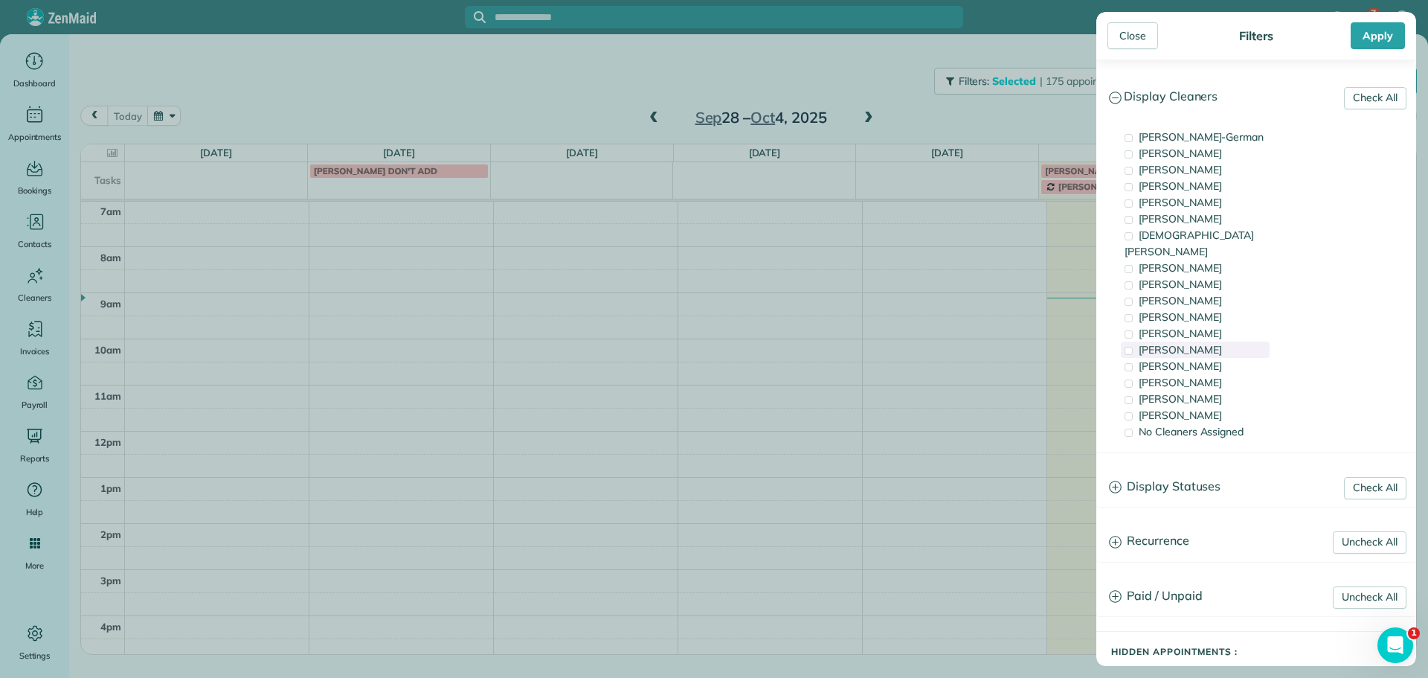
click at [1198, 341] on div "Tammi Rue" at bounding box center [1195, 349] width 149 height 16
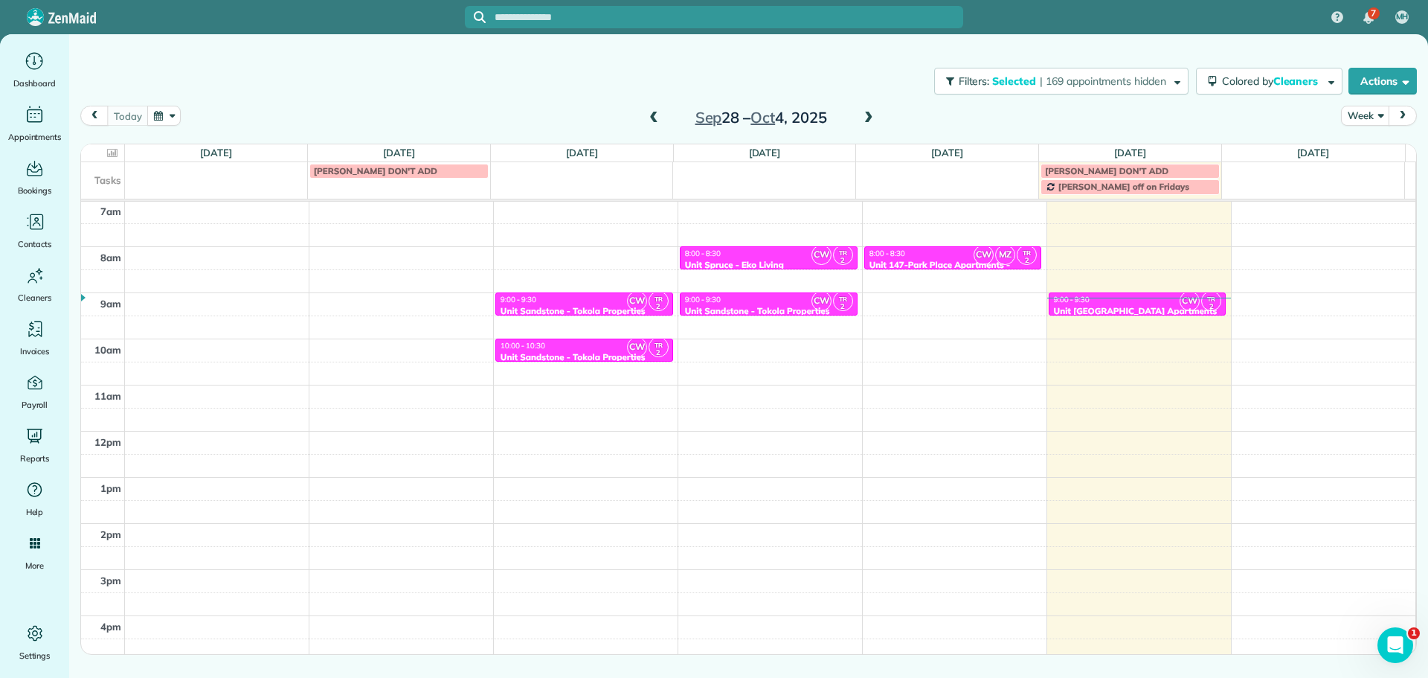
click at [946, 333] on div "Close Filters Apply Check All Display Cleaners Christina Wright-German Cassie F…" at bounding box center [714, 339] width 1428 height 678
click at [1090, 307] on div "Unit Cascadia Village Apartments - Tokola Properties" at bounding box center [1137, 317] width 169 height 22
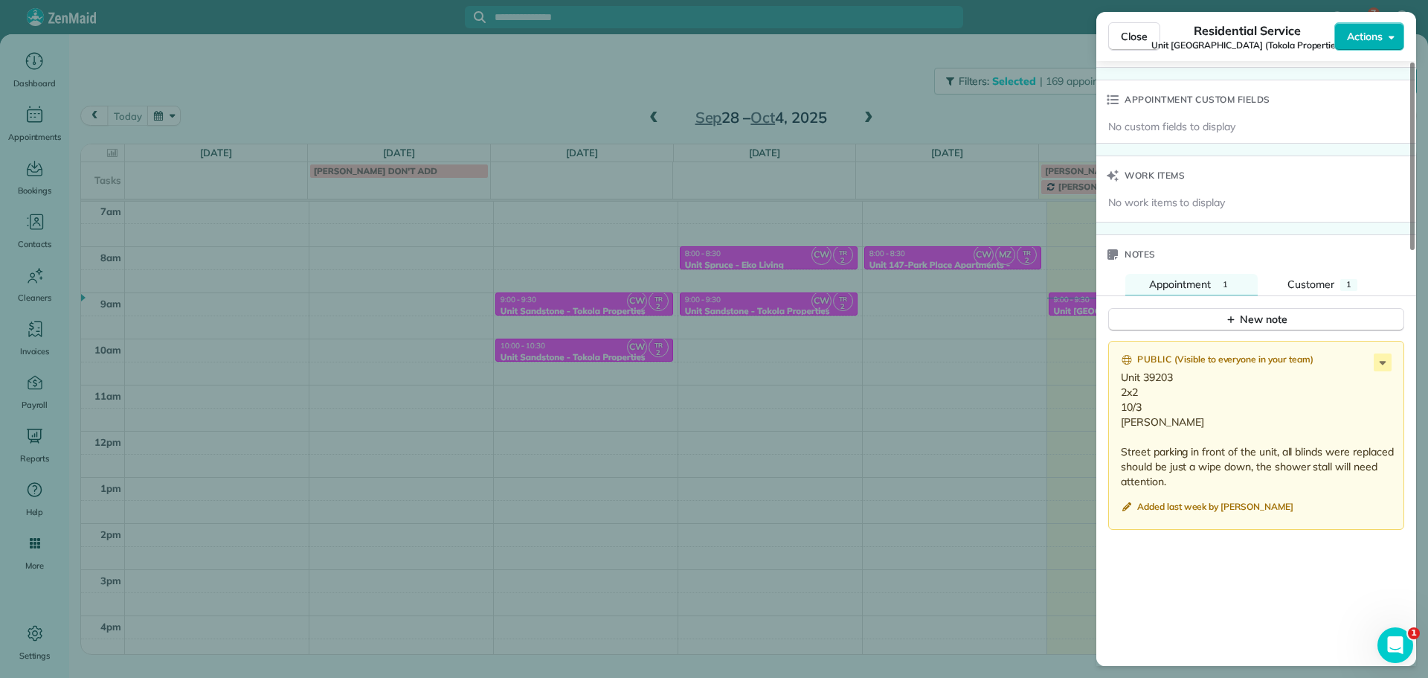
scroll to position [1120, 0]
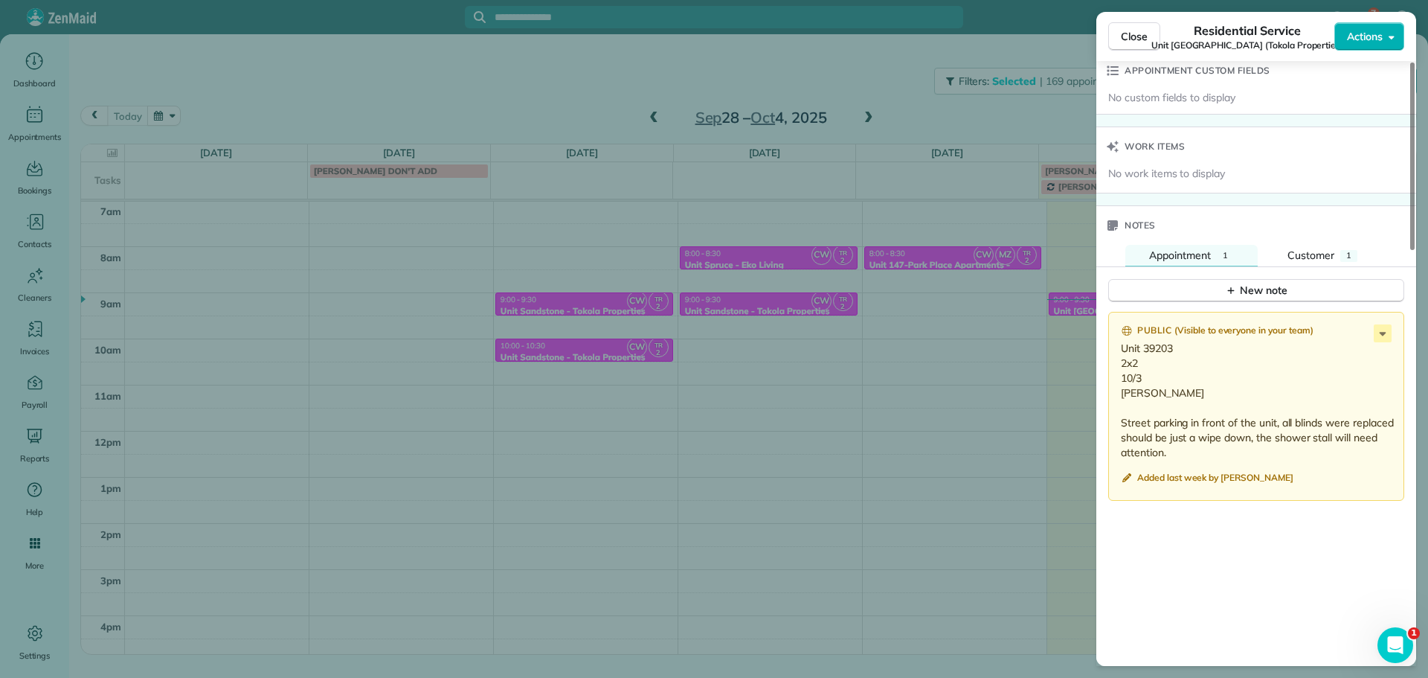
click at [730, 64] on div "Close Residential Service Unit Cascadia Village Apartments (Tokola Properties) …" at bounding box center [714, 339] width 1428 height 678
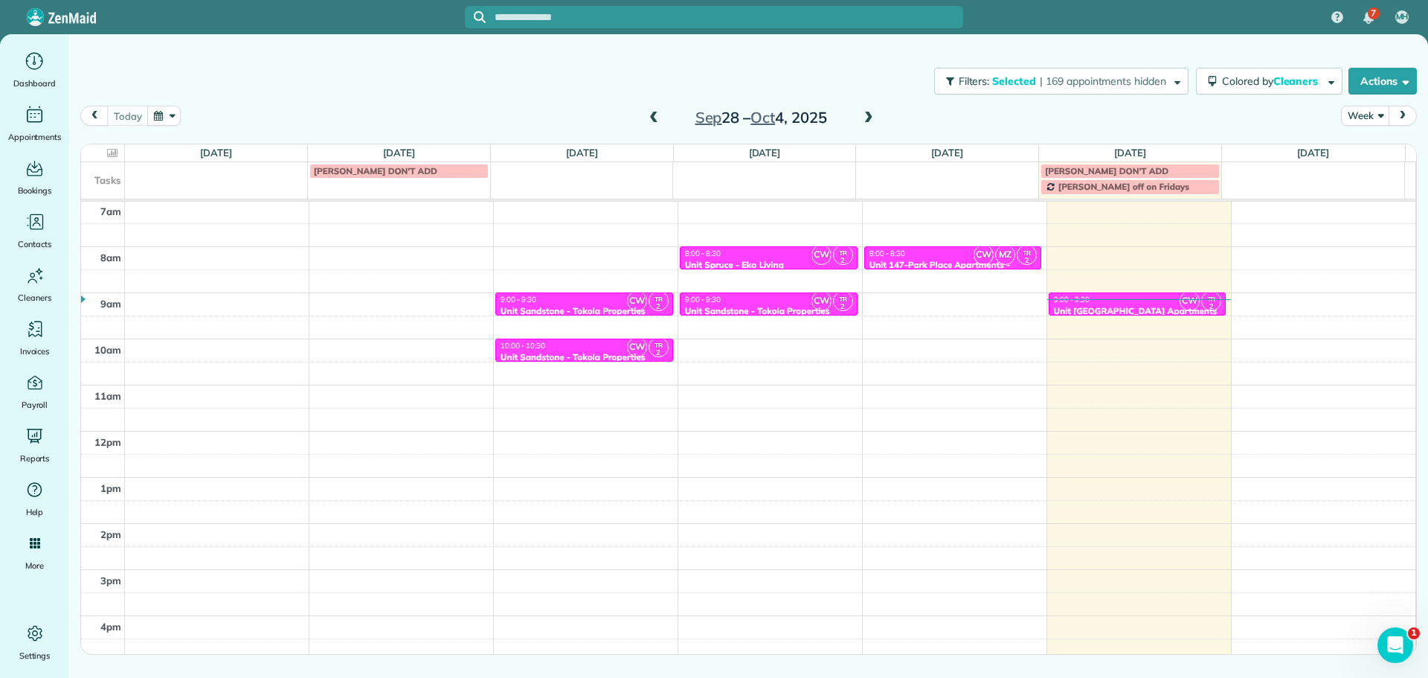
click at [867, 120] on span at bounding box center [869, 118] width 16 height 13
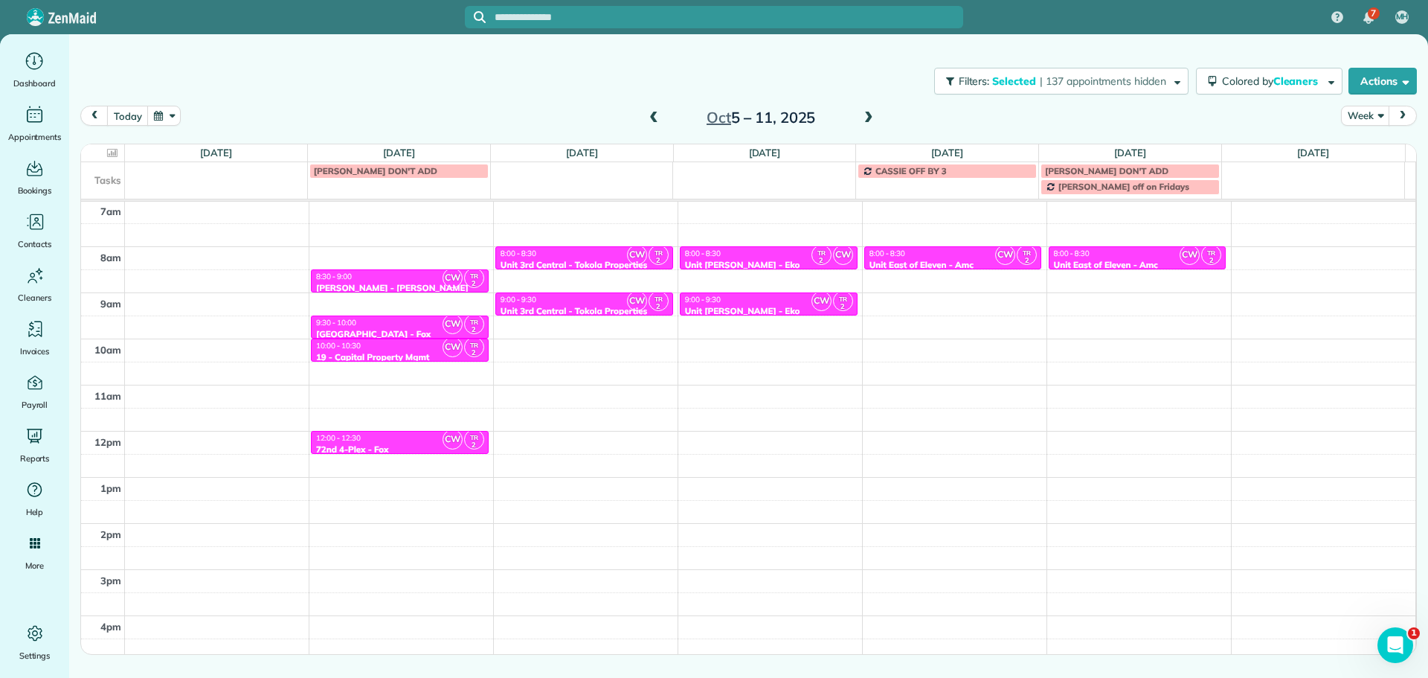
click at [867, 120] on span at bounding box center [869, 118] width 16 height 13
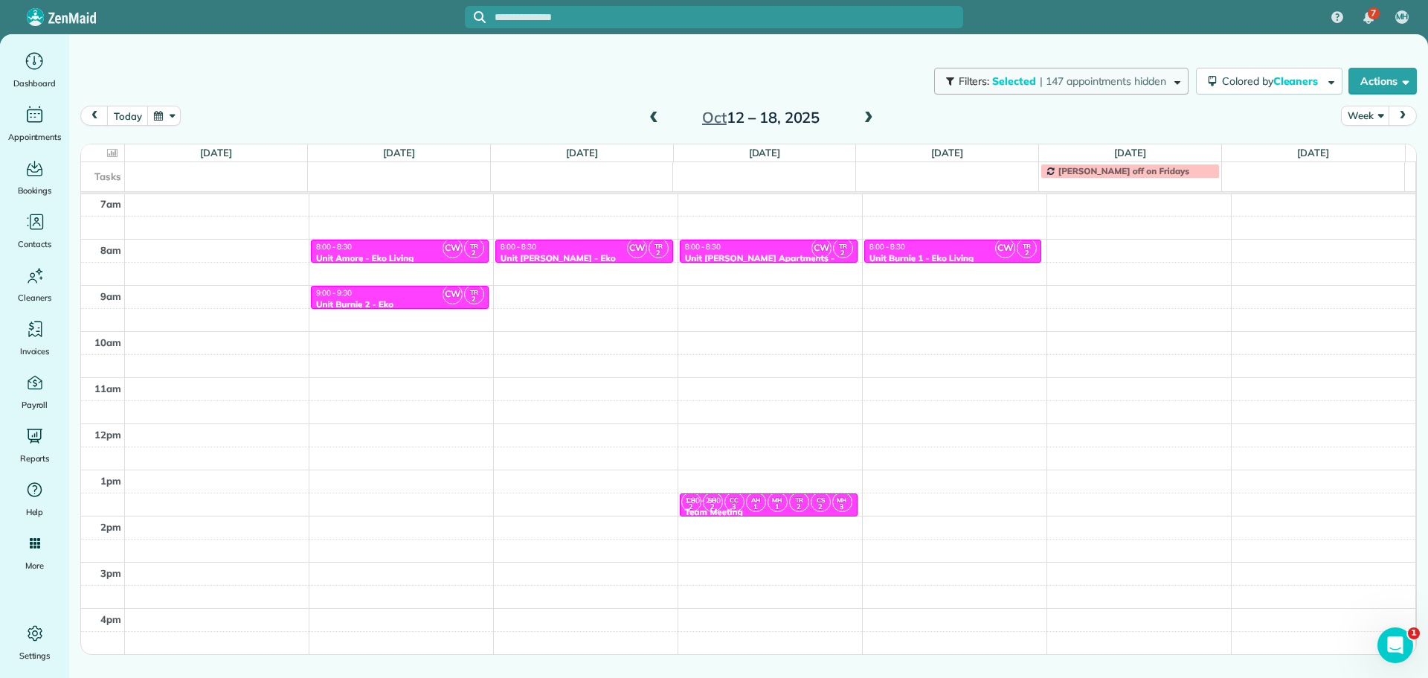
click at [1012, 86] on span "Selected" at bounding box center [1014, 80] width 45 height 13
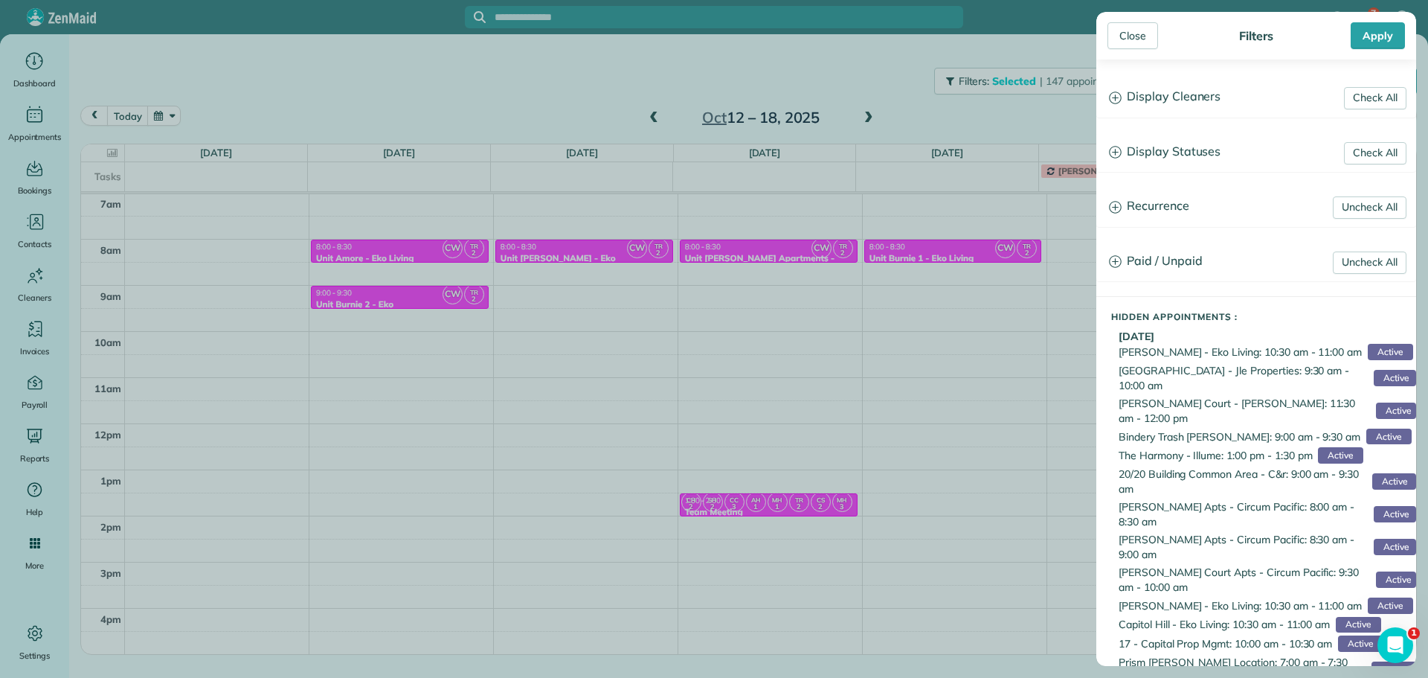
click at [1168, 97] on h3 "Display Cleaners" at bounding box center [1256, 97] width 318 height 38
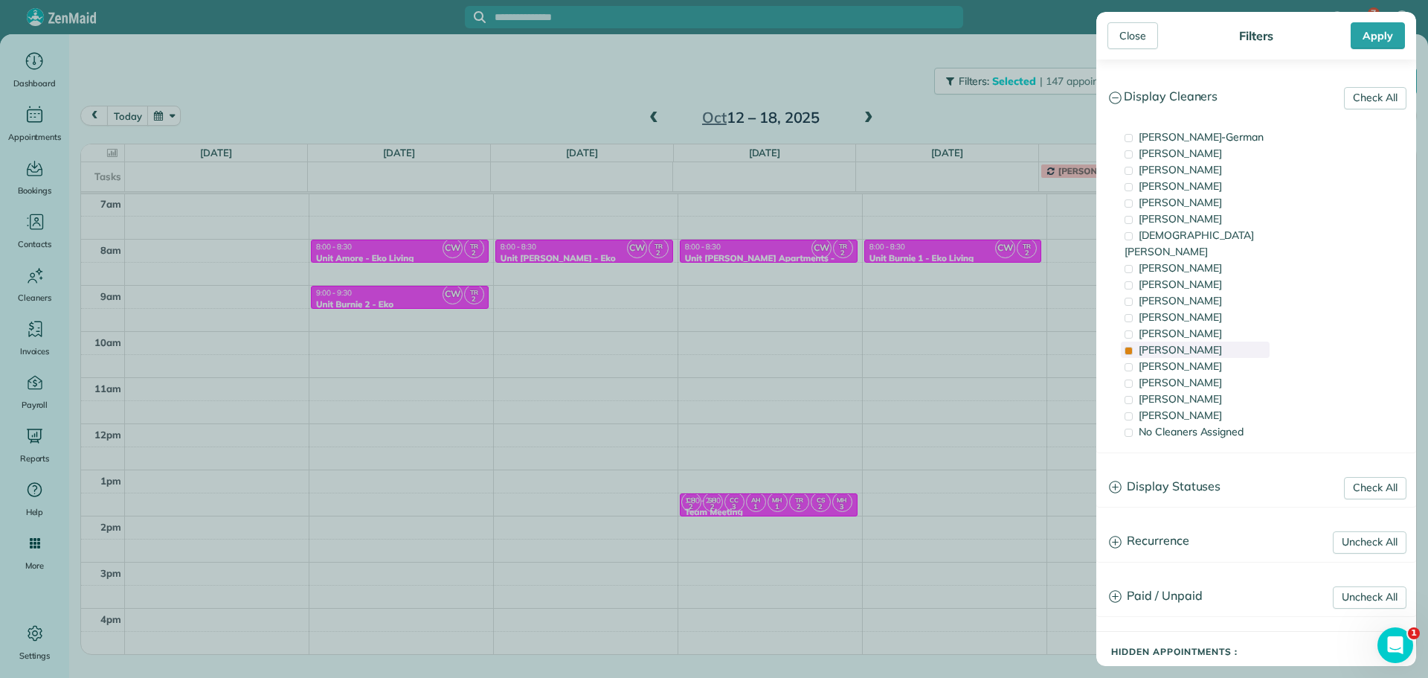
click at [1201, 341] on div "Tammi Rue" at bounding box center [1195, 349] width 149 height 16
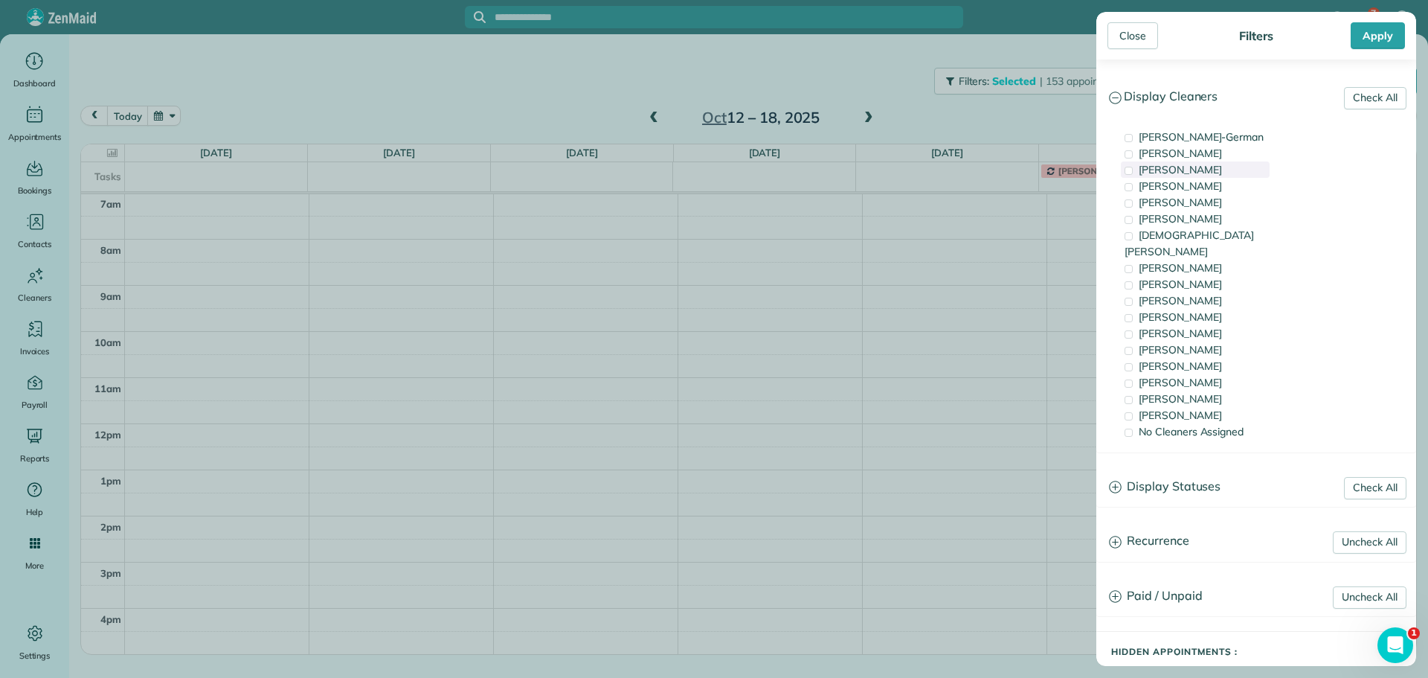
click at [1198, 166] on span "Tawnya Reynolds" at bounding box center [1180, 169] width 83 height 13
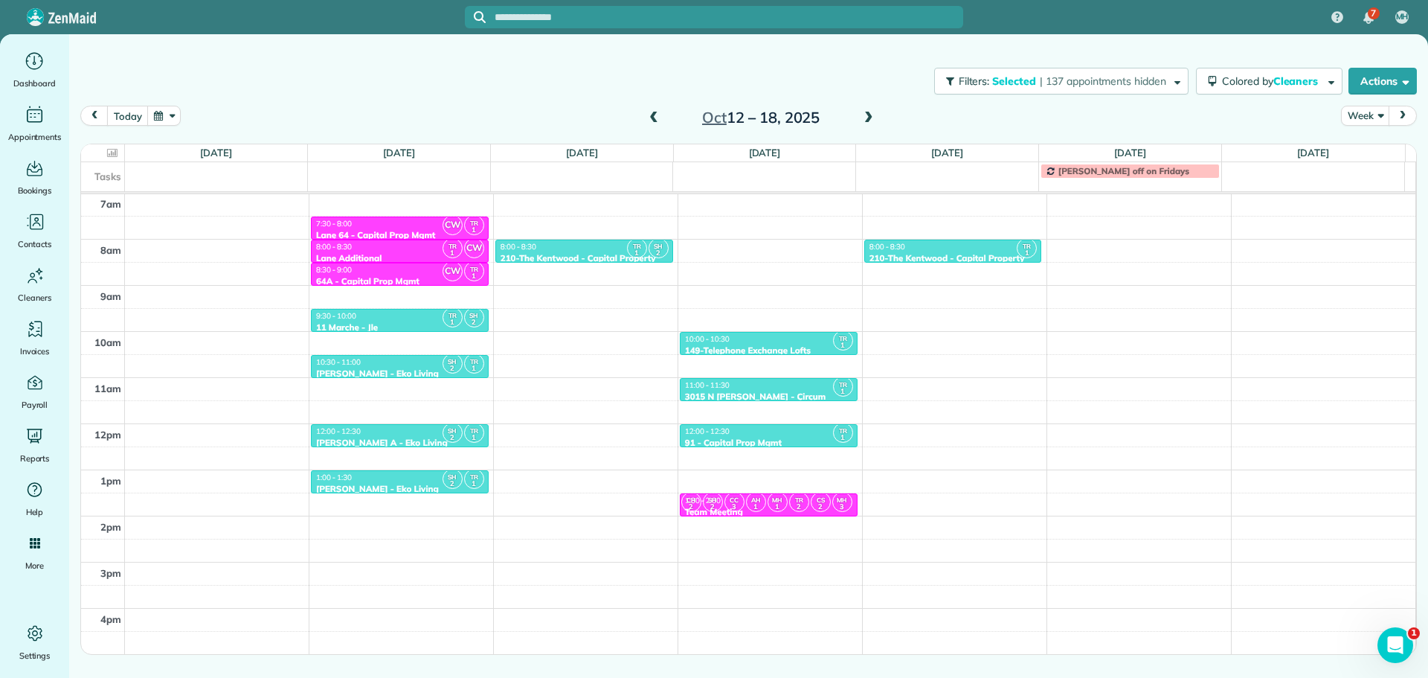
click at [764, 179] on div "Close Filters Apply Check All Display Cleaners Christina Wright-German Cassie F…" at bounding box center [714, 339] width 1428 height 678
click at [764, 179] on td at bounding box center [764, 170] width 183 height 16
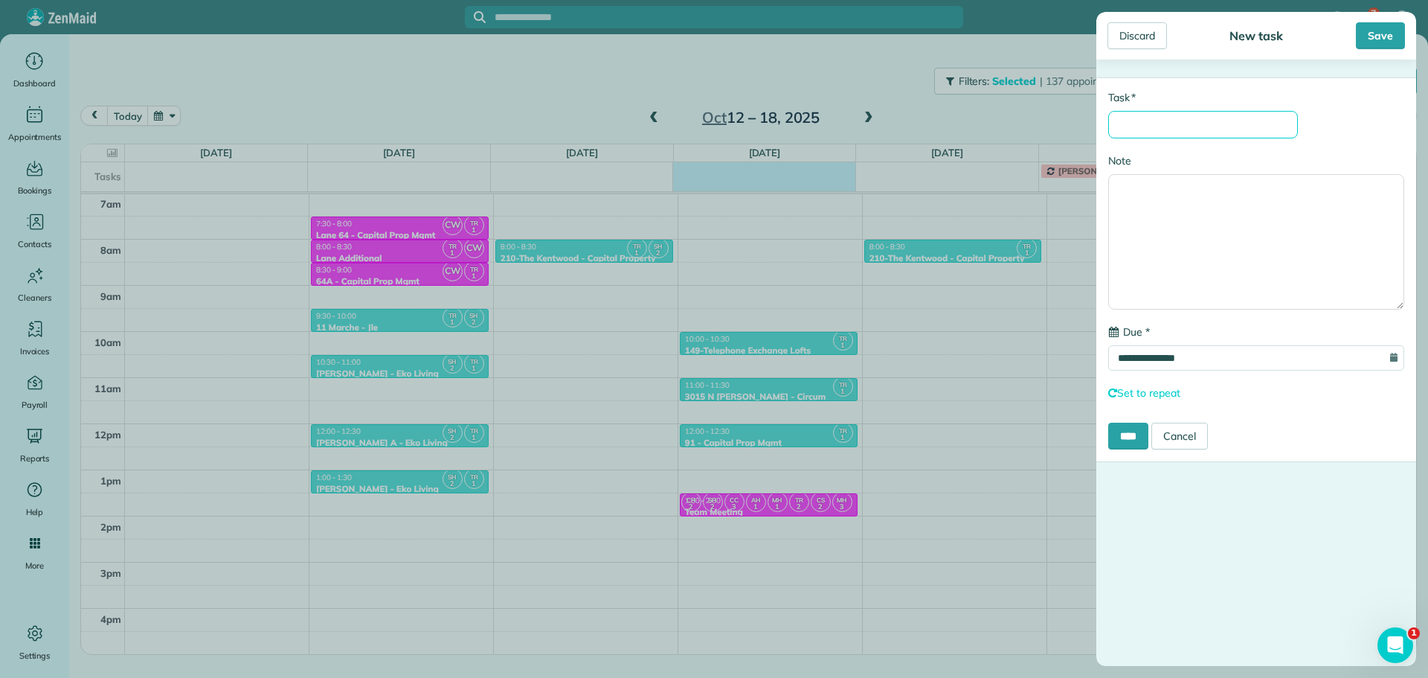
click at [1221, 129] on input "* Task" at bounding box center [1203, 125] width 190 height 28
type input "**********"
click at [1139, 440] on input "****" at bounding box center [1128, 435] width 40 height 27
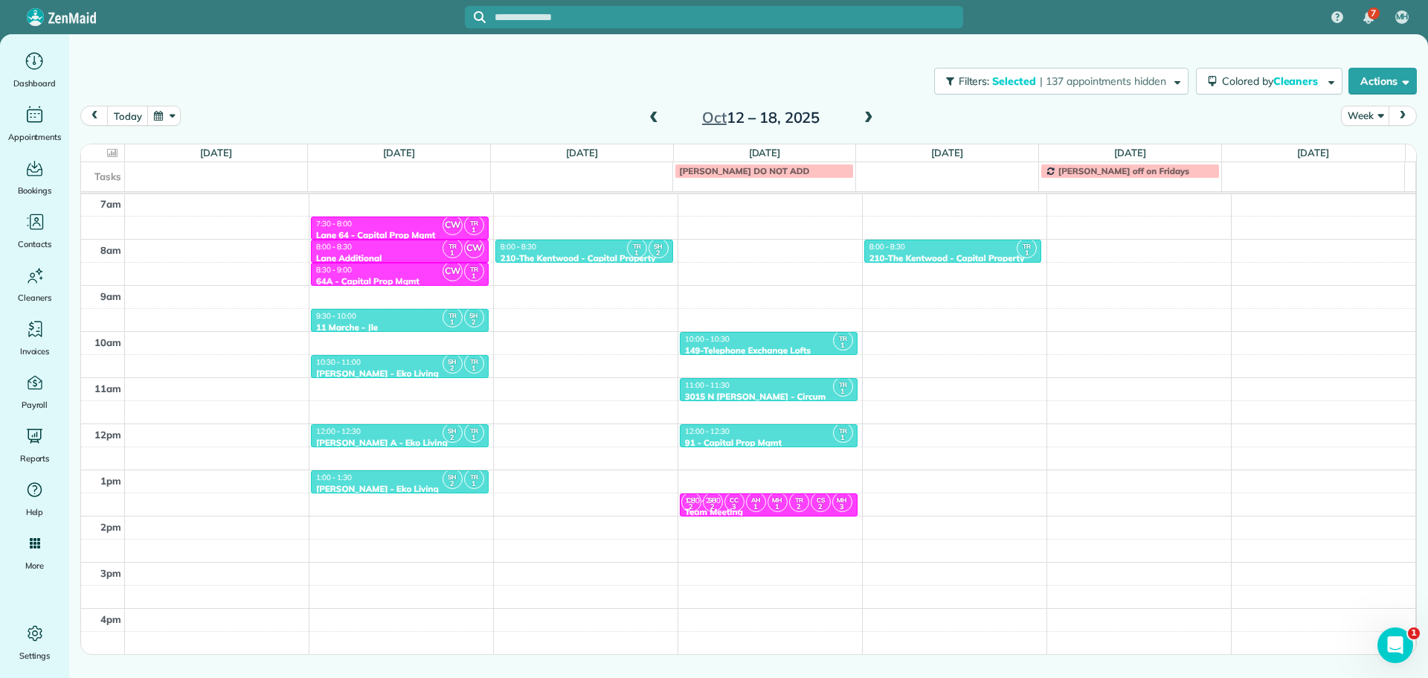
click at [649, 118] on span at bounding box center [654, 118] width 16 height 13
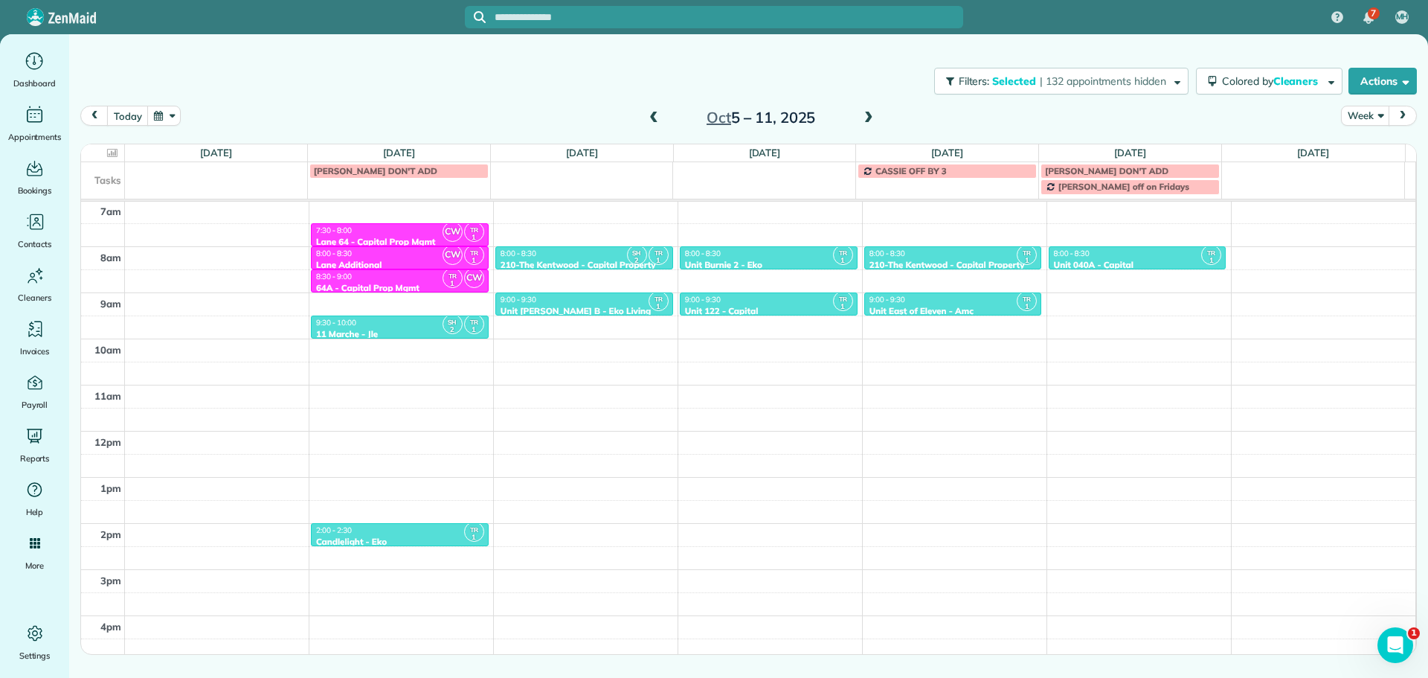
click at [649, 118] on span at bounding box center [654, 118] width 16 height 13
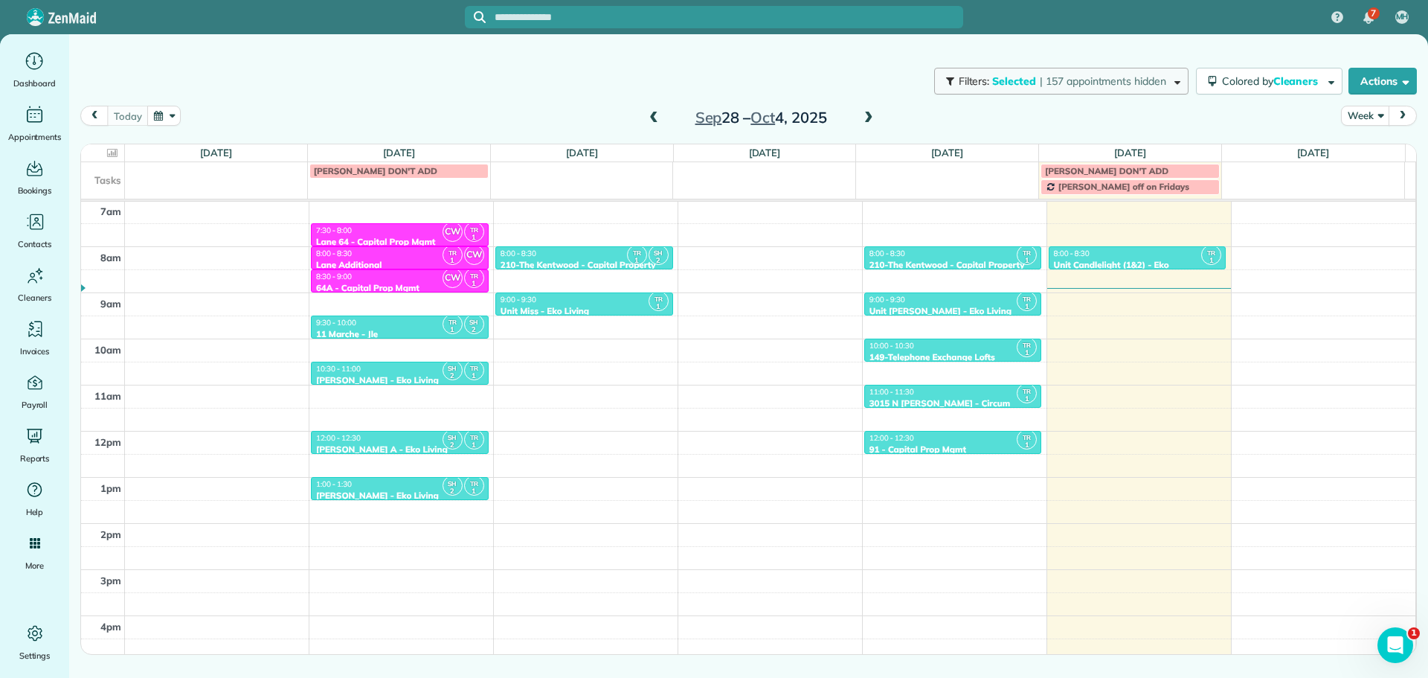
click at [1038, 88] on button "Filters: Selected | 157 appointments hidden" at bounding box center [1061, 81] width 254 height 27
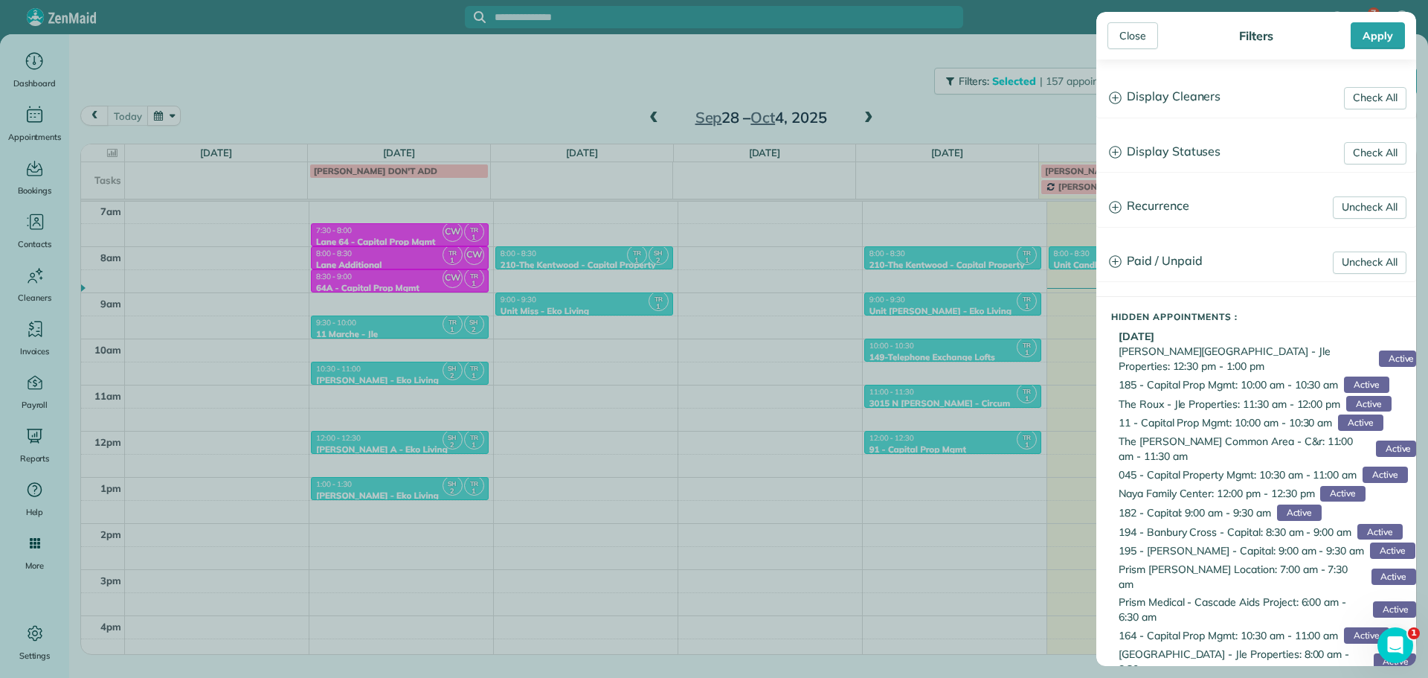
click at [1158, 107] on h3 "Display Cleaners" at bounding box center [1256, 97] width 318 height 38
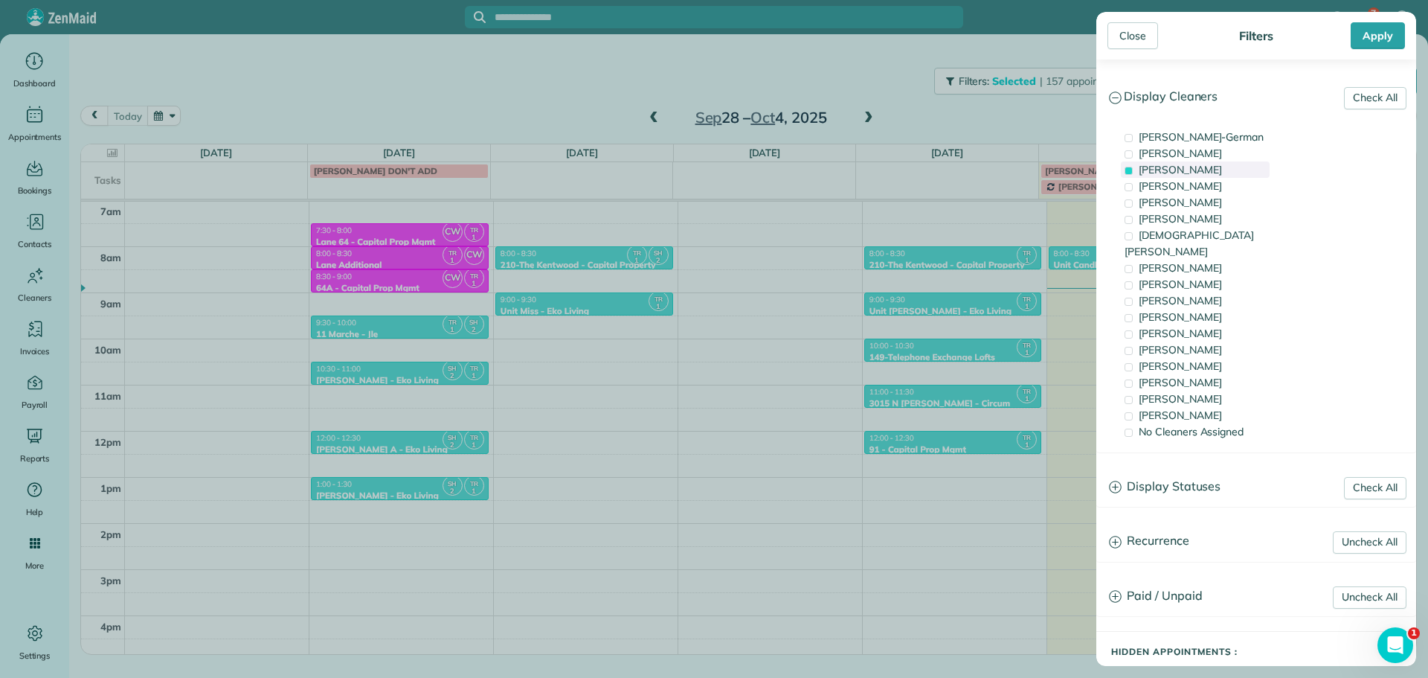
click at [1191, 171] on span "Tawnya Reynolds" at bounding box center [1180, 169] width 83 height 13
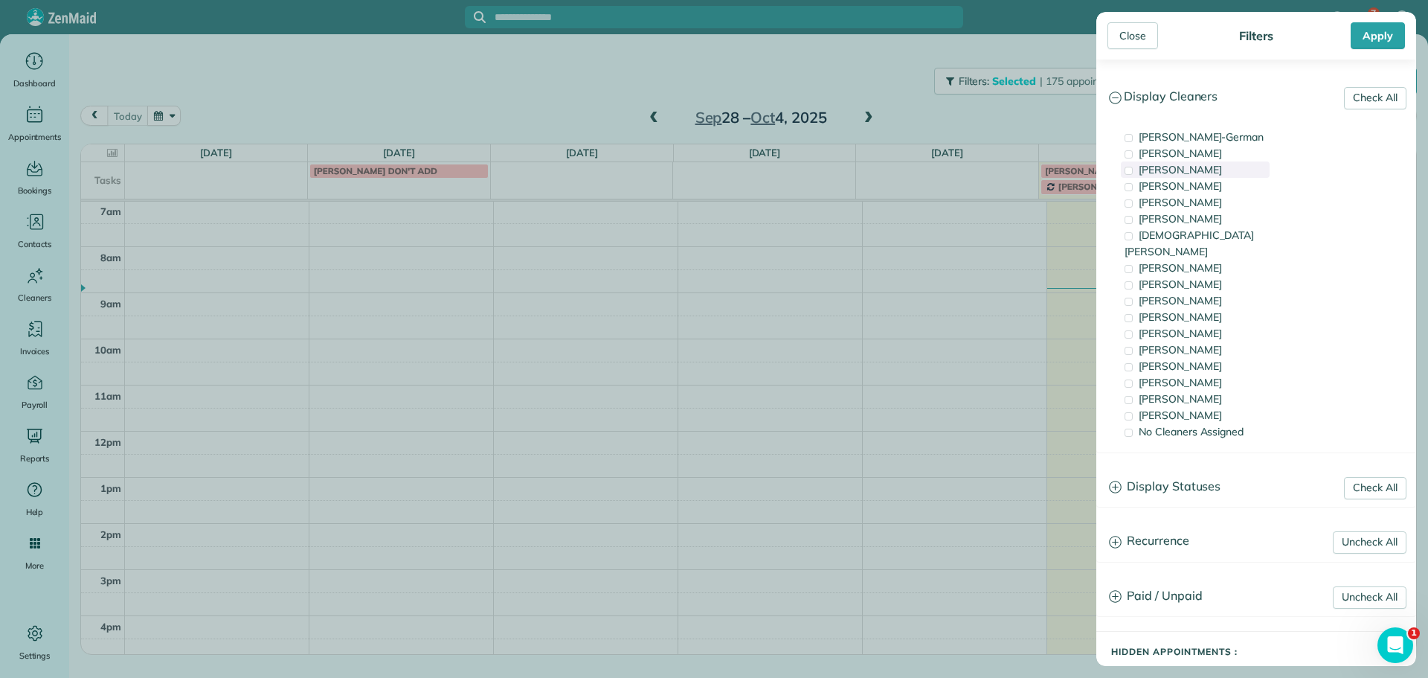
click at [1191, 171] on span "Tawnya Reynolds" at bounding box center [1180, 169] width 83 height 13
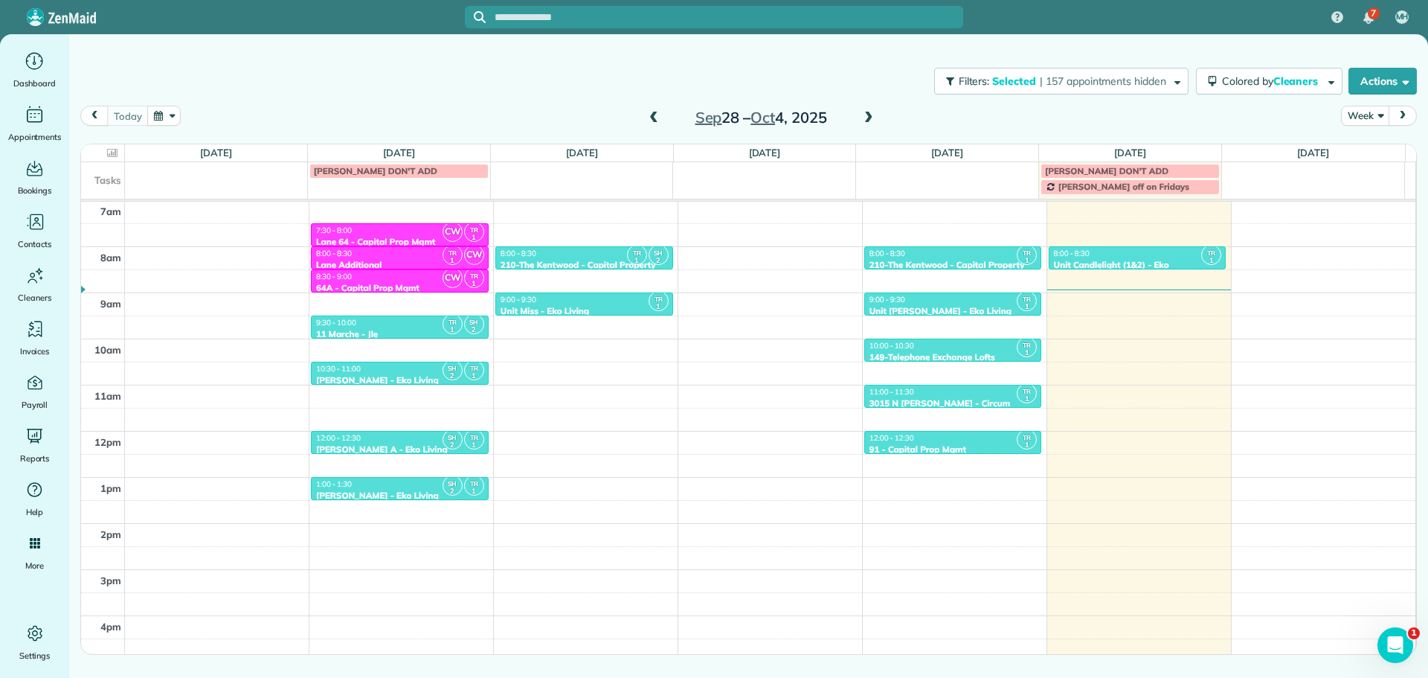
click at [857, 107] on div "Close Filters Apply Check All Display Cleaners Christina Wright-German Cassie F…" at bounding box center [714, 339] width 1428 height 678
click at [866, 112] on span at bounding box center [869, 118] width 16 height 13
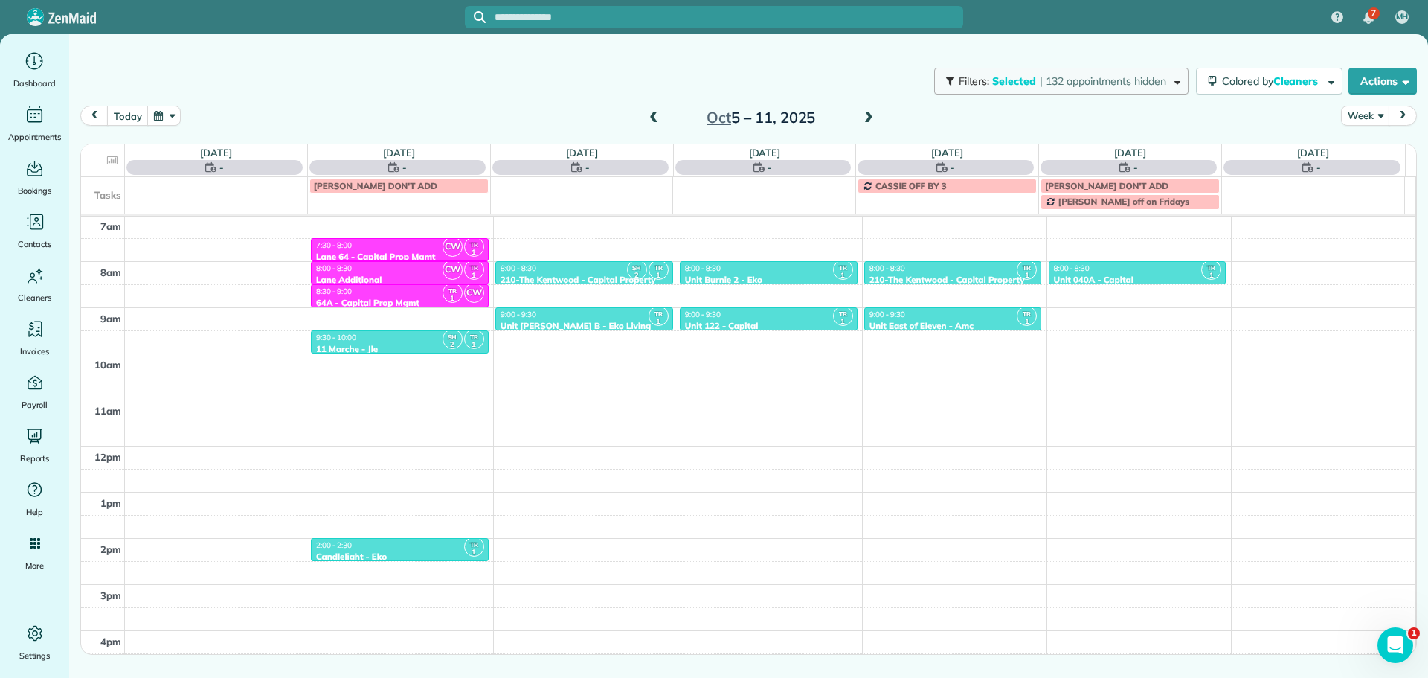
click at [1109, 85] on span "| 132 appointments hidden" at bounding box center [1103, 80] width 126 height 13
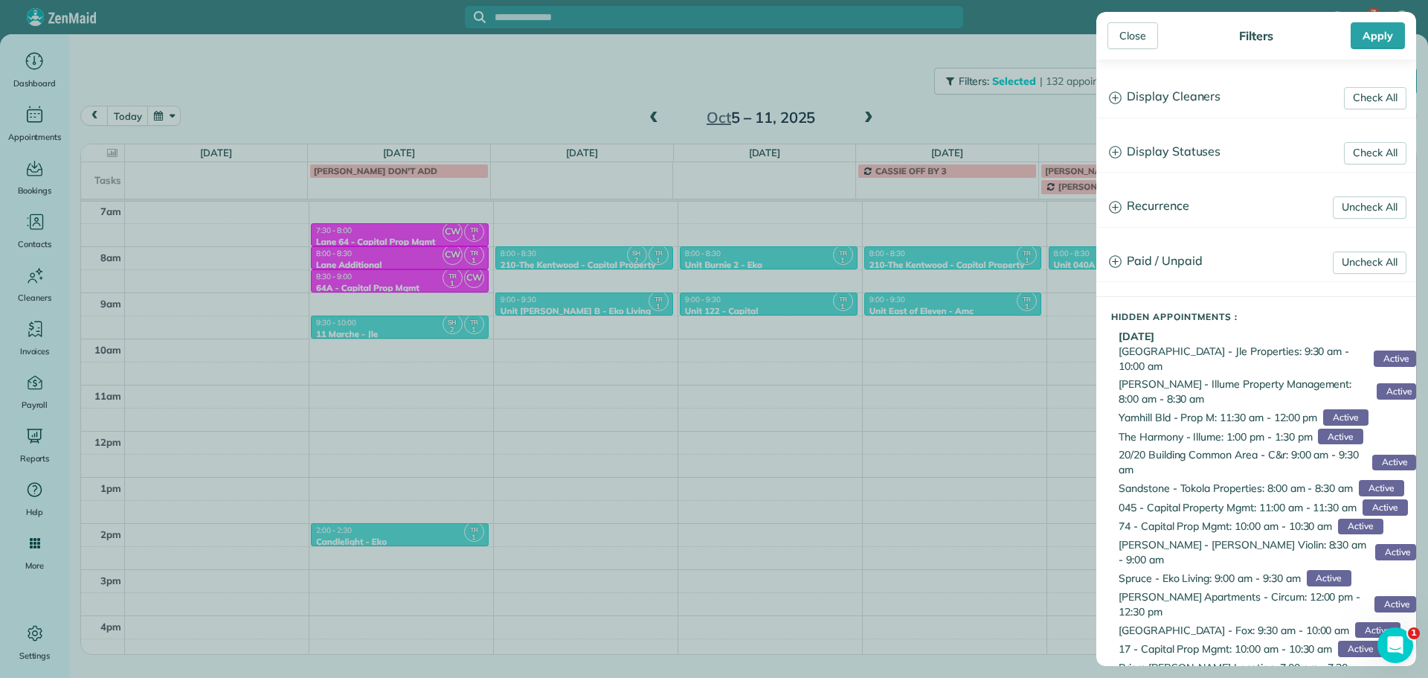
click at [1192, 97] on h3 "Display Cleaners" at bounding box center [1256, 97] width 318 height 38
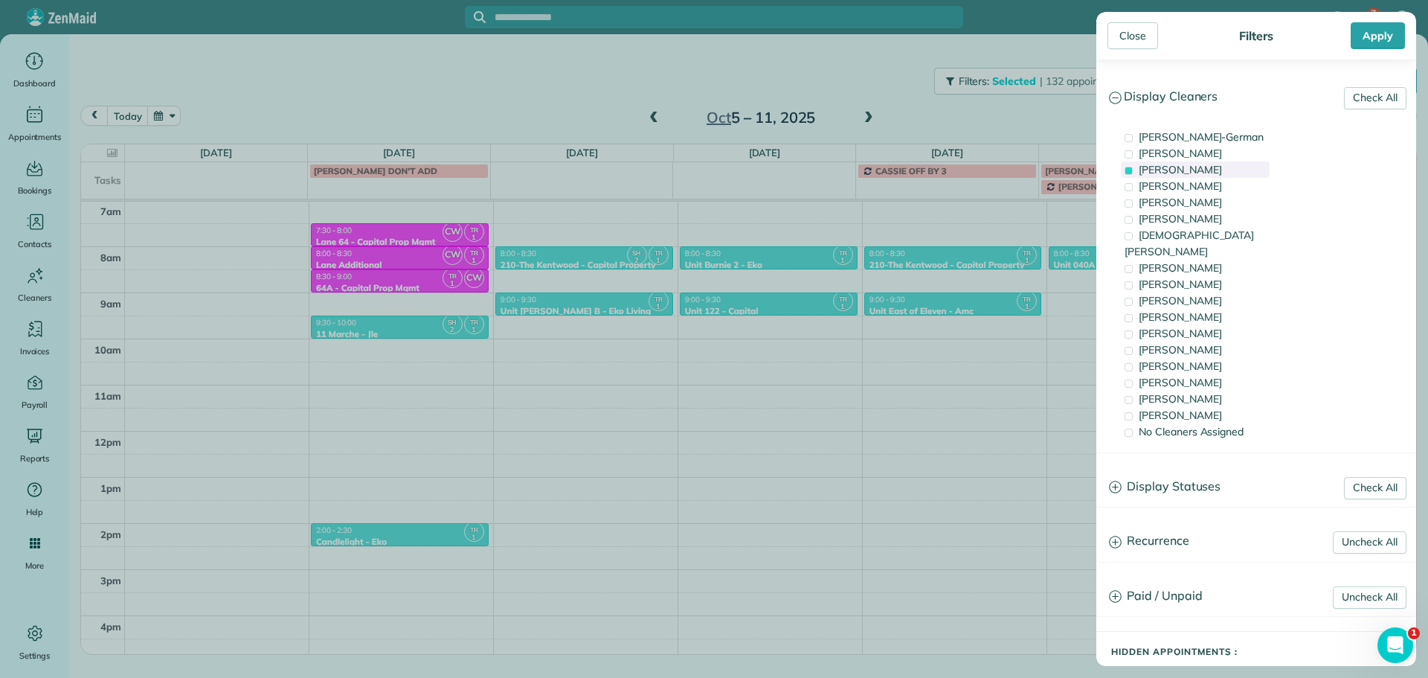
click at [1192, 166] on span "Tawnya Reynolds" at bounding box center [1180, 169] width 83 height 13
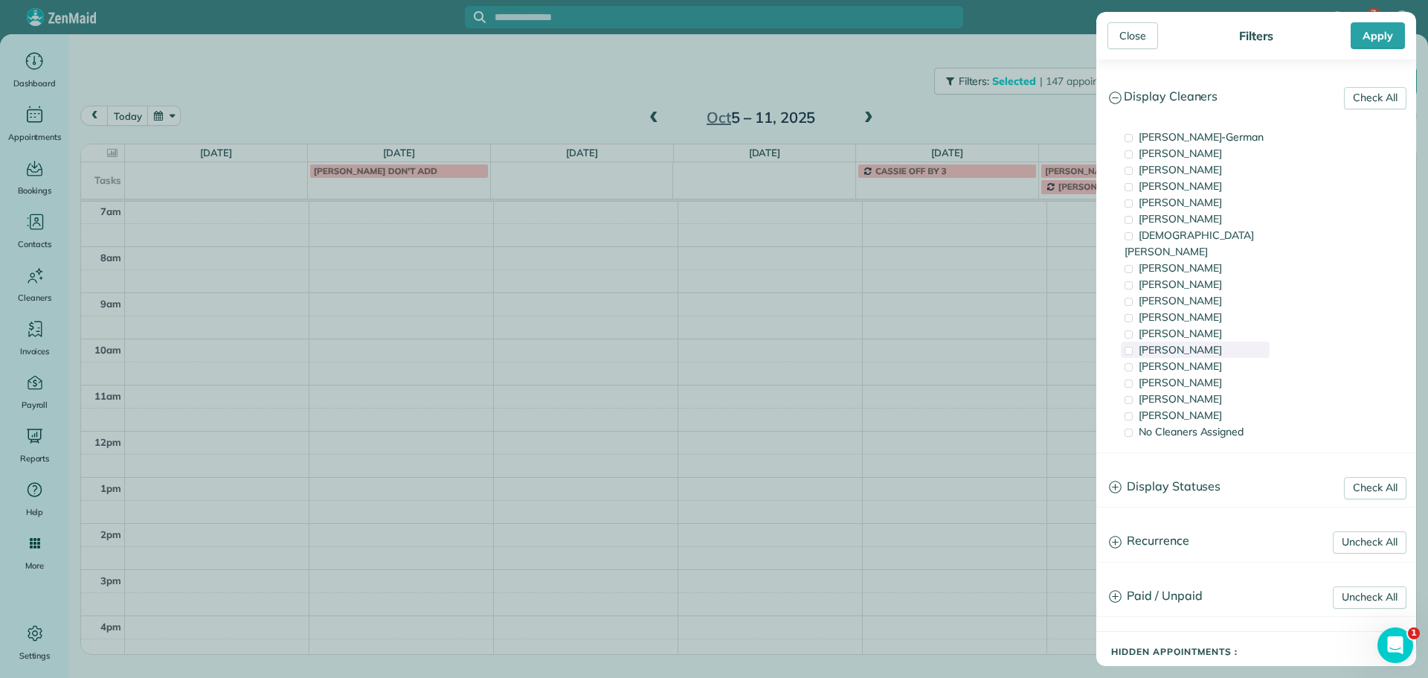
click at [1221, 341] on div "Tammi Rue" at bounding box center [1195, 349] width 149 height 16
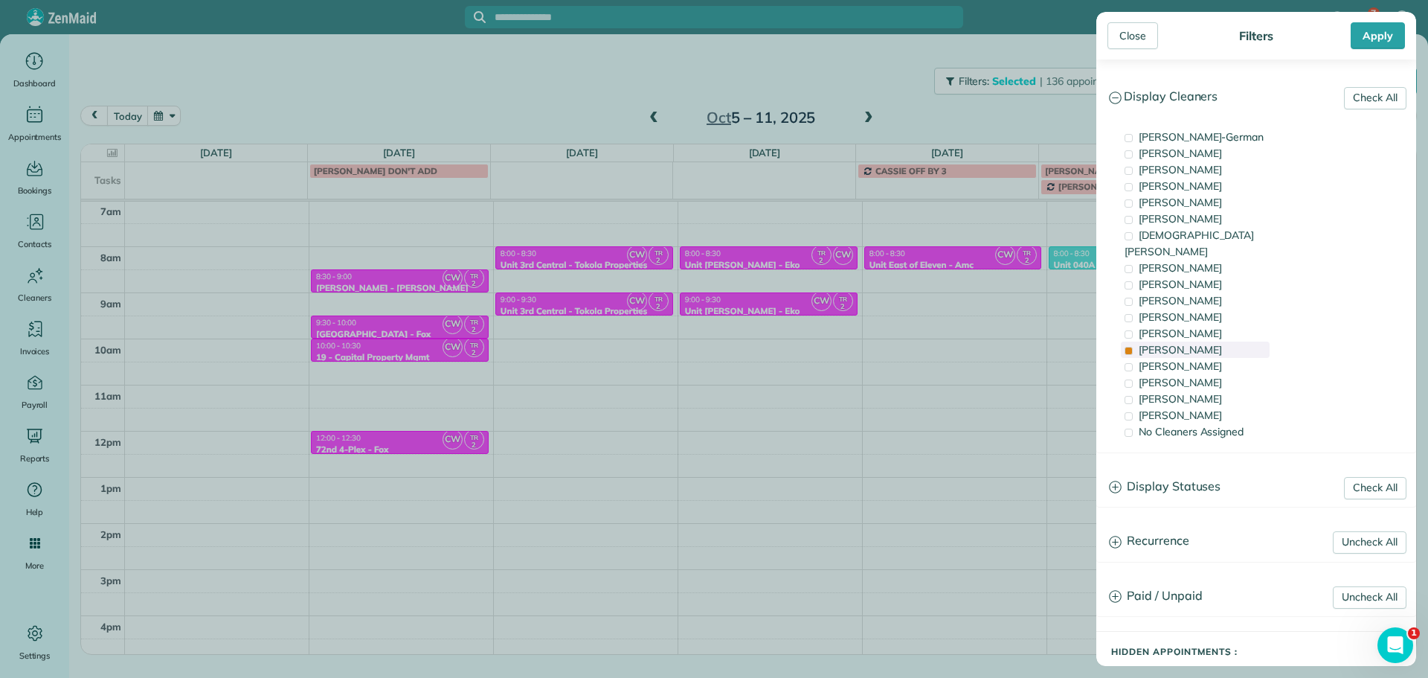
click at [1221, 341] on div "Tammi Rue" at bounding box center [1195, 349] width 149 height 16
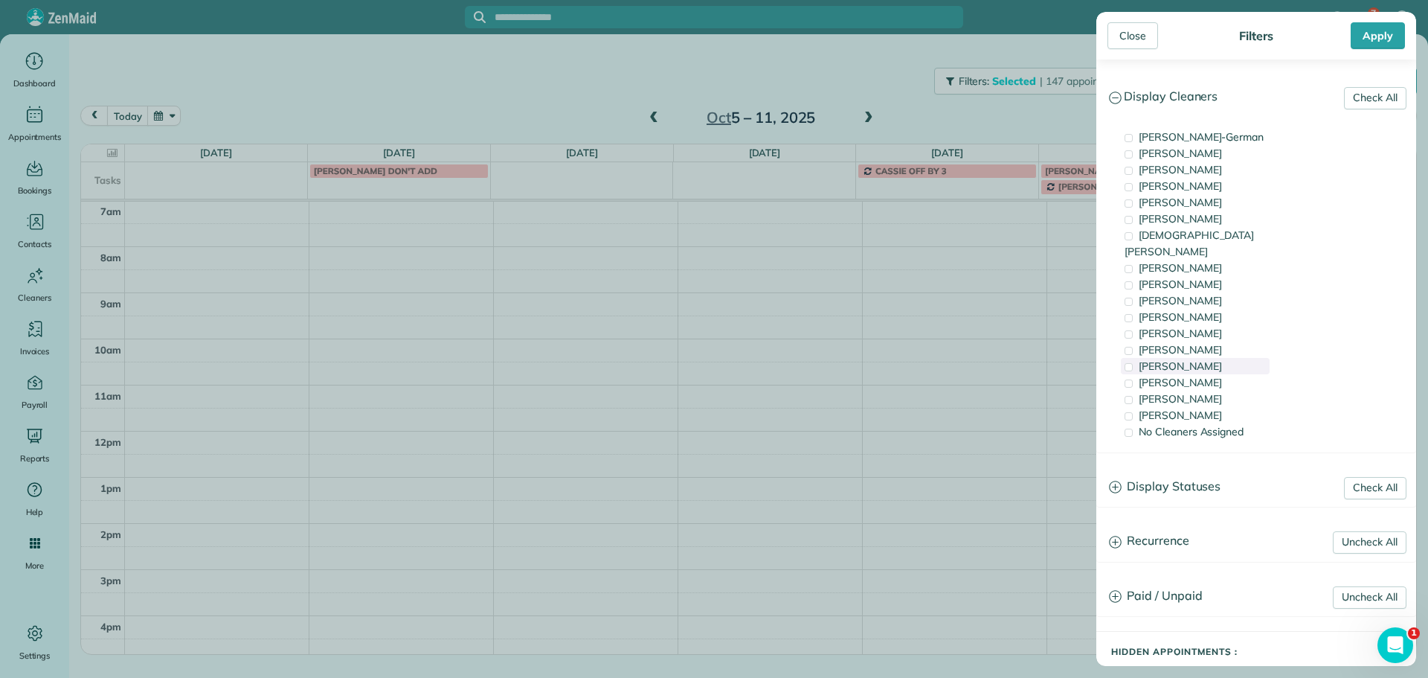
click at [1221, 358] on div "Meralda Harris" at bounding box center [1195, 366] width 149 height 16
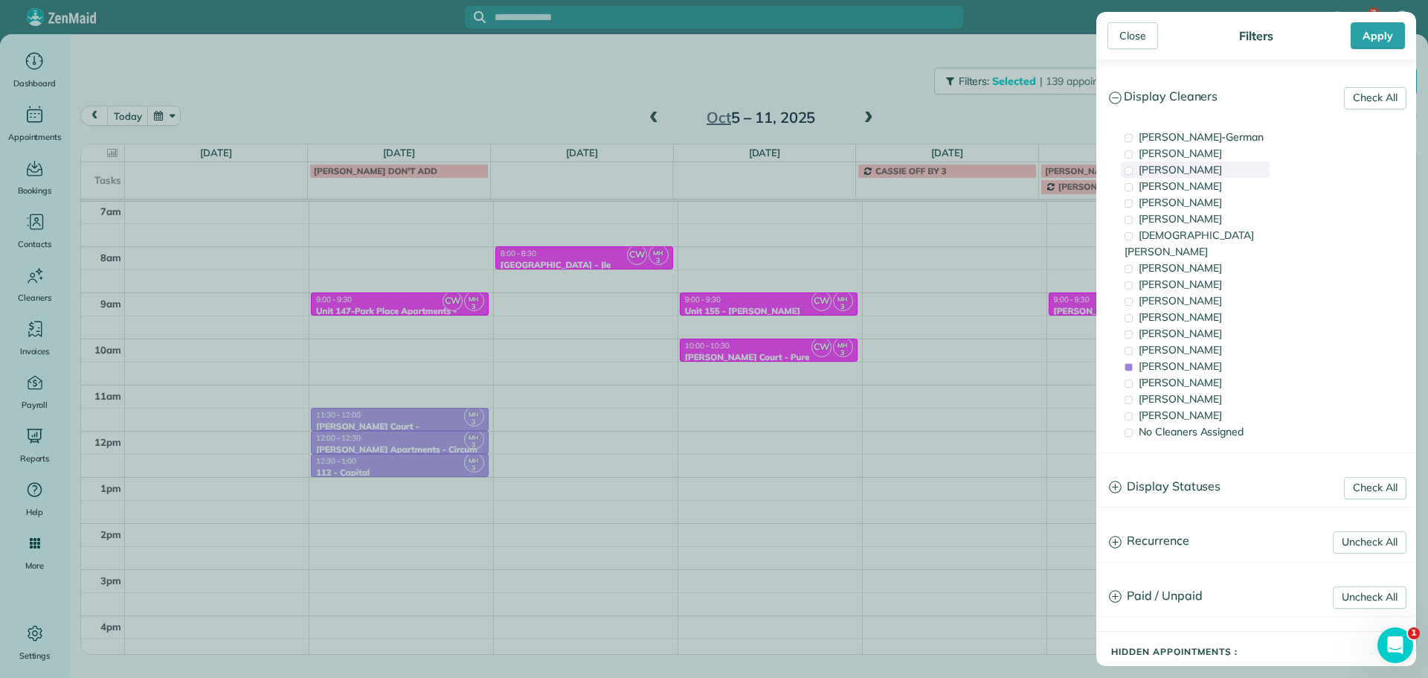
click at [1206, 170] on span "Tawnya Reynolds" at bounding box center [1180, 169] width 83 height 13
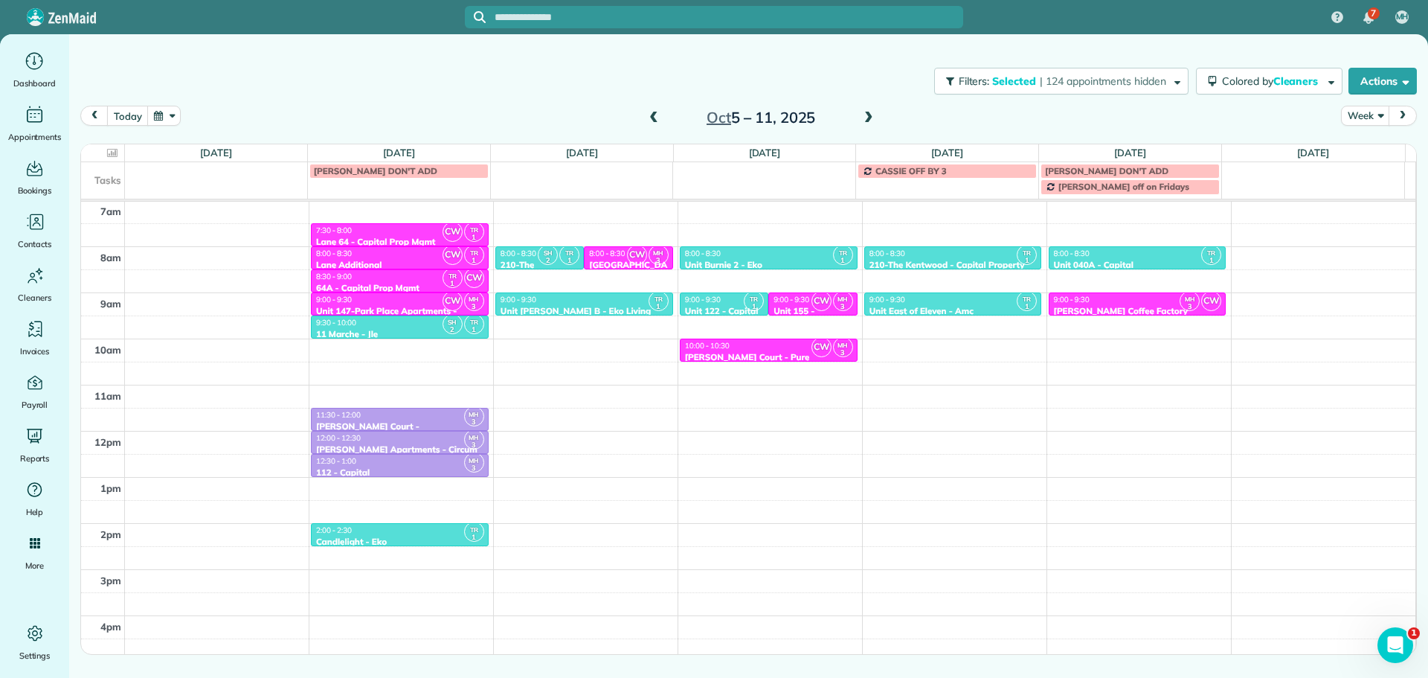
click at [944, 283] on div "Close Filters Apply Check All Display Cleaners Christina Wright-German Cassie F…" at bounding box center [714, 339] width 1428 height 678
click at [945, 295] on div "9:00 - 9:30" at bounding box center [953, 300] width 169 height 10
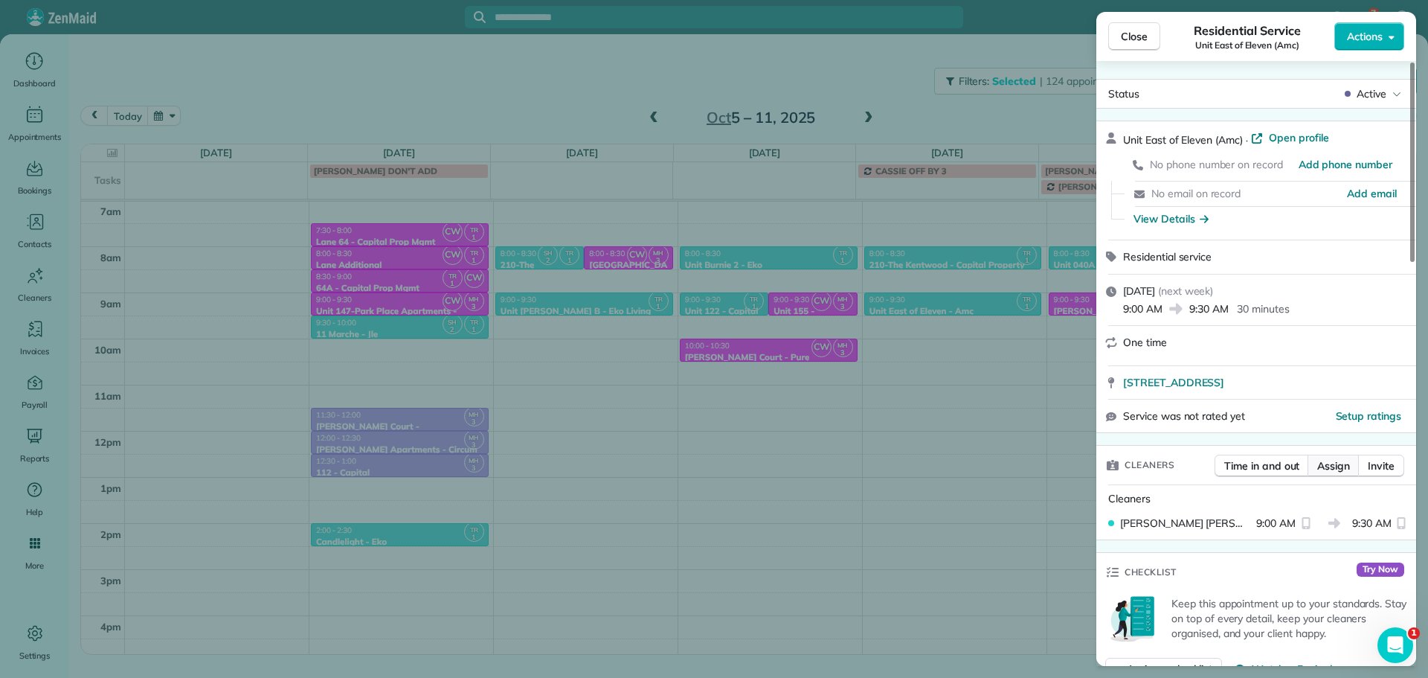
click at [1352, 463] on button "Assign" at bounding box center [1334, 465] width 52 height 22
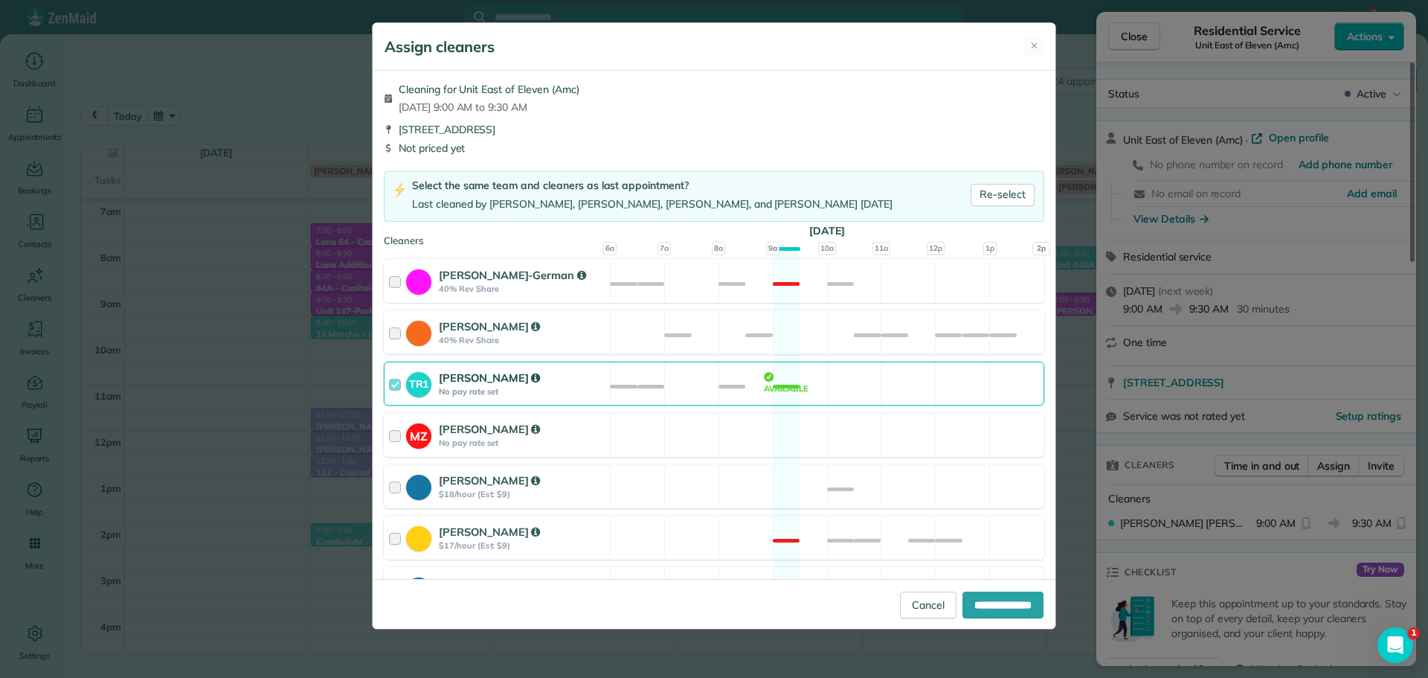
click at [825, 393] on div "TR1 Tawnya Reynolds No pay rate set Available" at bounding box center [714, 383] width 661 height 44
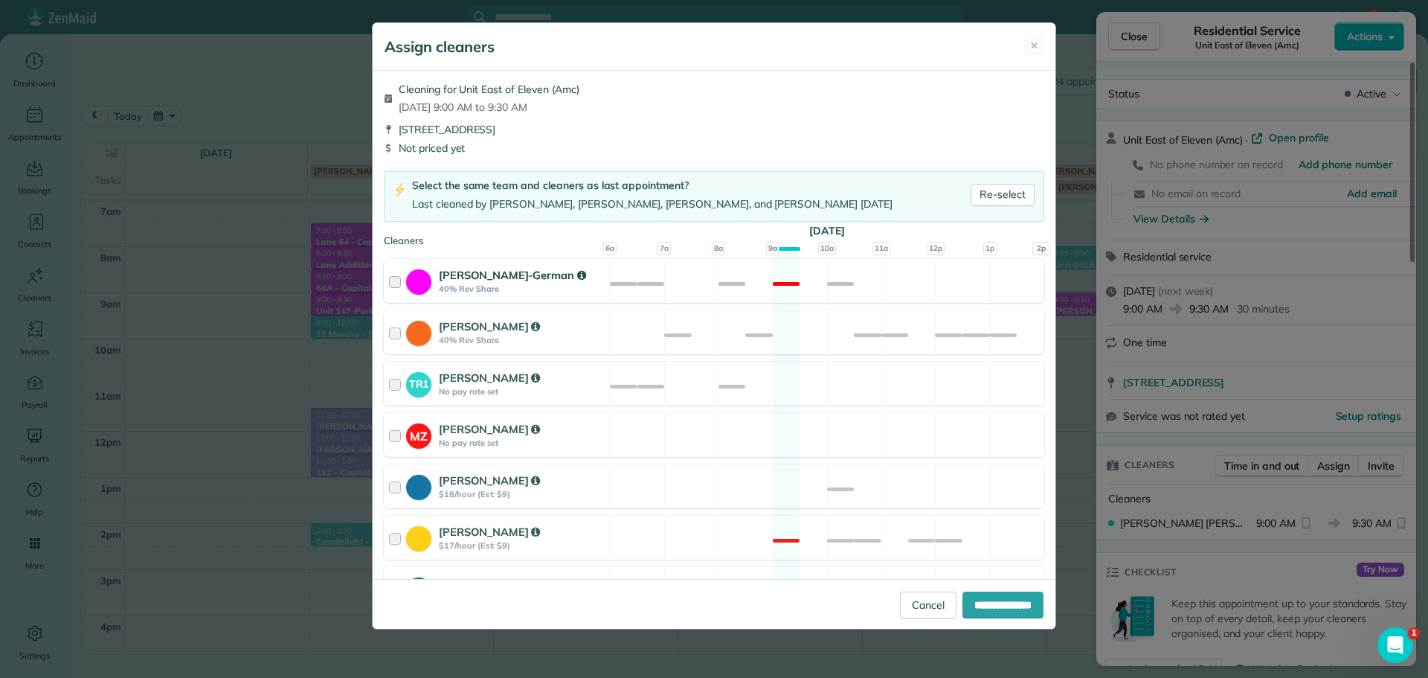
click at [843, 283] on div "Christina Wright-German 40% Rev Share Not available" at bounding box center [714, 281] width 661 height 44
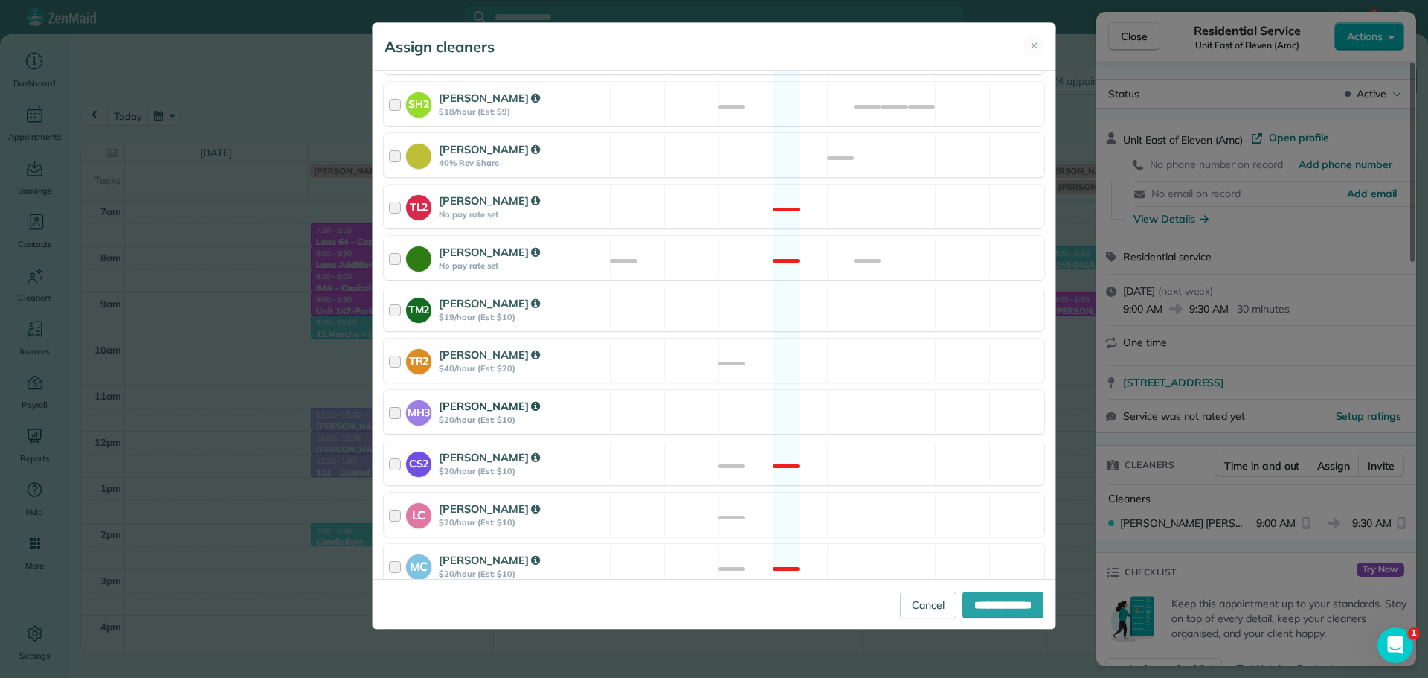
scroll to position [582, 0]
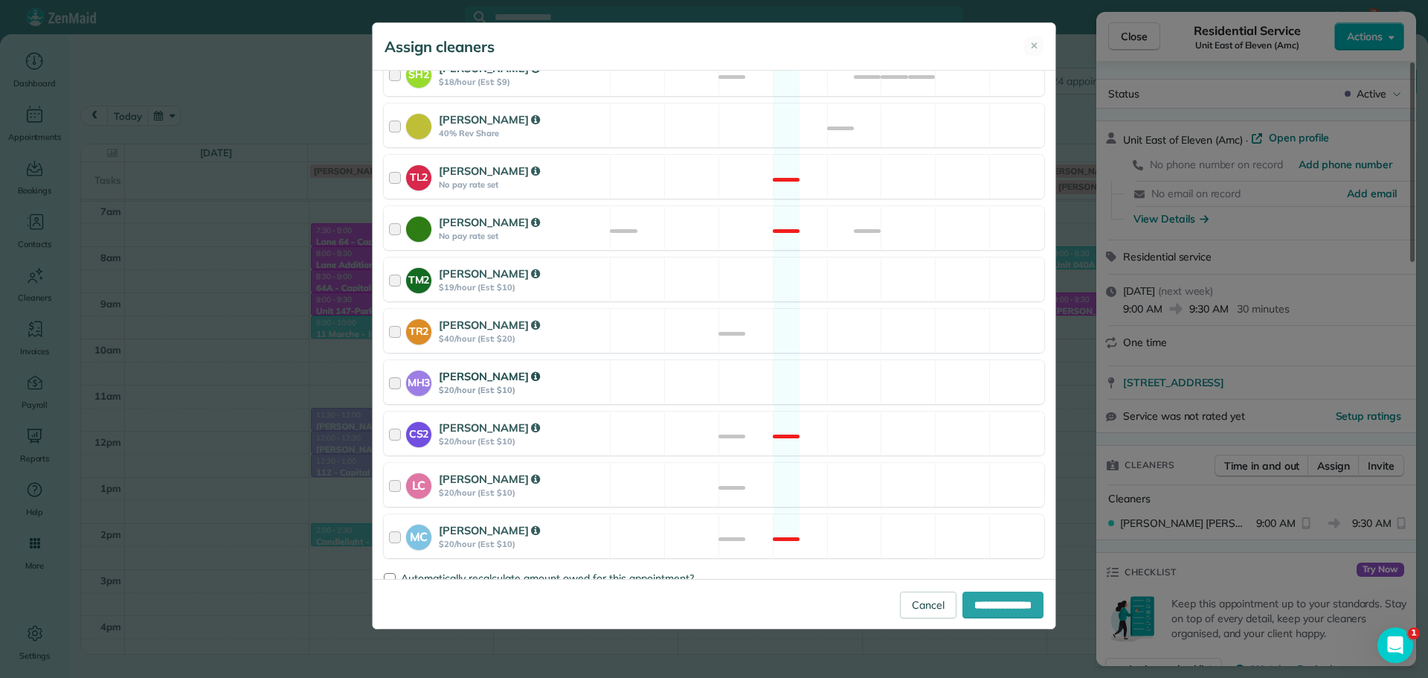
click at [869, 365] on div "MH3 Meralda Harris $20/hour (Est: $10) Available" at bounding box center [714, 382] width 661 height 44
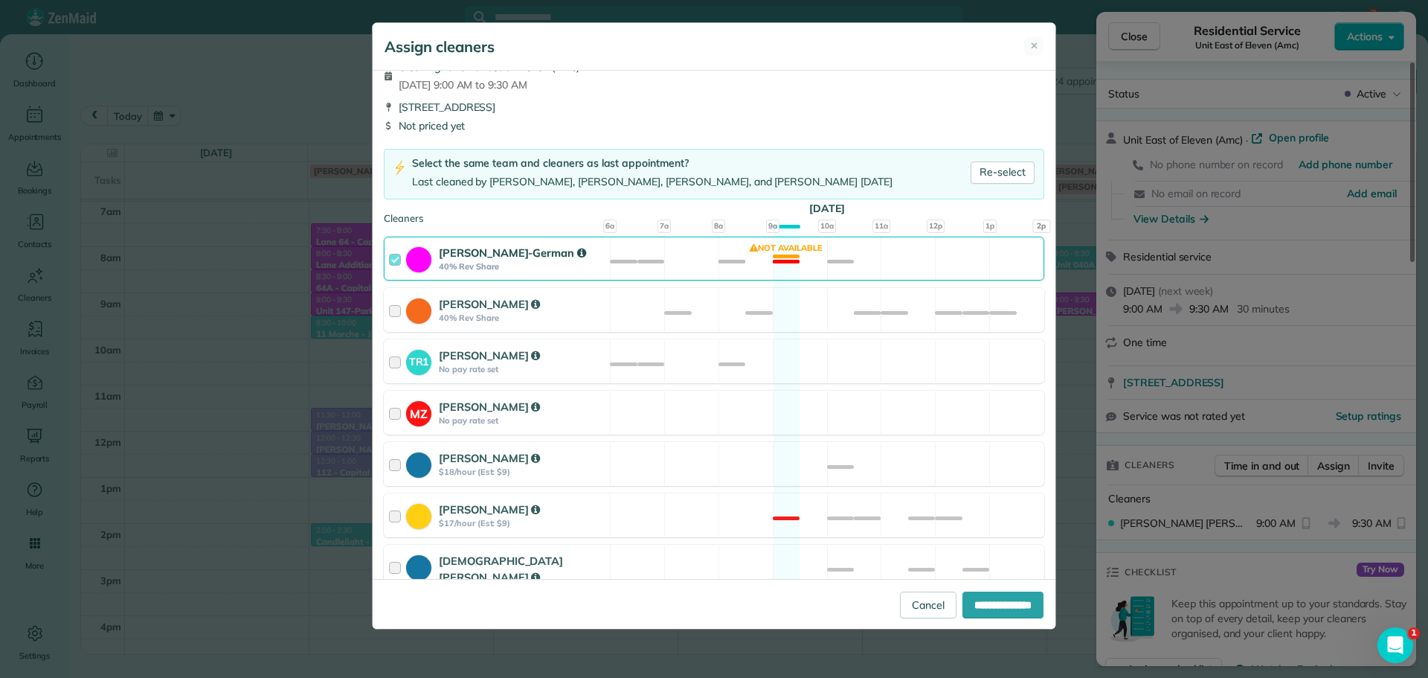
scroll to position [0, 0]
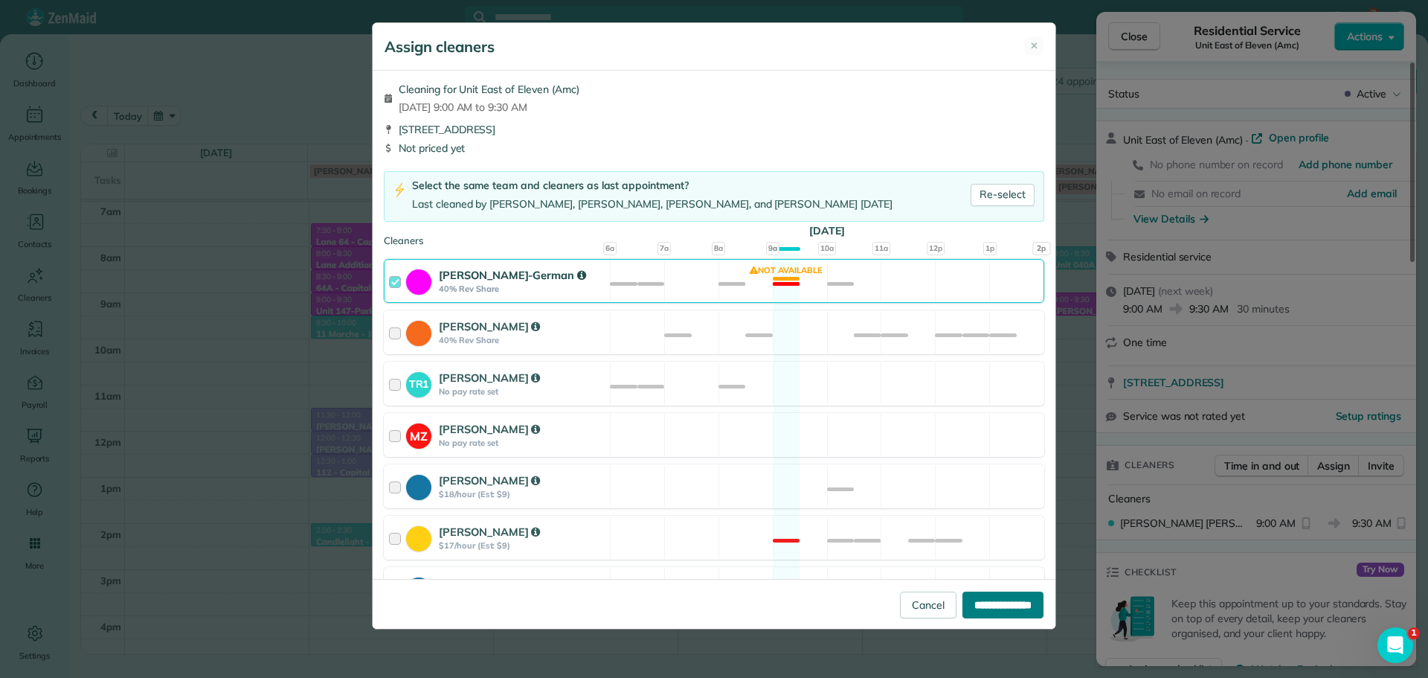
click at [989, 597] on input "**********" at bounding box center [1002, 604] width 81 height 27
type input "**********"
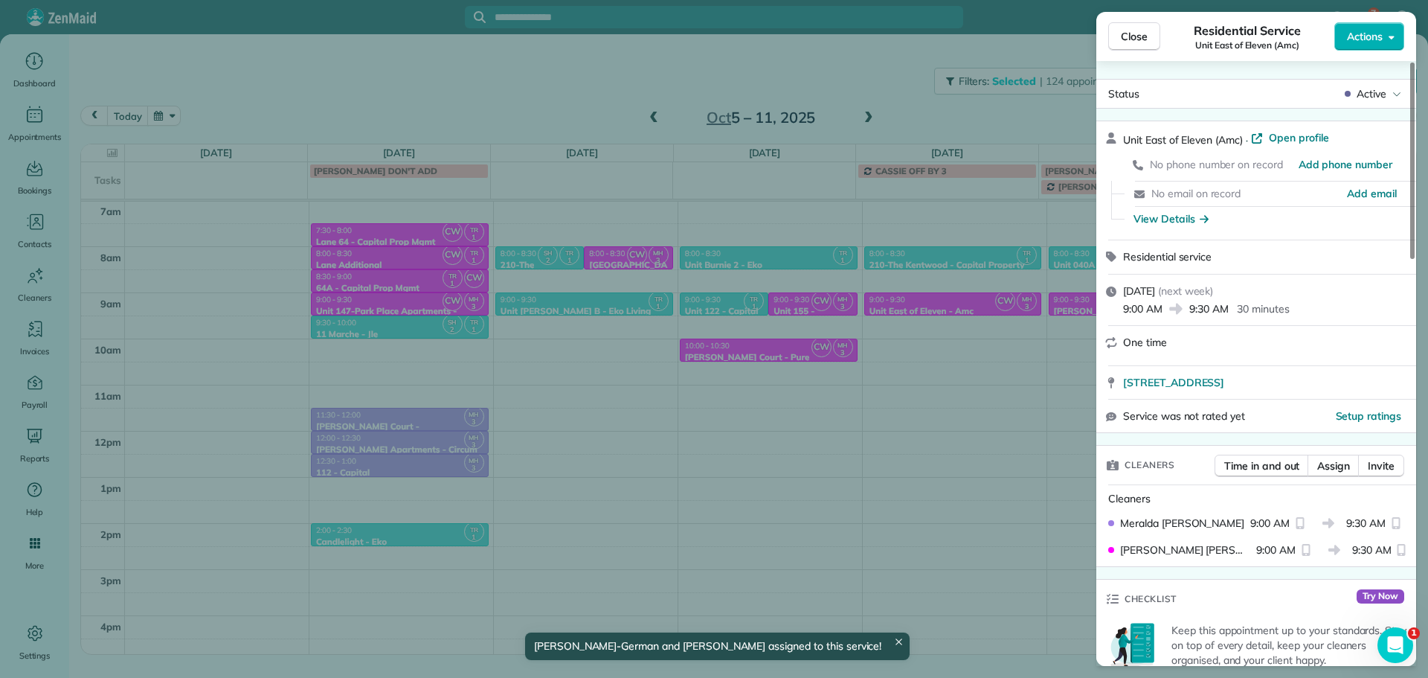
click at [956, 407] on div "Close Residential Service Unit East of Eleven (Amc) Actions Status Active Unit …" at bounding box center [714, 339] width 1428 height 678
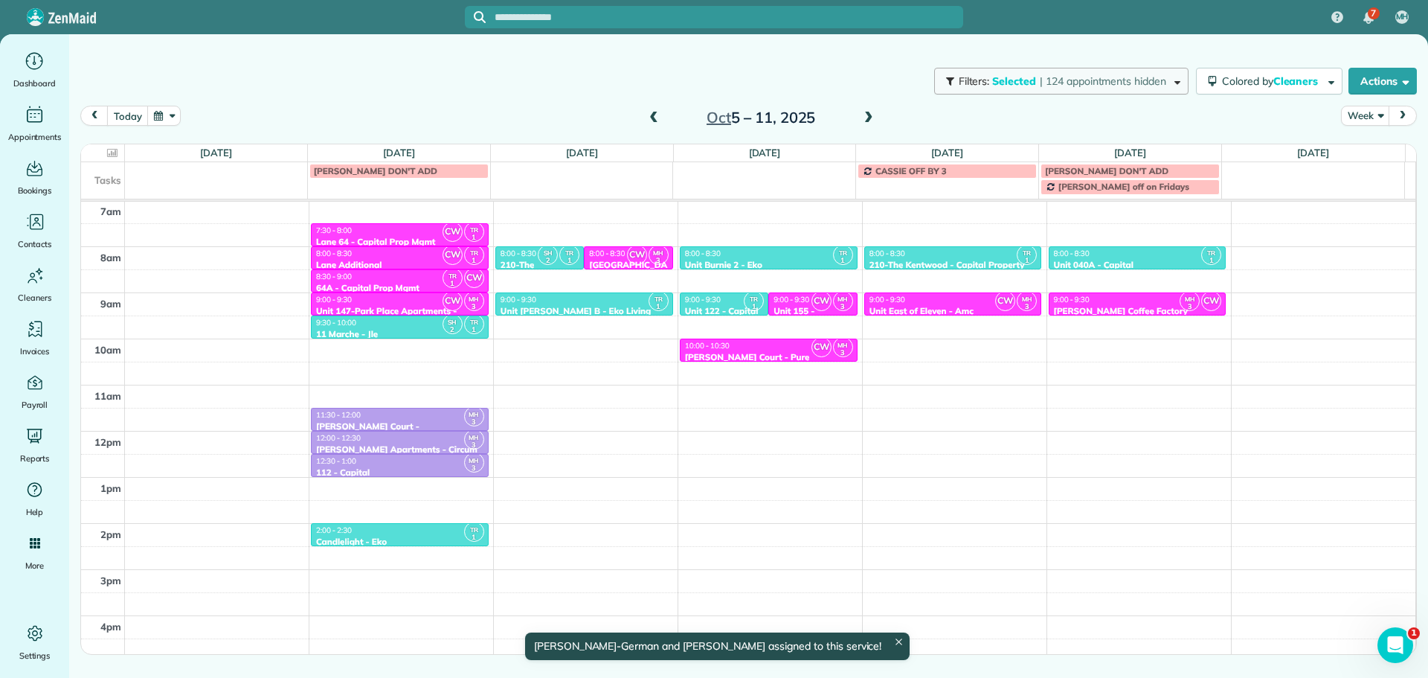
click at [1047, 89] on button "Filters: Selected | 124 appointments hidden" at bounding box center [1061, 81] width 254 height 27
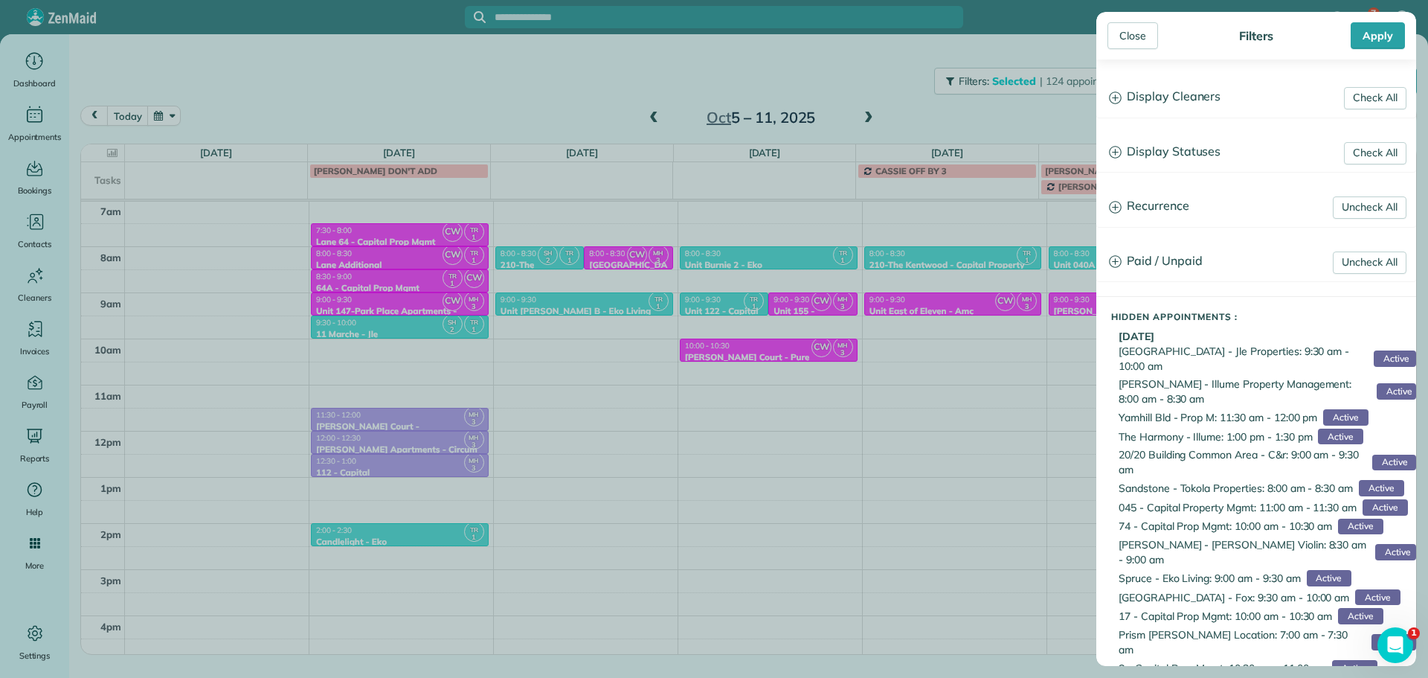
click at [1141, 111] on h3 "Display Cleaners" at bounding box center [1256, 97] width 318 height 38
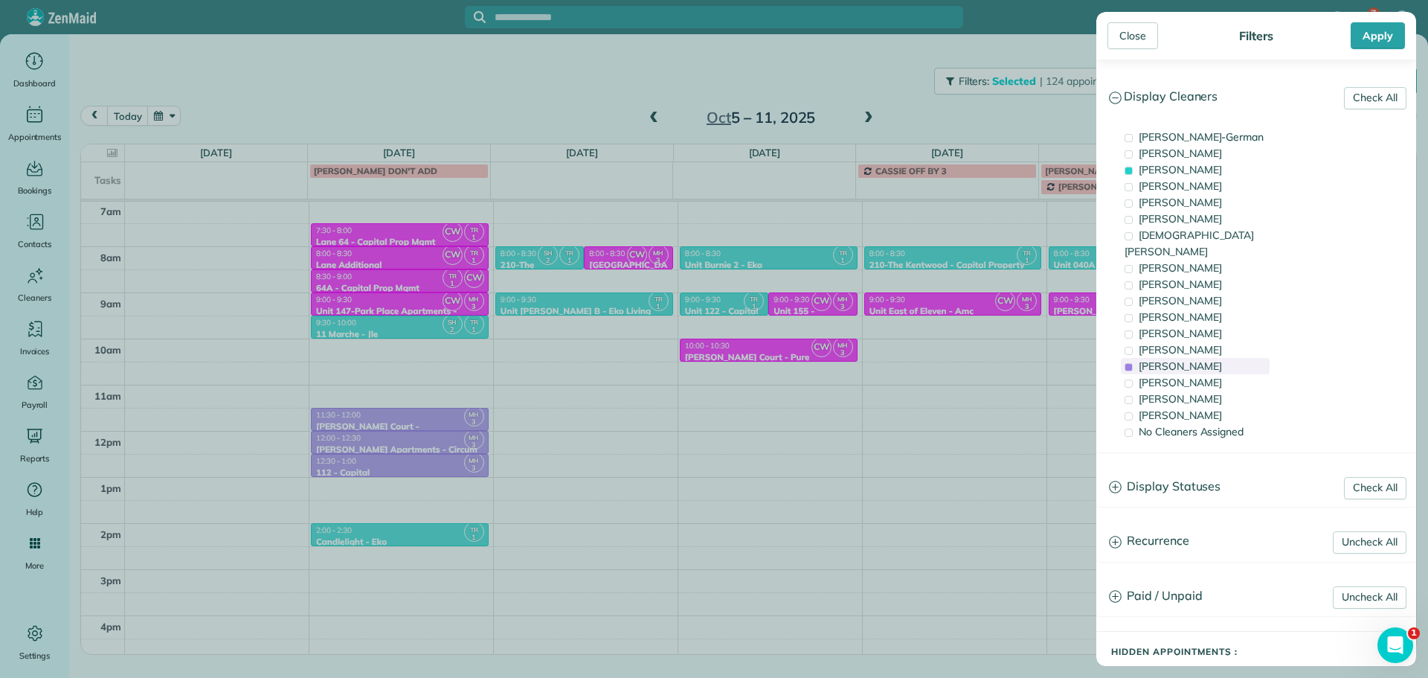
click at [1182, 359] on span "Meralda Harris" at bounding box center [1180, 365] width 83 height 13
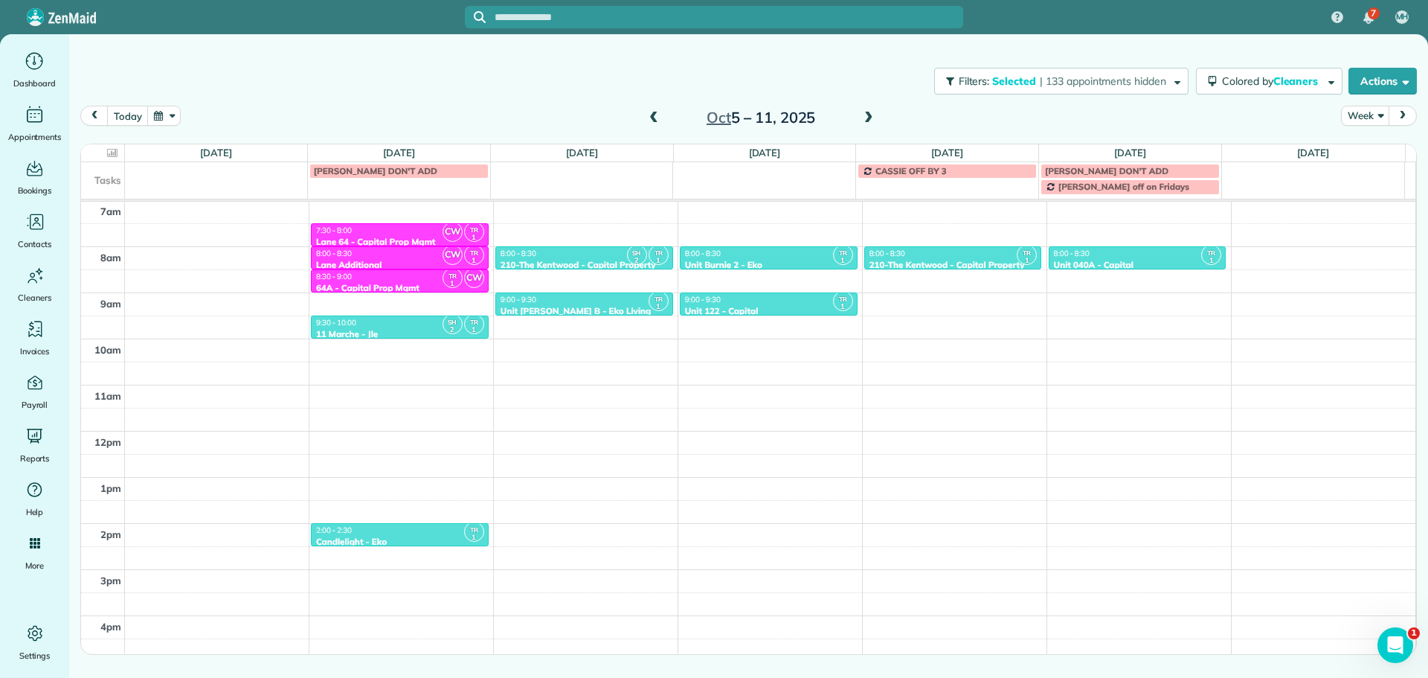
click at [963, 299] on div "Close Filters Apply Check All Display Cleaners Christina Wright-German Cassie F…" at bounding box center [714, 339] width 1428 height 678
click at [963, 299] on div "4am 5am 6am 7am 8am 9am 10am 11am 12pm 1pm 2pm 3pm 4pm 5pm SH 2 TR 1 6:00 - 6:3…" at bounding box center [748, 384] width 1334 height 645
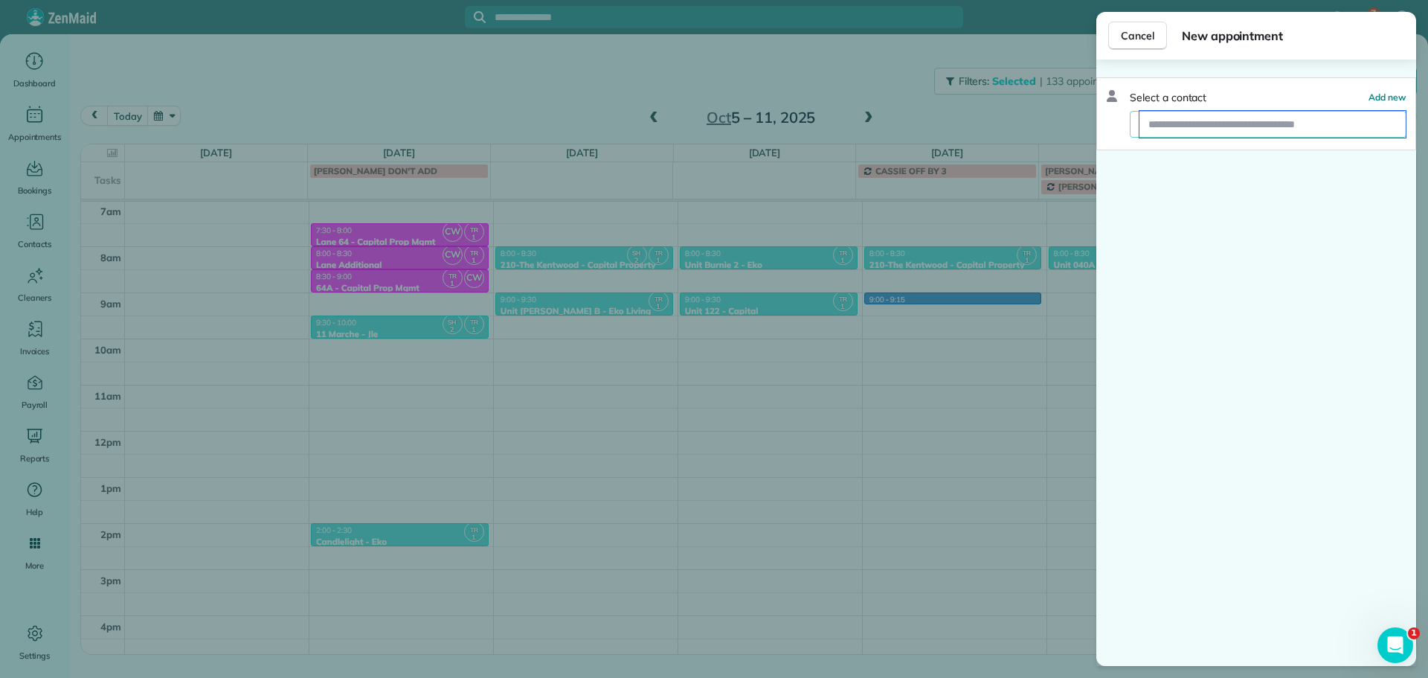
drag, startPoint x: 1226, startPoint y: 129, endPoint x: 1238, endPoint y: 129, distance: 11.9
click at [1229, 129] on input "text" at bounding box center [1273, 124] width 266 height 27
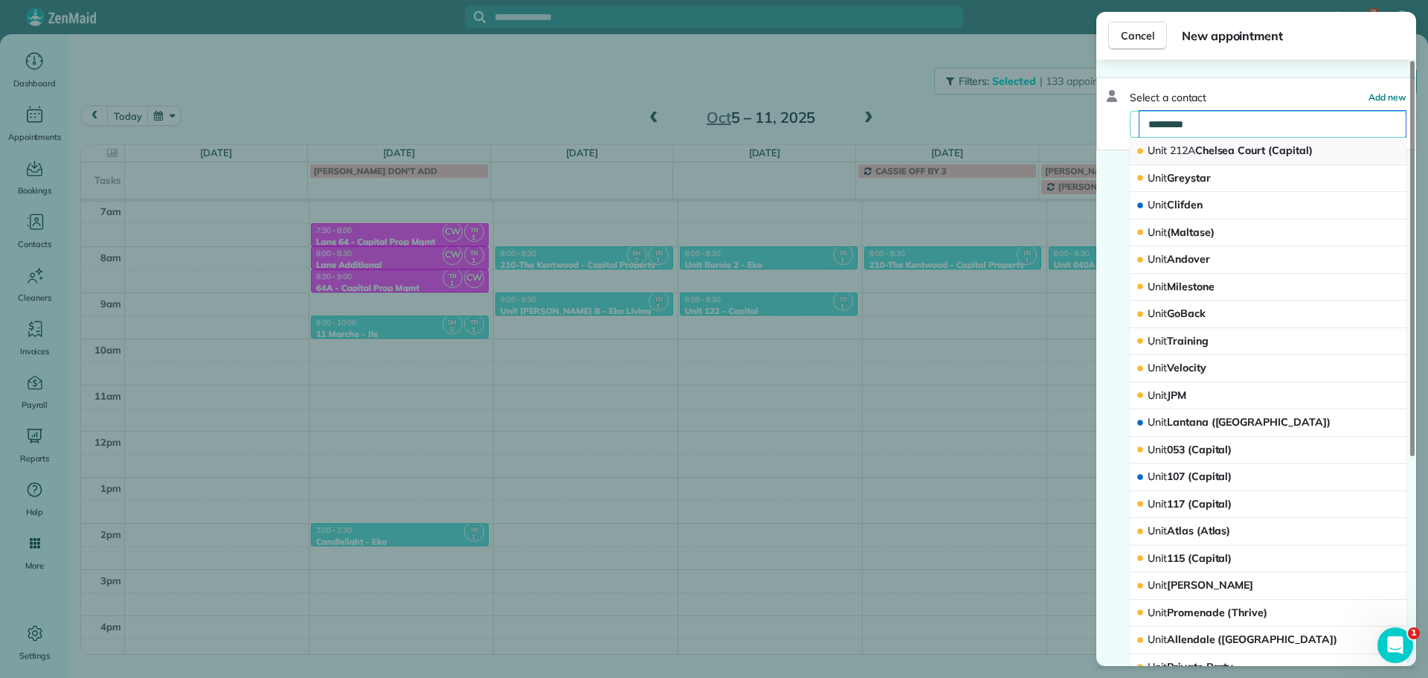
type input "*********"
click at [1276, 150] on span "Unit 212A Chelsea Court (Capital)" at bounding box center [1230, 150] width 165 height 13
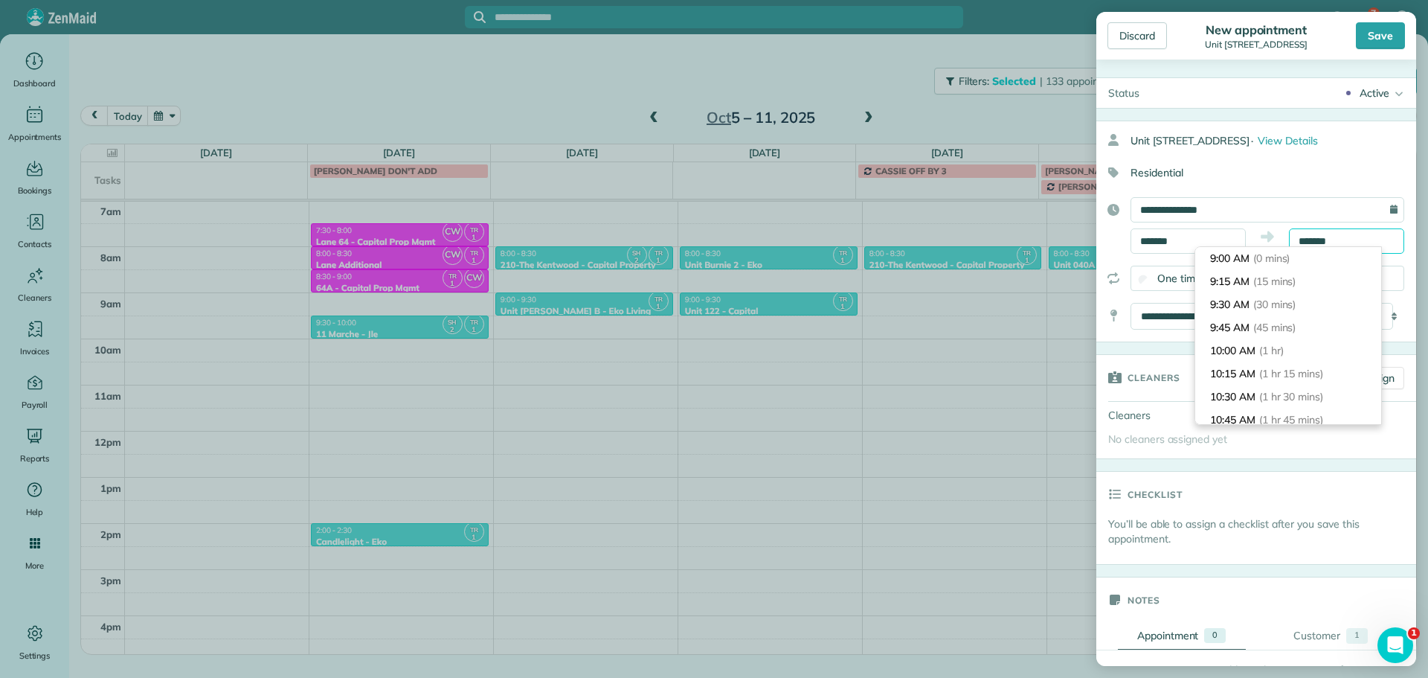
click at [1303, 241] on input "*******" at bounding box center [1346, 240] width 115 height 25
type input "*******"
click at [1302, 294] on li "9:30 AM (30 mins)" at bounding box center [1288, 304] width 186 height 23
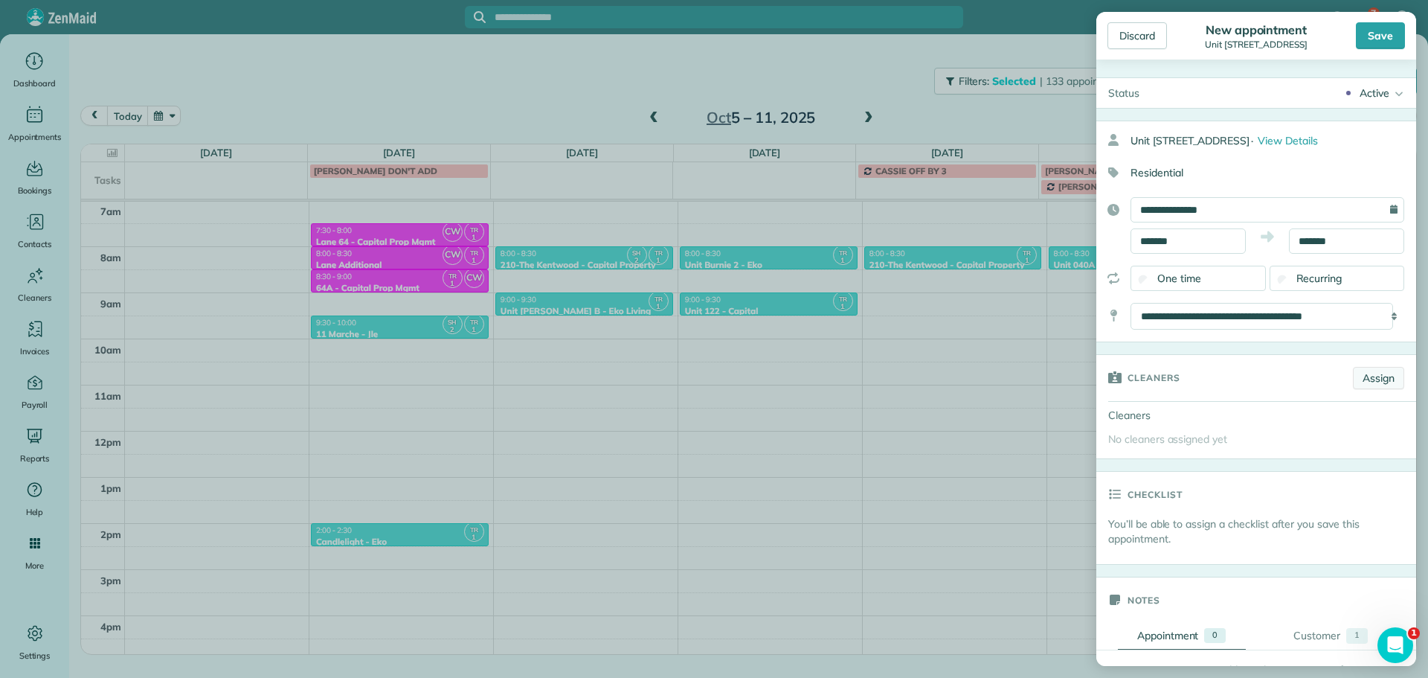
click at [1359, 379] on link "Assign" at bounding box center [1378, 378] width 51 height 22
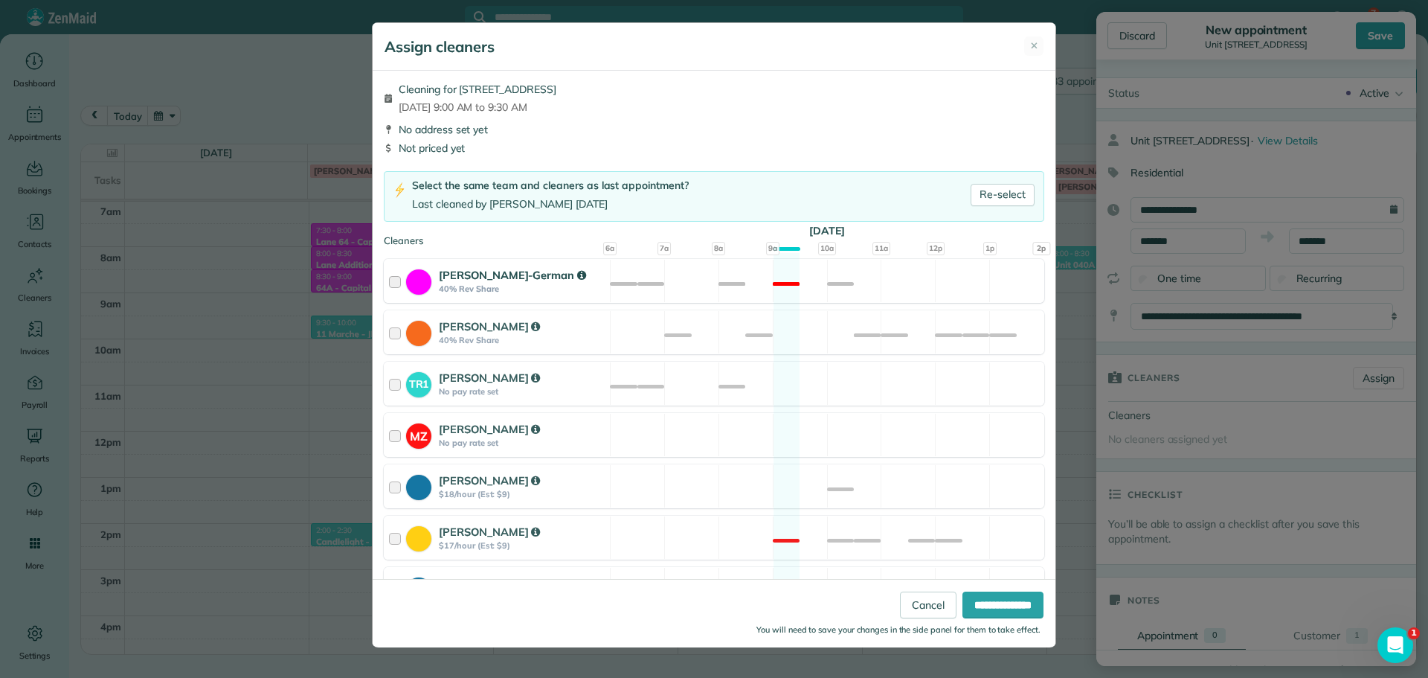
click at [840, 287] on div "Christina Wright-German 40% Rev Share Not available" at bounding box center [714, 281] width 661 height 44
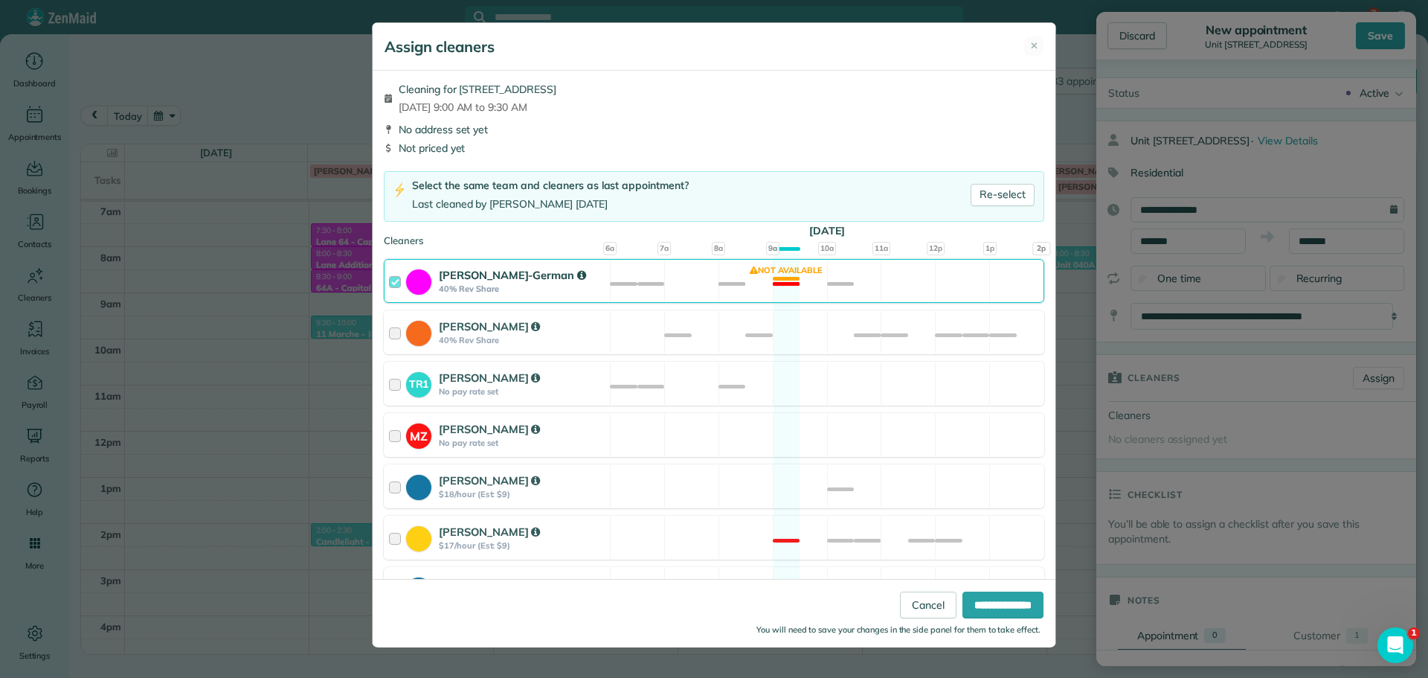
click at [839, 279] on div "Christina Wright-German 40% Rev Share Not available" at bounding box center [714, 281] width 661 height 44
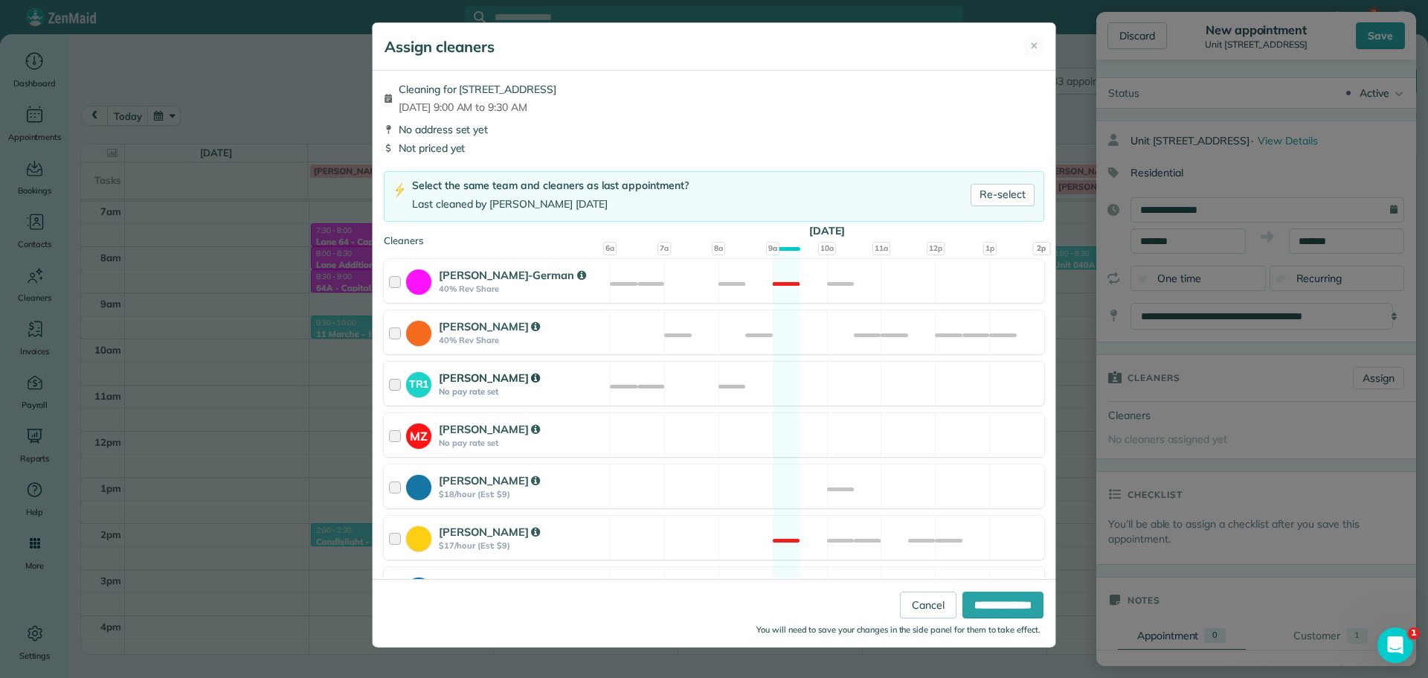
click at [875, 381] on div "TR1 Tawnya Reynolds No pay rate set Available" at bounding box center [714, 383] width 661 height 44
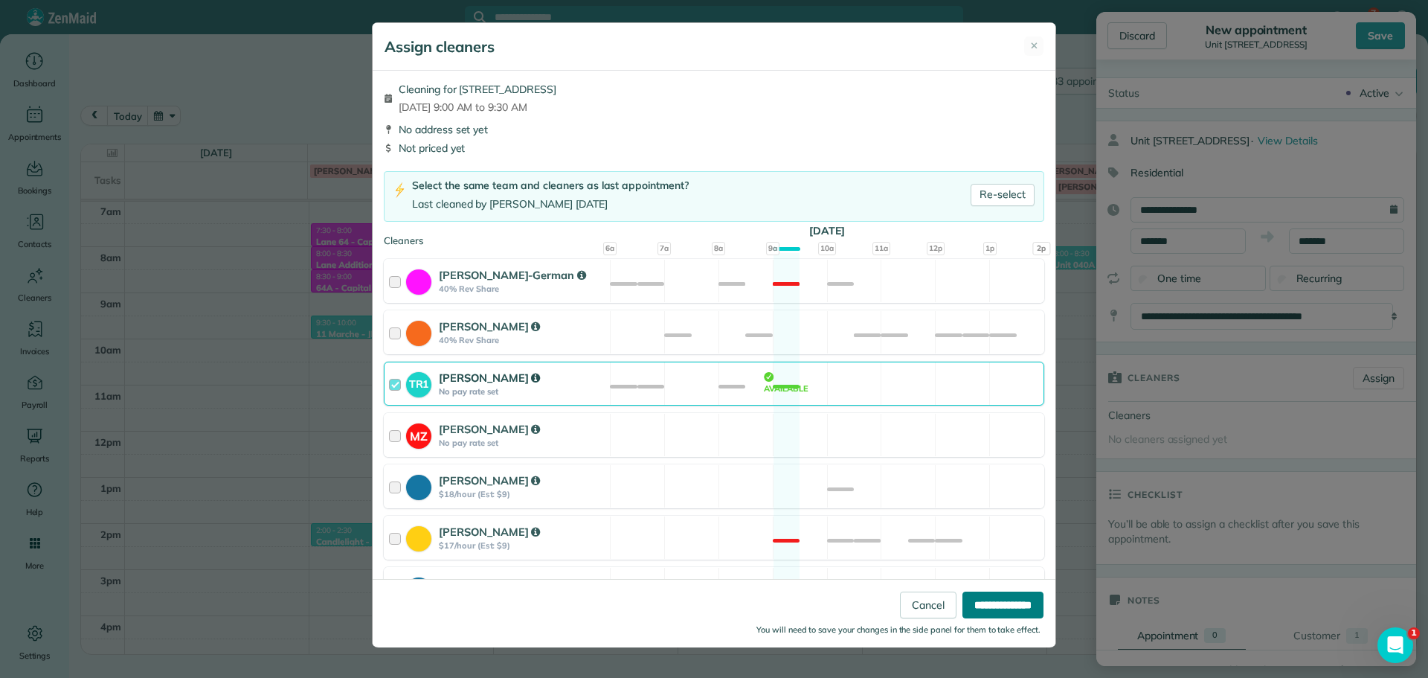
click at [982, 603] on input "**********" at bounding box center [1002, 604] width 81 height 27
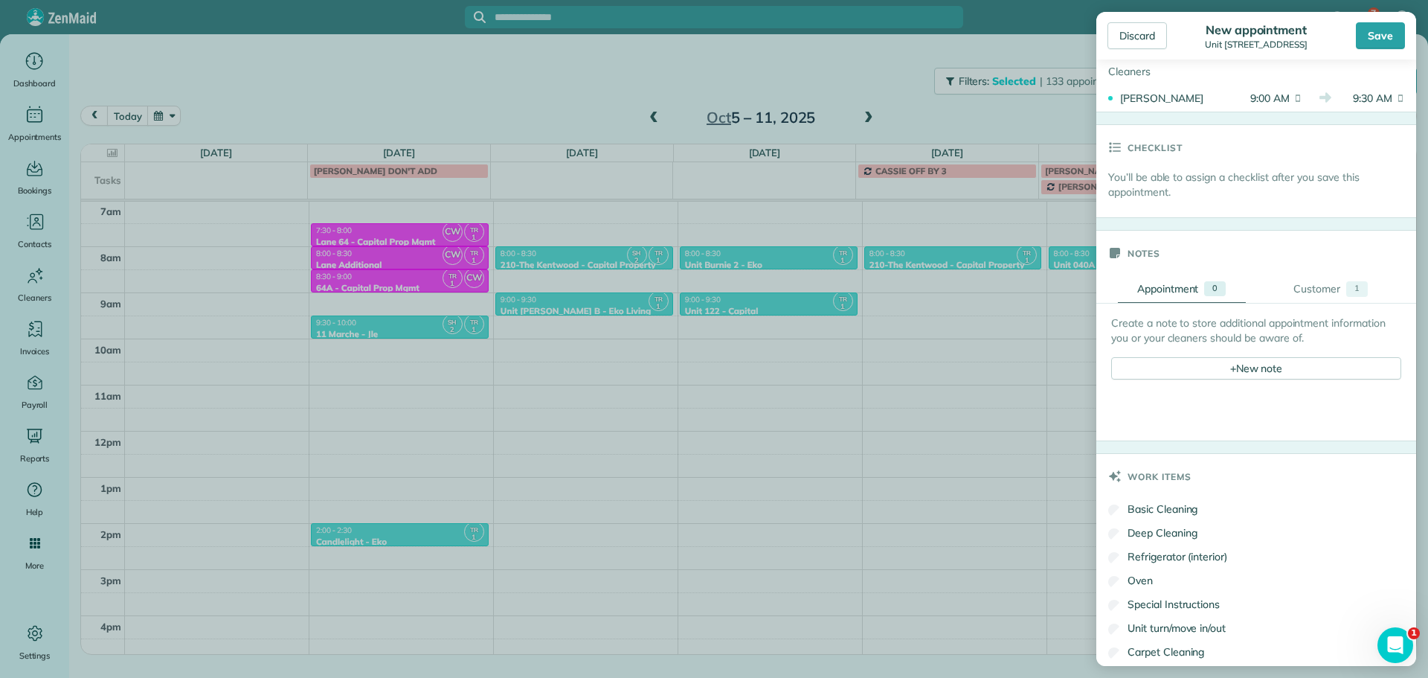
scroll to position [372, 0]
click at [1232, 370] on div "+ New note" at bounding box center [1256, 367] width 290 height 22
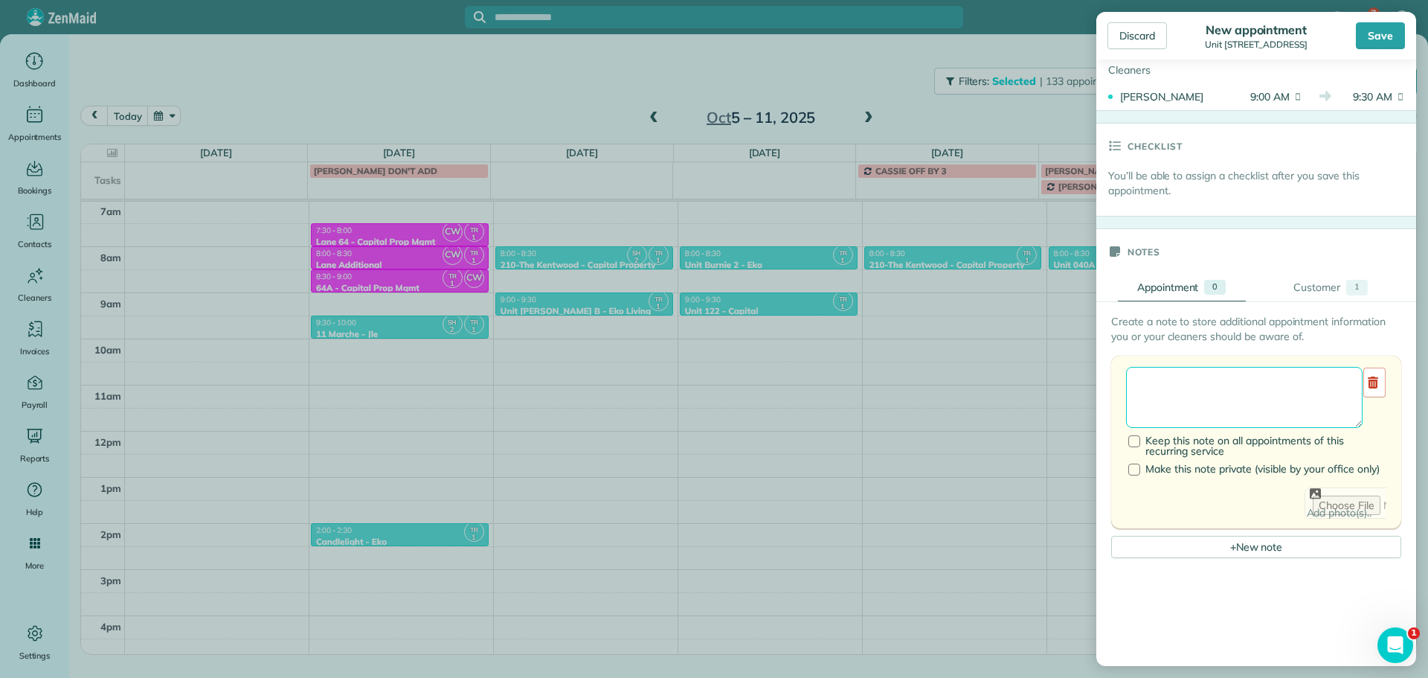
click at [1234, 382] on textarea at bounding box center [1244, 397] width 237 height 61
paste textarea "**********"
paste textarea "********"
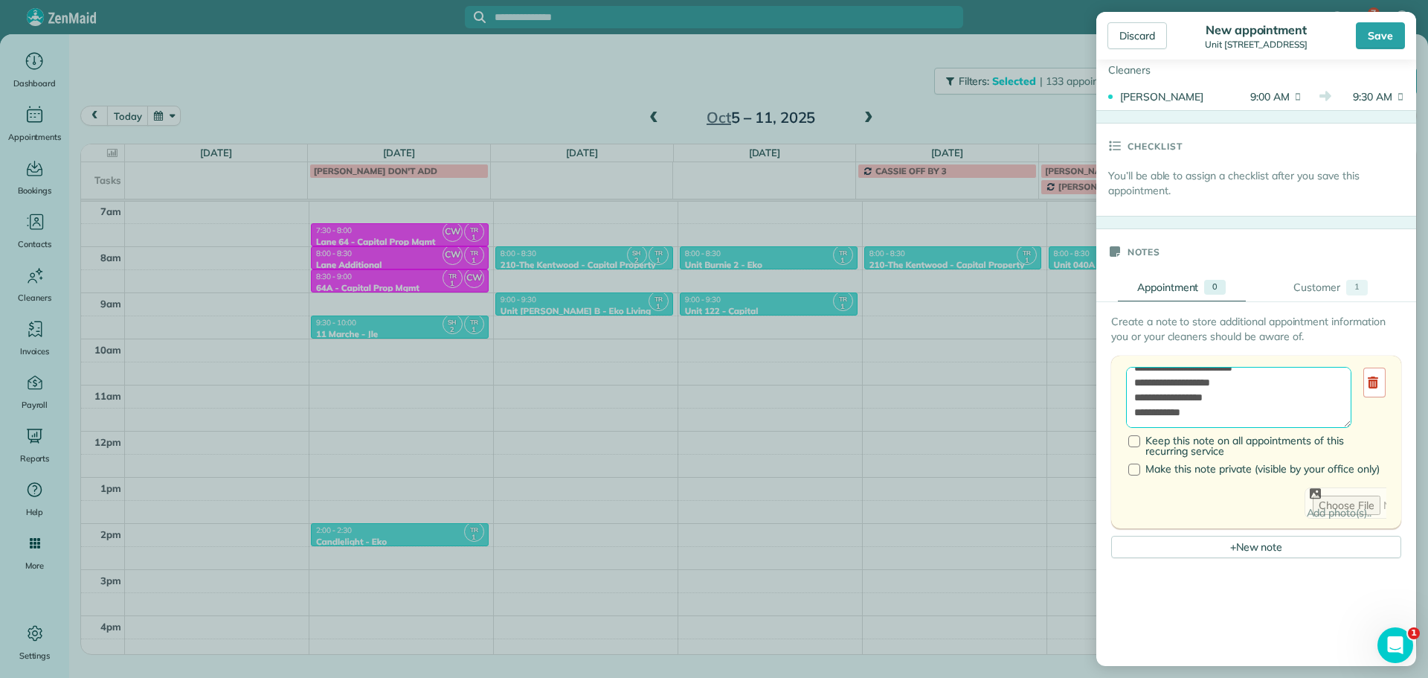
paste textarea "**********"
type textarea "**********"
click at [1381, 39] on div "Save" at bounding box center [1380, 35] width 49 height 27
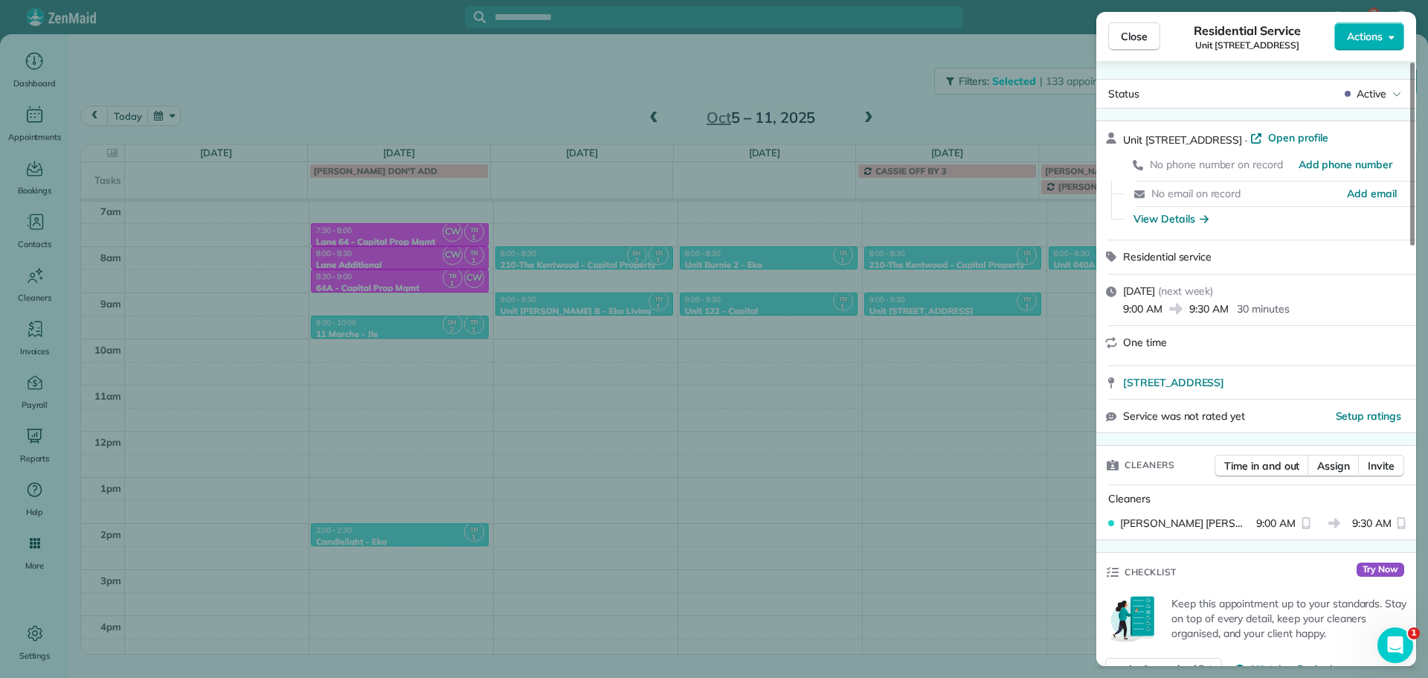
click at [568, 90] on div "Close Residential Service Unit 212A Chelsea Court (Capital) Actions Status Acti…" at bounding box center [714, 339] width 1428 height 678
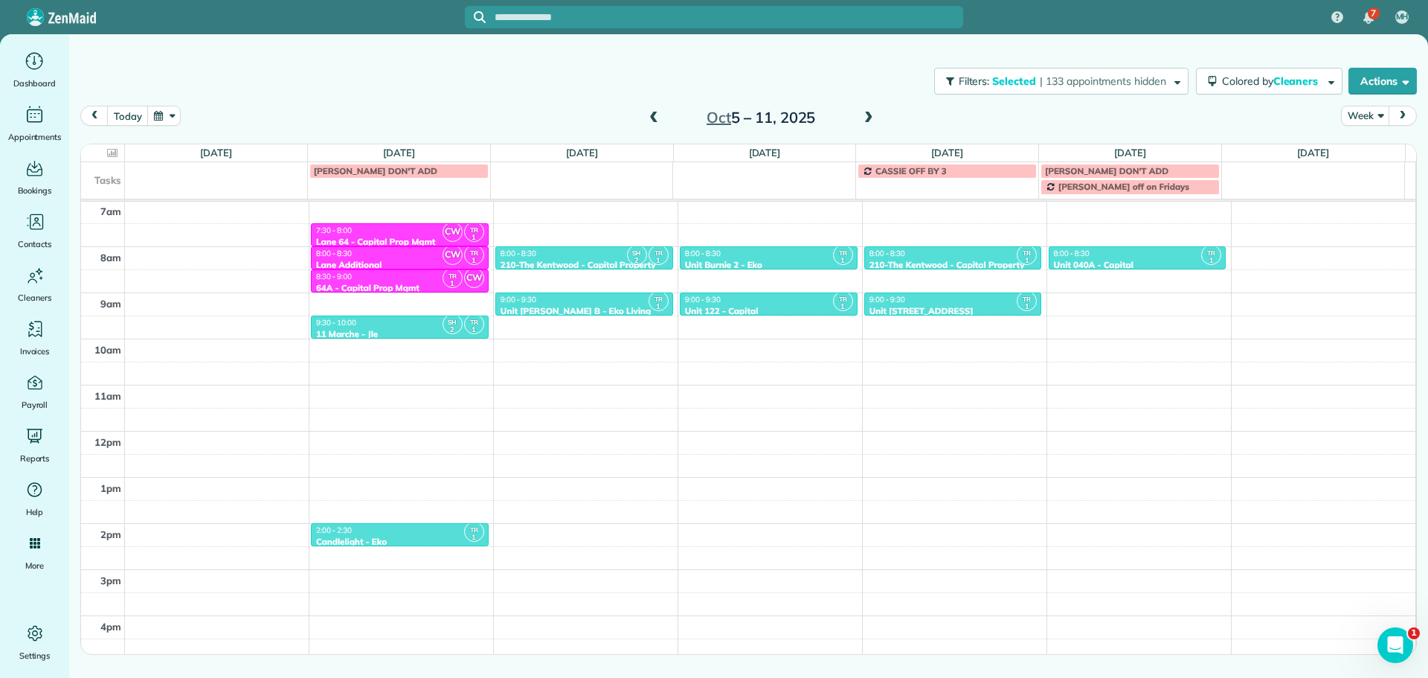
click at [655, 111] on span at bounding box center [654, 118] width 16 height 22
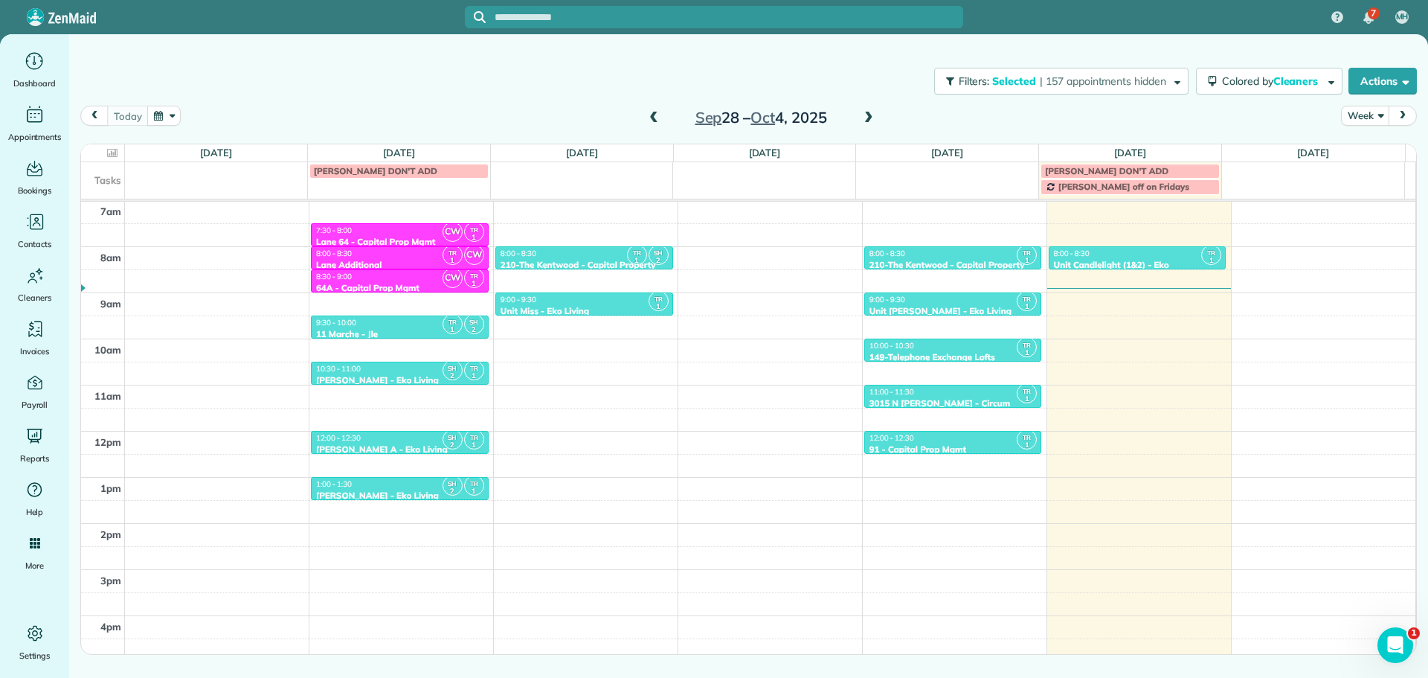
click at [867, 116] on span at bounding box center [869, 118] width 16 height 13
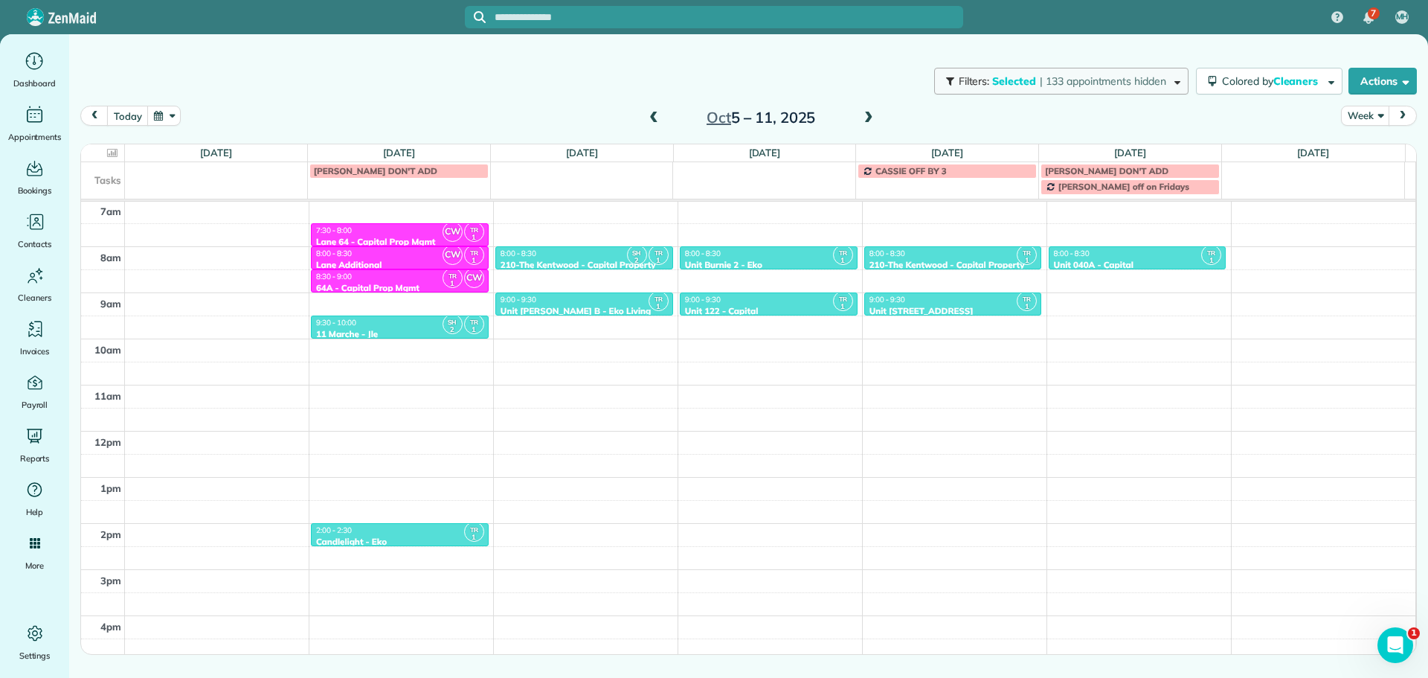
click at [1060, 84] on span "| 133 appointments hidden" at bounding box center [1103, 80] width 126 height 13
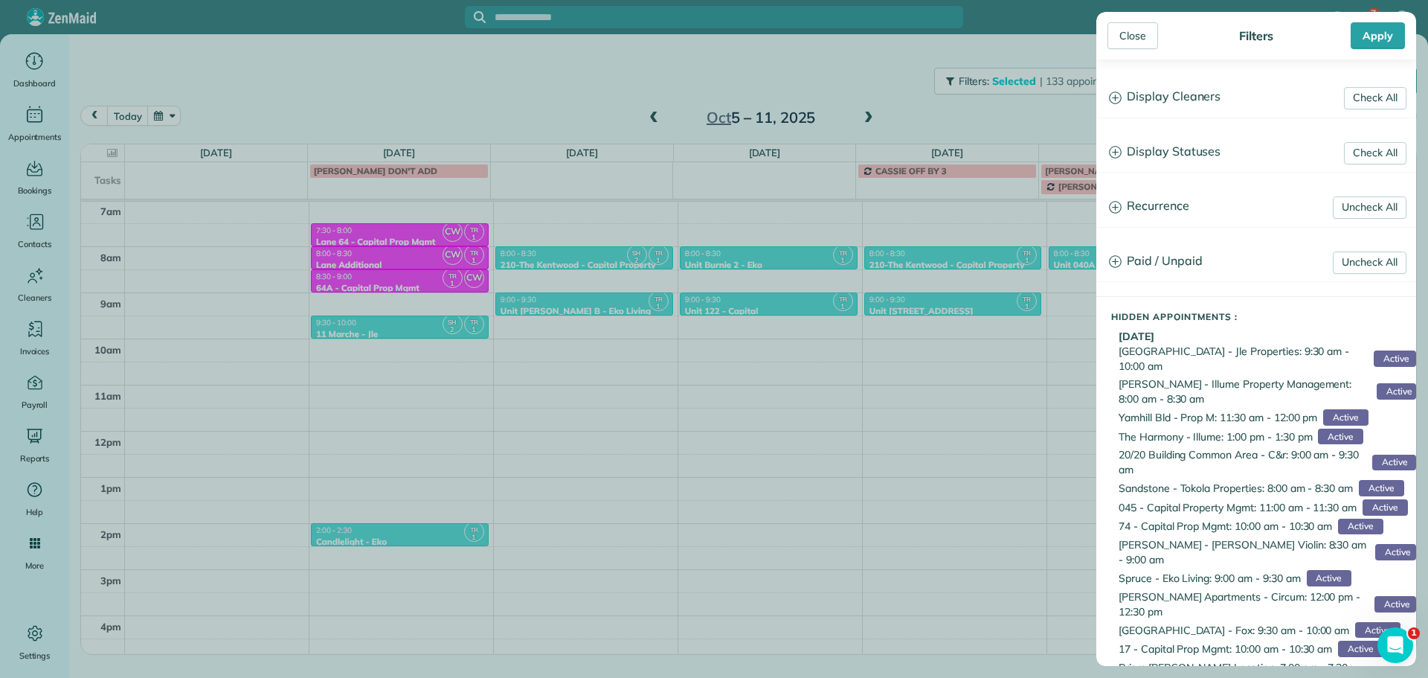
click at [1160, 103] on h3 "Display Cleaners" at bounding box center [1256, 97] width 318 height 38
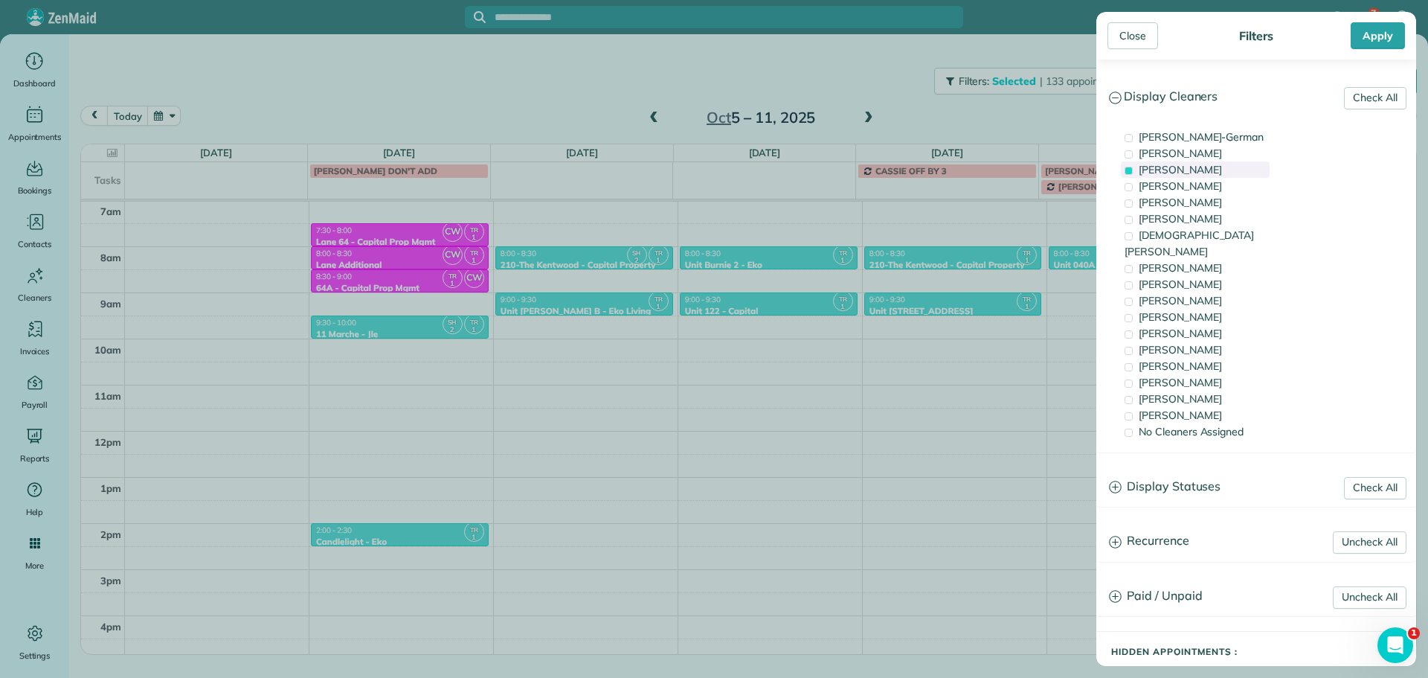
click at [1182, 165] on span "Tawnya Reynolds" at bounding box center [1180, 169] width 83 height 13
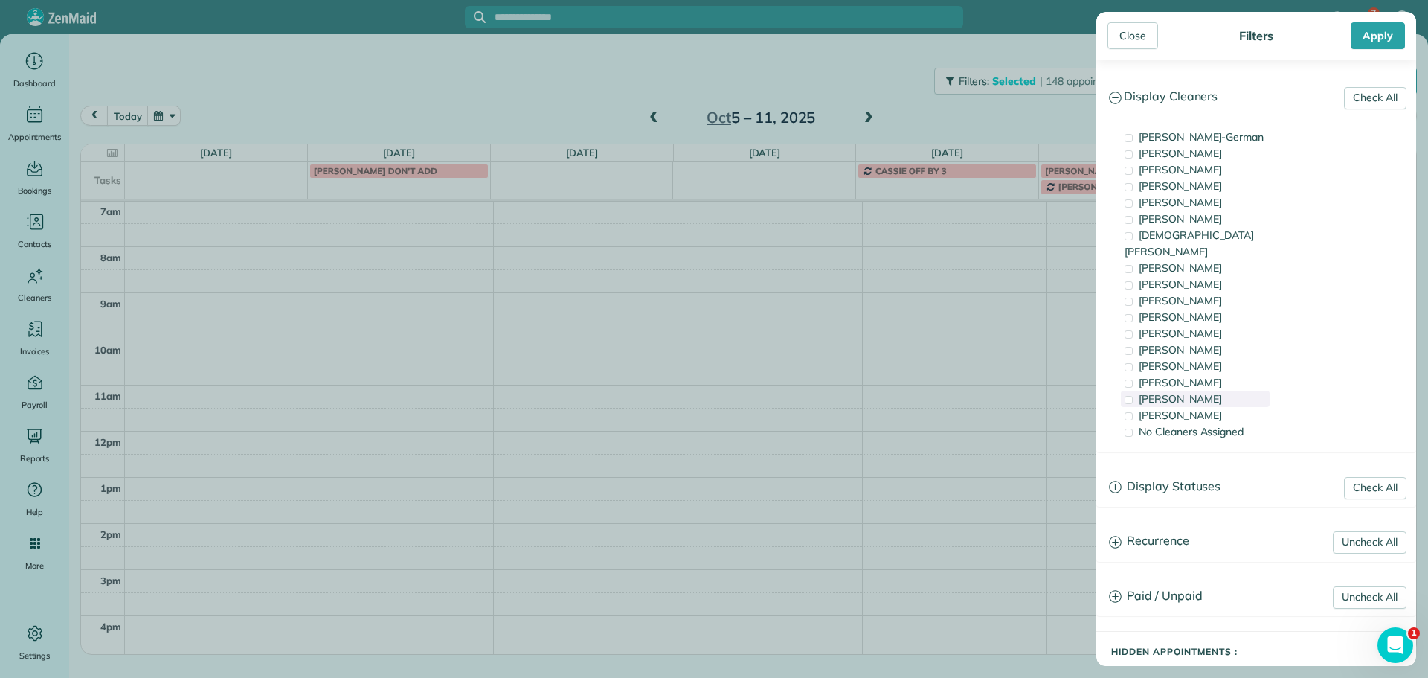
click at [1194, 391] on div "Laura Chavez" at bounding box center [1195, 399] width 149 height 16
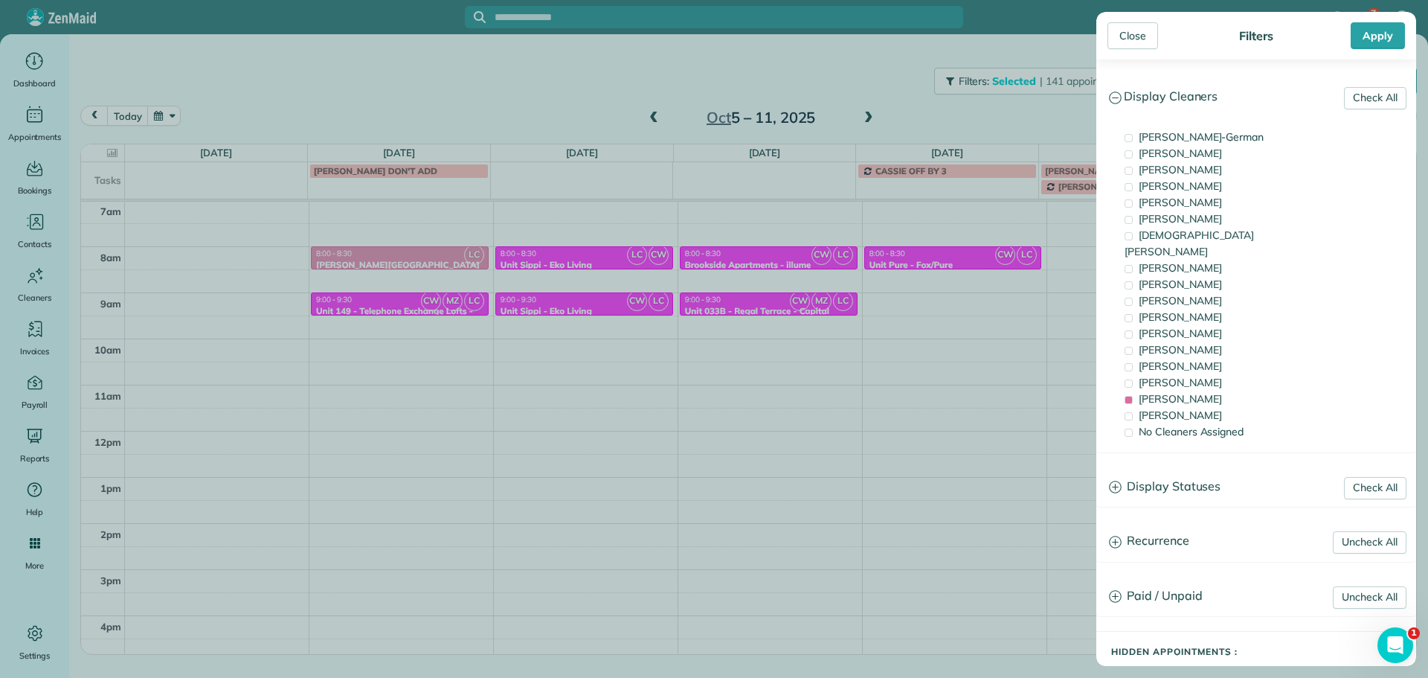
click at [617, 302] on div "Close Filters Apply Check All Display Cleaners Christina Wright-German Cassie F…" at bounding box center [714, 339] width 1428 height 678
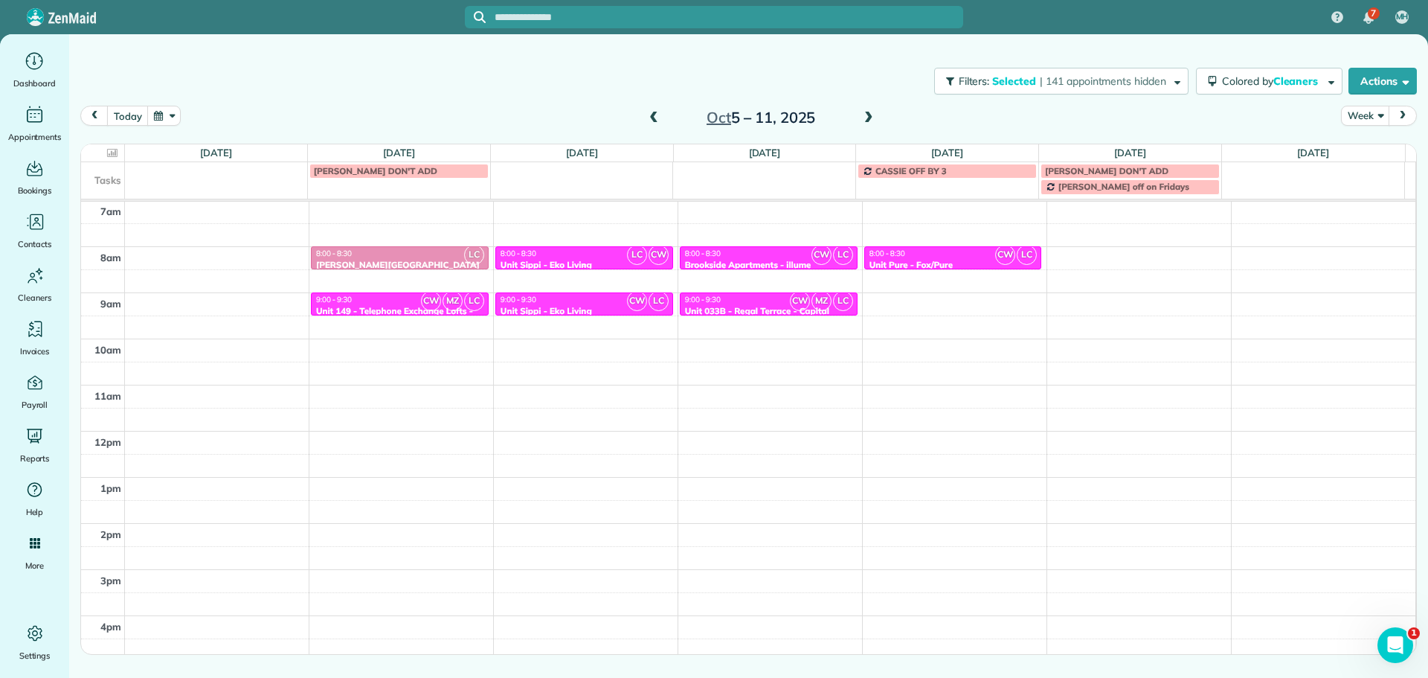
click at [576, 256] on div "8:00 - 8:30" at bounding box center [584, 253] width 169 height 10
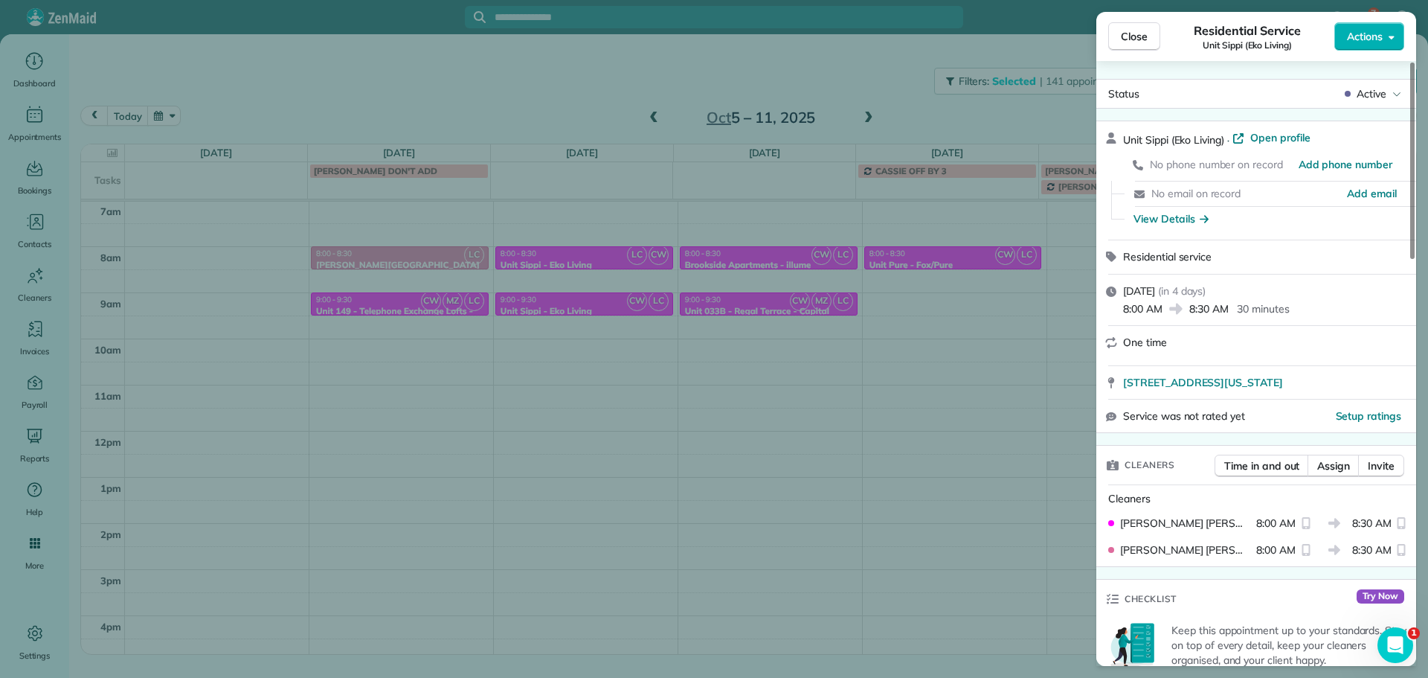
click at [710, 367] on div "Close Residential Service Unit Sippi (Eko Living) Actions Status Active Unit Si…" at bounding box center [714, 339] width 1428 height 678
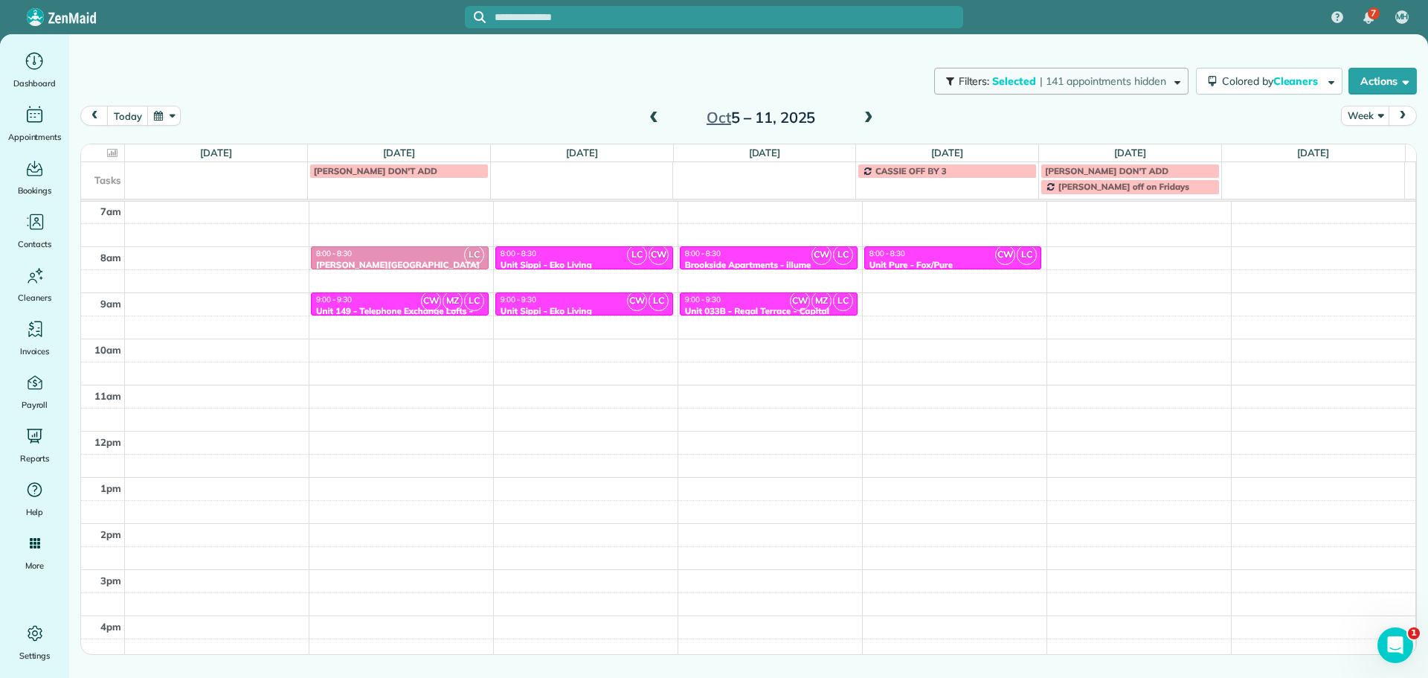
click at [1069, 83] on span "| 141 appointments hidden" at bounding box center [1103, 80] width 126 height 13
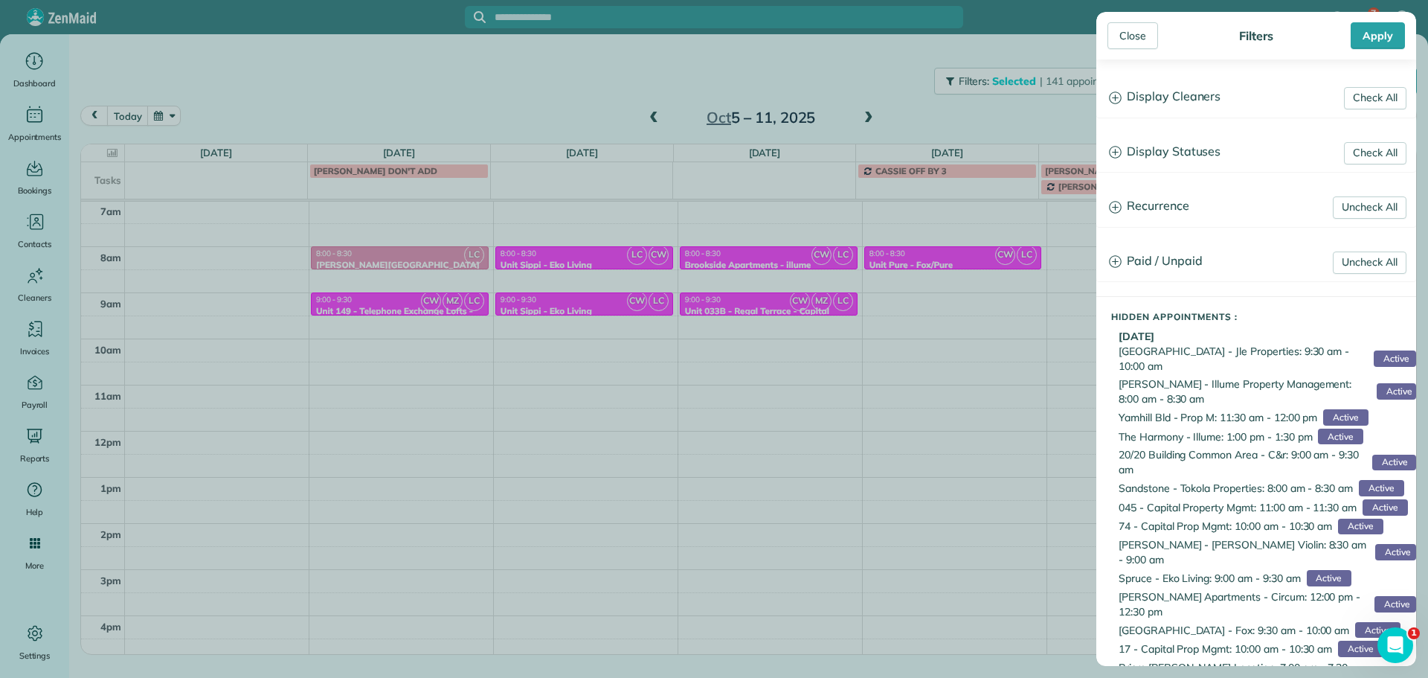
click at [1166, 102] on h3 "Display Cleaners" at bounding box center [1256, 97] width 318 height 38
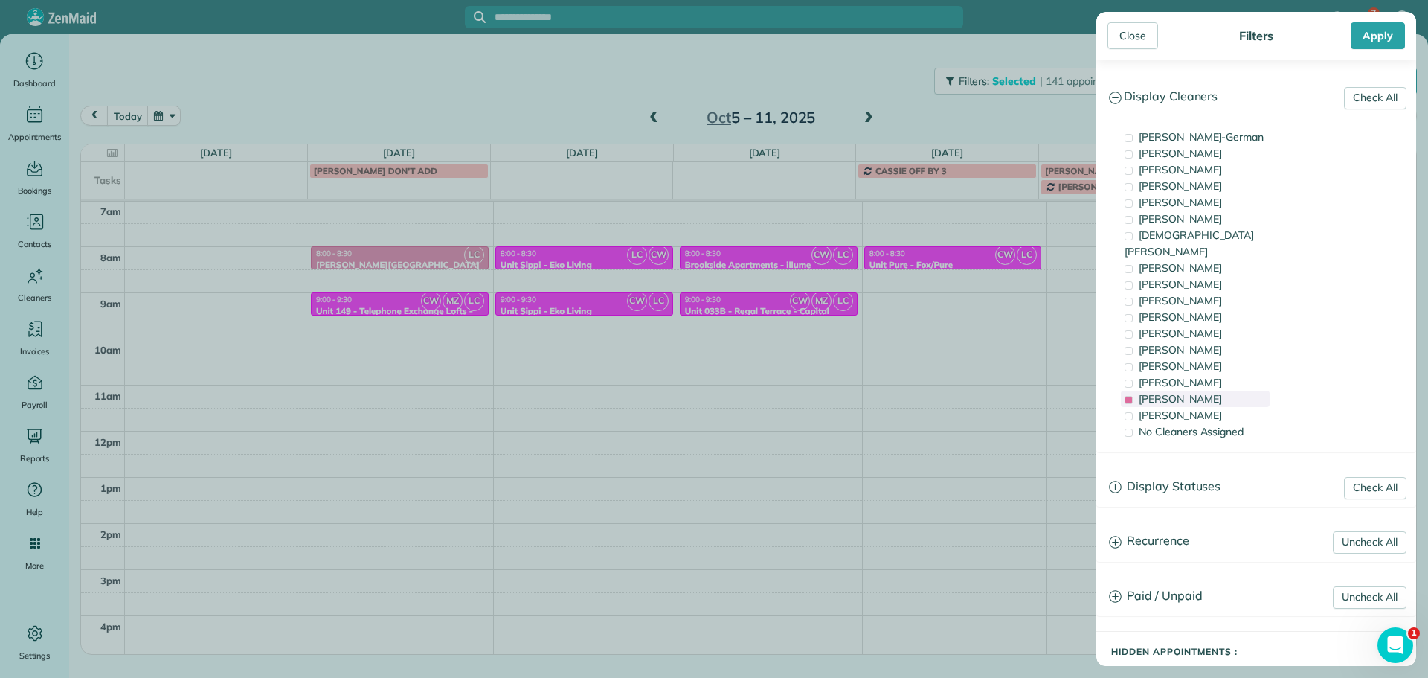
click at [1190, 391] on div "Laura Chavez" at bounding box center [1195, 399] width 149 height 16
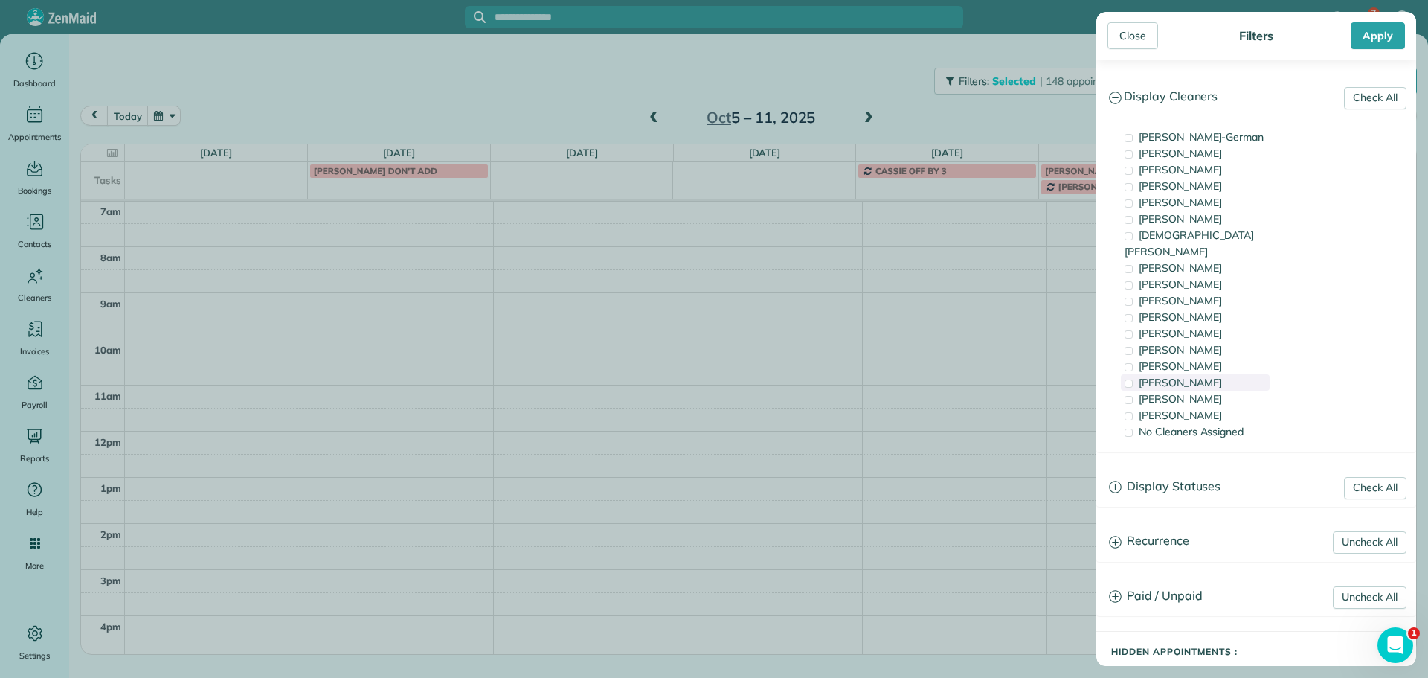
click at [1194, 376] on span "Cristina Sainz" at bounding box center [1180, 382] width 83 height 13
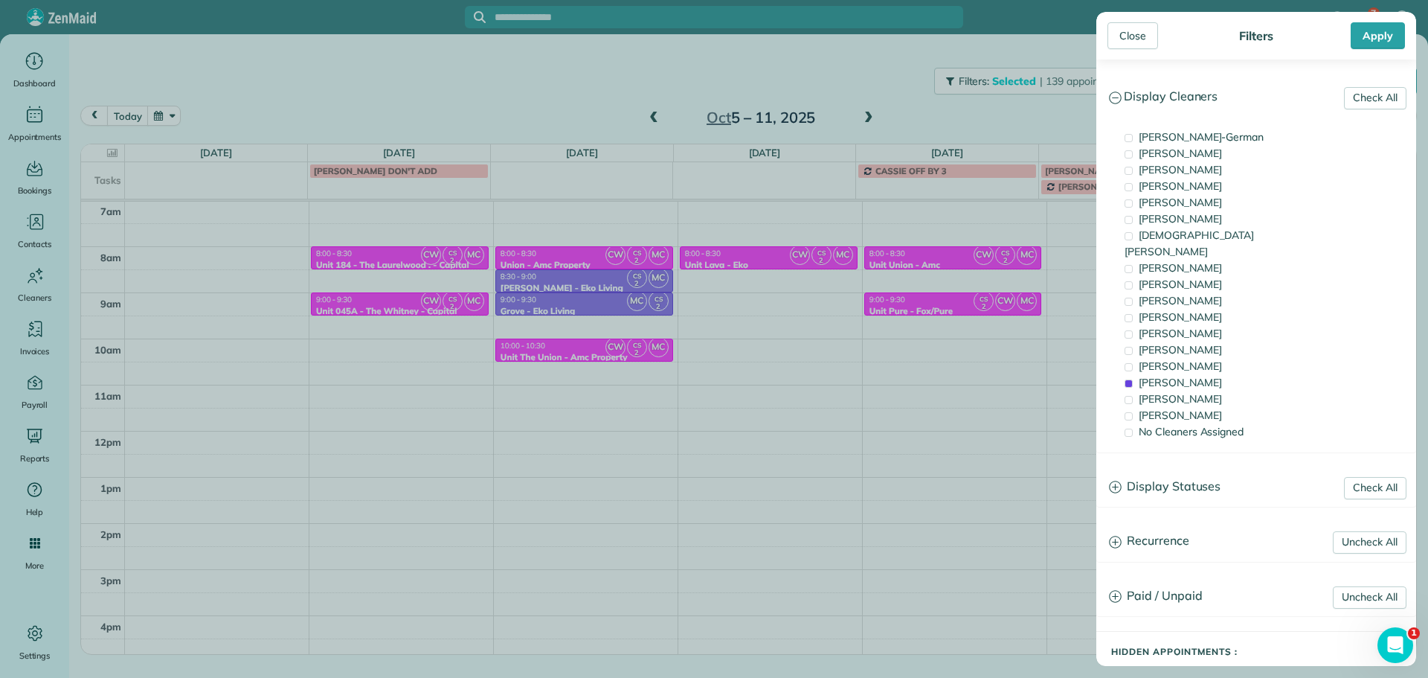
click at [613, 248] on div "Close Filters Apply Check All Display Cleaners Christina Wright-German Cassie F…" at bounding box center [714, 339] width 1428 height 678
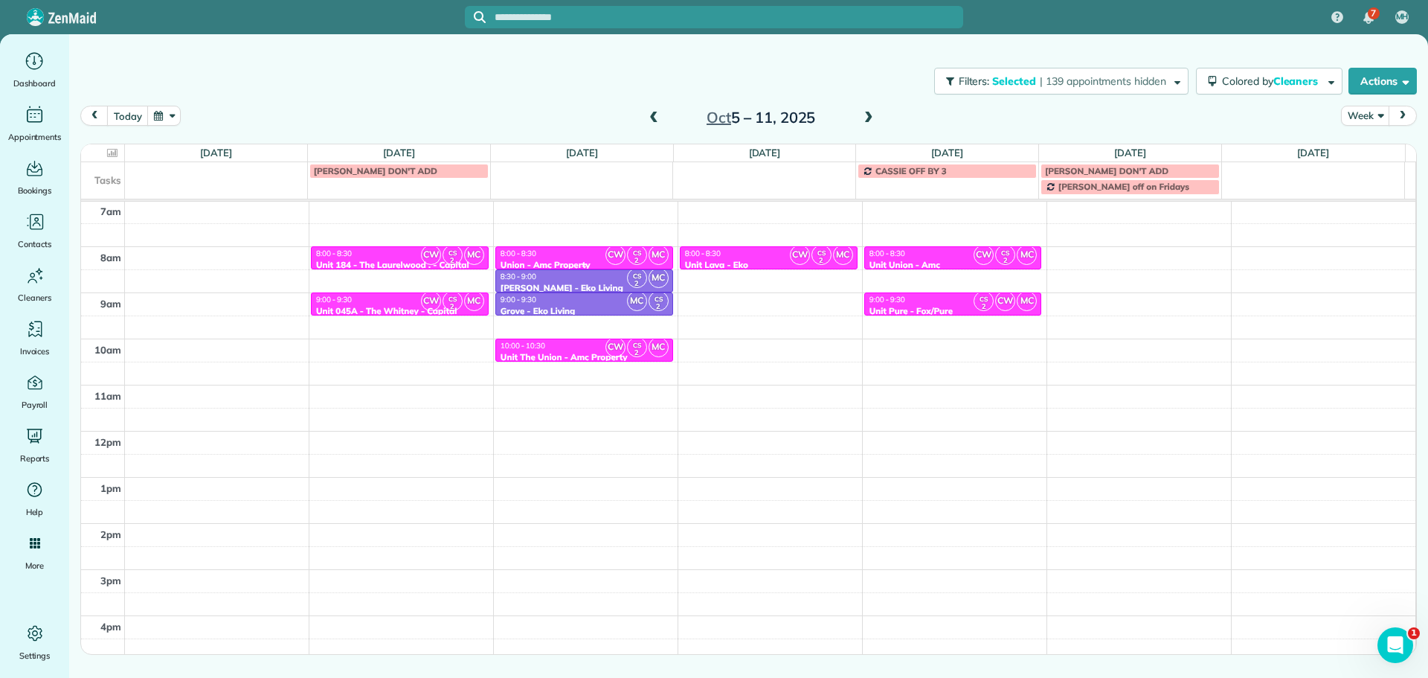
click at [591, 248] on div "8:00 - 8:30" at bounding box center [584, 253] width 169 height 10
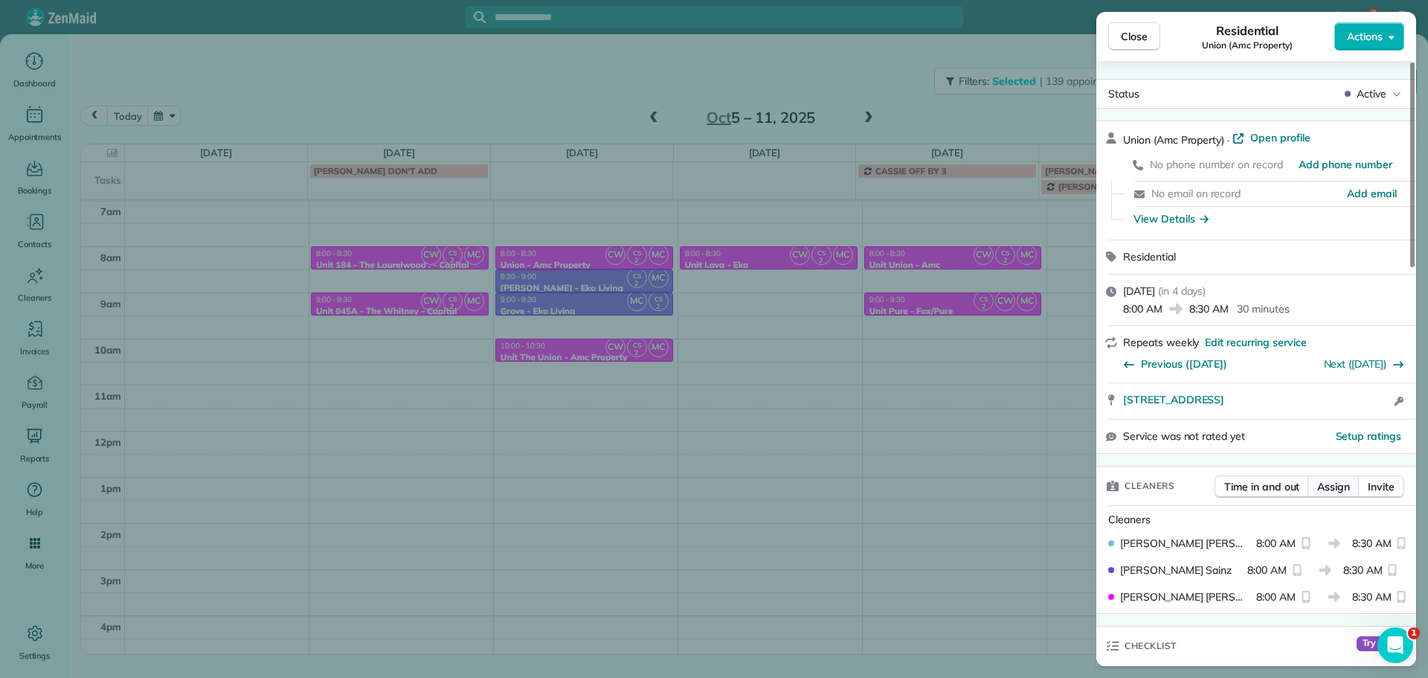
click at [1342, 485] on span "Assign" at bounding box center [1333, 486] width 33 height 15
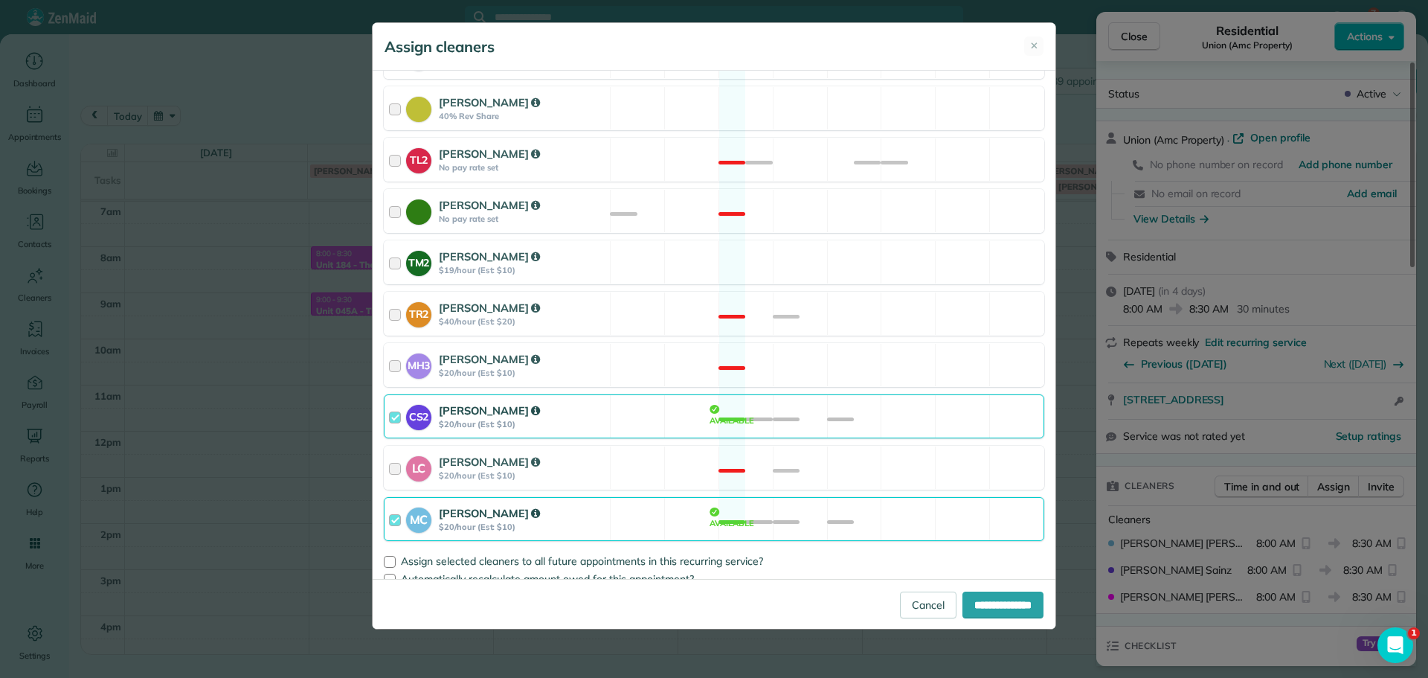
scroll to position [600, 0]
click at [797, 448] on div "LC Laura Chavez $20/hour (Est: $10) Not available" at bounding box center [714, 467] width 661 height 44
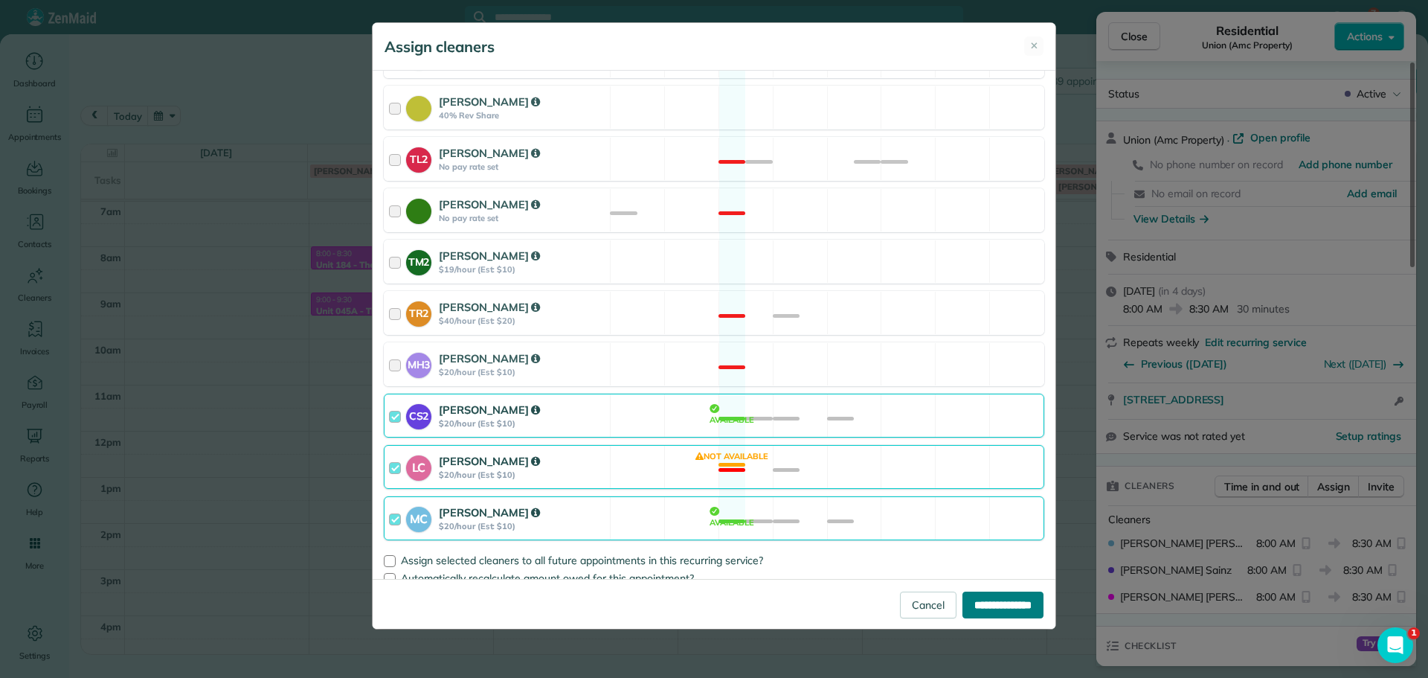
click at [1006, 605] on input "**********" at bounding box center [1002, 604] width 81 height 27
type input "**********"
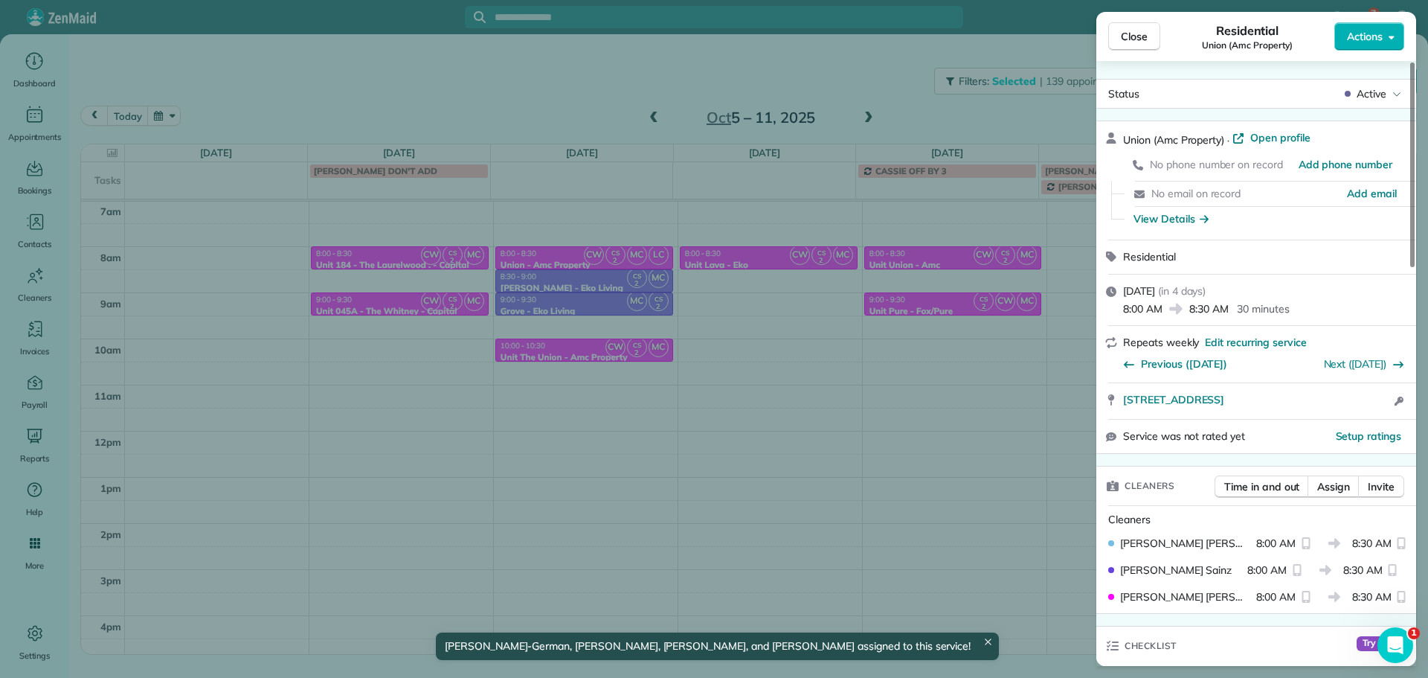
click at [903, 83] on div "Close Residential Union (Amc Property) Actions Status Active Union (Amc Propert…" at bounding box center [714, 339] width 1428 height 678
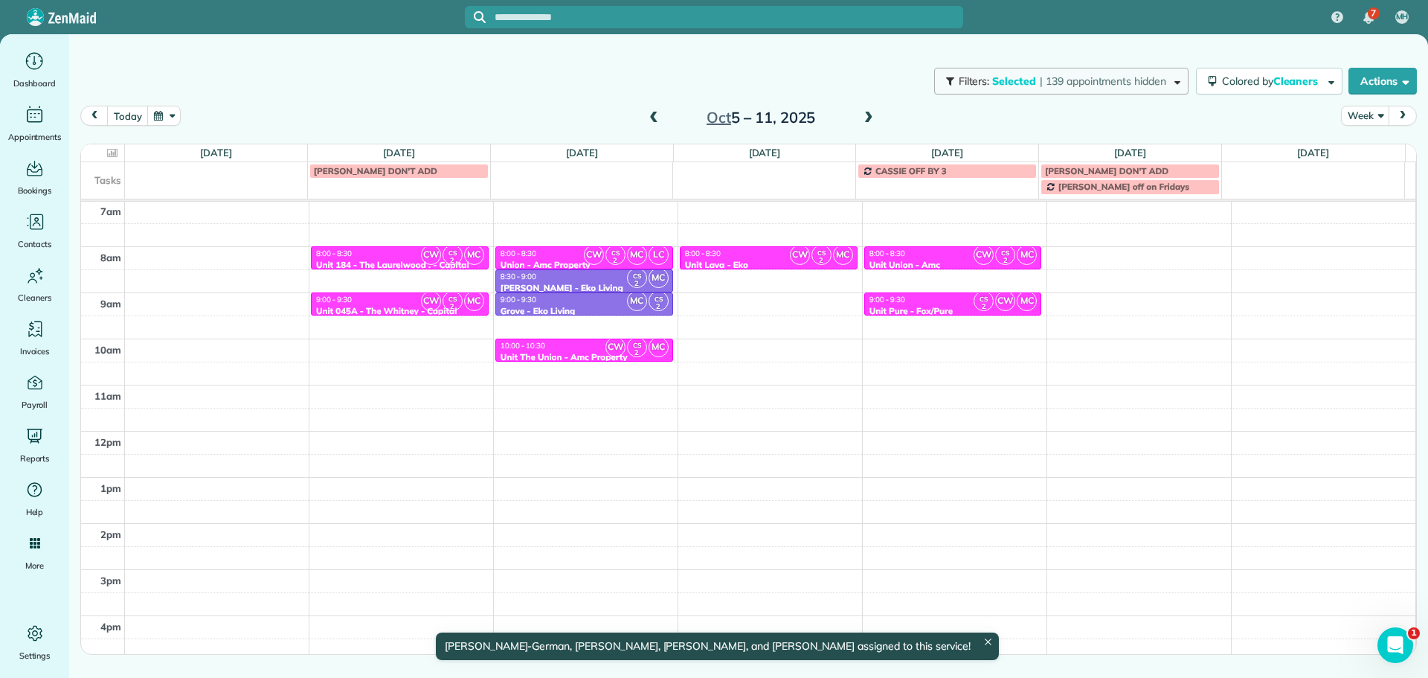
click at [1018, 81] on span "Selected" at bounding box center [1014, 80] width 45 height 13
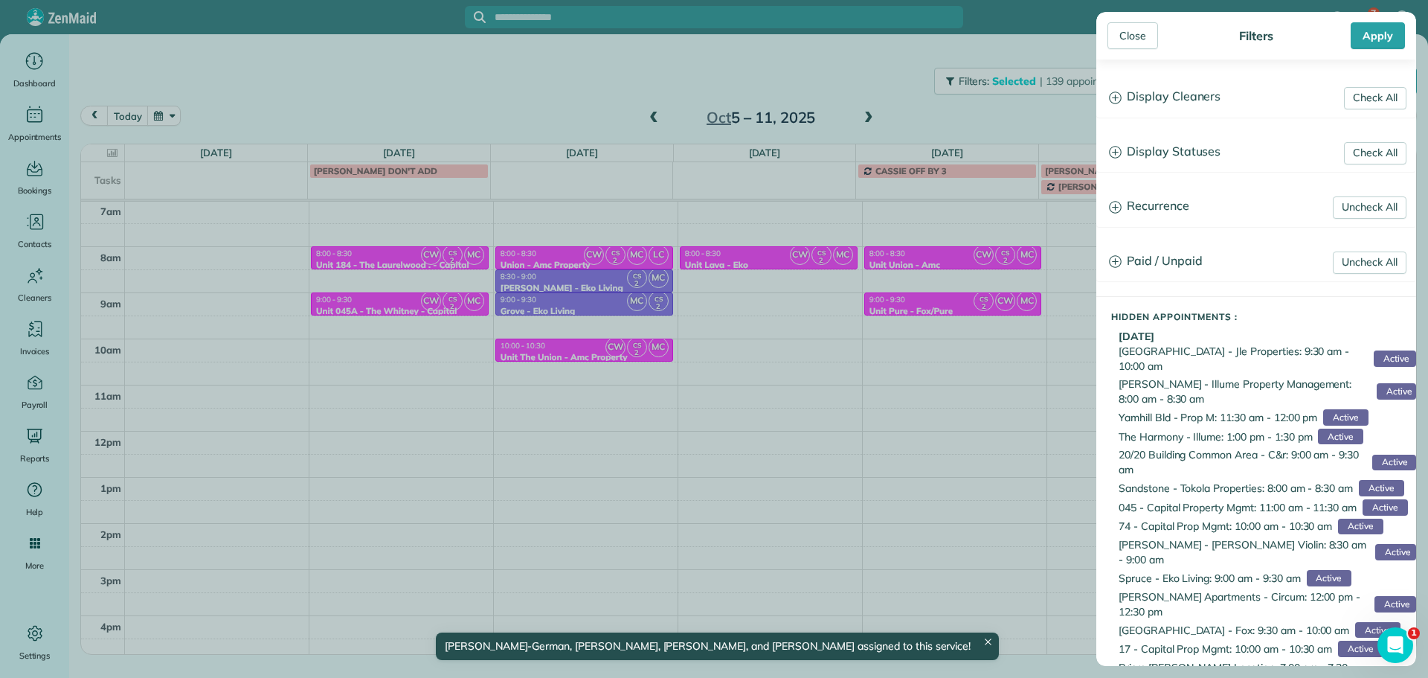
click at [1178, 94] on h3 "Display Cleaners" at bounding box center [1256, 97] width 318 height 38
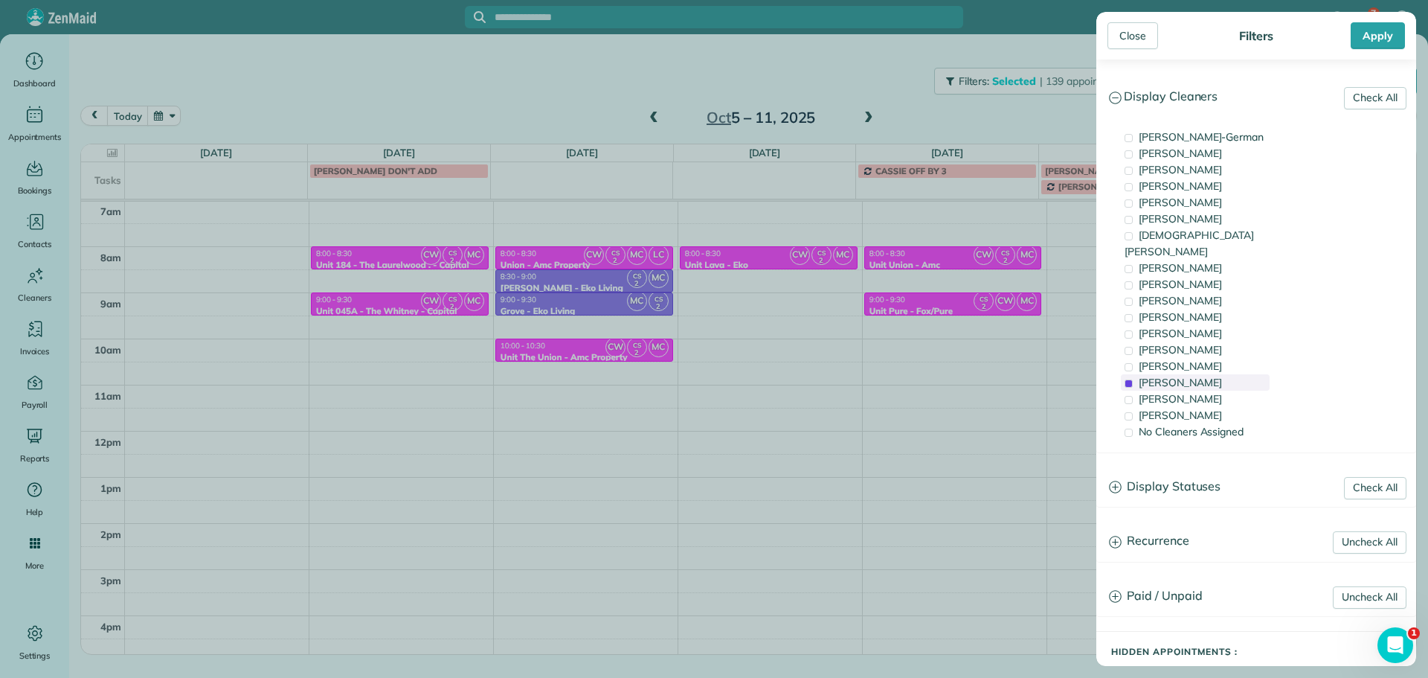
click at [1179, 376] on span "Cristina Sainz" at bounding box center [1180, 382] width 83 height 13
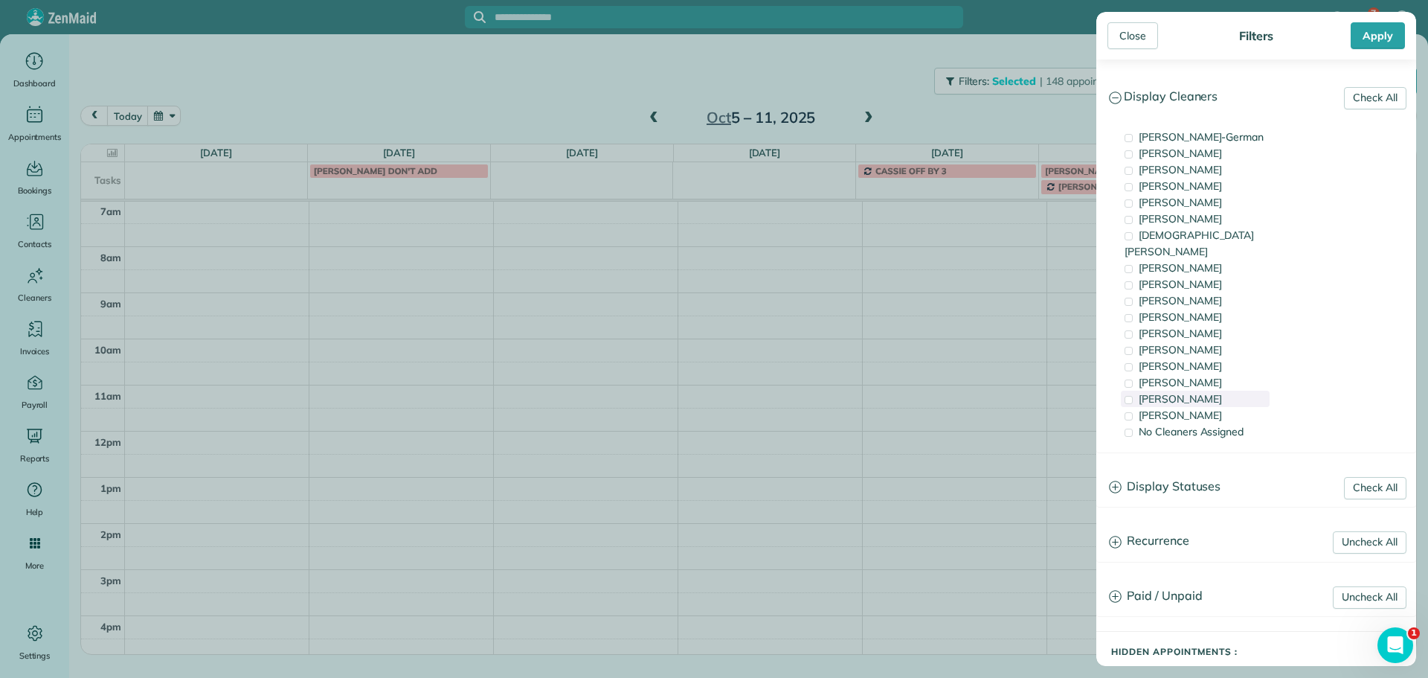
click at [1183, 392] on span "Laura Chavez" at bounding box center [1180, 398] width 83 height 13
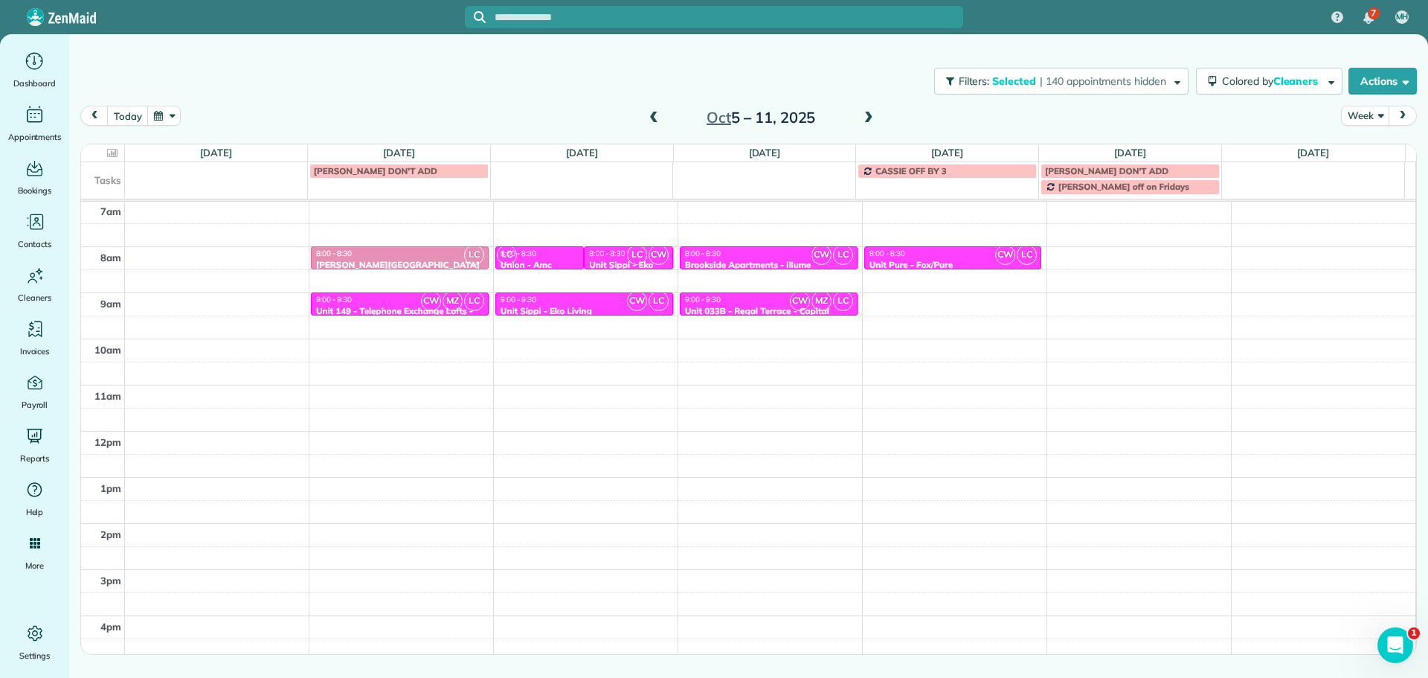
click at [596, 315] on div "Close Filters Apply Check All Display Cleaners Christina Wright-German Cassie F…" at bounding box center [714, 339] width 1428 height 678
drag, startPoint x: 616, startPoint y: 259, endPoint x: 631, endPoint y: 335, distance: 77.3
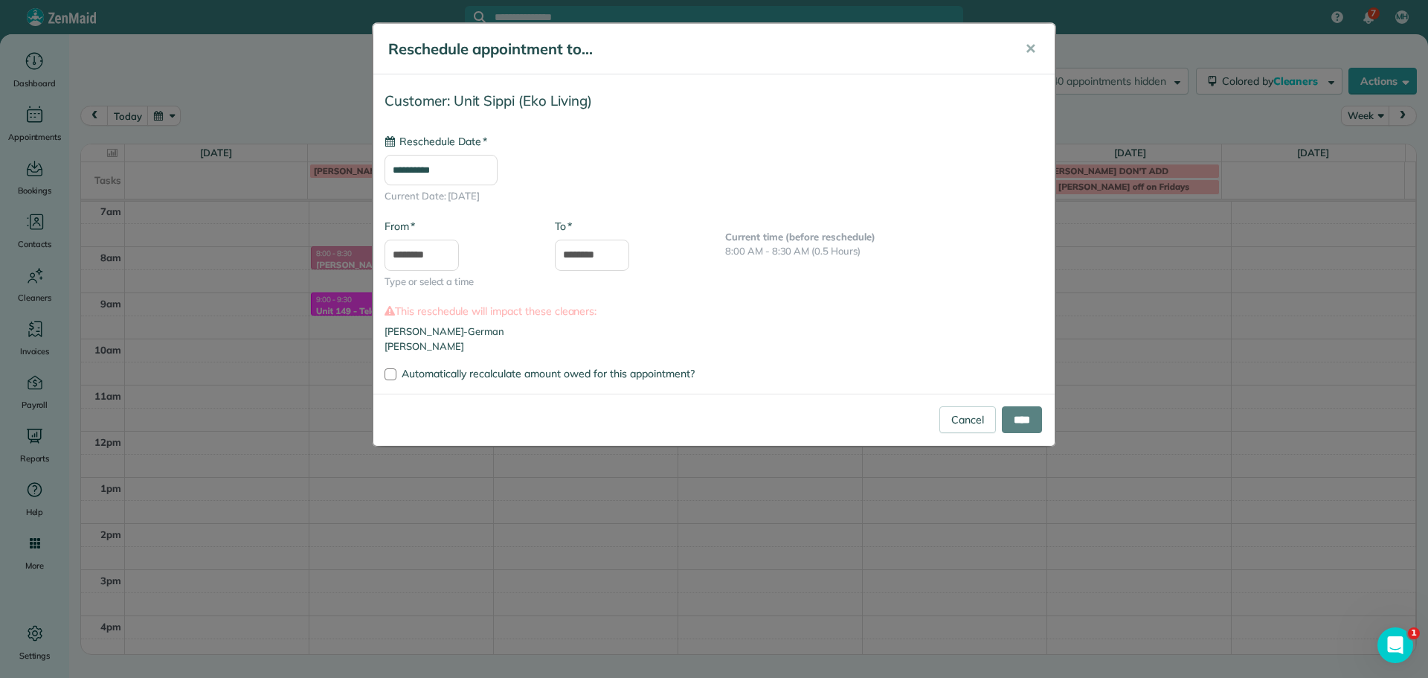
type input "**********"
click at [1026, 419] on input "****" at bounding box center [1022, 419] width 40 height 27
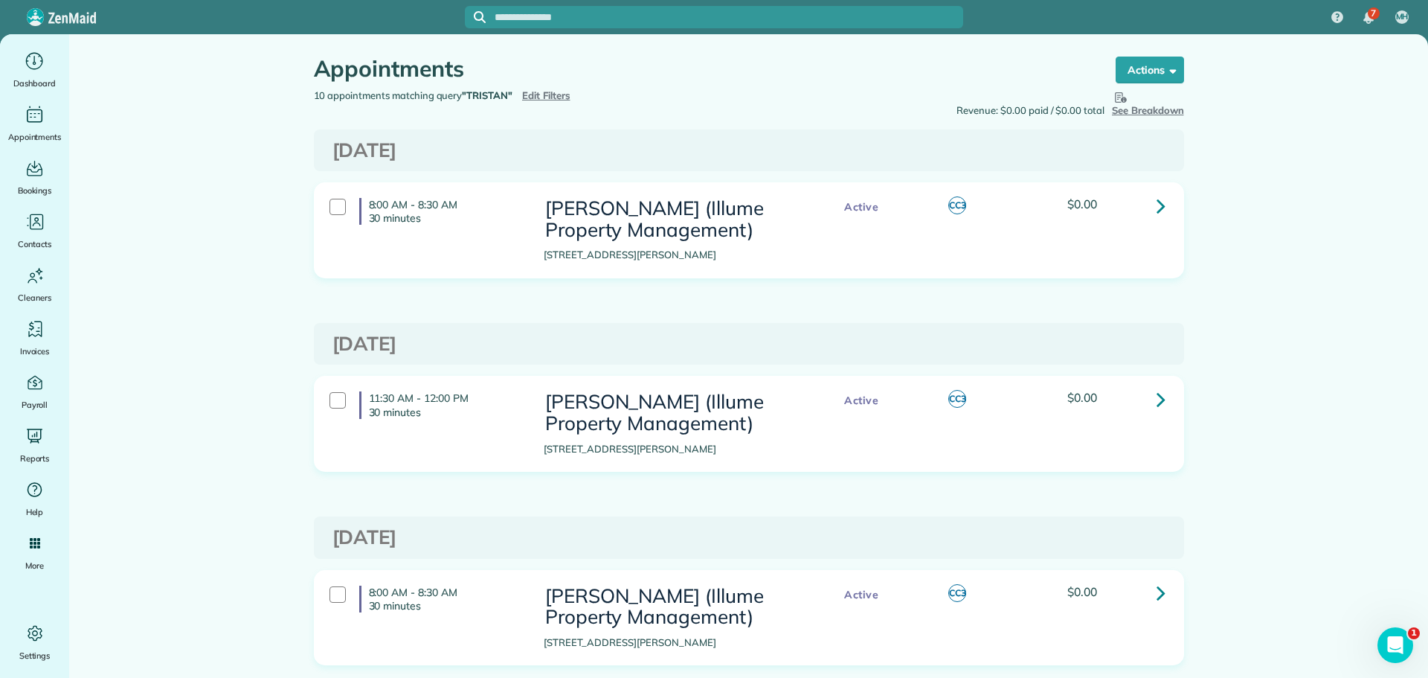
click at [548, 94] on span "Edit Filters" at bounding box center [546, 95] width 48 height 12
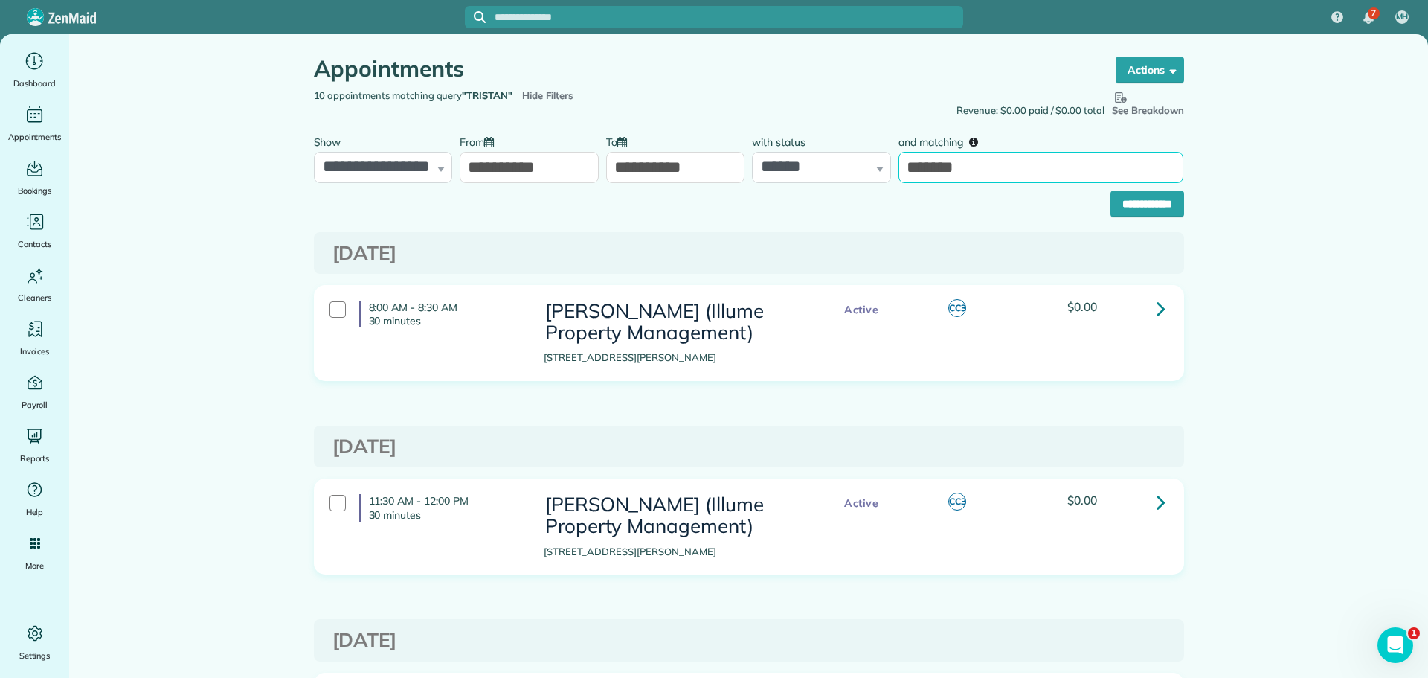
drag, startPoint x: 982, startPoint y: 167, endPoint x: 884, endPoint y: 172, distance: 97.6
click at [884, 172] on div "**********" at bounding box center [749, 155] width 878 height 56
type input "***"
click at [1111, 190] on input "**********" at bounding box center [1148, 203] width 74 height 27
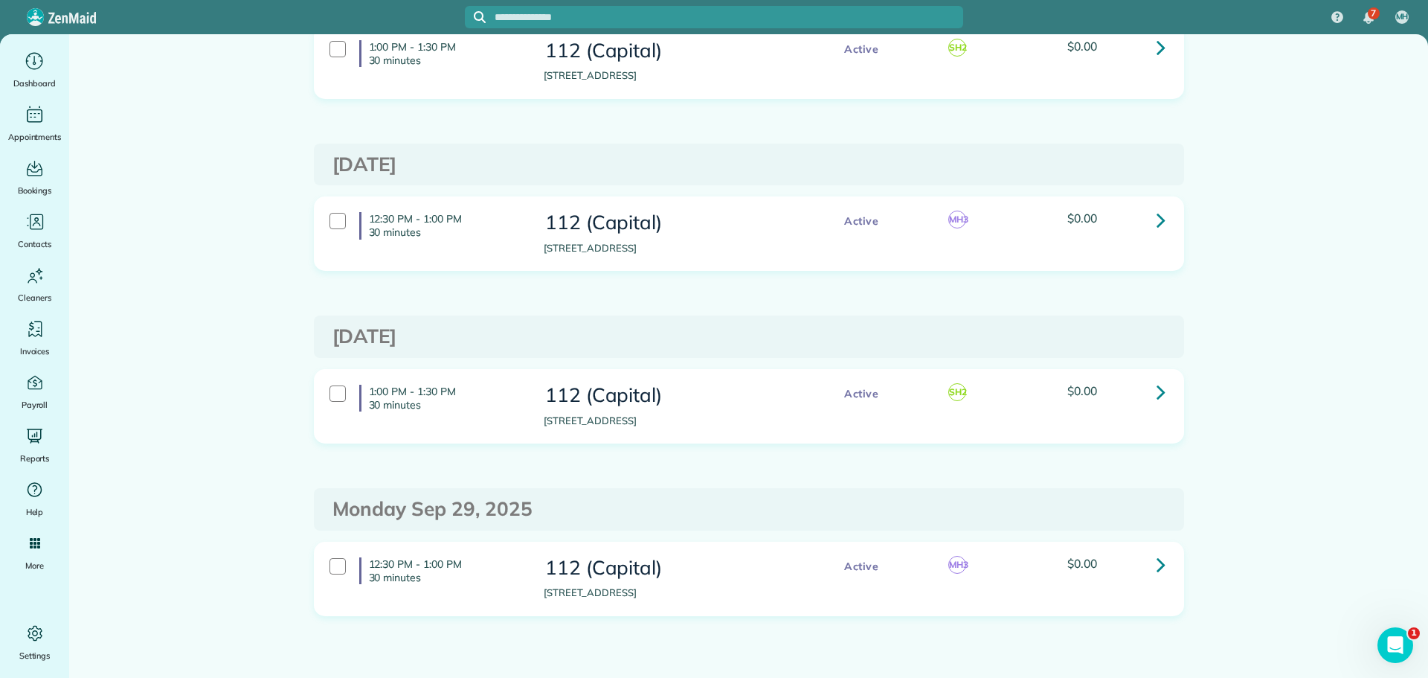
scroll to position [1035, 0]
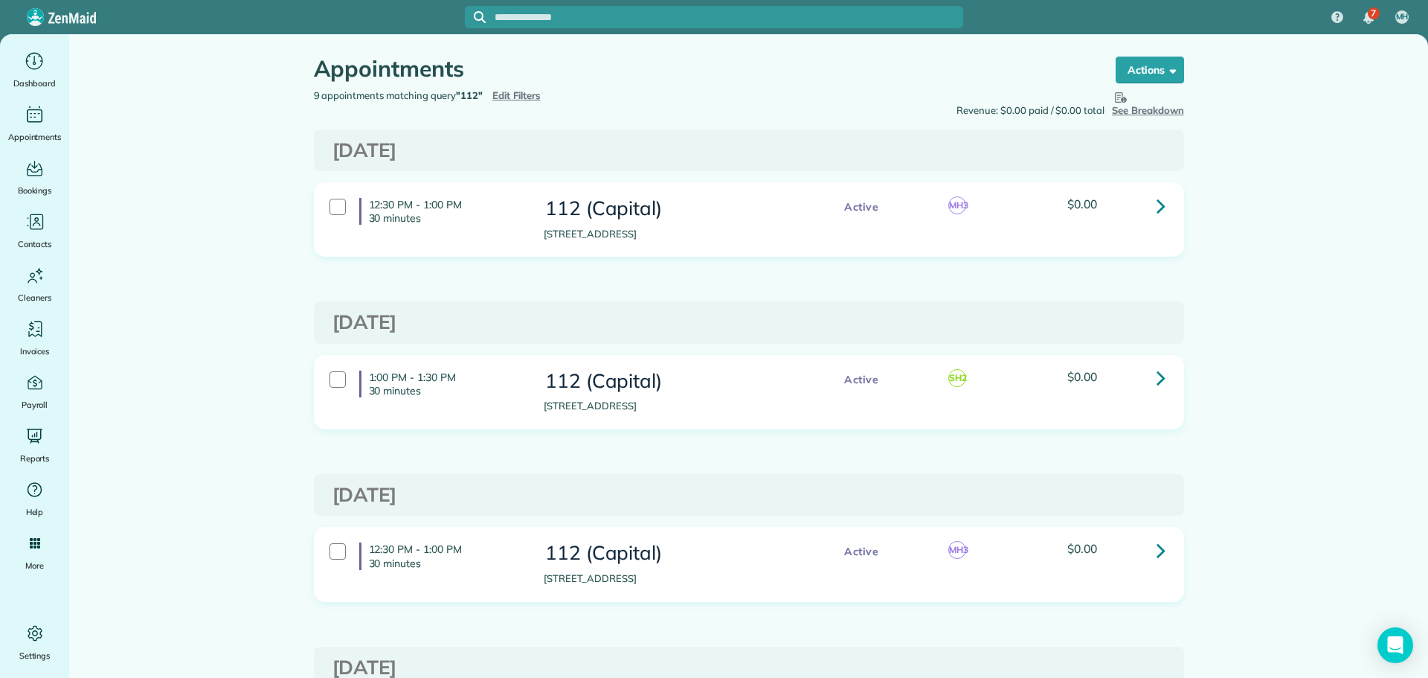
click at [512, 91] on span "Edit Filters" at bounding box center [516, 95] width 48 height 12
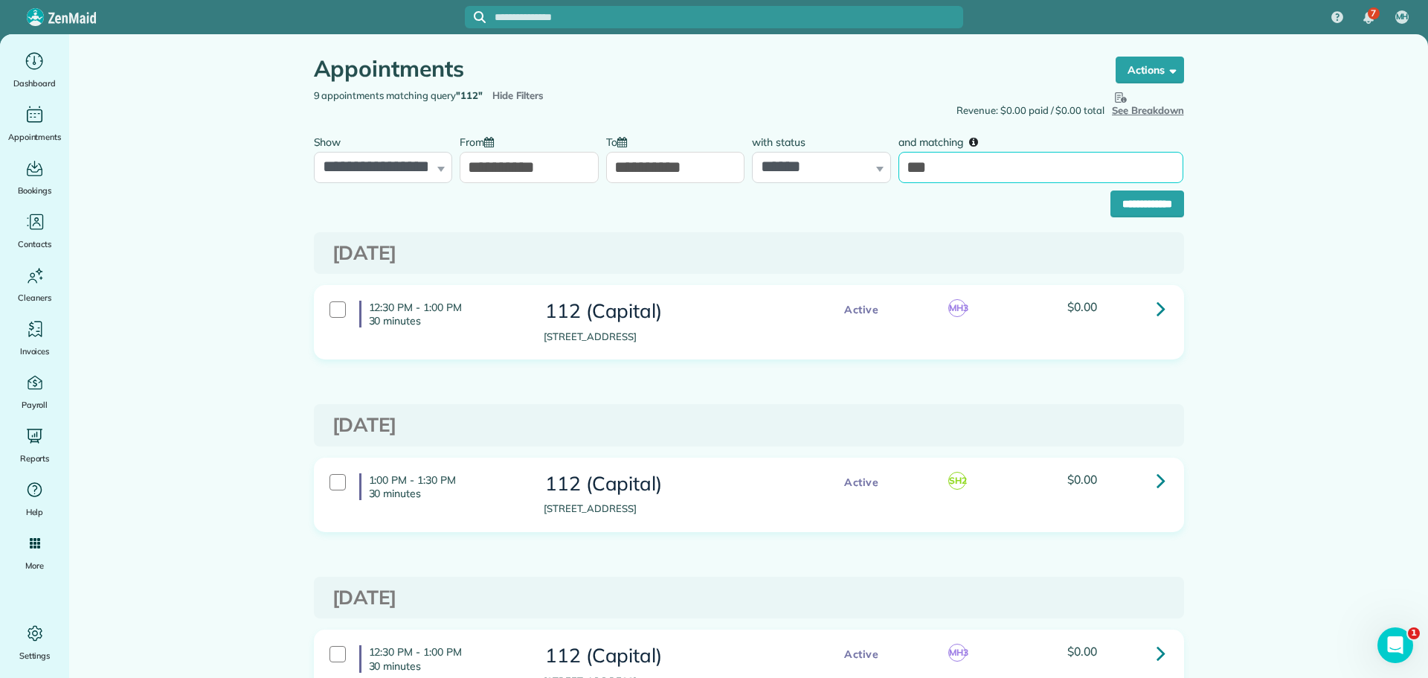
drag, startPoint x: 936, startPoint y: 164, endPoint x: 891, endPoint y: 168, distance: 45.6
click at [895, 168] on div "and matching ***" at bounding box center [1041, 155] width 292 height 56
type input "**"
click at [1111, 190] on input "**********" at bounding box center [1148, 203] width 74 height 27
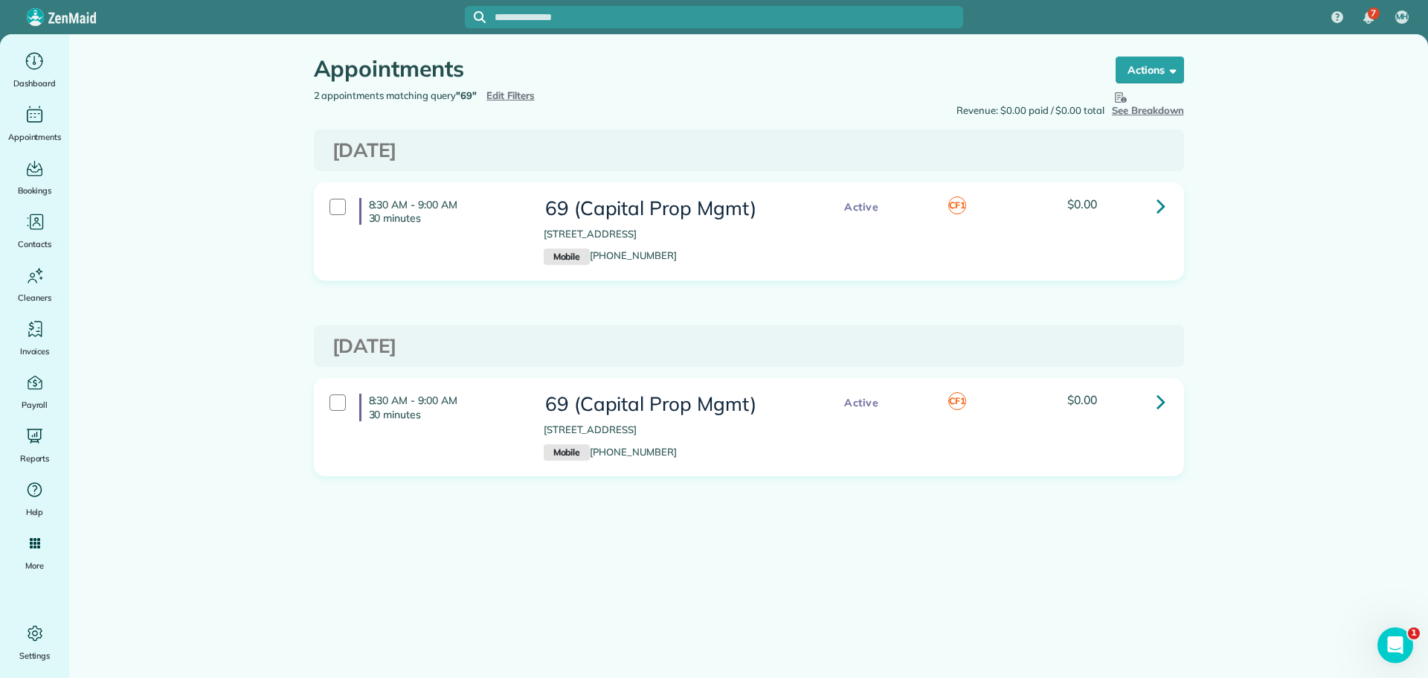
click at [1161, 402] on icon at bounding box center [1161, 401] width 9 height 26
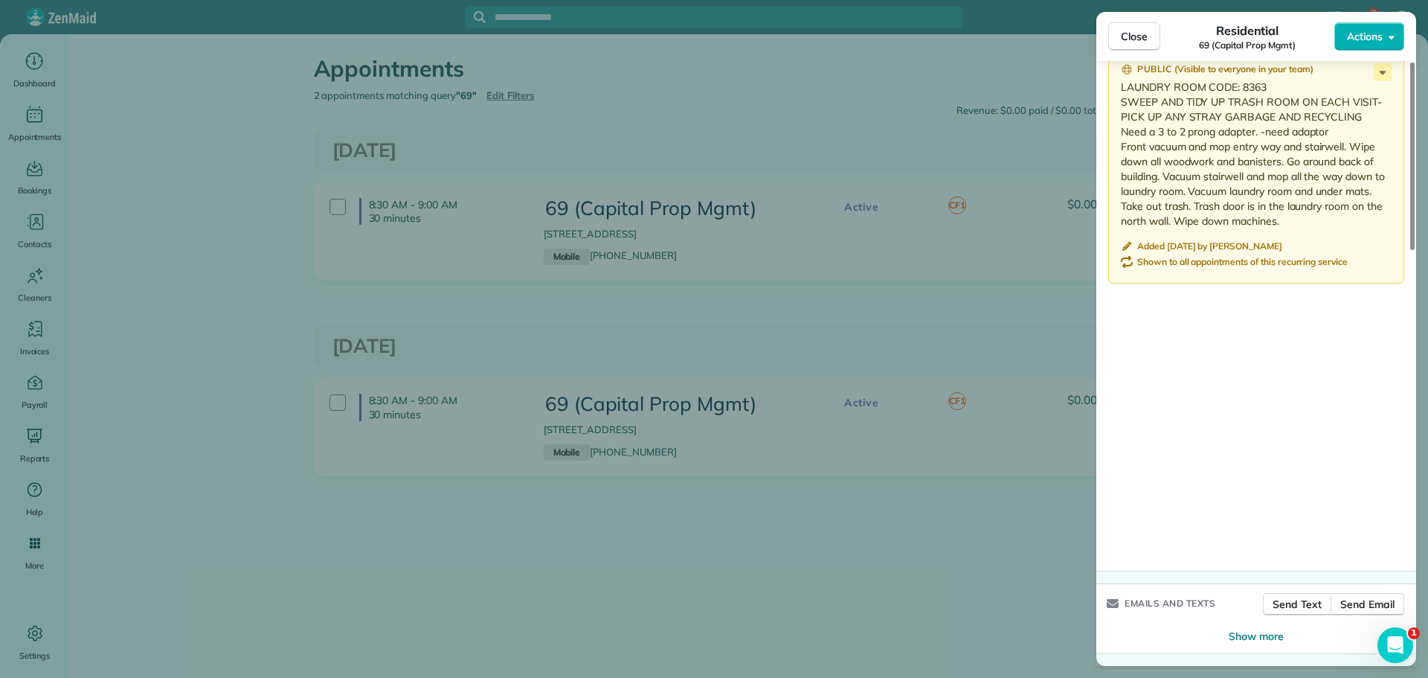
scroll to position [1109, 0]
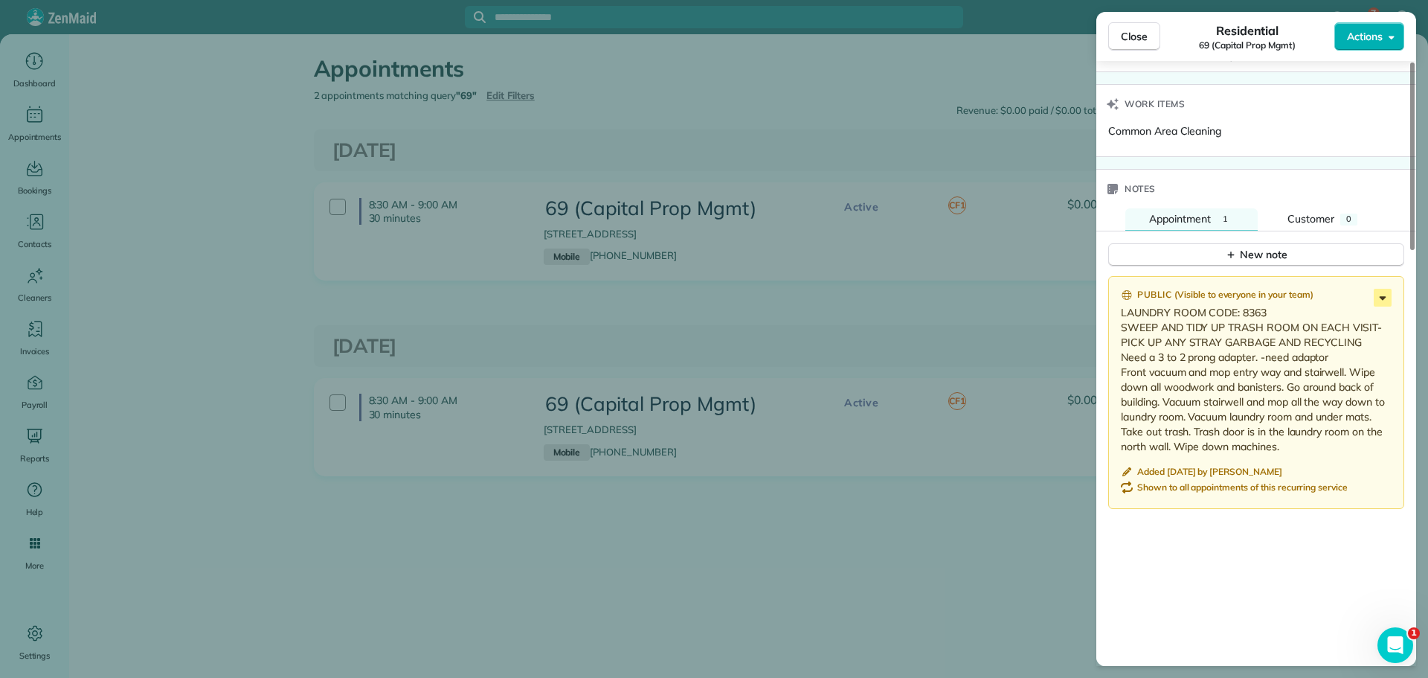
click at [1385, 299] on icon at bounding box center [1383, 298] width 18 height 18
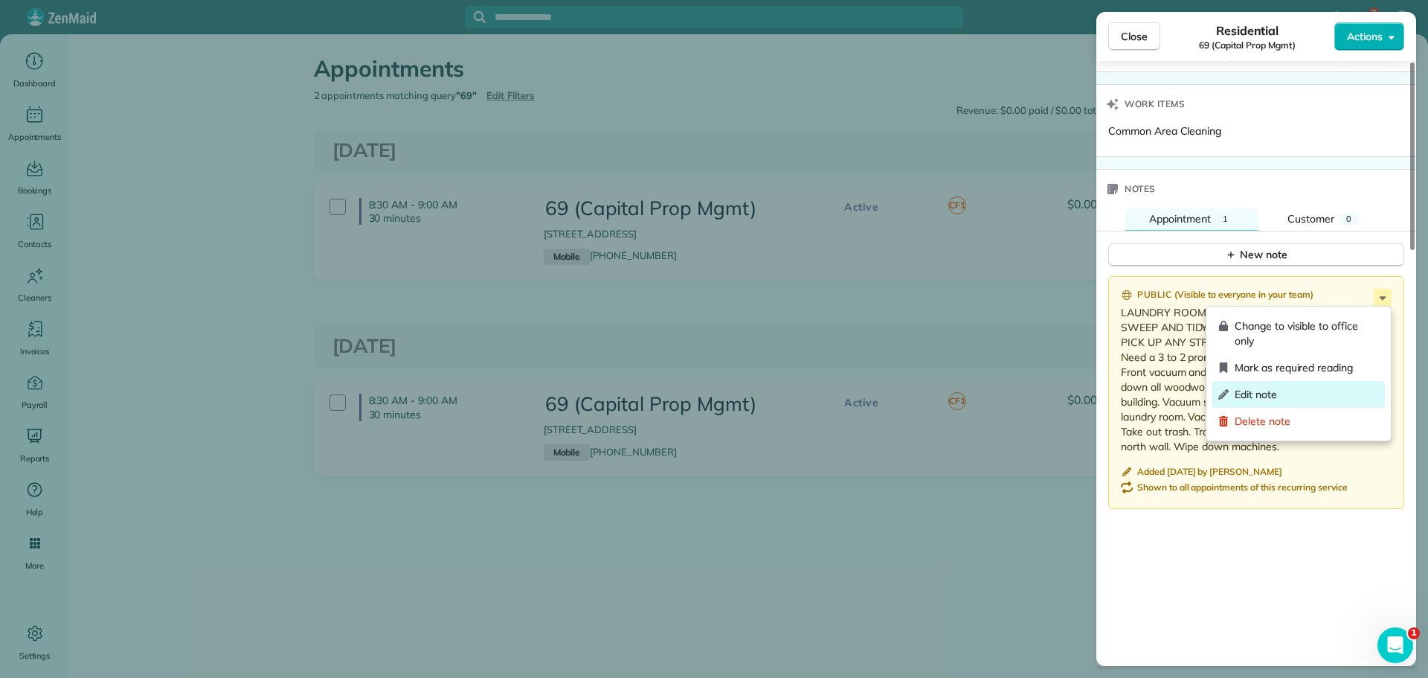
click at [1315, 391] on span "Edit note" at bounding box center [1307, 394] width 144 height 15
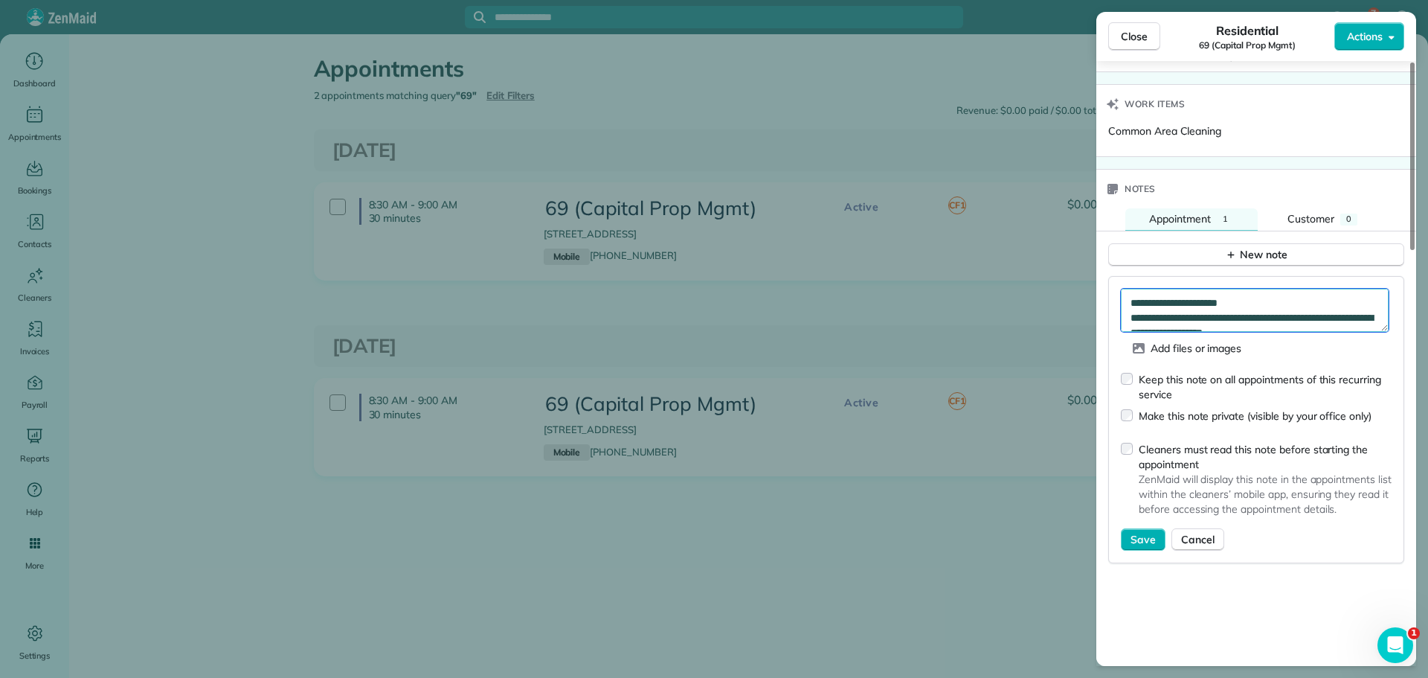
click at [1323, 293] on textarea "**********" at bounding box center [1255, 310] width 268 height 43
type textarea "**********"
click at [1145, 532] on span "Save" at bounding box center [1143, 539] width 25 height 15
